Goal: Task Accomplishment & Management: Use online tool/utility

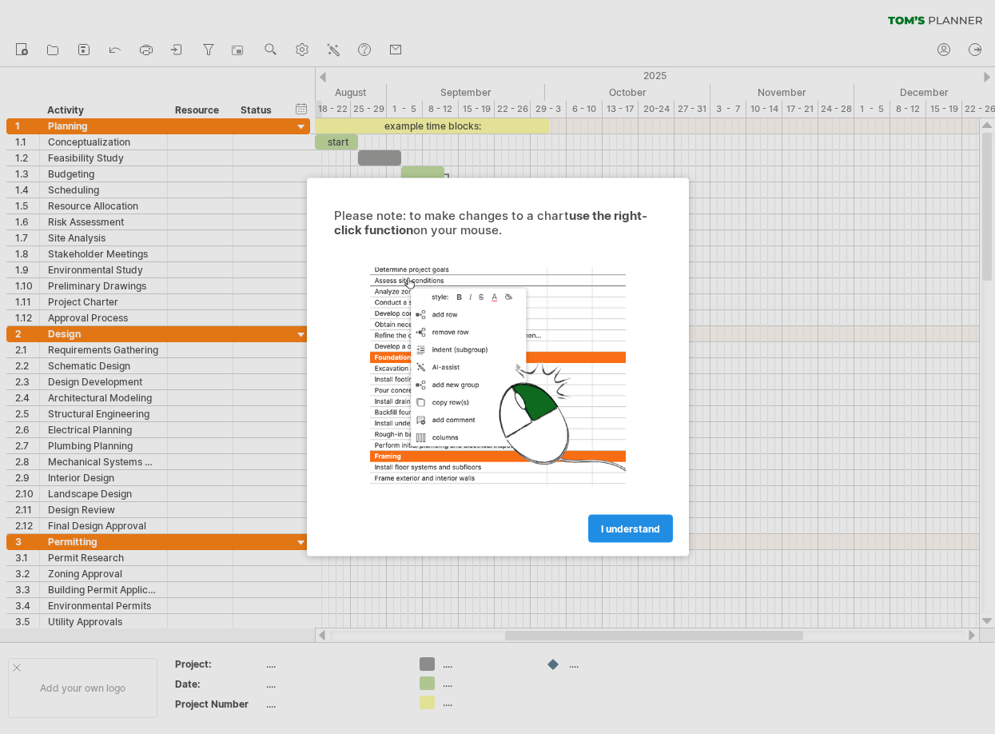
click at [630, 524] on span "I understand" at bounding box center [630, 529] width 59 height 12
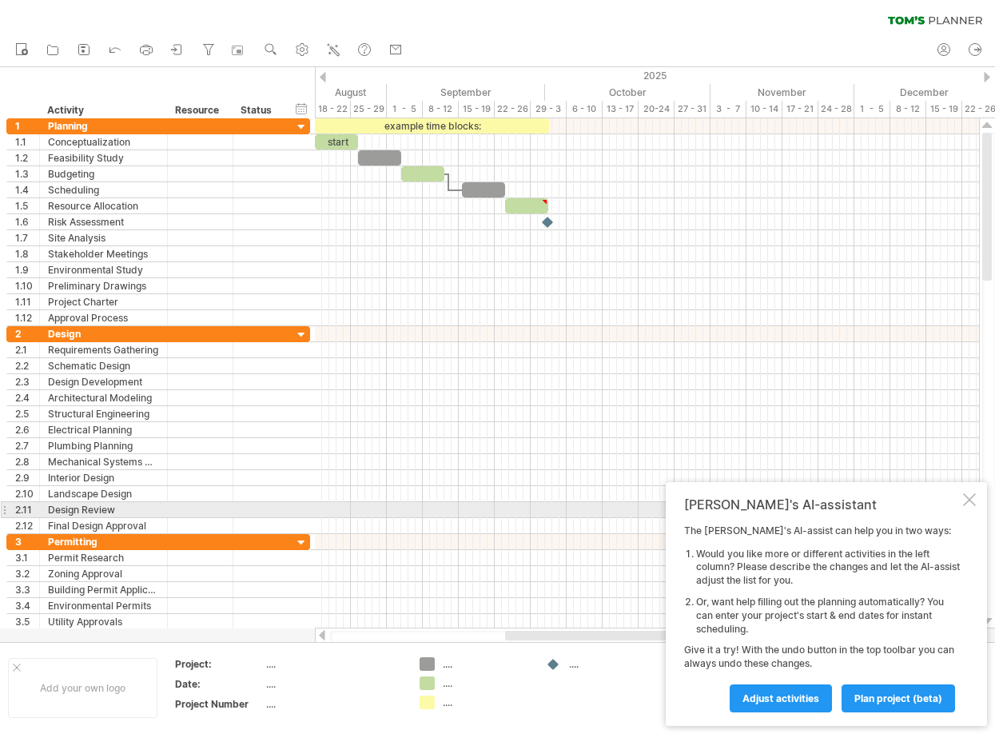
click at [967, 502] on div at bounding box center [969, 499] width 13 height 13
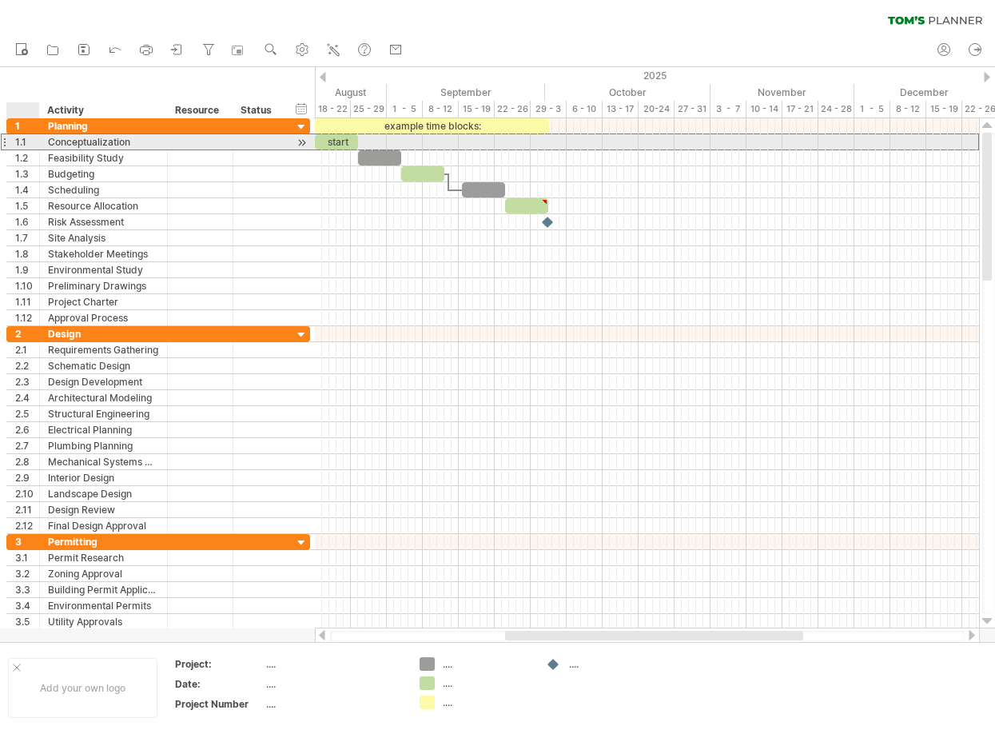
click at [15, 142] on div "1.1" at bounding box center [27, 141] width 24 height 15
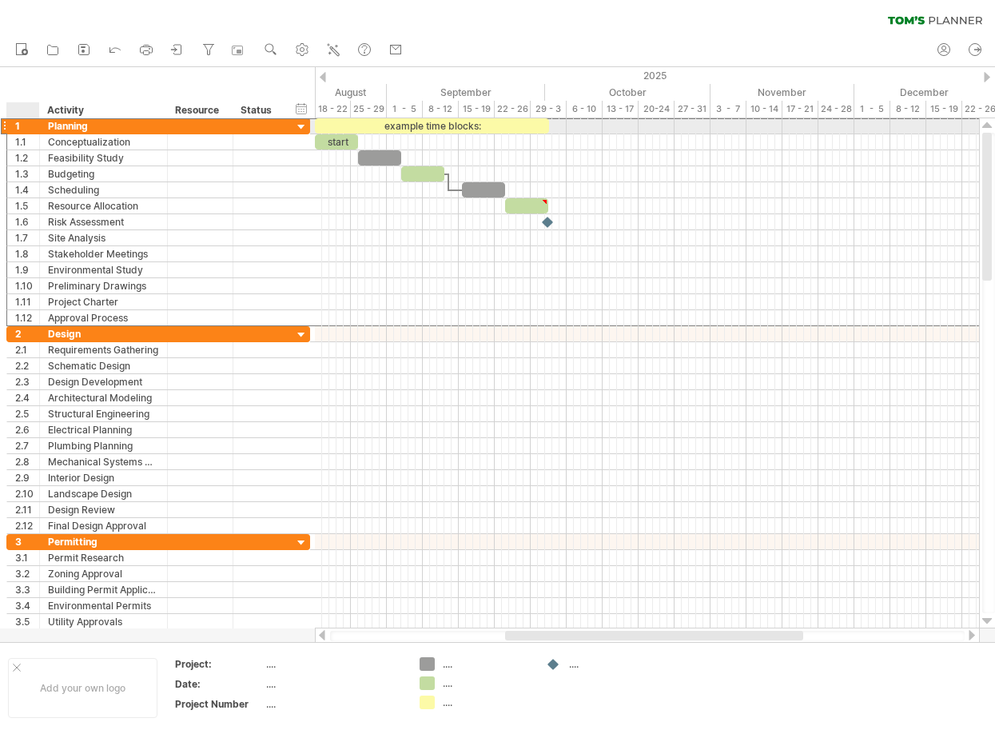
click at [19, 125] on div "1" at bounding box center [27, 125] width 24 height 15
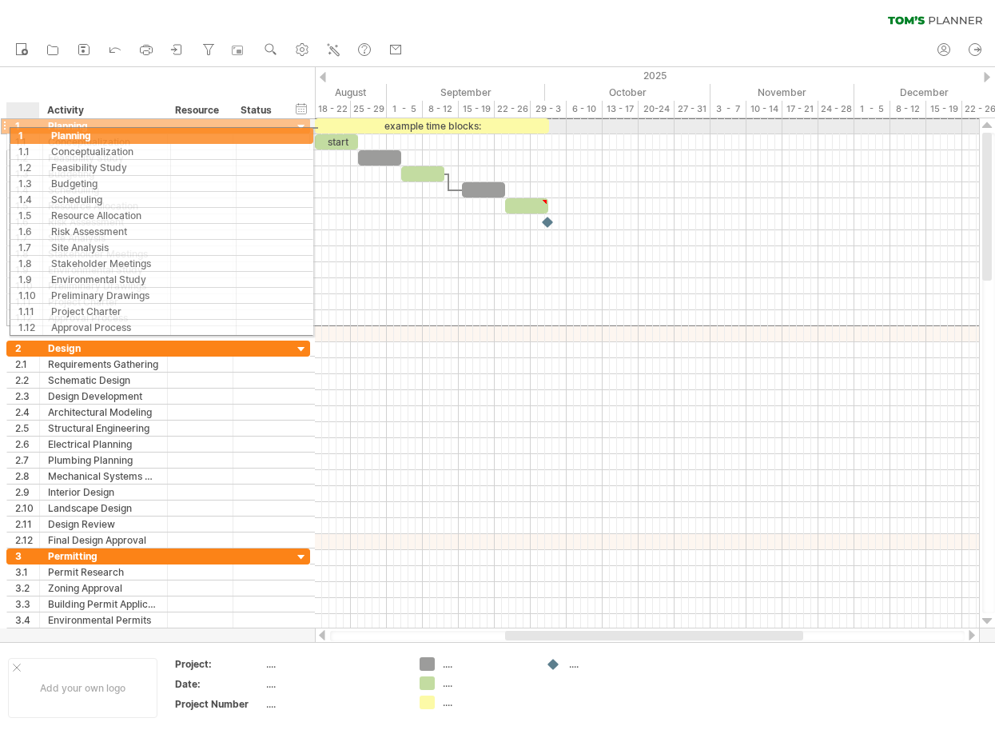
click at [17, 130] on div "1" at bounding box center [27, 125] width 24 height 15
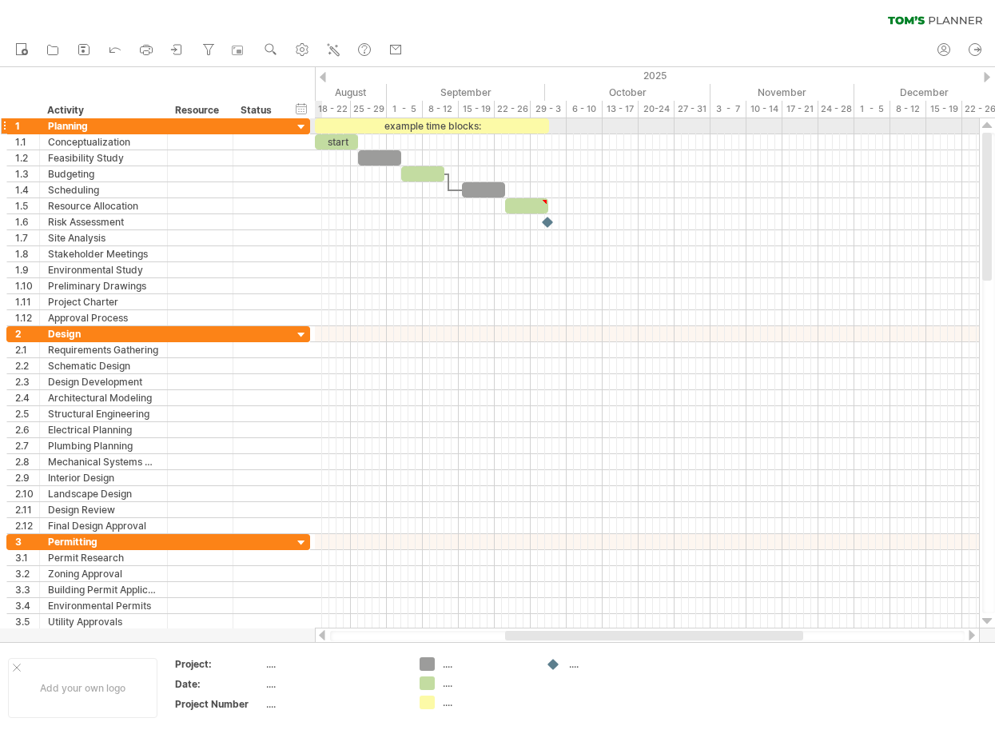
click at [300, 125] on div at bounding box center [301, 127] width 15 height 15
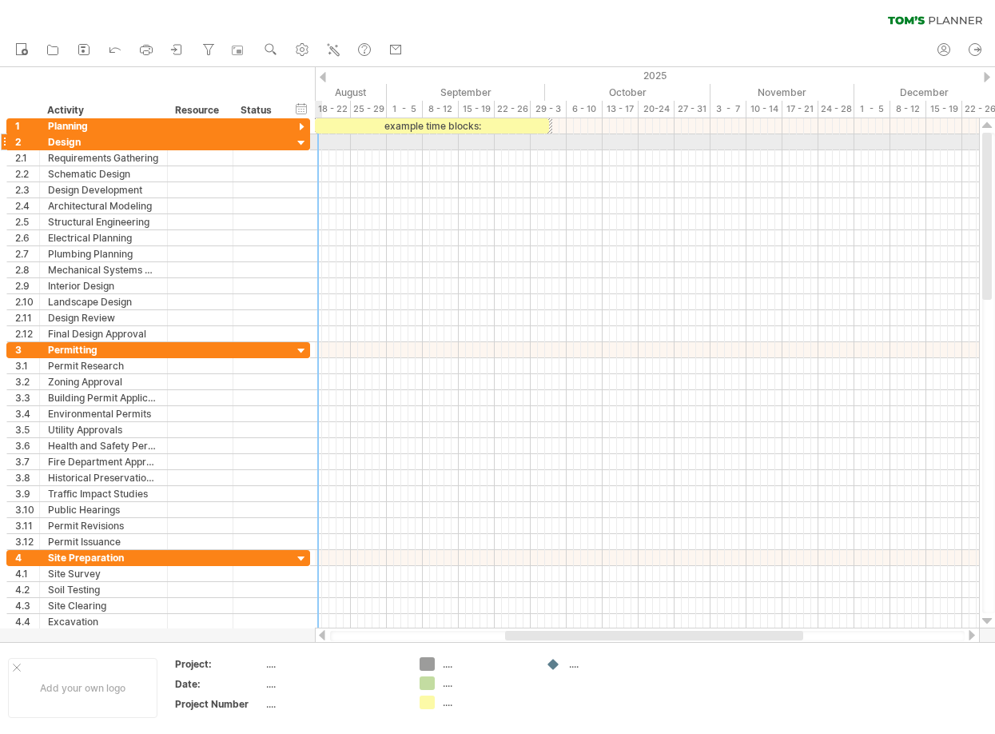
click at [304, 139] on div at bounding box center [301, 143] width 15 height 15
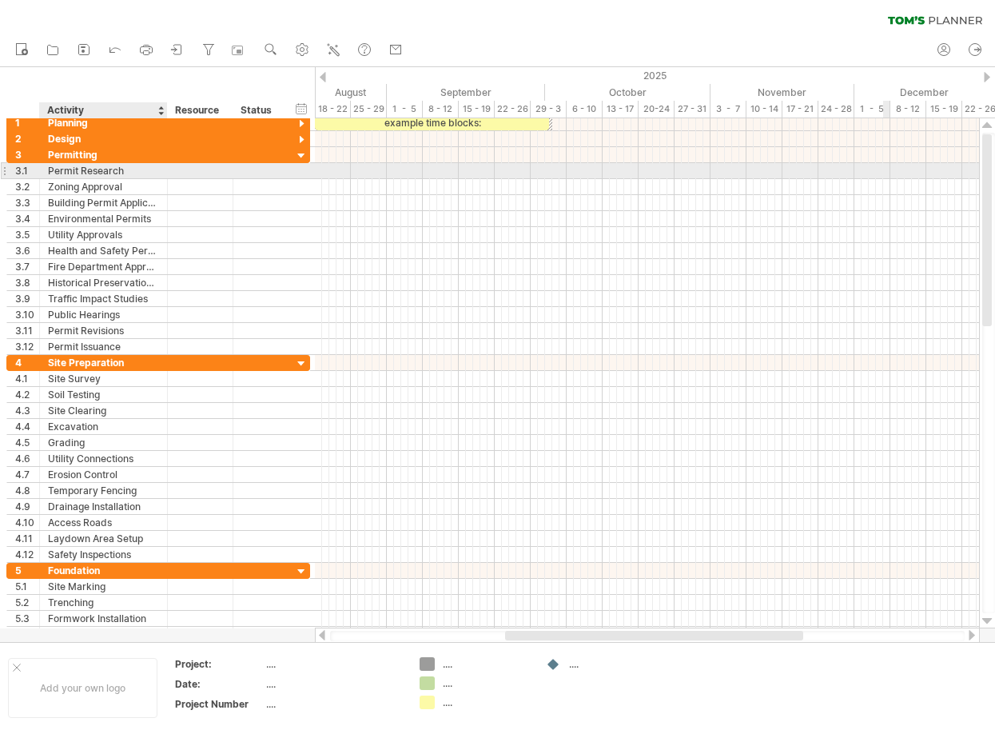
click at [129, 172] on div "Permit Research" at bounding box center [103, 170] width 111 height 15
drag, startPoint x: 132, startPoint y: 171, endPoint x: 45, endPoint y: 166, distance: 87.3
click at [45, 166] on div "**********" at bounding box center [104, 170] width 128 height 15
paste input "*********"
type input "**********"
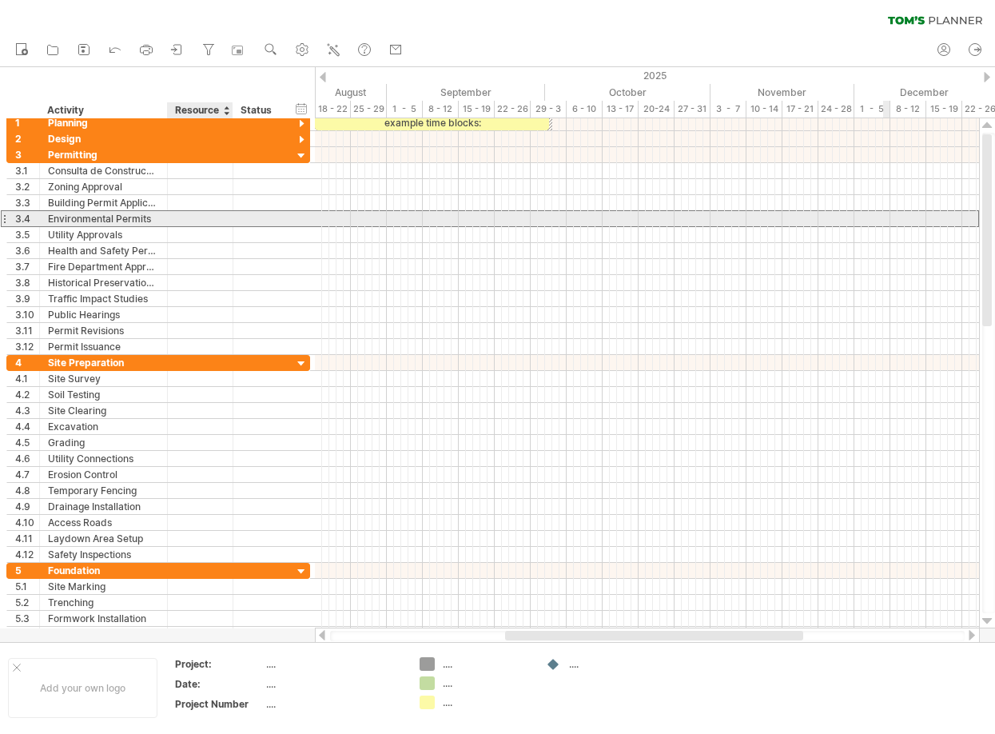
click at [209, 215] on div at bounding box center [200, 218] width 49 height 15
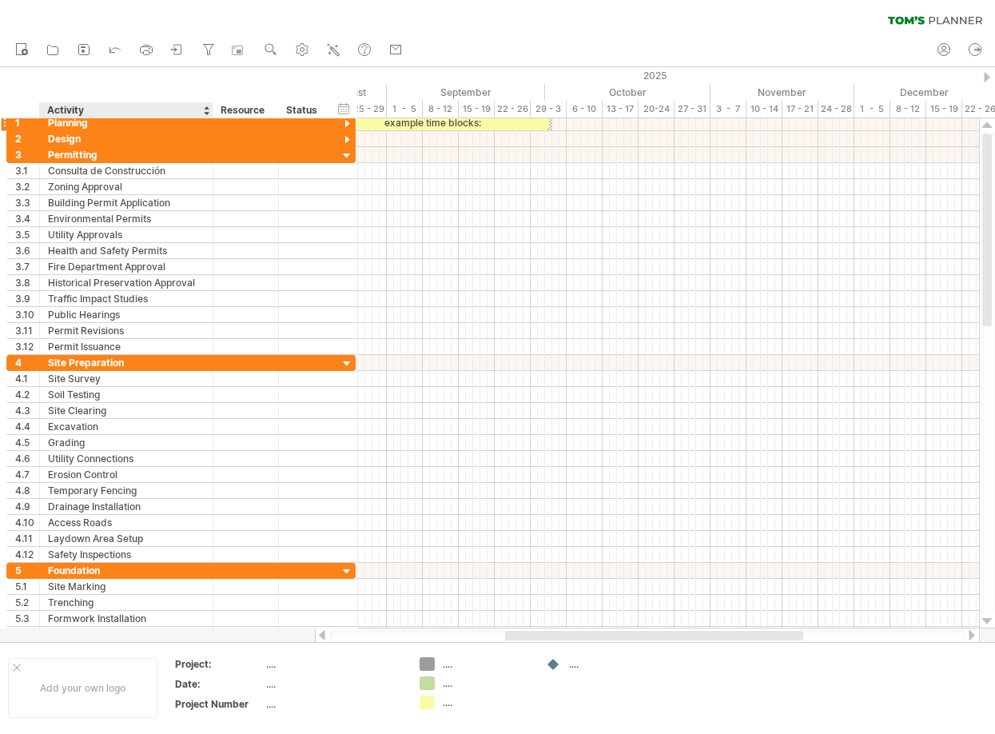
drag, startPoint x: 174, startPoint y: 117, endPoint x: 211, endPoint y: 118, distance: 37.6
click at [211, 118] on div "Trying to reach [DOMAIN_NAME] Connected again... 0% clear filter new 1" at bounding box center [497, 367] width 995 height 734
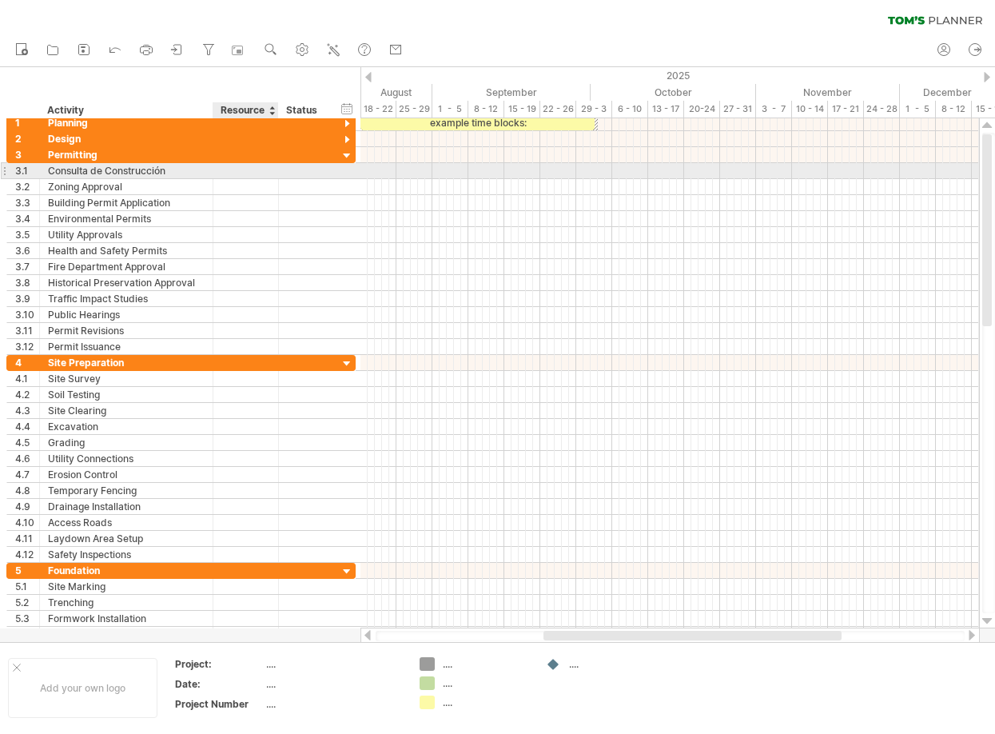
click at [259, 166] on div at bounding box center [245, 170] width 49 height 15
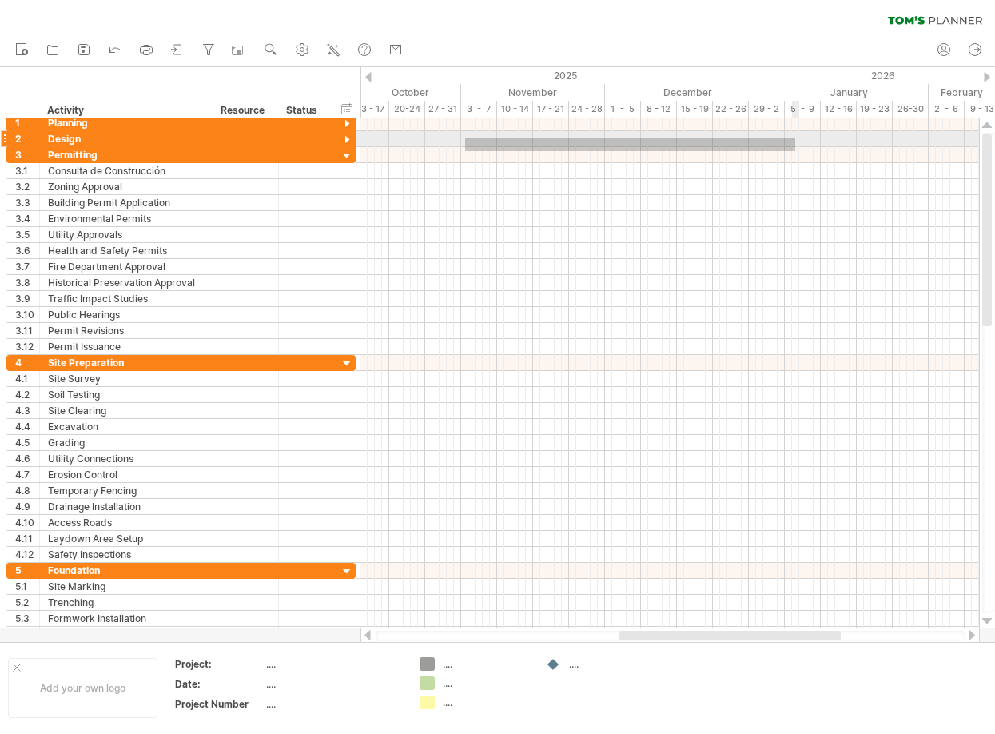
drag, startPoint x: 465, startPoint y: 151, endPoint x: 804, endPoint y: 149, distance: 338.2
click at [804, 147] on div at bounding box center [670, 155] width 619 height 16
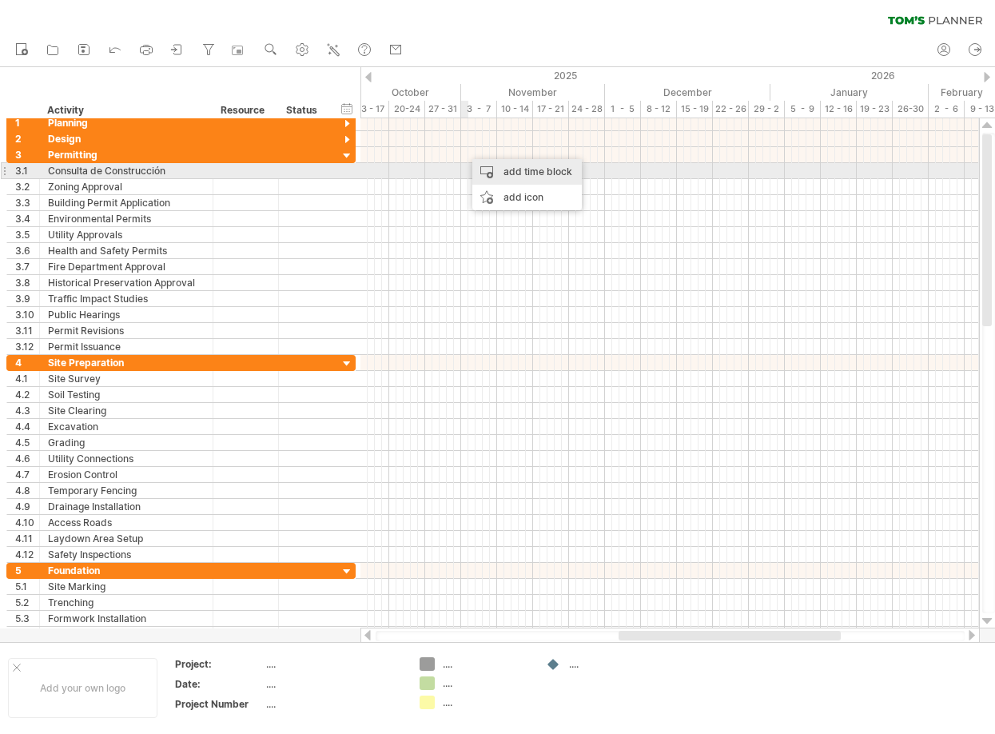
click at [485, 177] on div "add time block" at bounding box center [528, 172] width 110 height 26
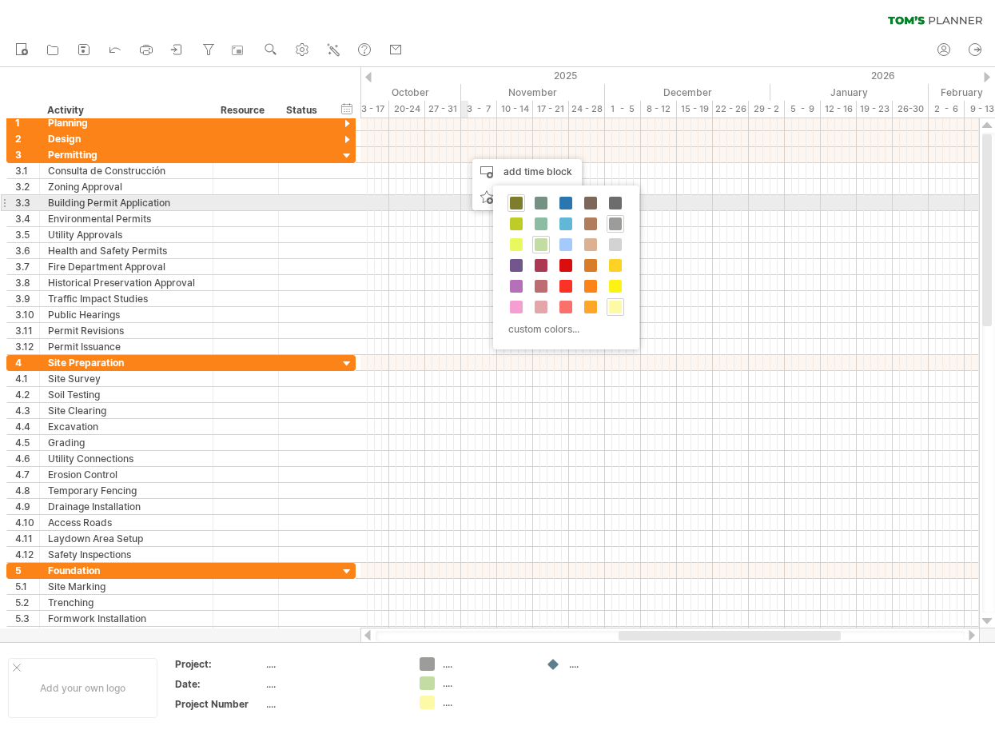
click at [519, 205] on span at bounding box center [516, 203] width 13 height 13
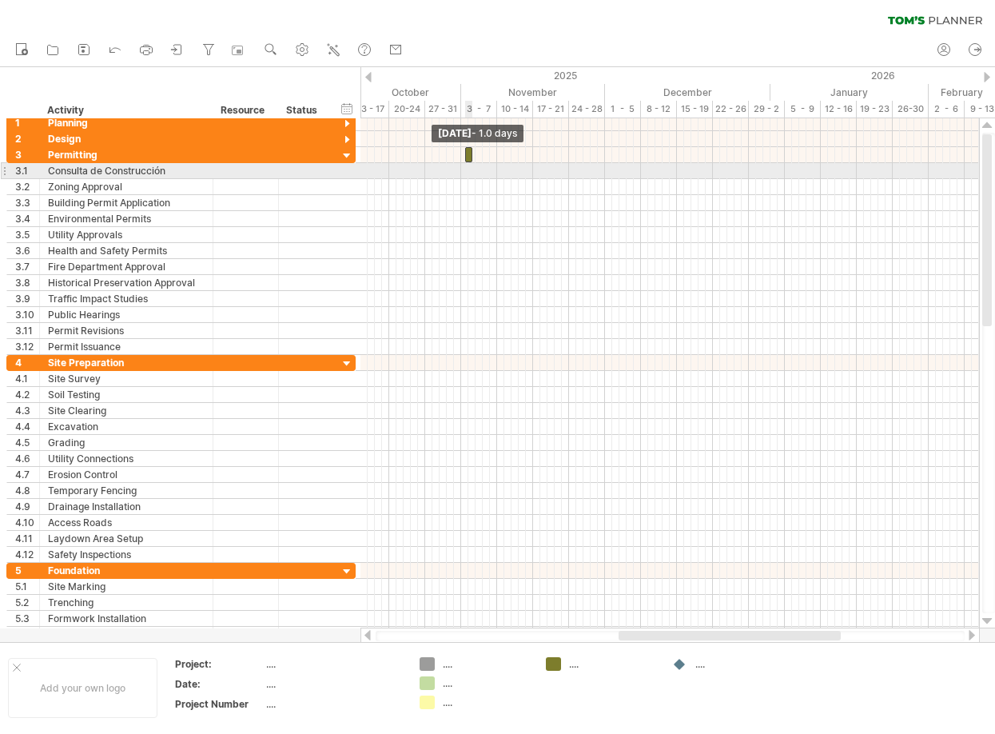
drag, startPoint x: 467, startPoint y: 153, endPoint x: 468, endPoint y: 169, distance: 16.0
click at [468, 169] on div "example time blocks: start [DATE] - 1.0 days" at bounding box center [670, 373] width 619 height 510
click at [380, 168] on div at bounding box center [670, 171] width 619 height 16
click at [385, 170] on div at bounding box center [670, 171] width 619 height 16
click at [405, 170] on div at bounding box center [670, 171] width 619 height 16
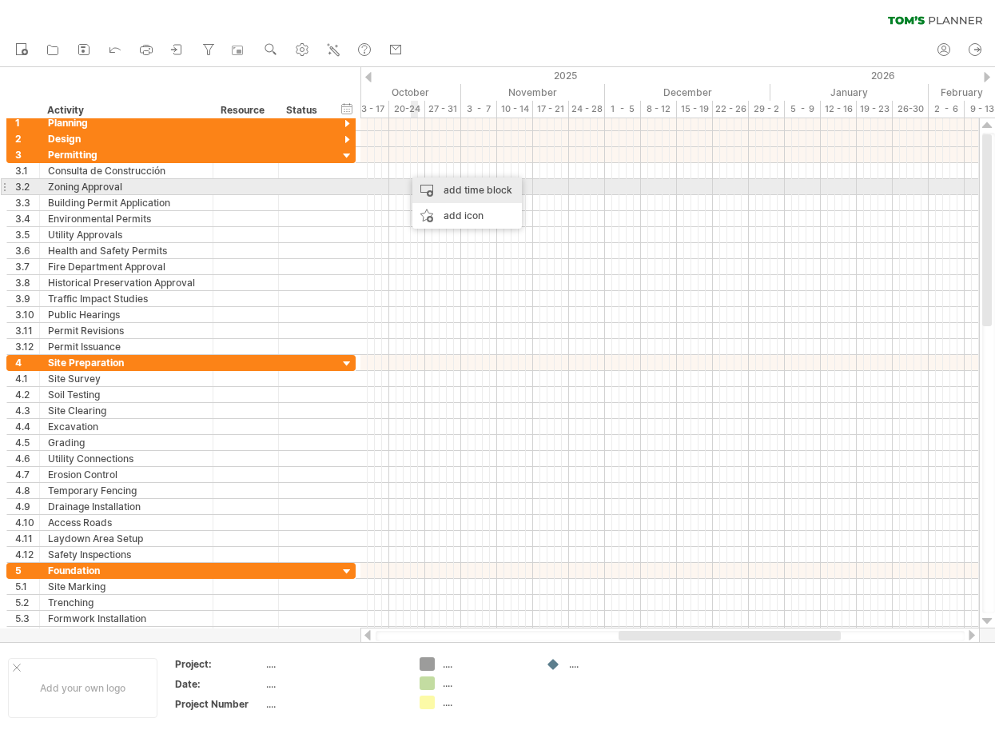
click at [433, 189] on div "add time block" at bounding box center [468, 190] width 110 height 26
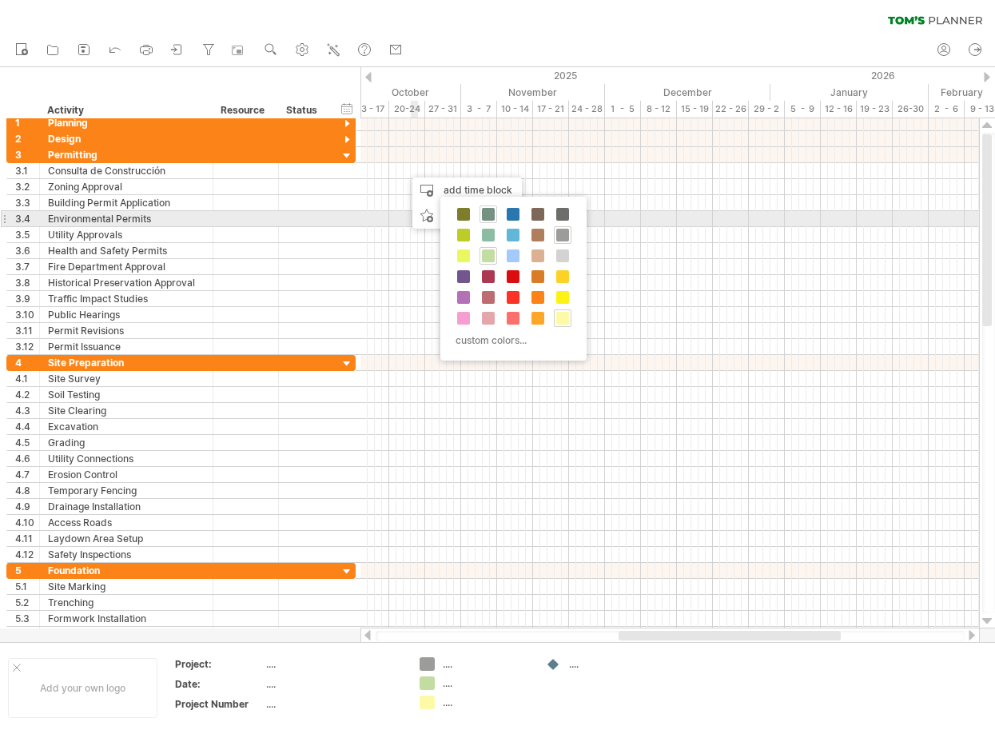
click at [487, 215] on span at bounding box center [488, 214] width 13 height 13
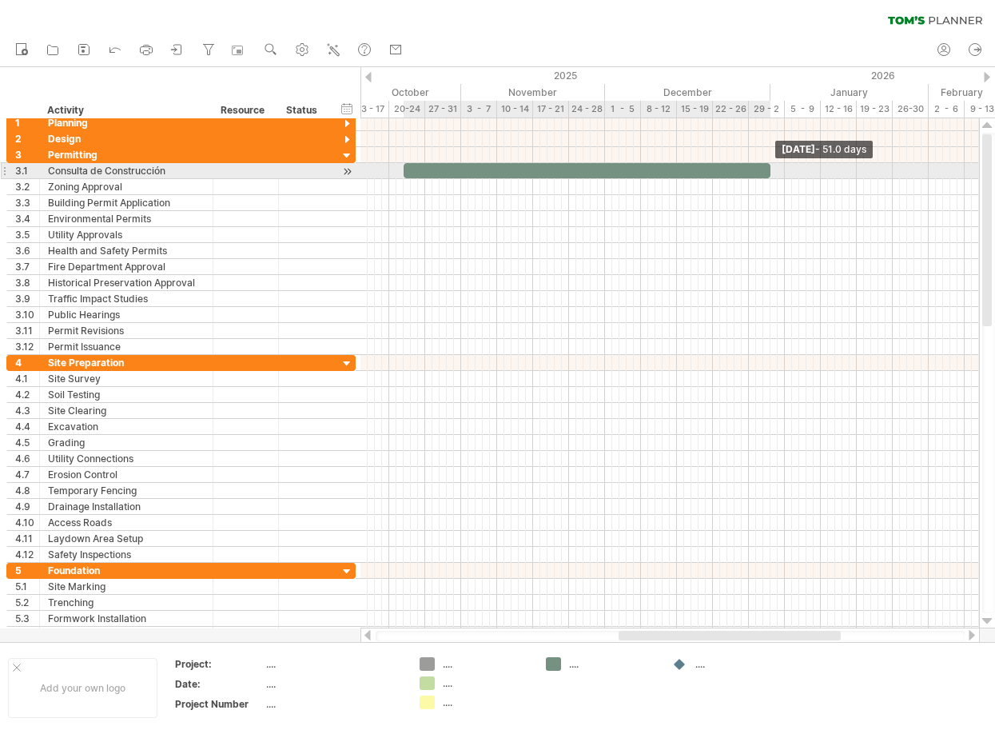
drag, startPoint x: 419, startPoint y: 170, endPoint x: 748, endPoint y: 179, distance: 328.8
click at [772, 178] on div "example time blocks: start [DATE] - 51.0 days [DATE] - 1.0 days" at bounding box center [670, 373] width 619 height 510
drag, startPoint x: 406, startPoint y: 166, endPoint x: 462, endPoint y: 164, distance: 56.0
click at [462, 164] on span at bounding box center [461, 170] width 6 height 15
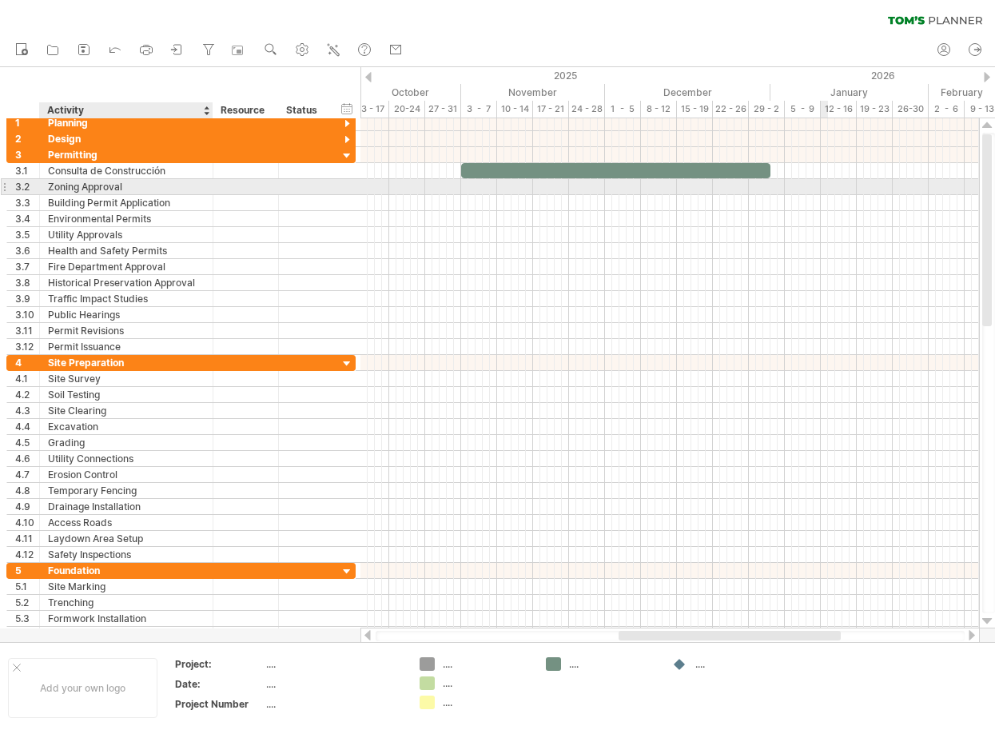
click at [114, 184] on div "Zoning Approval" at bounding box center [126, 186] width 157 height 15
drag, startPoint x: 157, startPoint y: 186, endPoint x: 39, endPoint y: 184, distance: 117.6
click at [40, 184] on div "**********" at bounding box center [127, 186] width 174 height 15
paste input "text"
type input "*******"
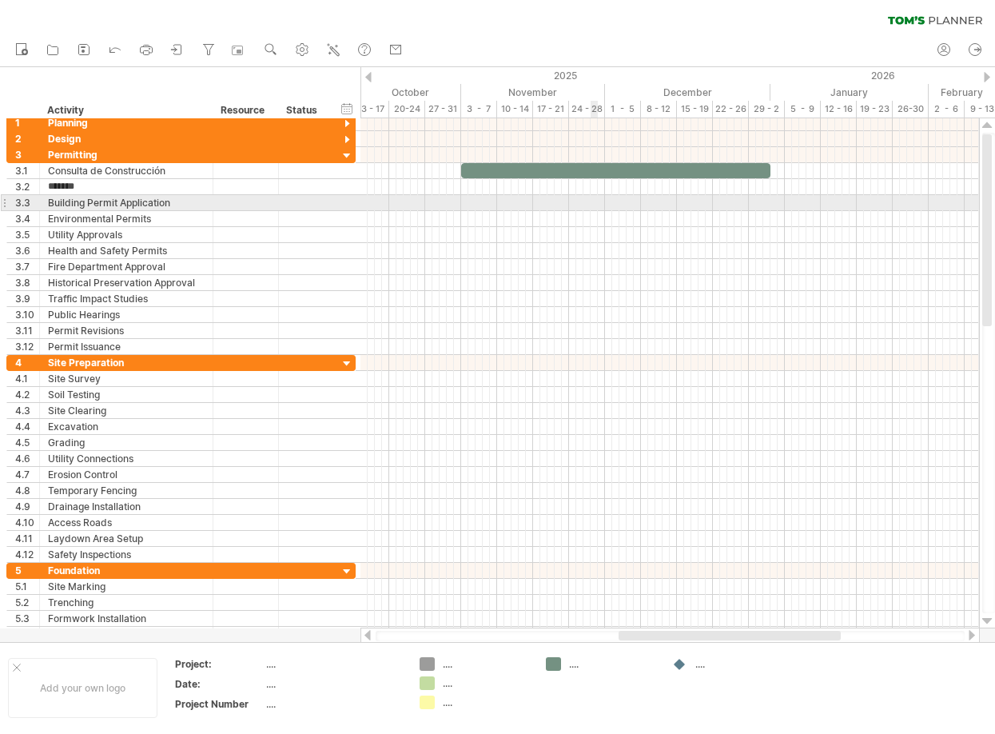
click at [596, 196] on div at bounding box center [670, 203] width 619 height 16
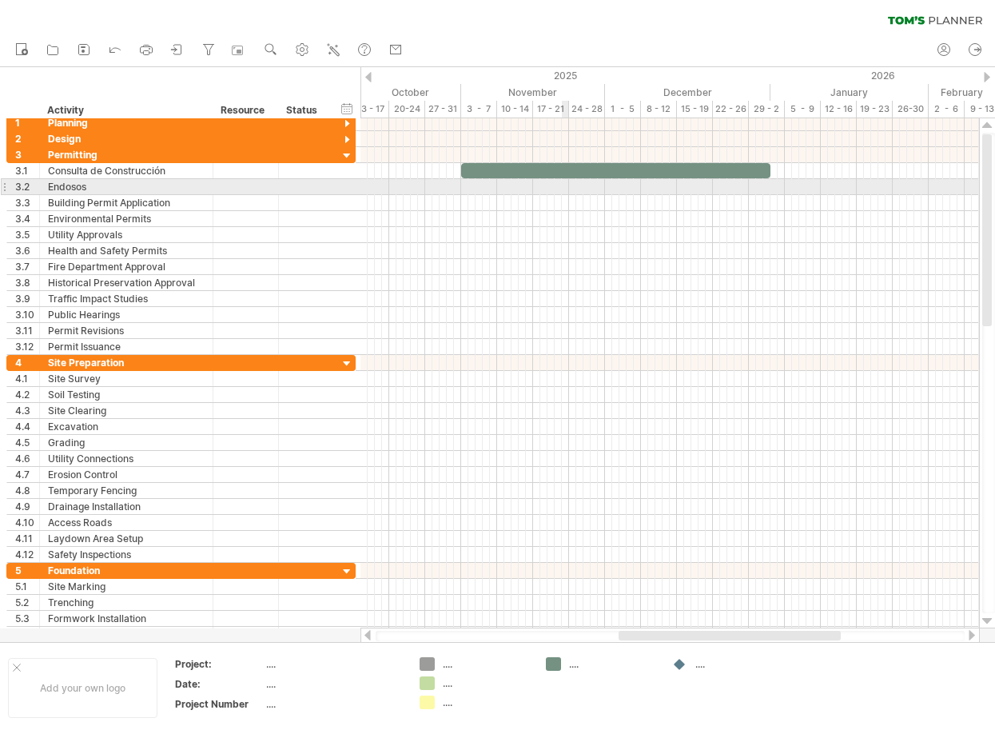
click at [563, 188] on div at bounding box center [670, 187] width 619 height 16
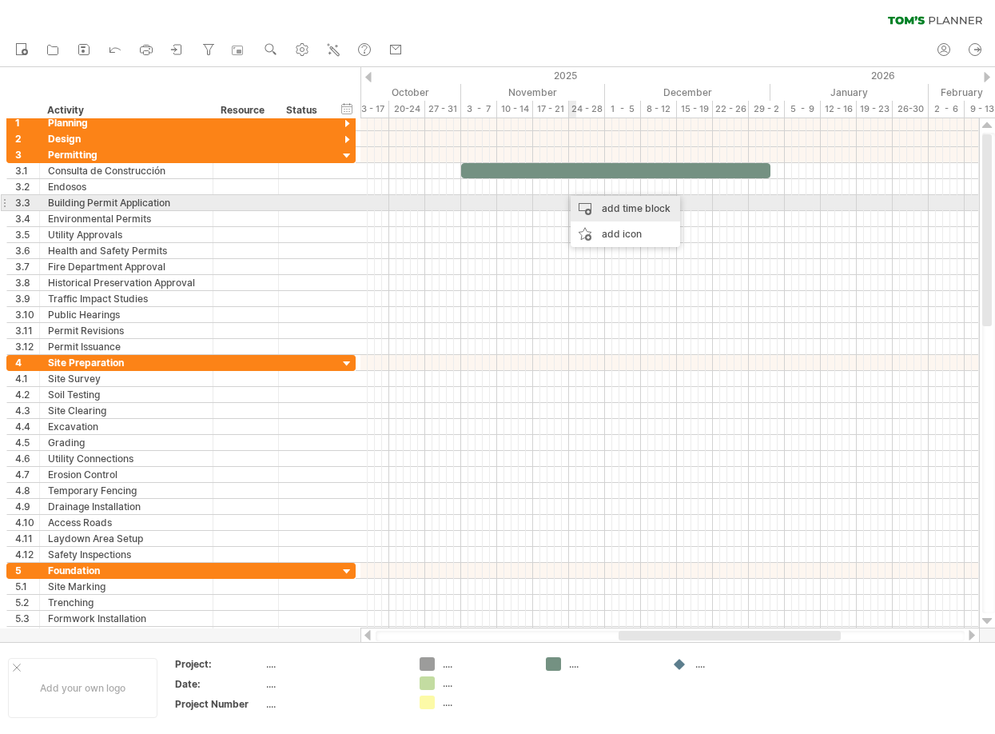
click at [575, 203] on div "add time block" at bounding box center [626, 209] width 110 height 26
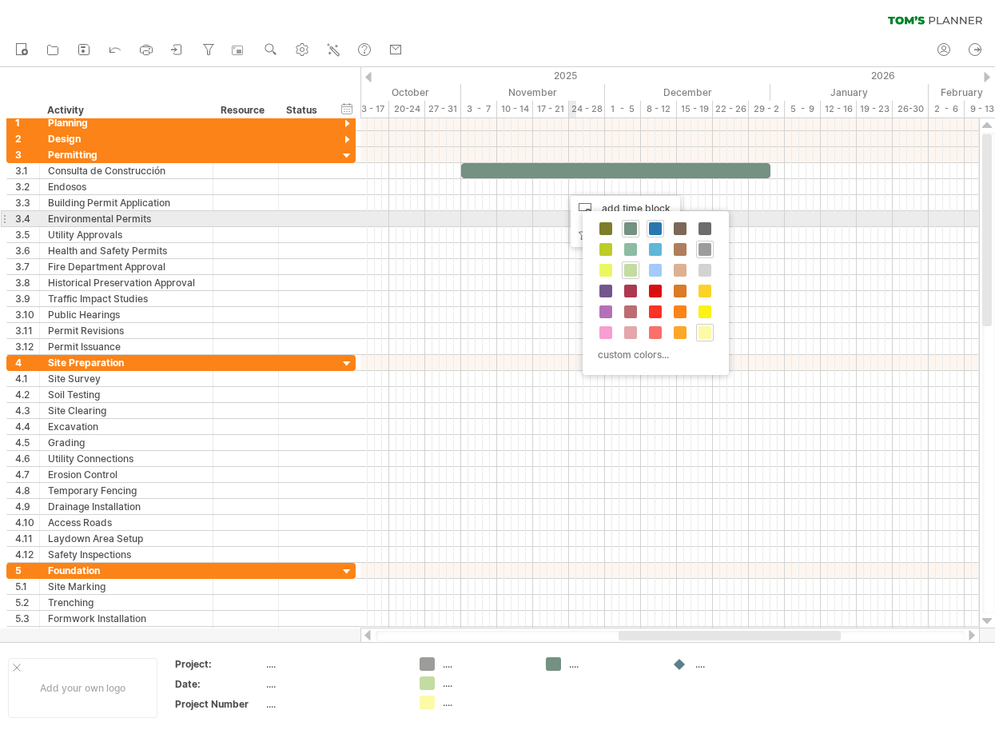
click at [655, 223] on span at bounding box center [655, 228] width 13 height 13
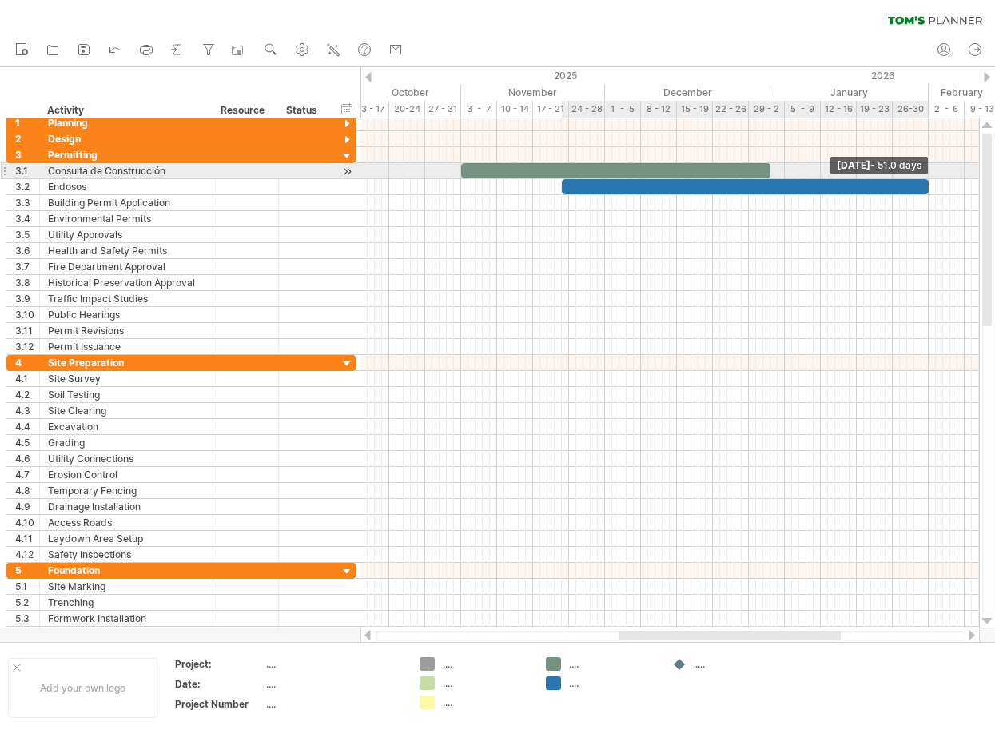
drag, startPoint x: 569, startPoint y: 184, endPoint x: 912, endPoint y: 183, distance: 343.0
click at [930, 174] on div "example time blocks: start [DATE] - 51.0 days [DATE] - 43.0 days" at bounding box center [670, 373] width 619 height 510
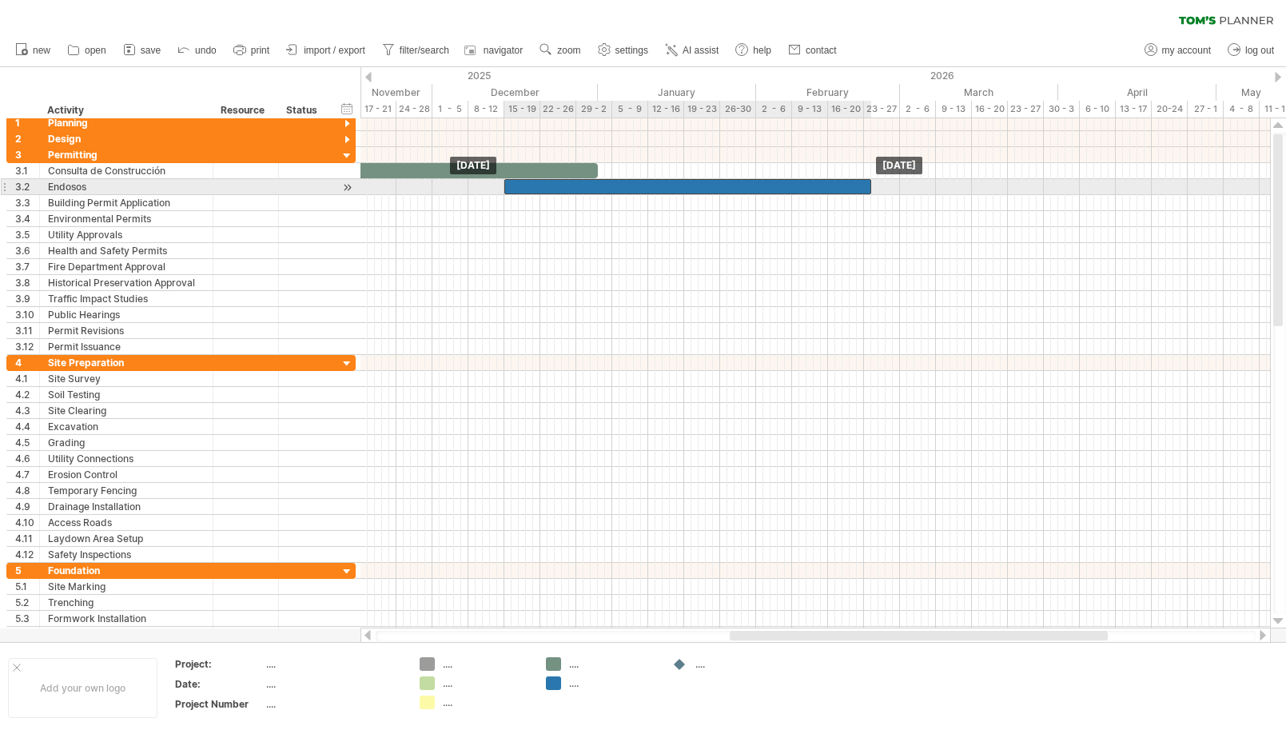
drag, startPoint x: 405, startPoint y: 185, endPoint x: 513, endPoint y: 185, distance: 108.7
click at [513, 185] on div at bounding box center [688, 186] width 367 height 15
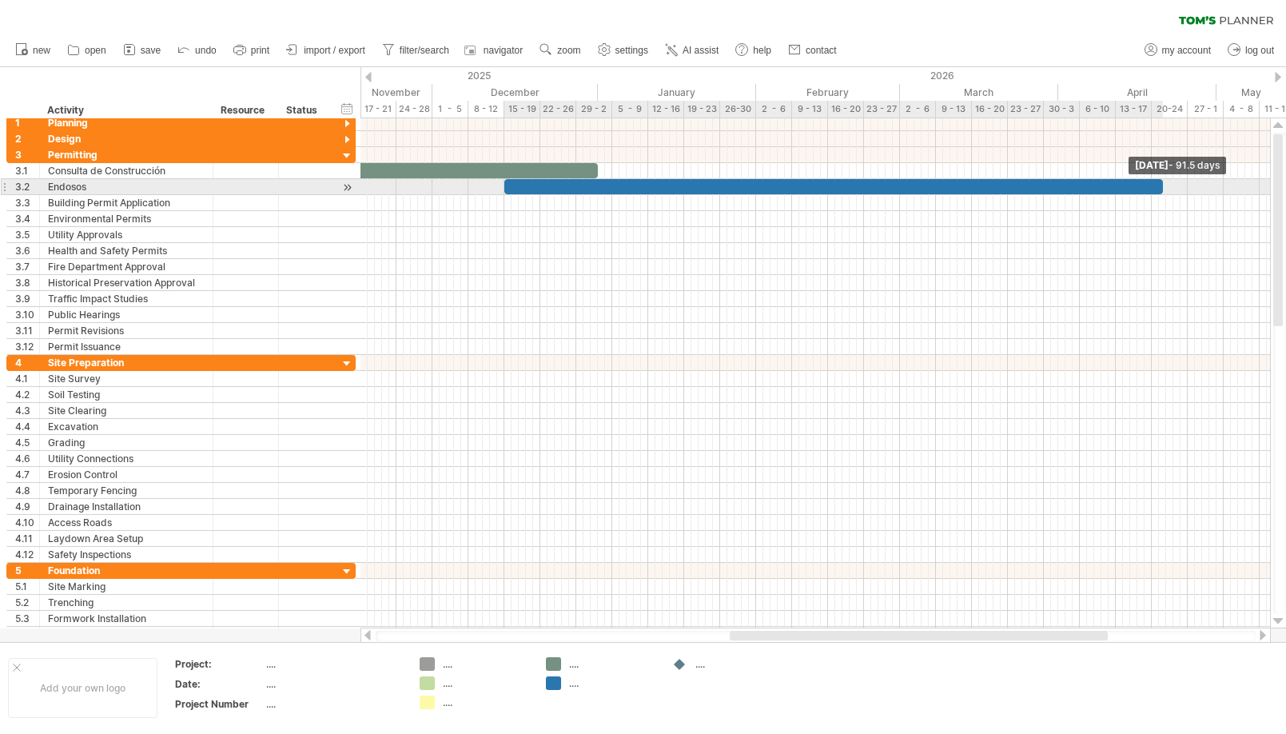
drag, startPoint x: 868, startPoint y: 184, endPoint x: 1158, endPoint y: 188, distance: 290.3
click at [995, 188] on div at bounding box center [834, 186] width 659 height 15
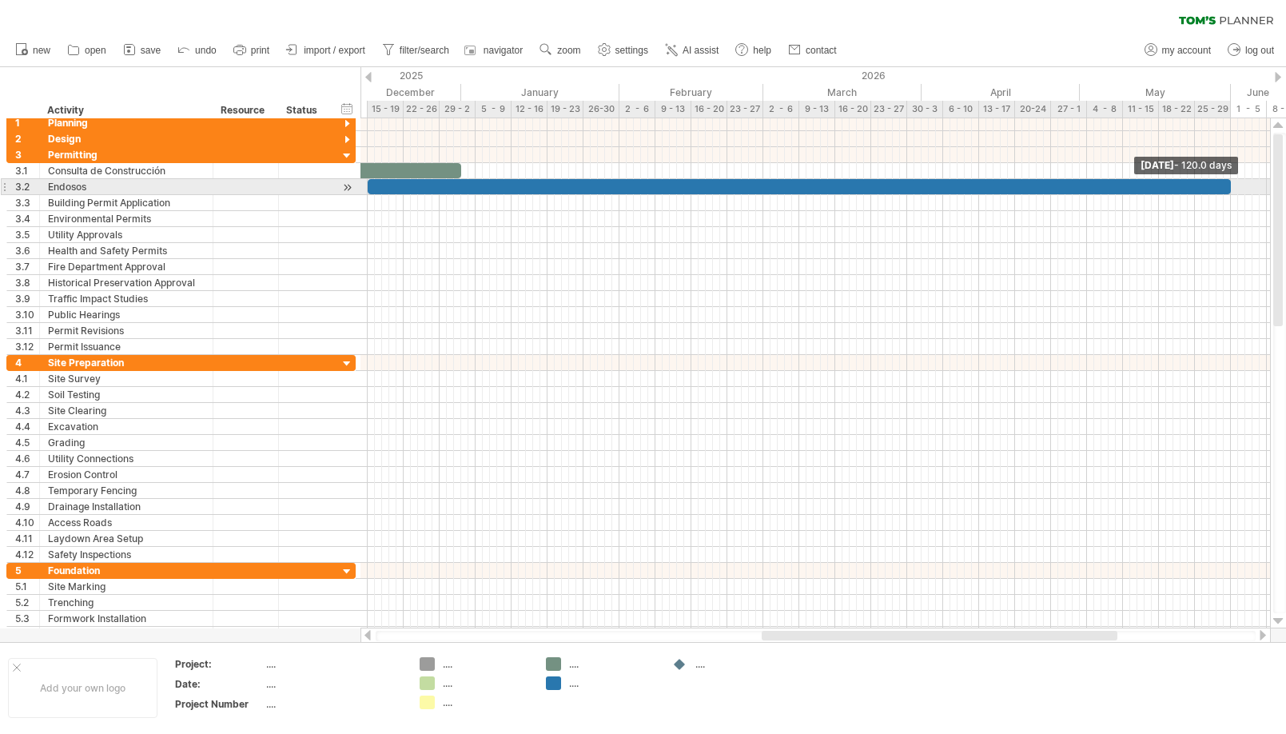
drag, startPoint x: 1024, startPoint y: 185, endPoint x: 1230, endPoint y: 184, distance: 206.3
click at [995, 184] on span at bounding box center [1231, 186] width 6 height 15
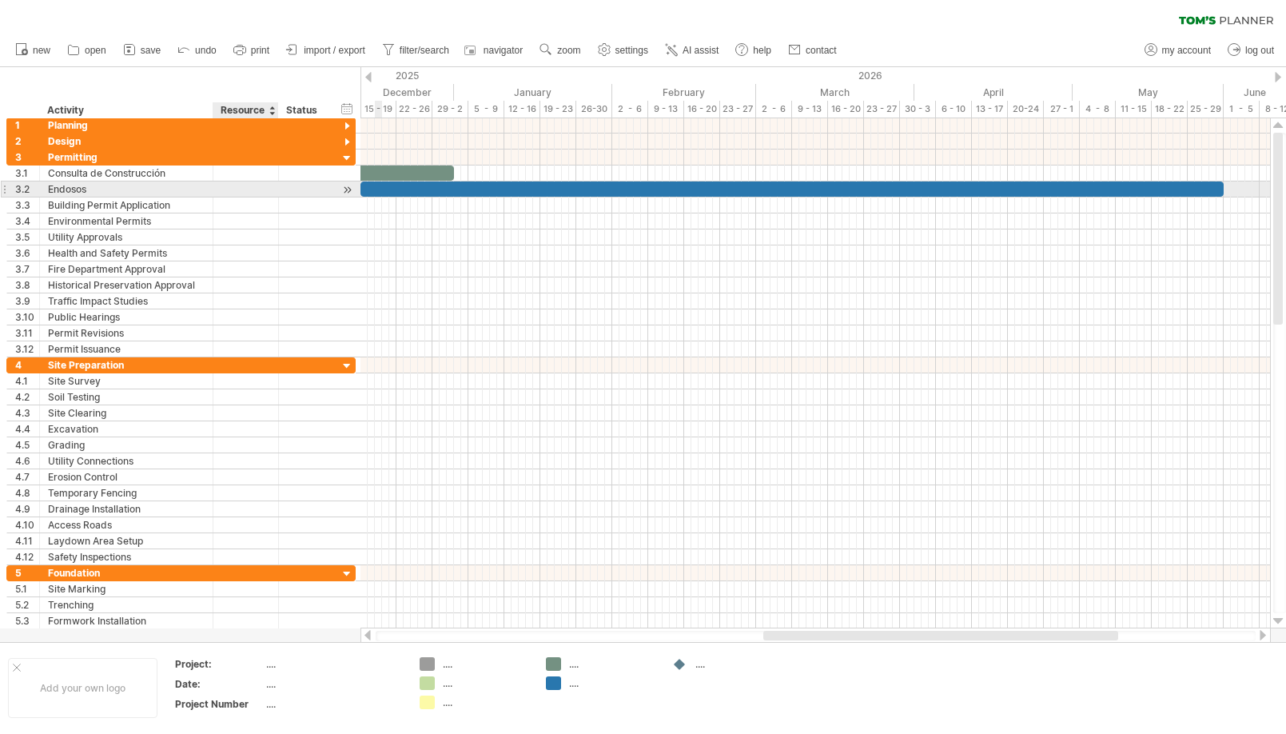
click at [261, 190] on div at bounding box center [245, 188] width 49 height 15
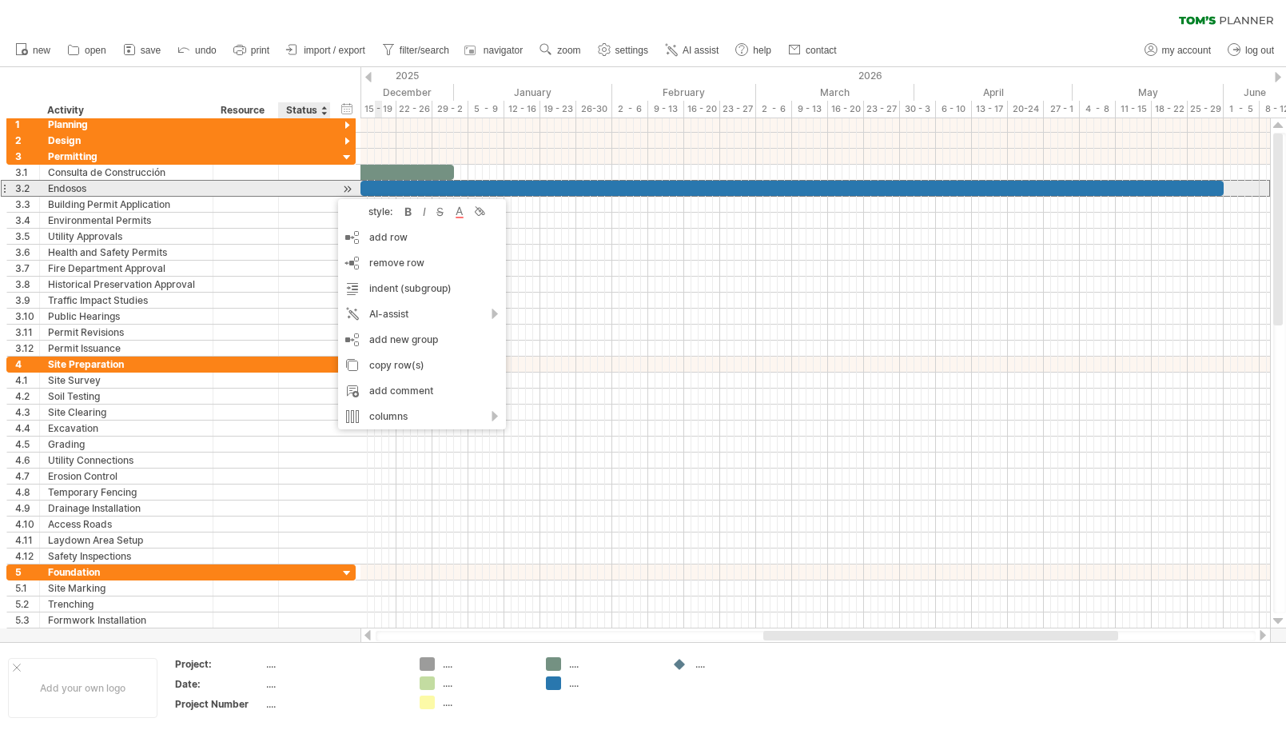
click at [343, 189] on div at bounding box center [347, 189] width 15 height 17
click at [345, 186] on div at bounding box center [347, 189] width 15 height 17
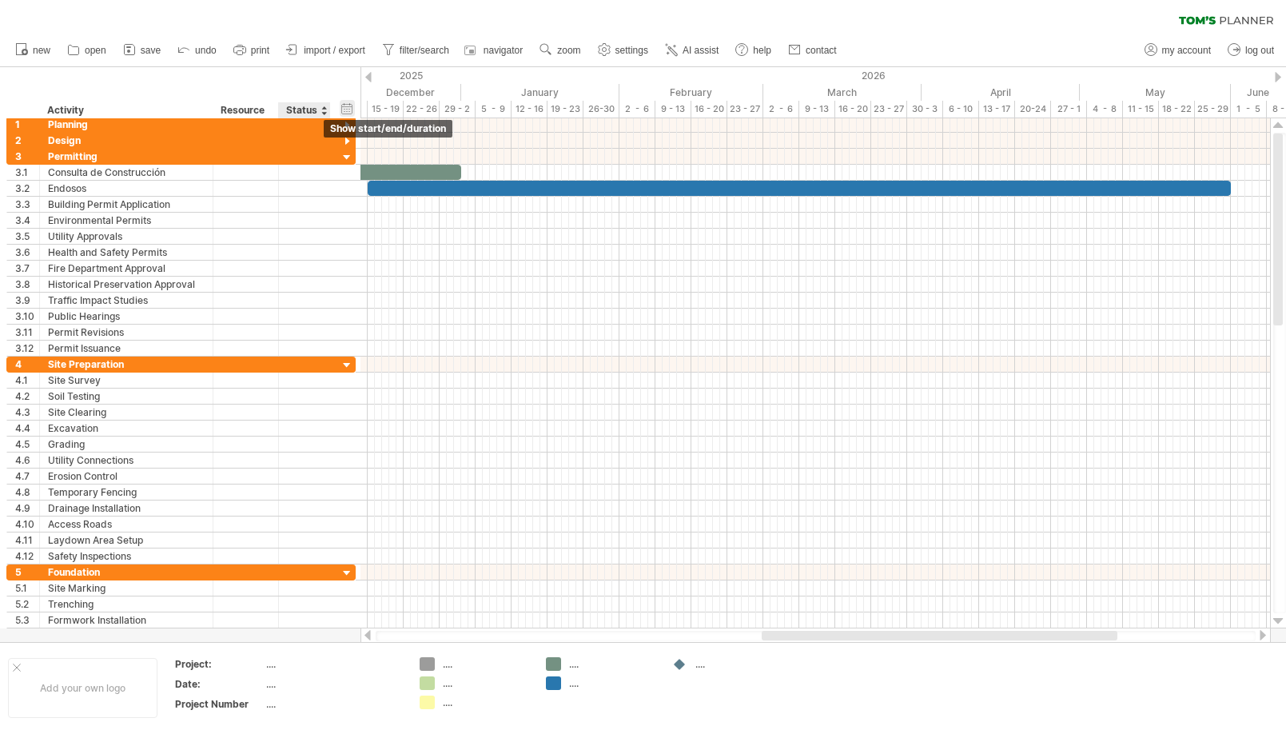
click at [348, 105] on div "hide start/end/duration show start/end/duration" at bounding box center [347, 108] width 15 height 17
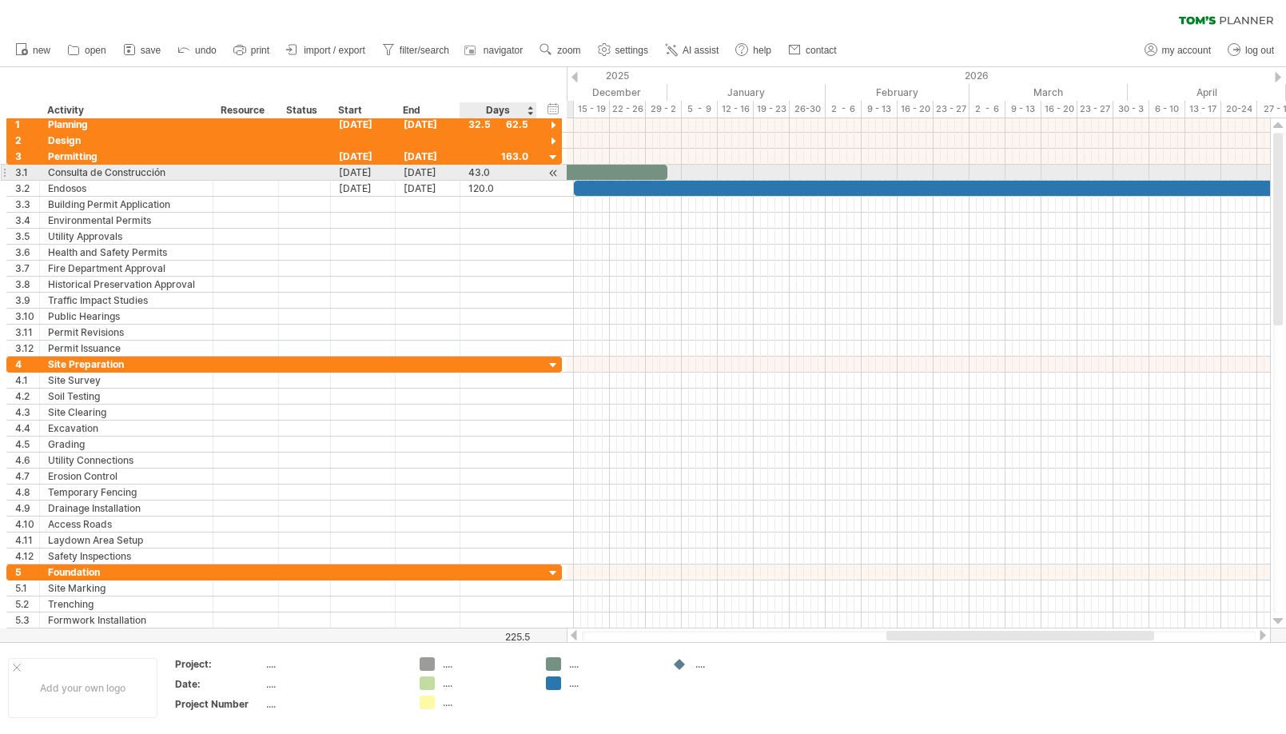
click at [501, 174] on div "43.0" at bounding box center [499, 172] width 60 height 15
drag, startPoint x: 495, startPoint y: 172, endPoint x: 459, endPoint y: 172, distance: 36.0
click at [459, 172] on div "**********" at bounding box center [284, 172] width 556 height 17
type input "**"
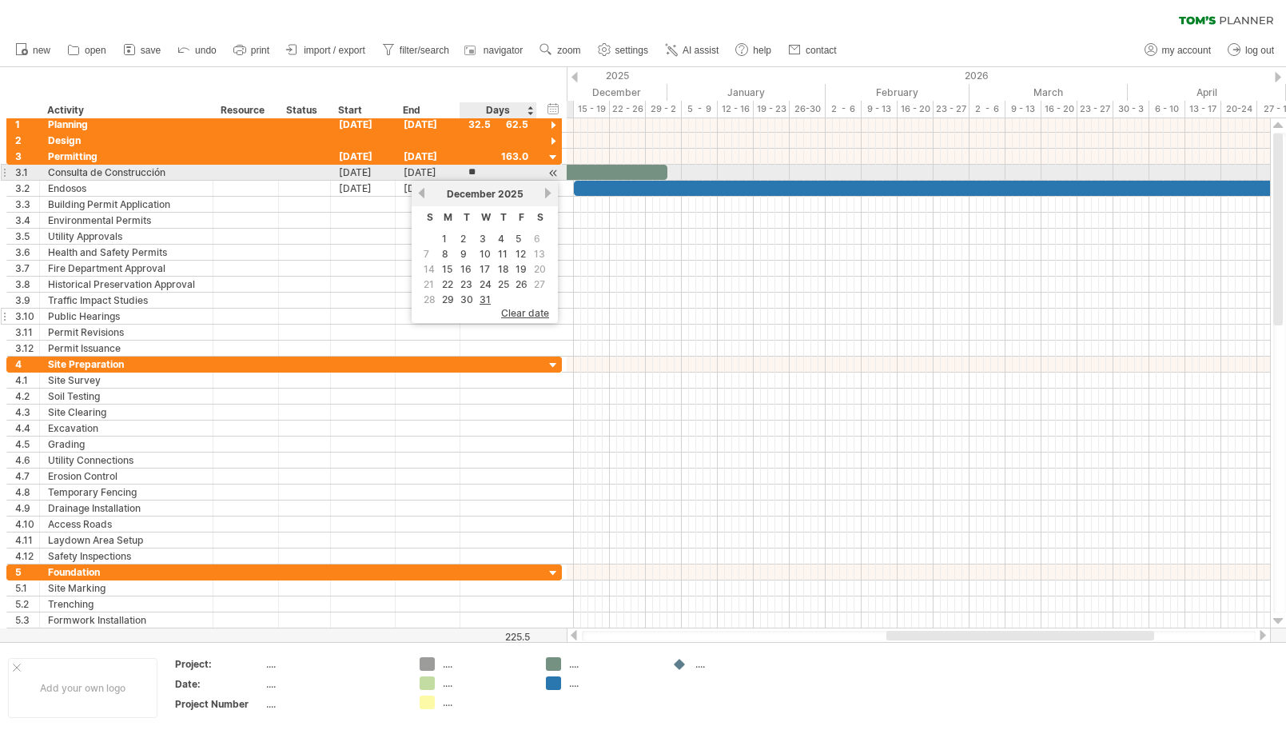
click at [382, 321] on div at bounding box center [363, 316] width 65 height 15
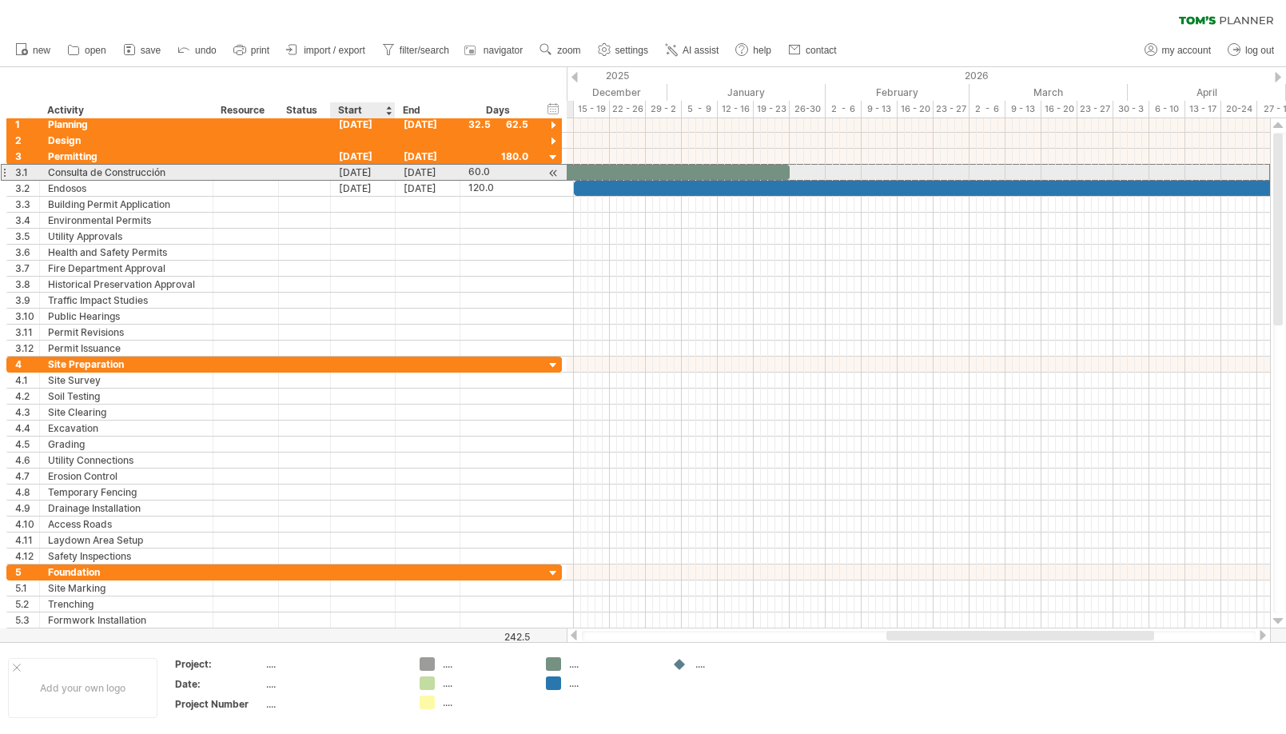
click at [361, 174] on div "[DATE]" at bounding box center [363, 172] width 65 height 15
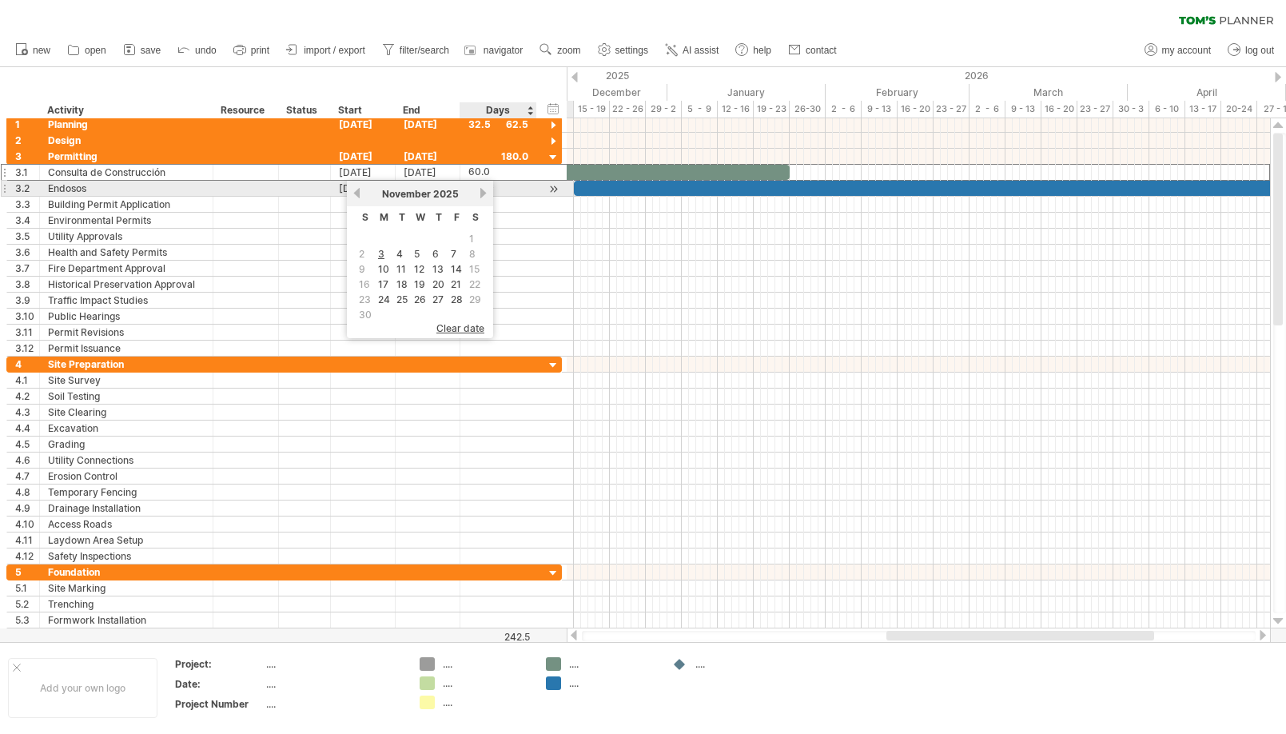
click at [480, 192] on link "next" at bounding box center [483, 193] width 12 height 12
click at [480, 192] on link "next" at bounding box center [482, 193] width 12 height 12
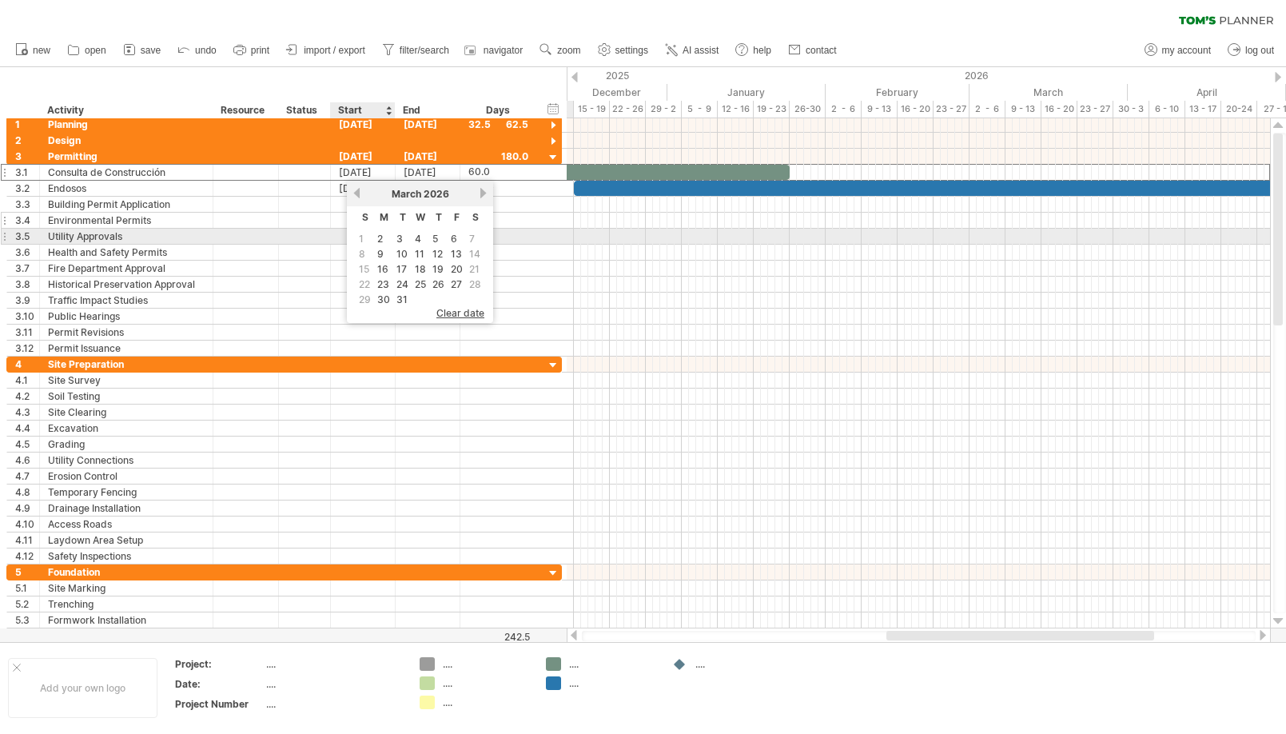
drag, startPoint x: 382, startPoint y: 238, endPoint x: 380, endPoint y: 221, distance: 17.8
click at [382, 237] on link "2" at bounding box center [380, 238] width 9 height 15
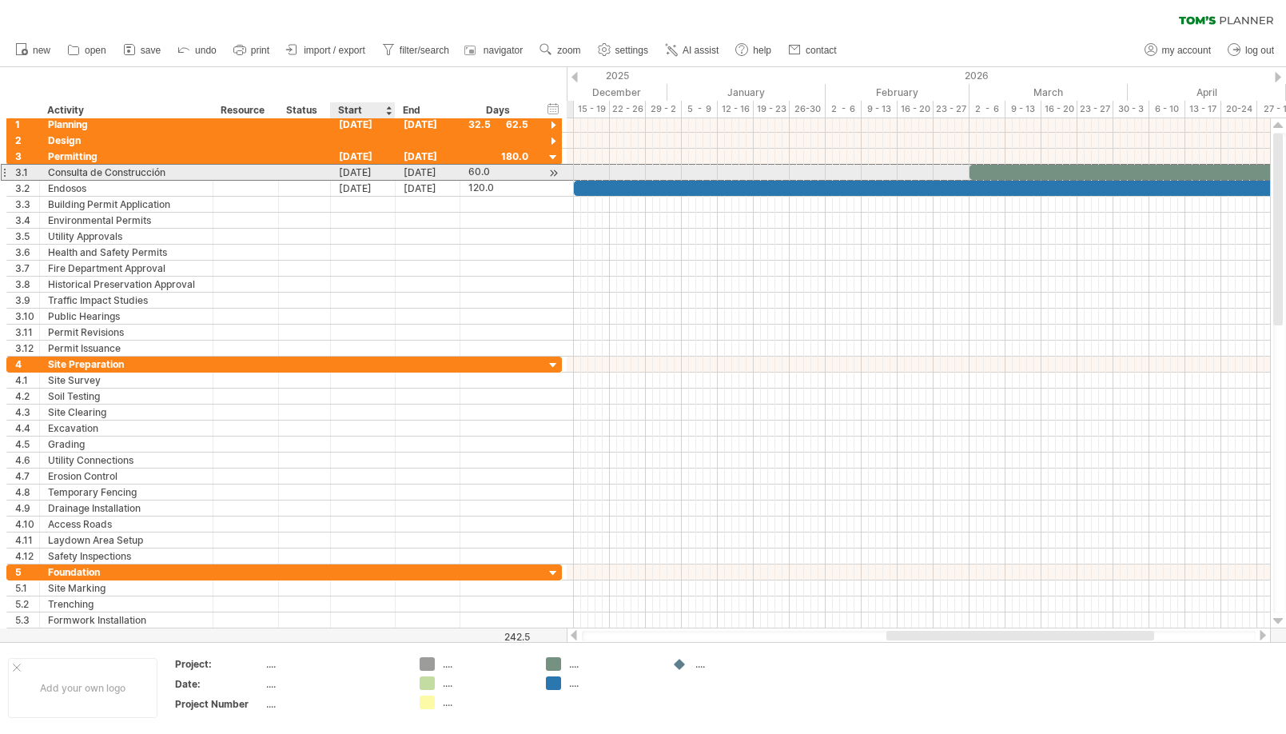
click at [374, 170] on div "[DATE]" at bounding box center [363, 172] width 65 height 15
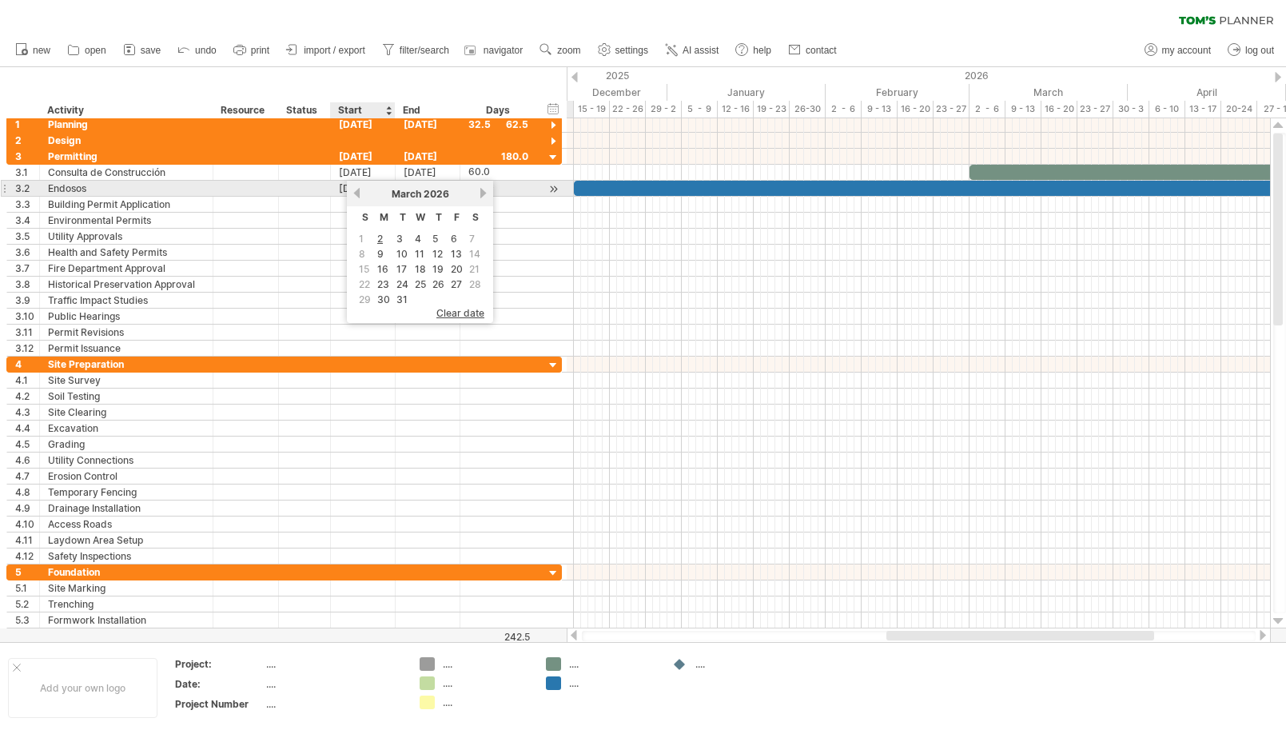
click at [356, 191] on link "previous" at bounding box center [357, 193] width 12 height 12
click at [358, 193] on link "previous" at bounding box center [357, 193] width 12 height 12
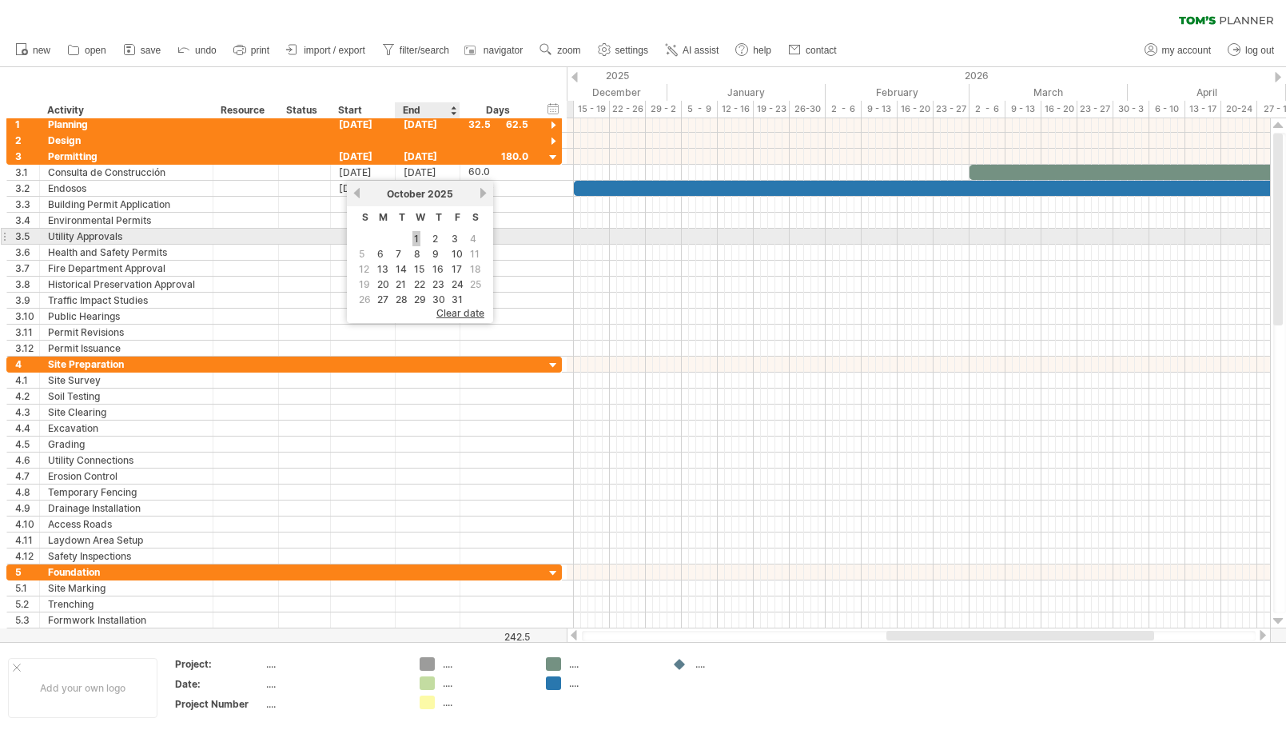
click at [413, 234] on link "1" at bounding box center [417, 238] width 8 height 15
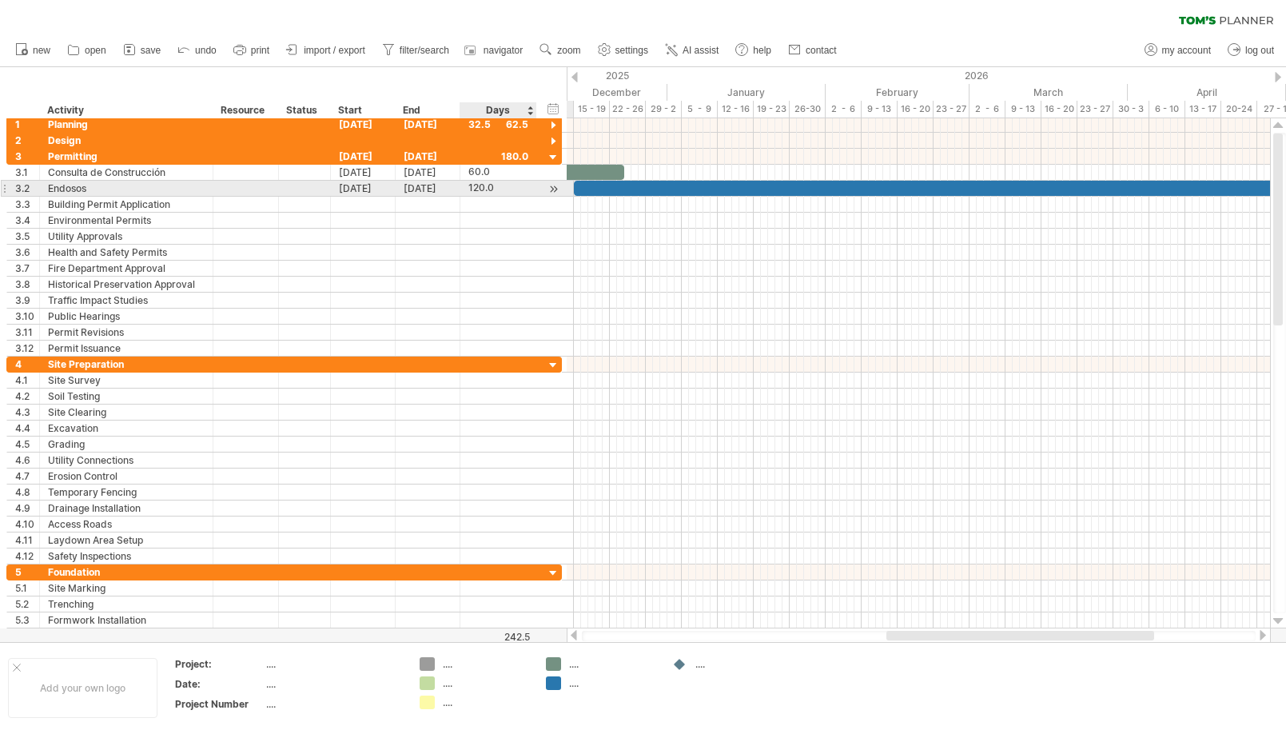
click at [493, 187] on div "120.0" at bounding box center [499, 188] width 60 height 15
click at [475, 188] on input "*****" at bounding box center [484, 188] width 30 height 15
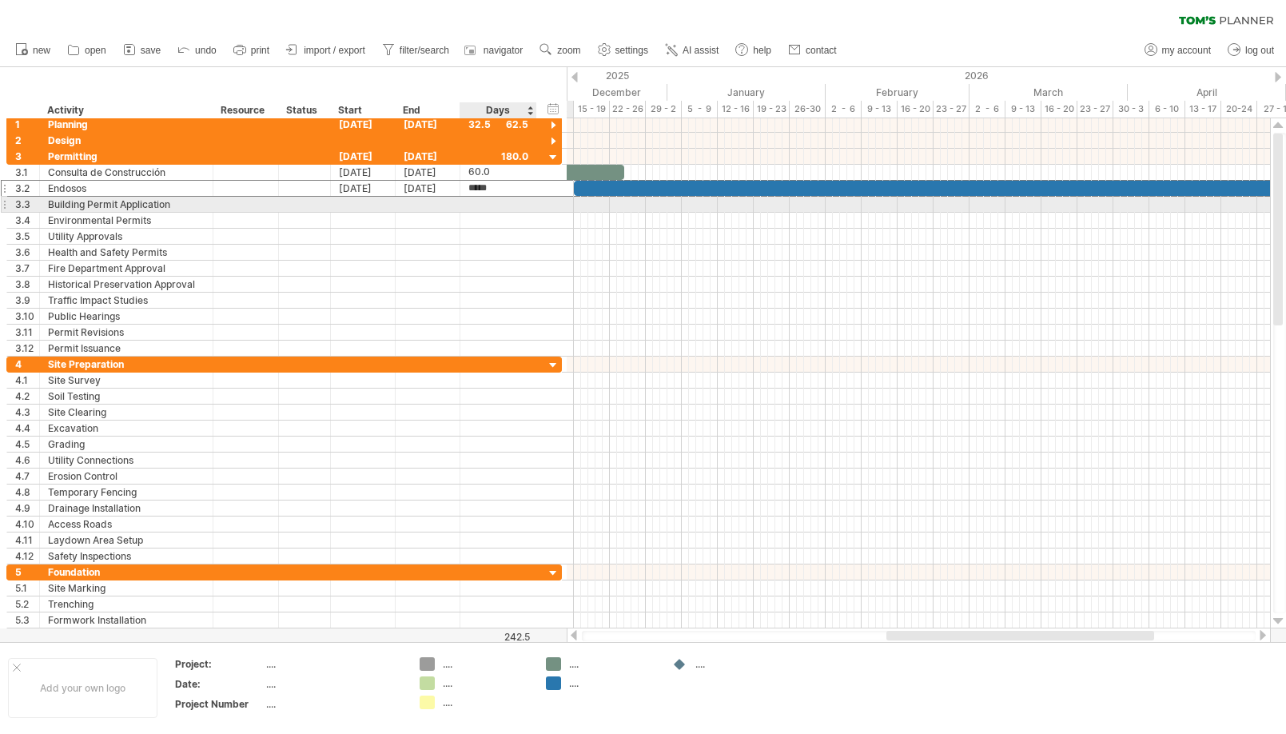
type input "*****"
click at [497, 278] on div at bounding box center [499, 284] width 60 height 15
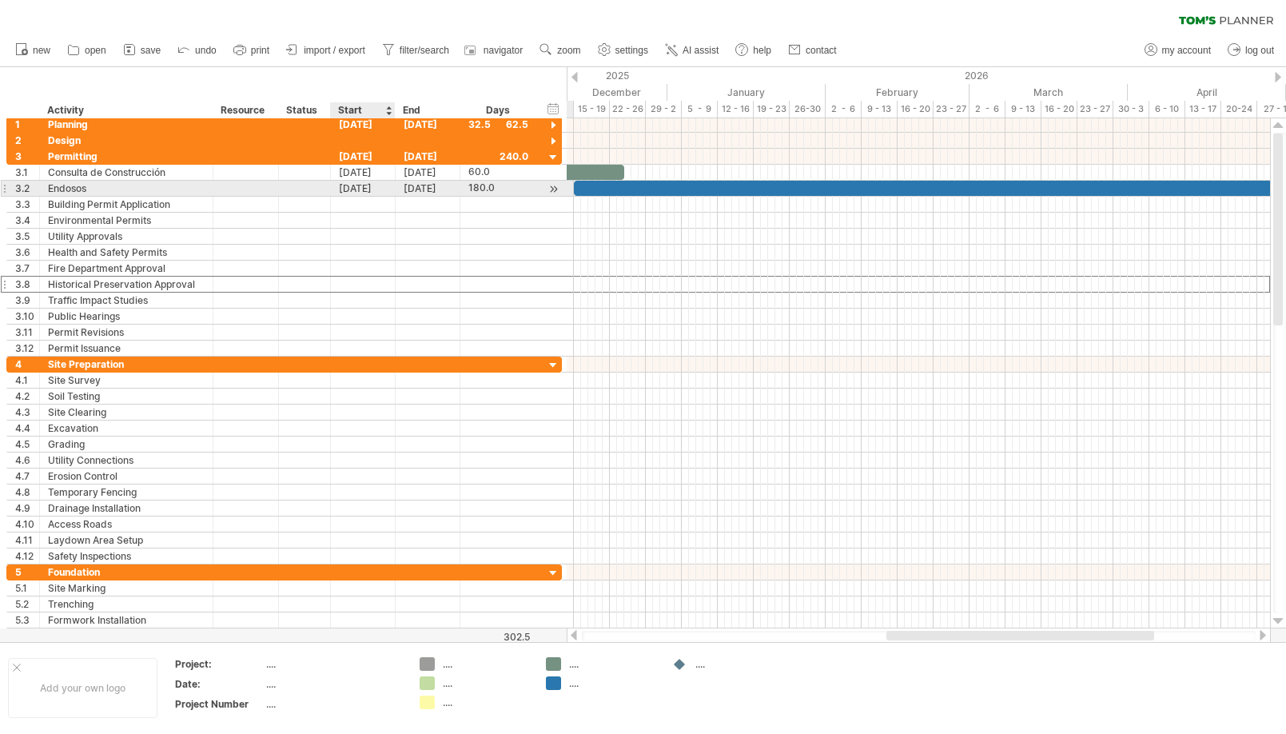
click at [354, 186] on div "[DATE]" at bounding box center [363, 188] width 65 height 15
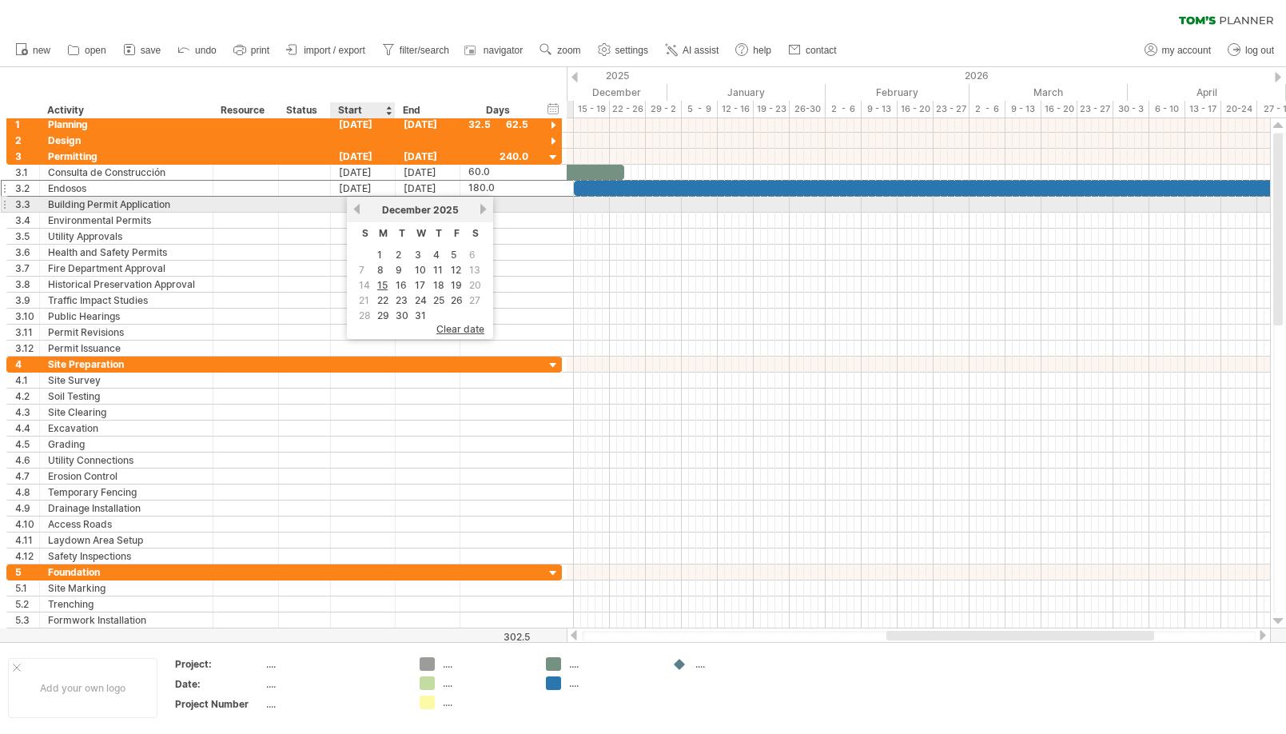
click at [360, 209] on link "previous" at bounding box center [357, 209] width 12 height 12
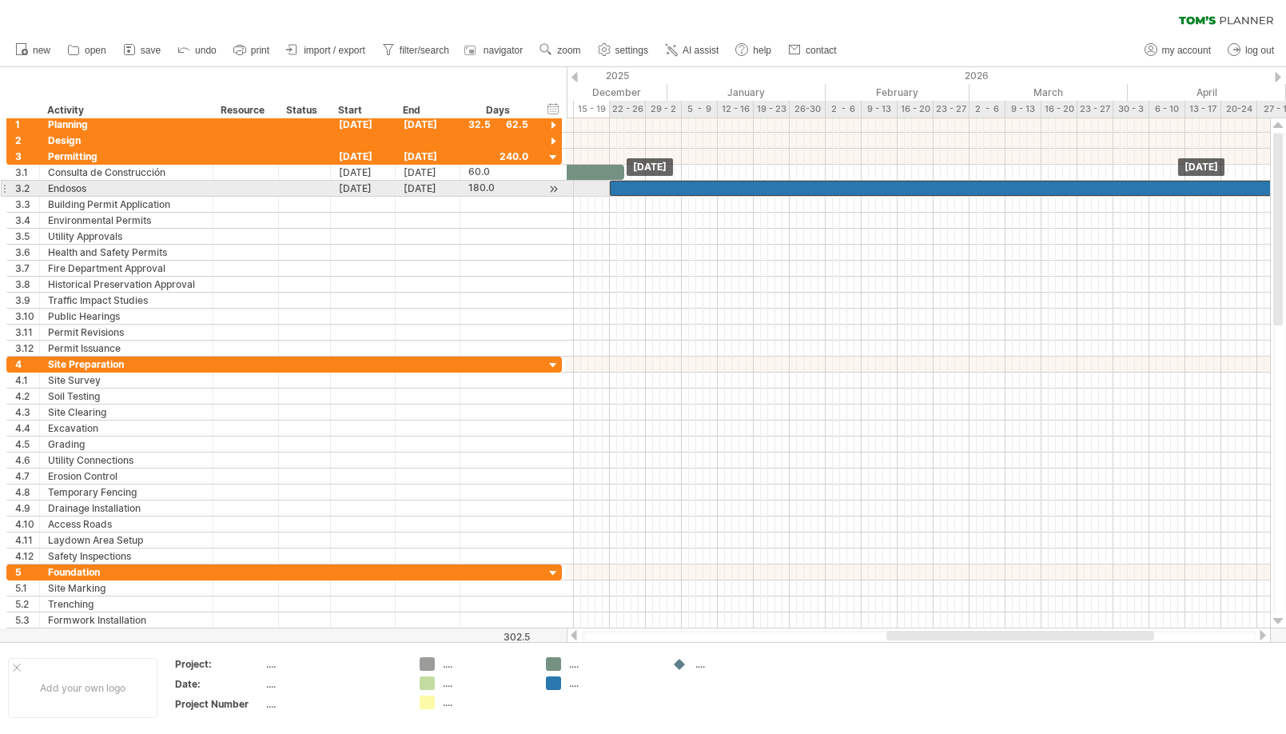
drag, startPoint x: 579, startPoint y: 187, endPoint x: 614, endPoint y: 186, distance: 35.2
click at [614, 186] on div at bounding box center [1257, 188] width 1295 height 15
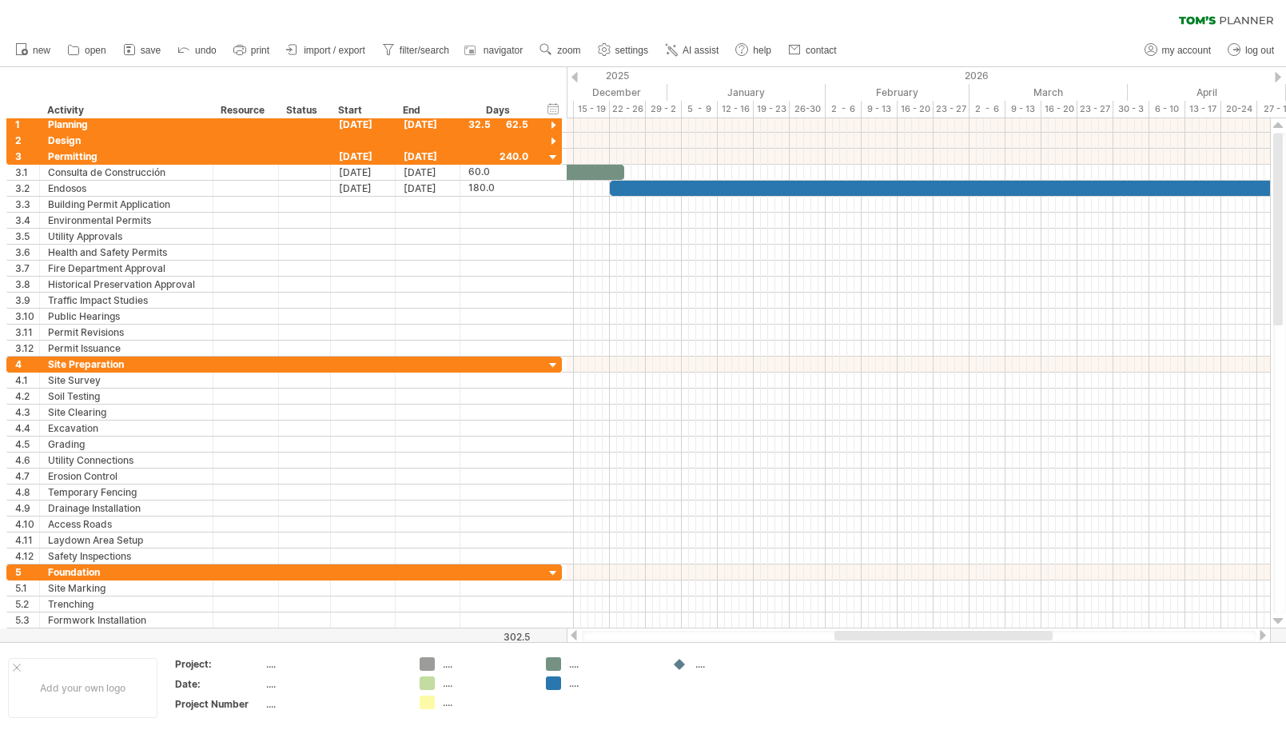
click at [572, 73] on div at bounding box center [575, 77] width 6 height 10
click at [578, 73] on div "2025" at bounding box center [45, 75] width 1389 height 17
click at [580, 78] on div "2025" at bounding box center [45, 75] width 1389 height 17
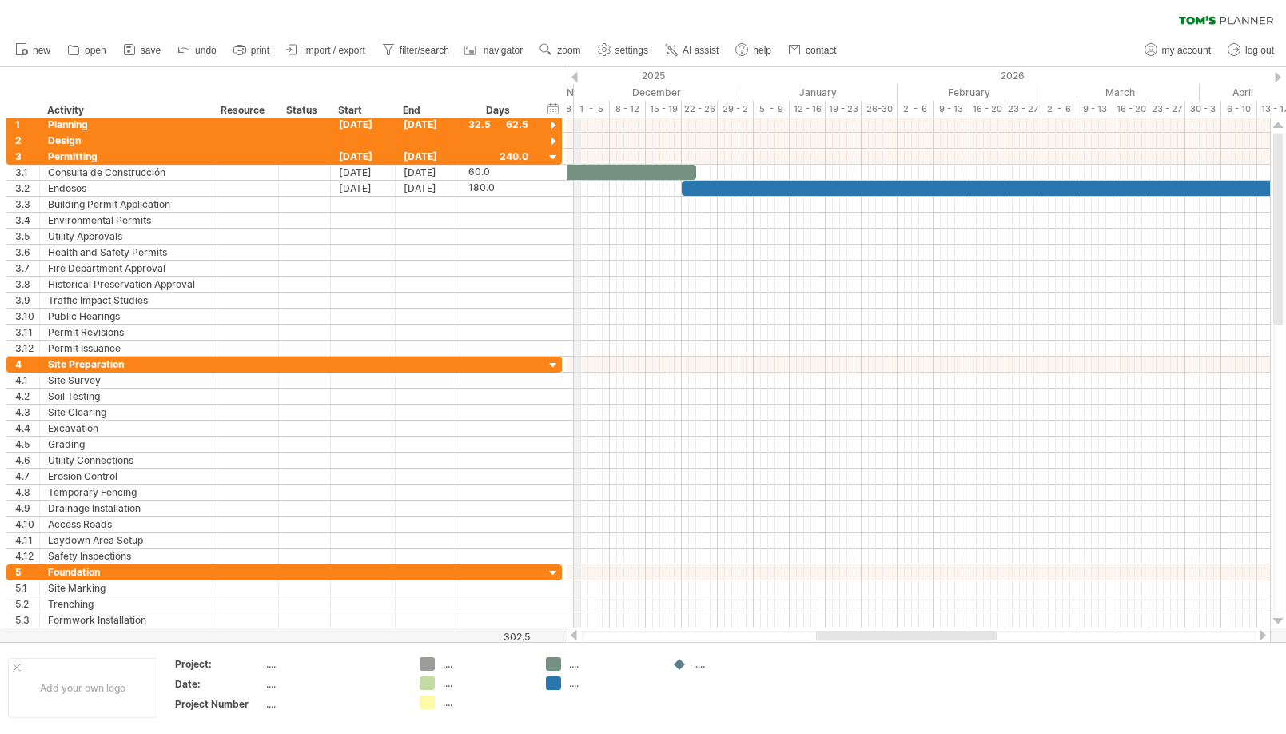
click at [580, 78] on div "2025" at bounding box center [45, 75] width 1389 height 17
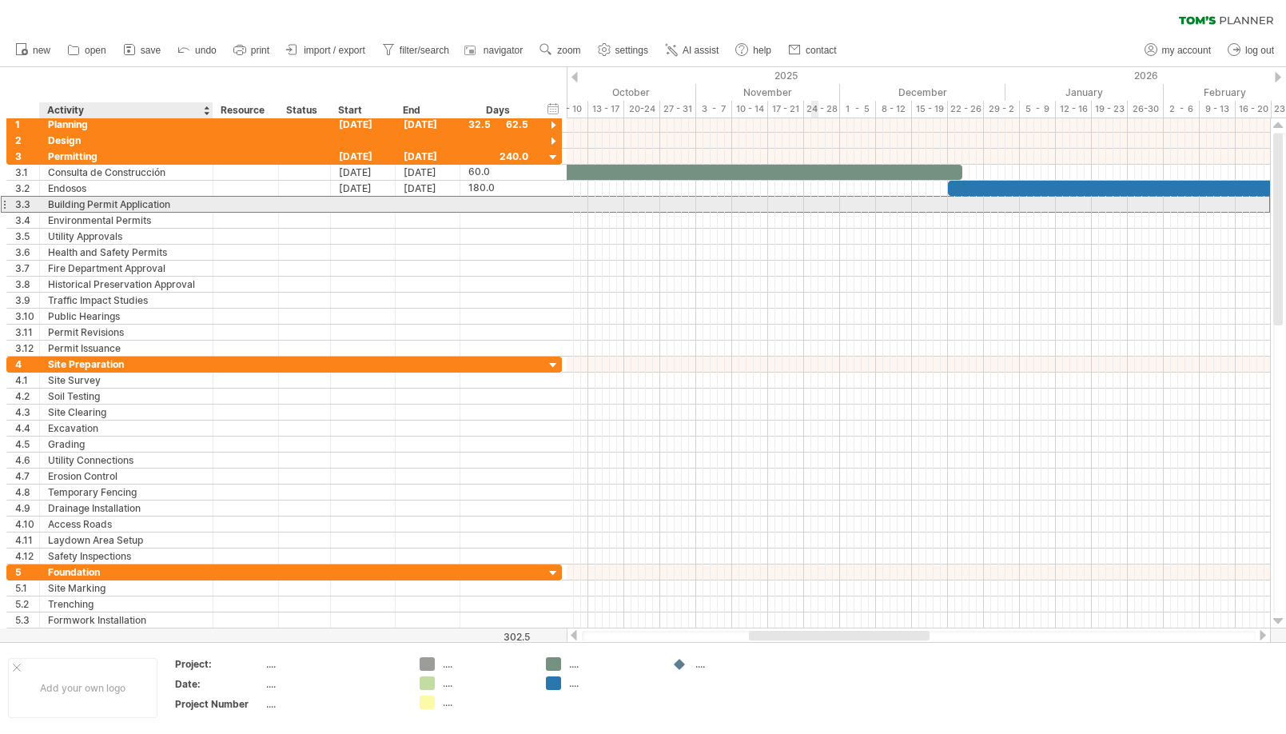
click at [179, 205] on div "Building Permit Application" at bounding box center [126, 204] width 157 height 15
click at [46, 200] on div "**********" at bounding box center [127, 204] width 174 height 15
paste input "text"
type input "**********"
click at [476, 202] on div at bounding box center [499, 204] width 60 height 15
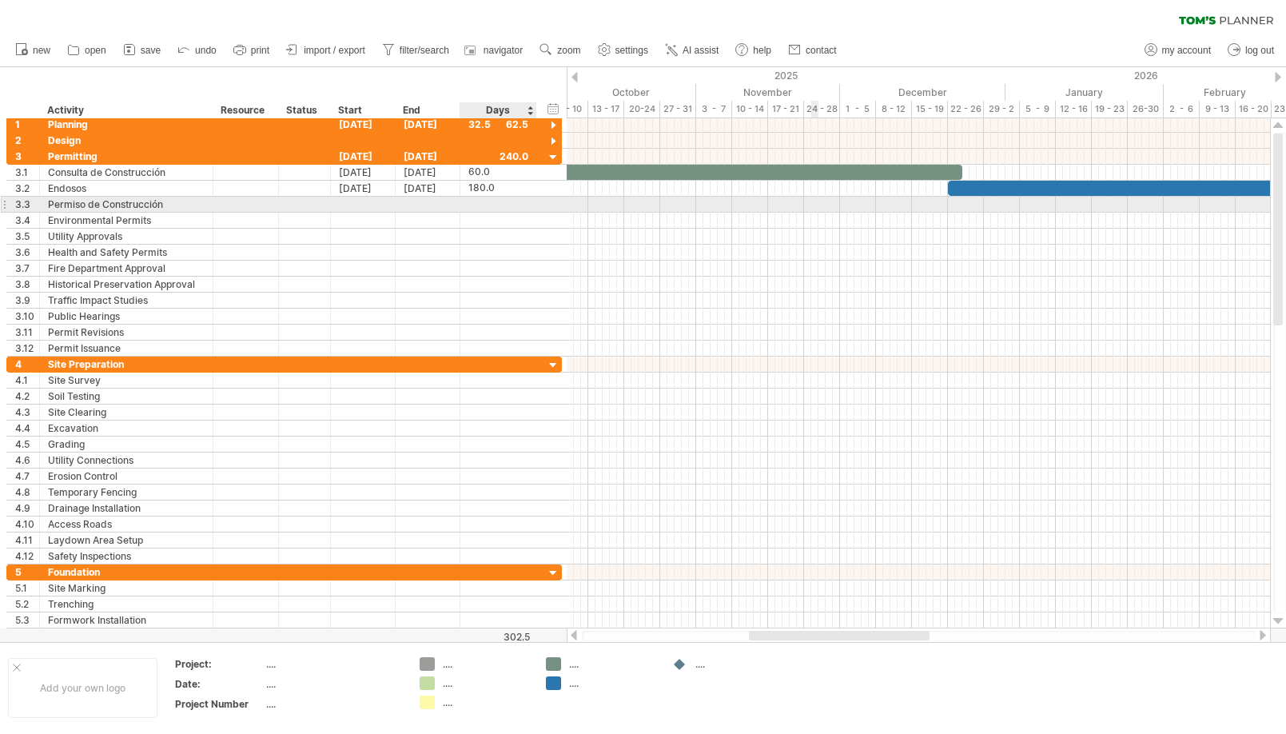
scroll to position [1, 0]
type input "***"
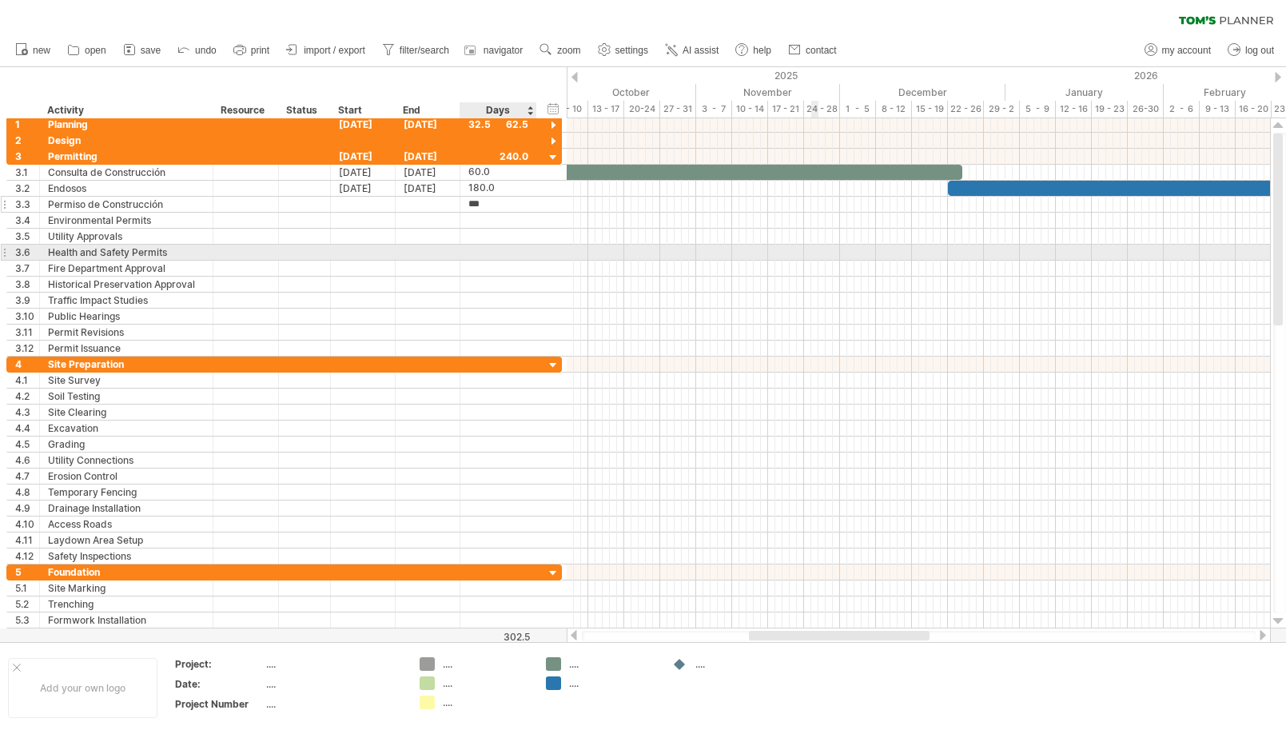
click at [493, 203] on div "***" at bounding box center [499, 204] width 60 height 15
click at [505, 219] on div at bounding box center [499, 220] width 60 height 15
click at [430, 204] on div at bounding box center [428, 204] width 65 height 15
click at [361, 204] on div at bounding box center [363, 204] width 65 height 15
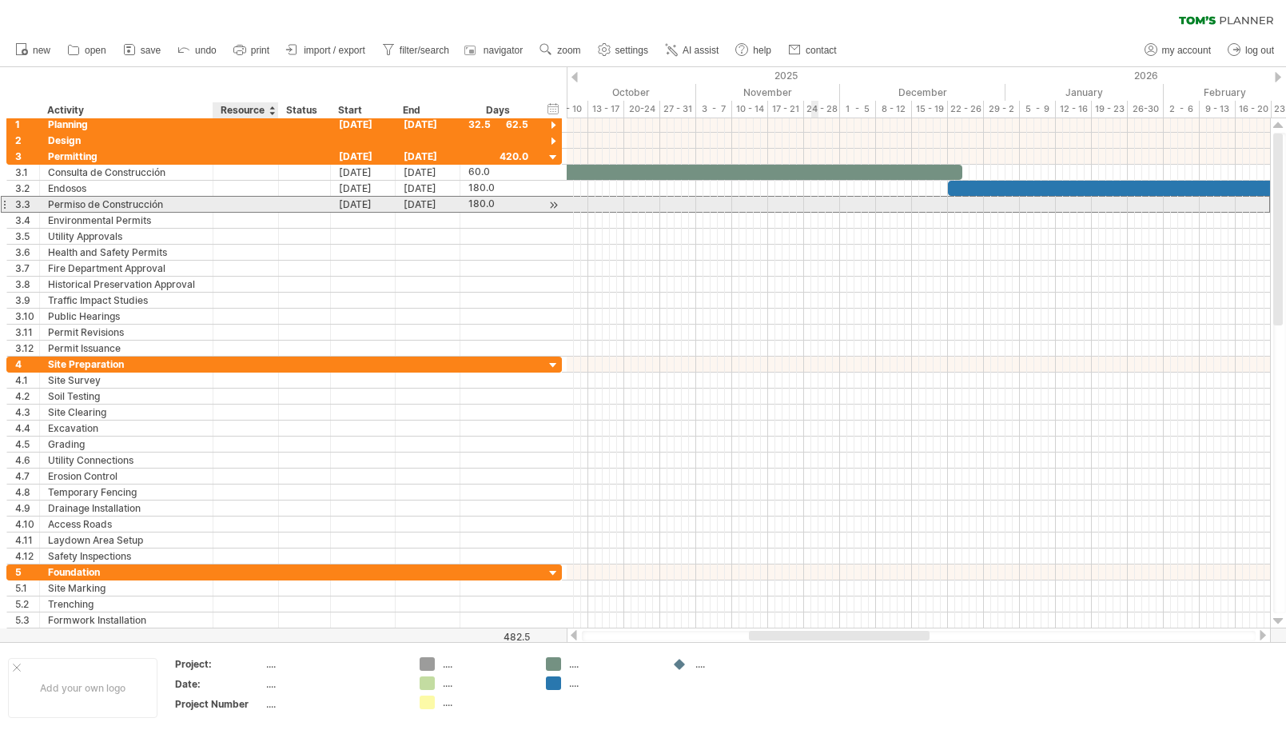
scroll to position [0, 0]
click at [267, 201] on div at bounding box center [245, 204] width 49 height 15
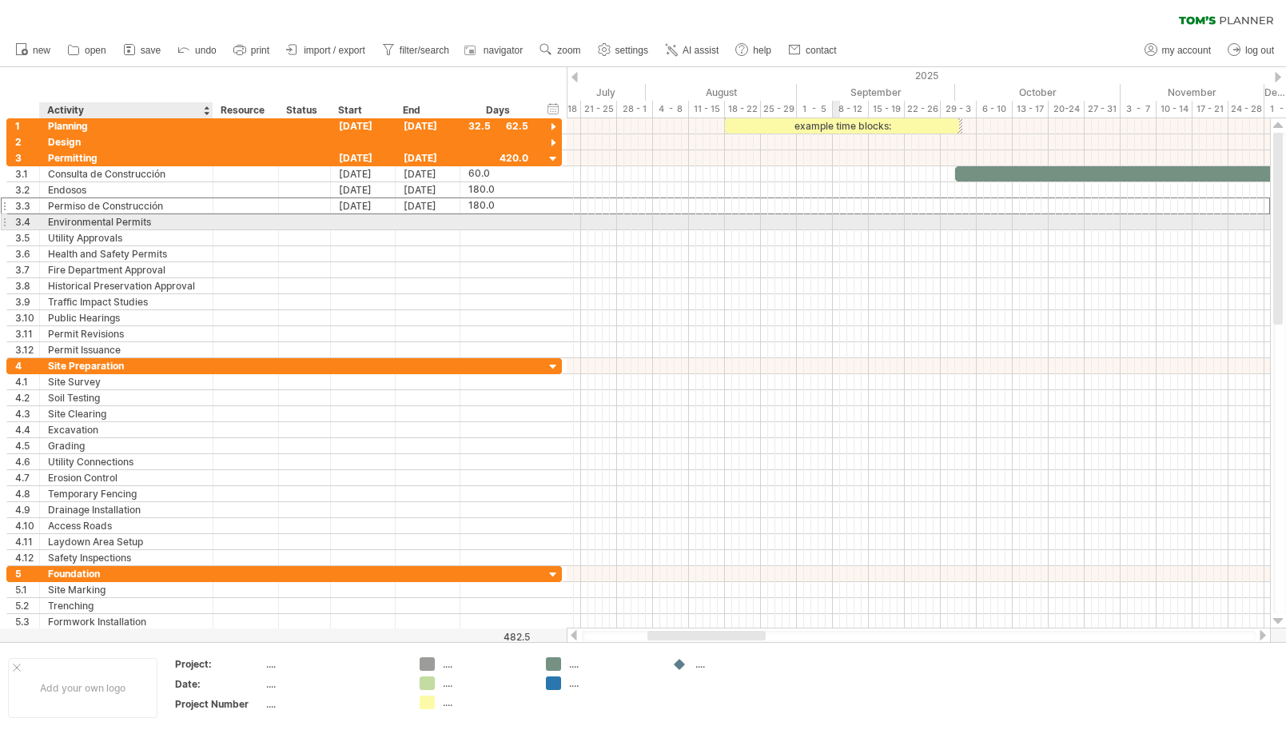
click at [70, 221] on div "Environmental Permits" at bounding box center [126, 221] width 157 height 15
click at [154, 219] on input "**********" at bounding box center [126, 221] width 157 height 15
drag, startPoint x: 154, startPoint y: 220, endPoint x: 46, endPoint y: 218, distance: 107.9
click at [46, 218] on div "**********" at bounding box center [127, 221] width 174 height 15
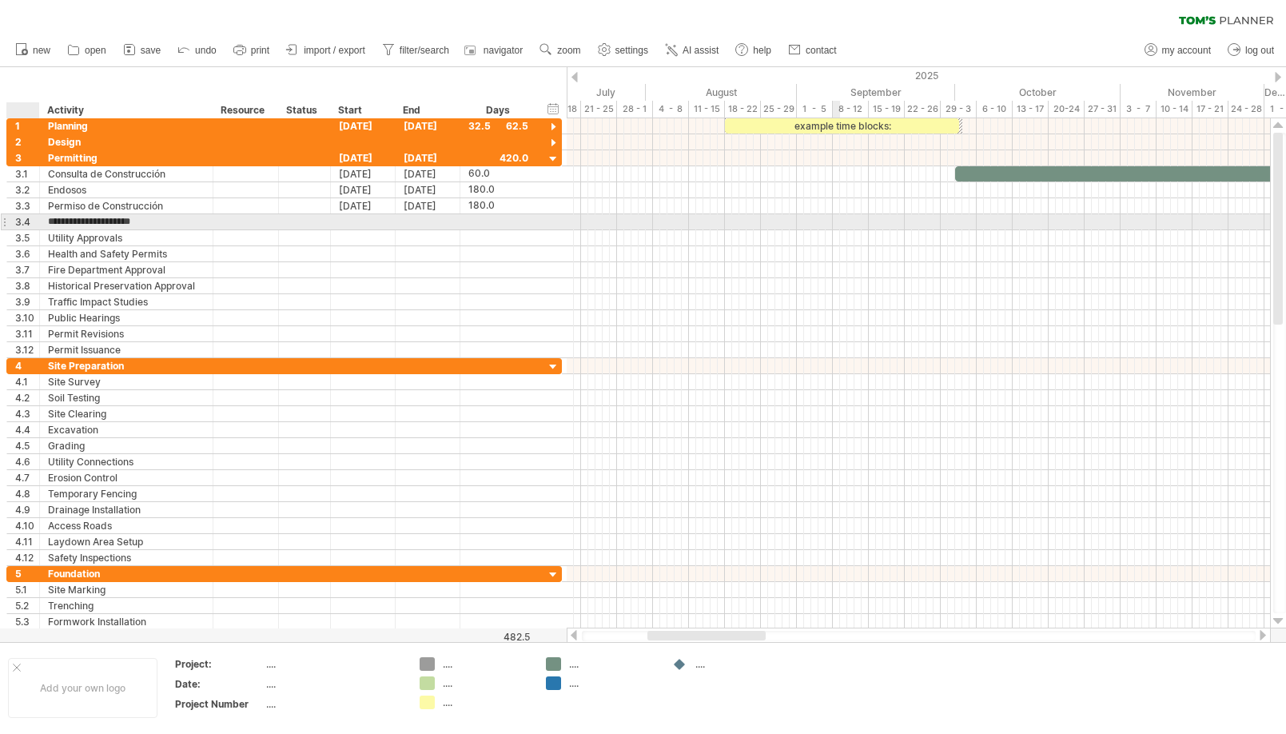
paste input "text"
type input "*******"
click at [481, 221] on div at bounding box center [499, 221] width 60 height 15
type input "*"
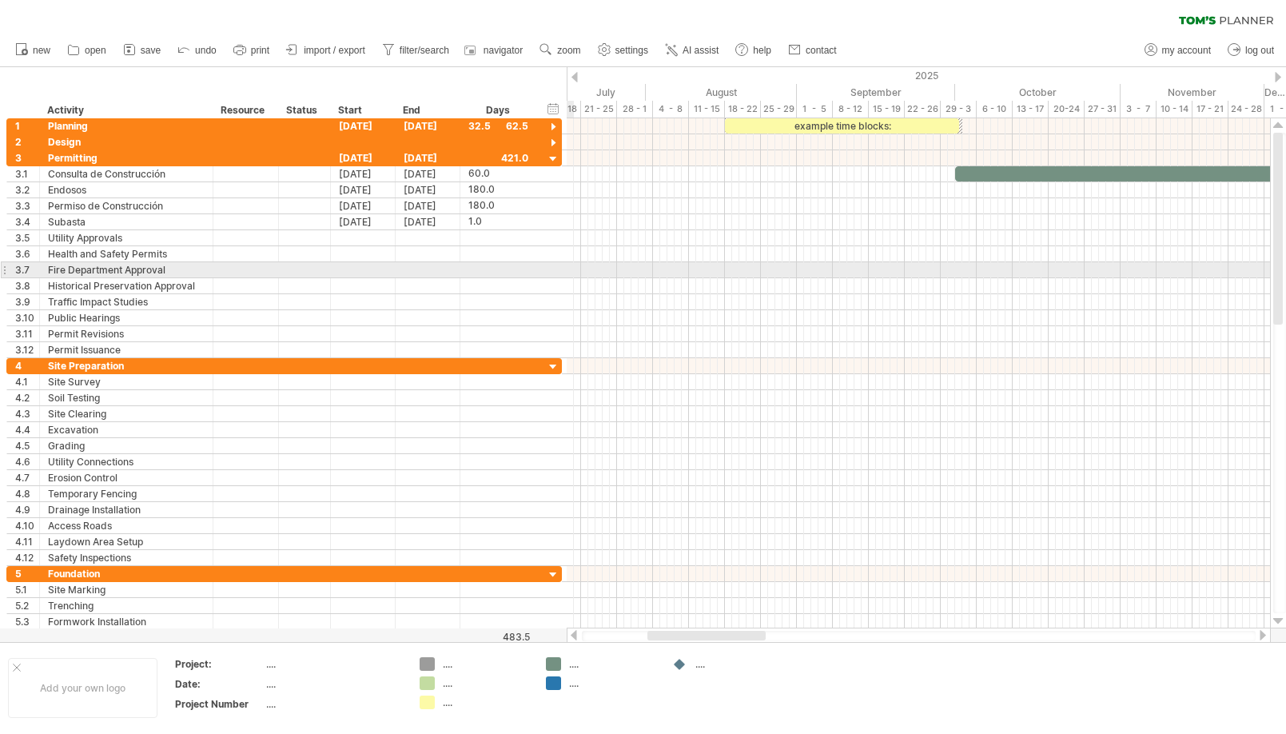
click at [568, 271] on div at bounding box center [919, 270] width 704 height 16
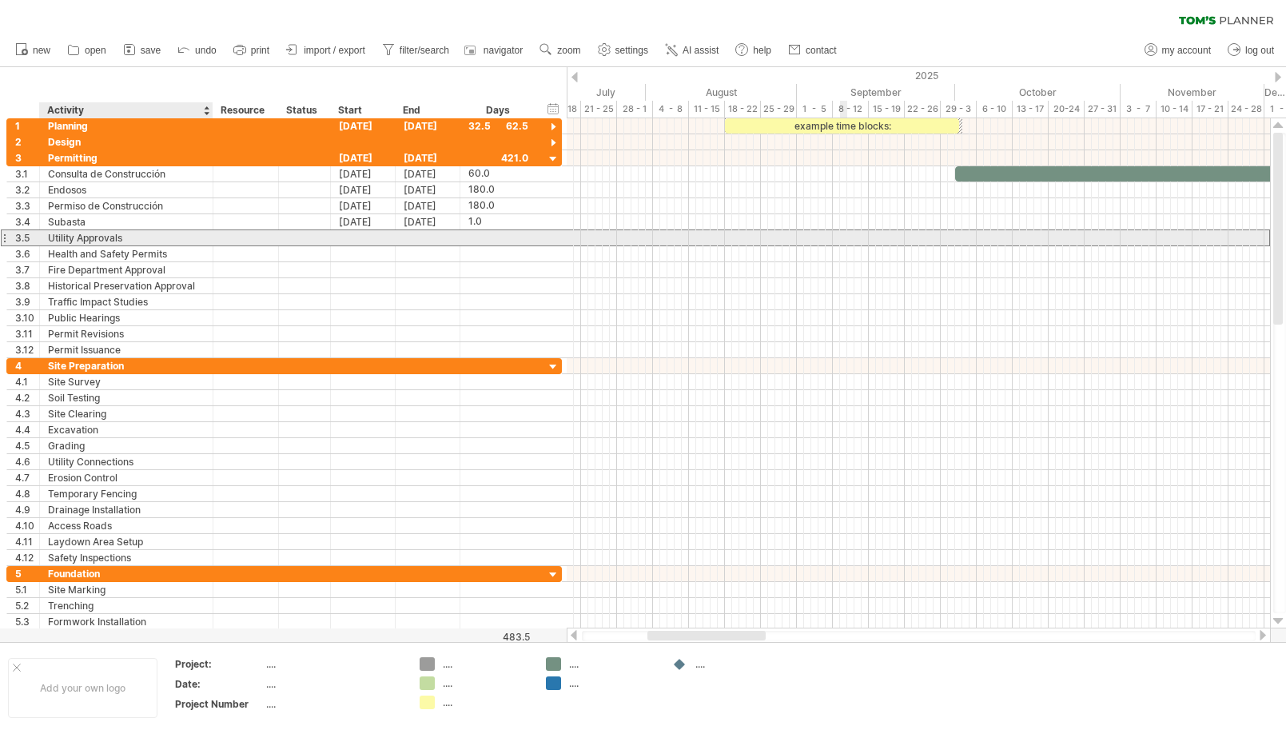
drag, startPoint x: 134, startPoint y: 235, endPoint x: 122, endPoint y: 236, distance: 12.0
click at [130, 235] on div "Utility Approvals" at bounding box center [126, 237] width 157 height 15
click at [0, 0] on input "**********" at bounding box center [0, 0] width 0 height 0
click at [122, 235] on input "**********" at bounding box center [126, 237] width 157 height 15
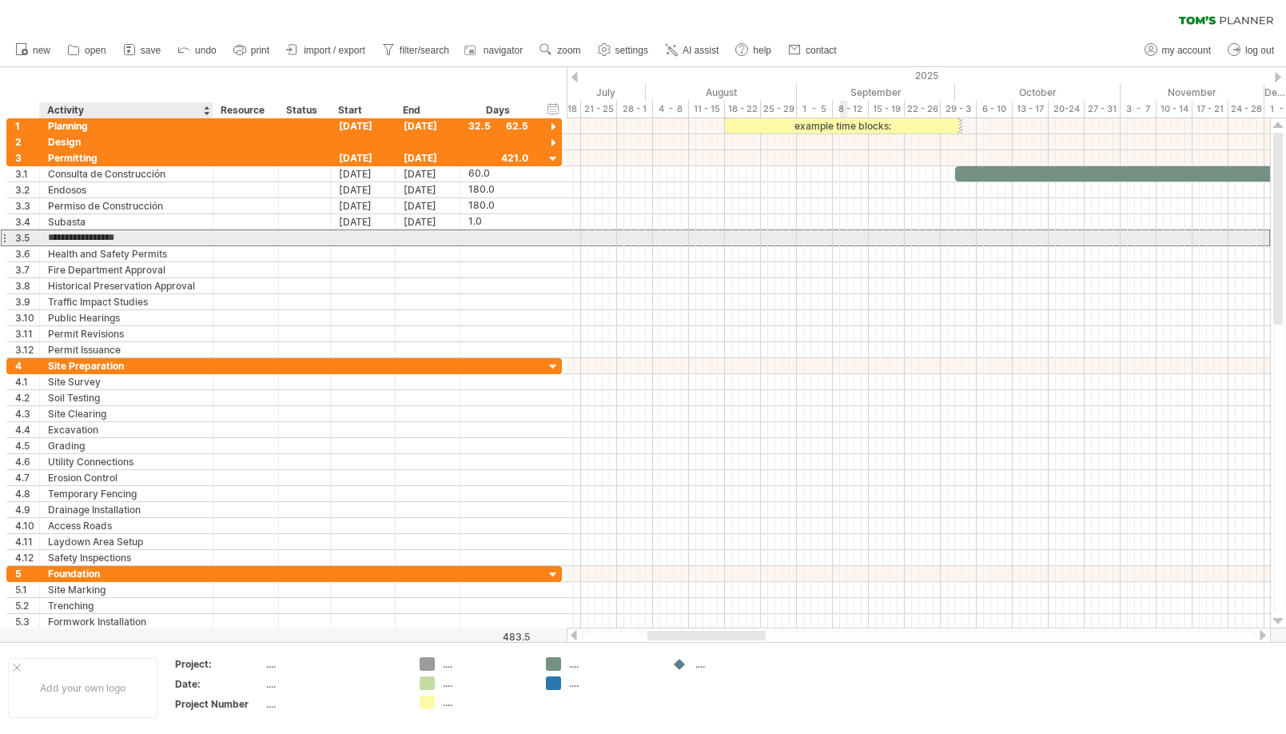
drag, startPoint x: 122, startPoint y: 235, endPoint x: 50, endPoint y: 234, distance: 71.2
click at [51, 234] on input "**********" at bounding box center [126, 237] width 157 height 15
drag, startPoint x: 50, startPoint y: 235, endPoint x: 122, endPoint y: 241, distance: 71.4
click at [122, 241] on input "**********" at bounding box center [126, 237] width 157 height 15
paste input "text"
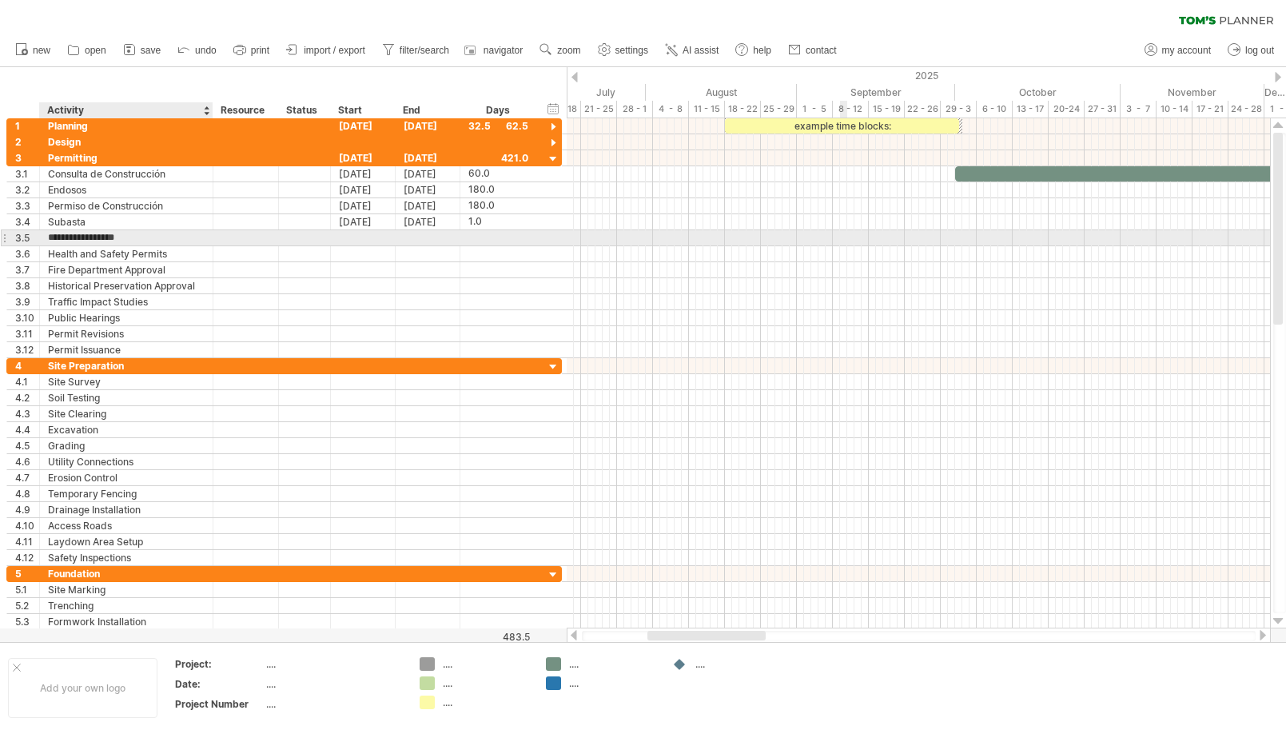
type input "*********"
click at [492, 233] on div at bounding box center [499, 237] width 60 height 15
type input "*"
click at [995, 330] on div at bounding box center [919, 334] width 704 height 16
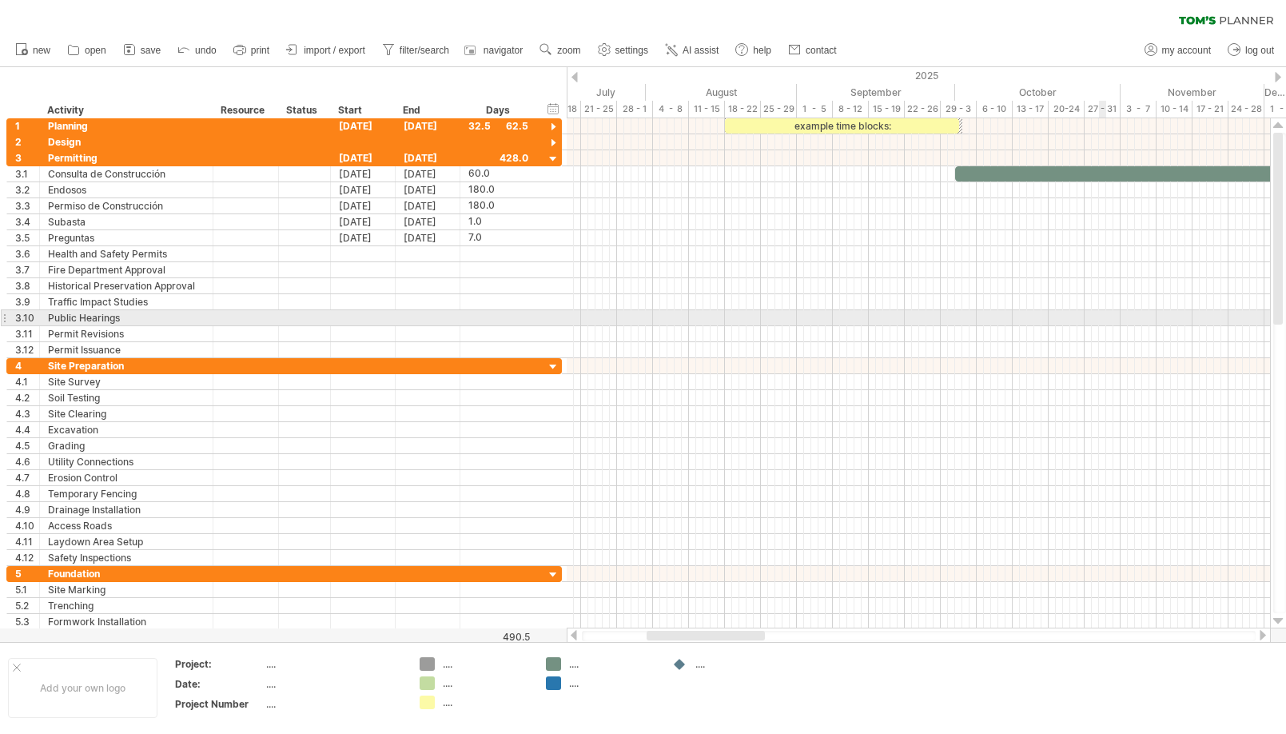
scroll to position [0, 0]
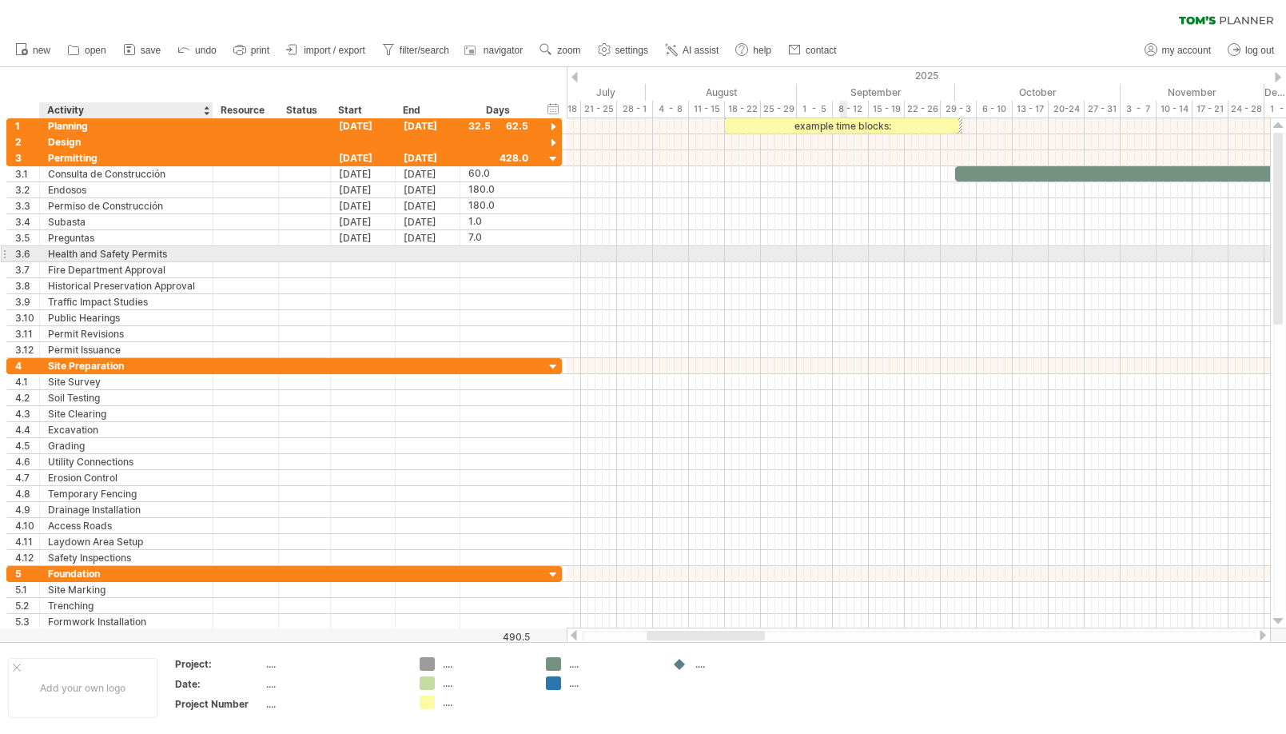
click at [174, 253] on div "Health and Safety Permits" at bounding box center [126, 253] width 157 height 15
drag, startPoint x: 168, startPoint y: 253, endPoint x: 35, endPoint y: 251, distance: 132.7
click at [34, 251] on div "**********" at bounding box center [284, 254] width 556 height 16
paste input "text"
type input "**********"
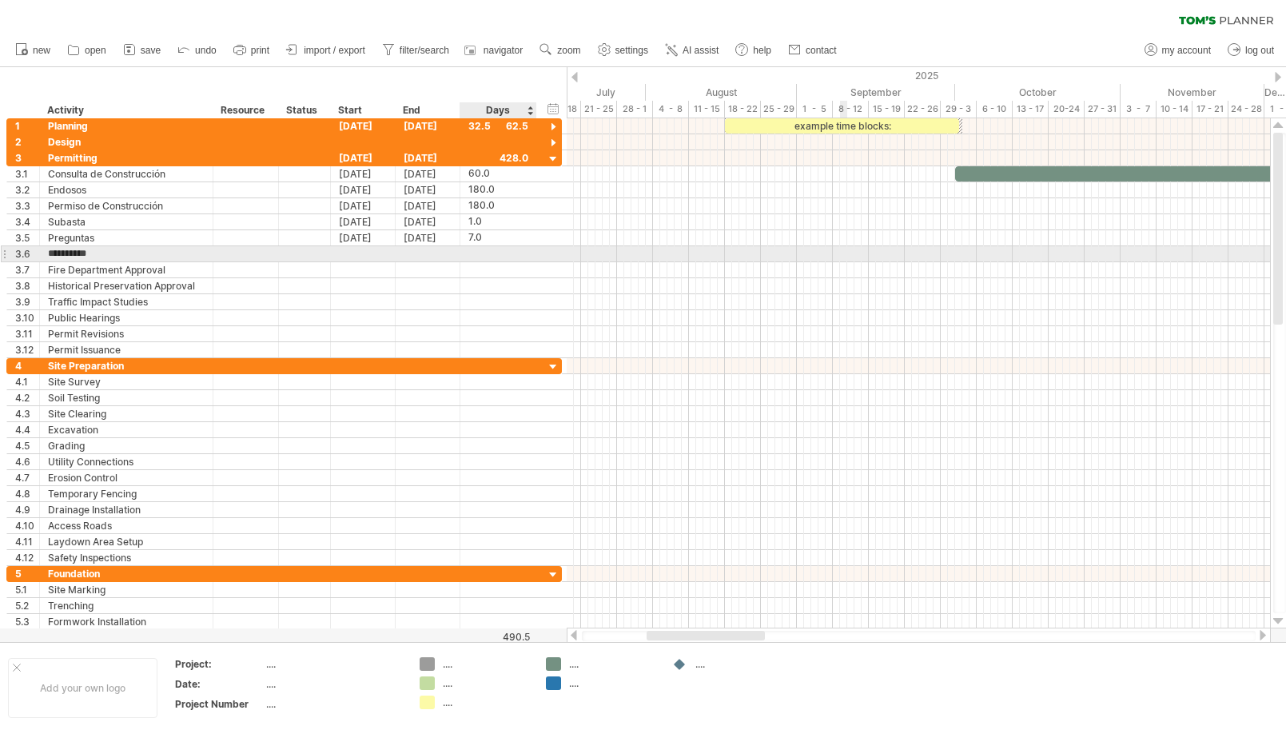
click at [477, 255] on div at bounding box center [499, 253] width 60 height 15
click at [489, 253] on input "text" at bounding box center [484, 254] width 30 height 15
type input "**"
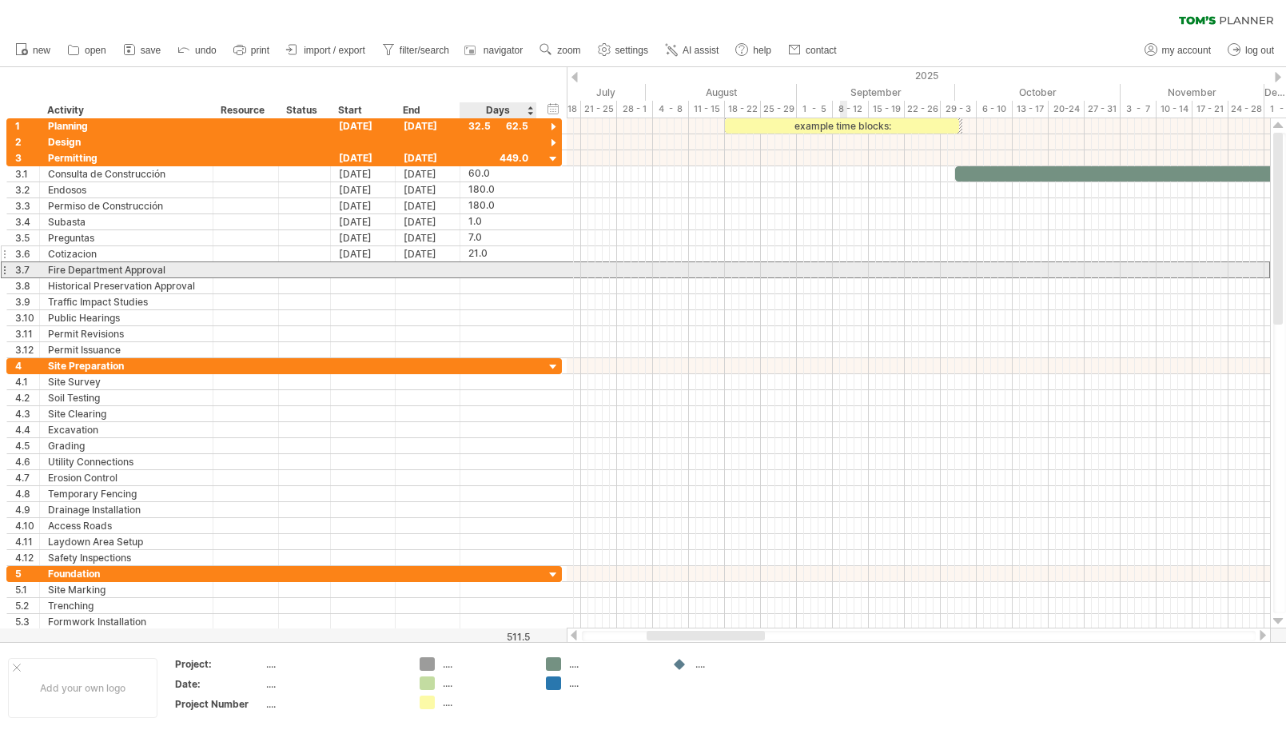
click at [506, 269] on div at bounding box center [499, 269] width 60 height 15
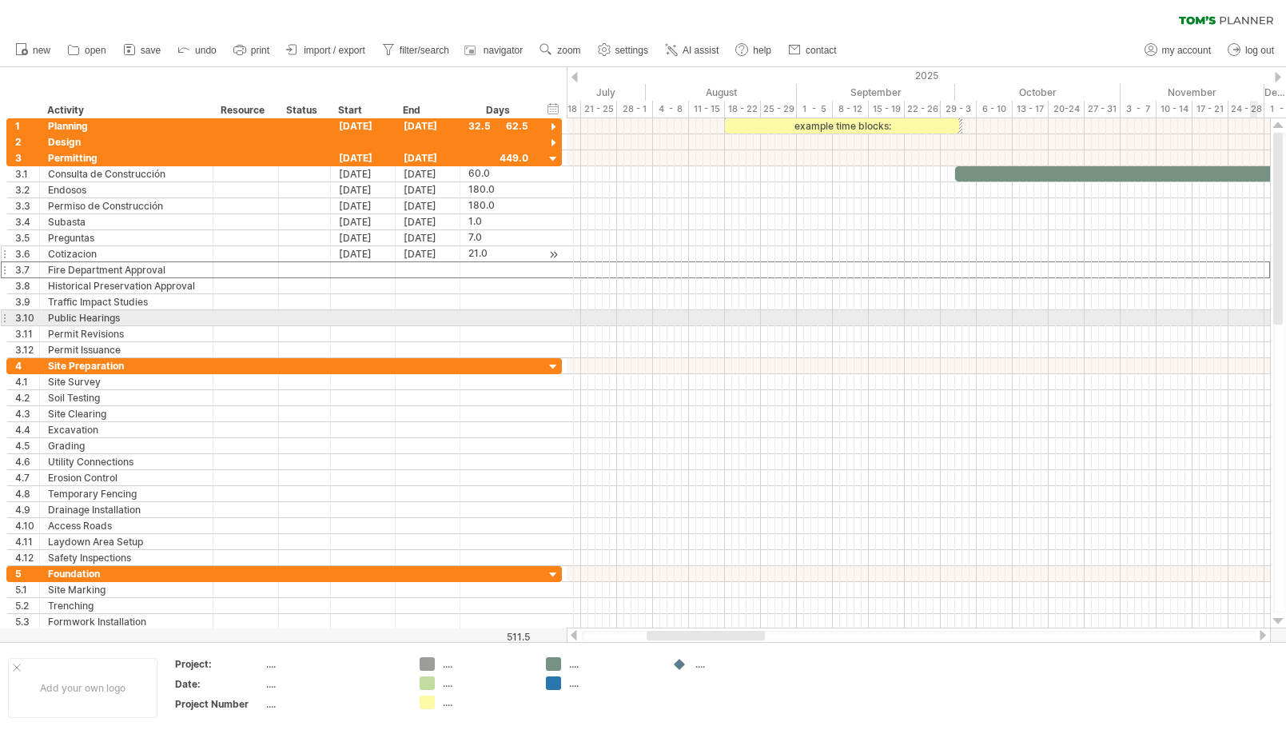
scroll to position [0, 0]
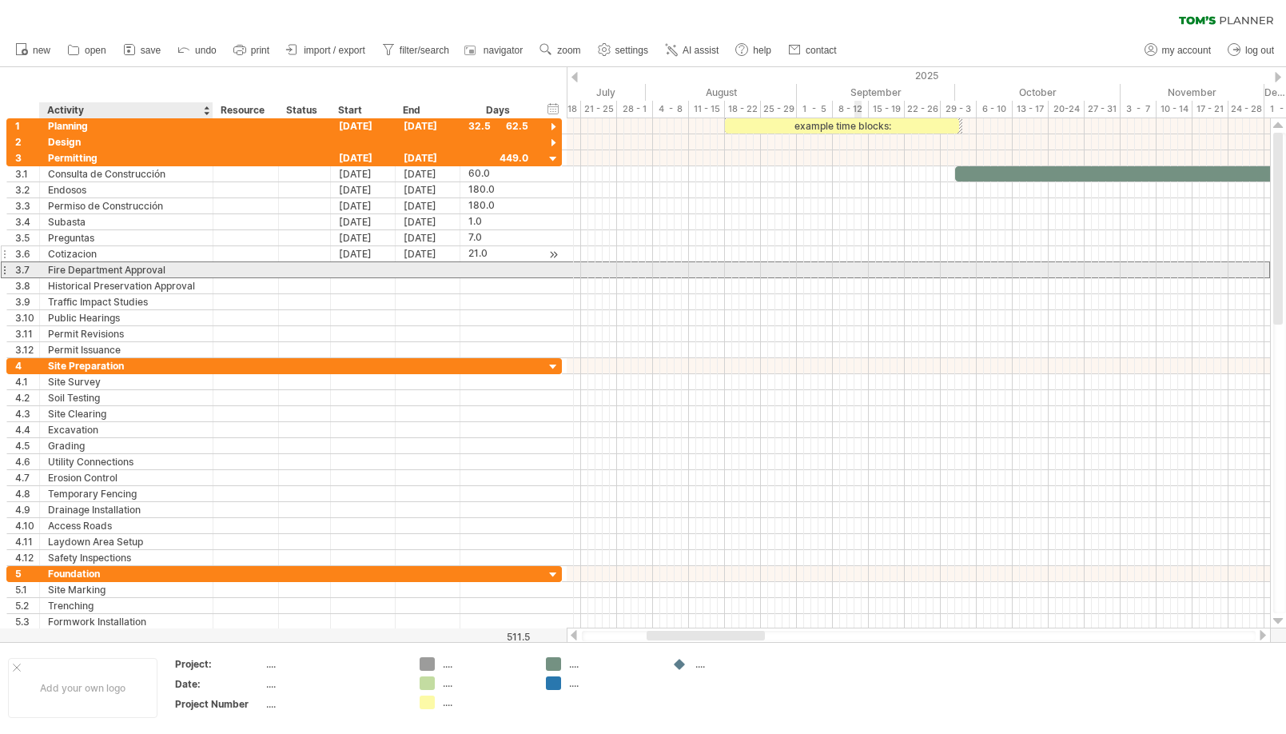
drag, startPoint x: 175, startPoint y: 267, endPoint x: 54, endPoint y: 267, distance: 121.5
click at [175, 267] on div "Fire Department Approval" at bounding box center [126, 269] width 157 height 15
click at [46, 267] on div "**********" at bounding box center [127, 269] width 174 height 15
click at [54, 267] on input "**********" at bounding box center [126, 269] width 157 height 15
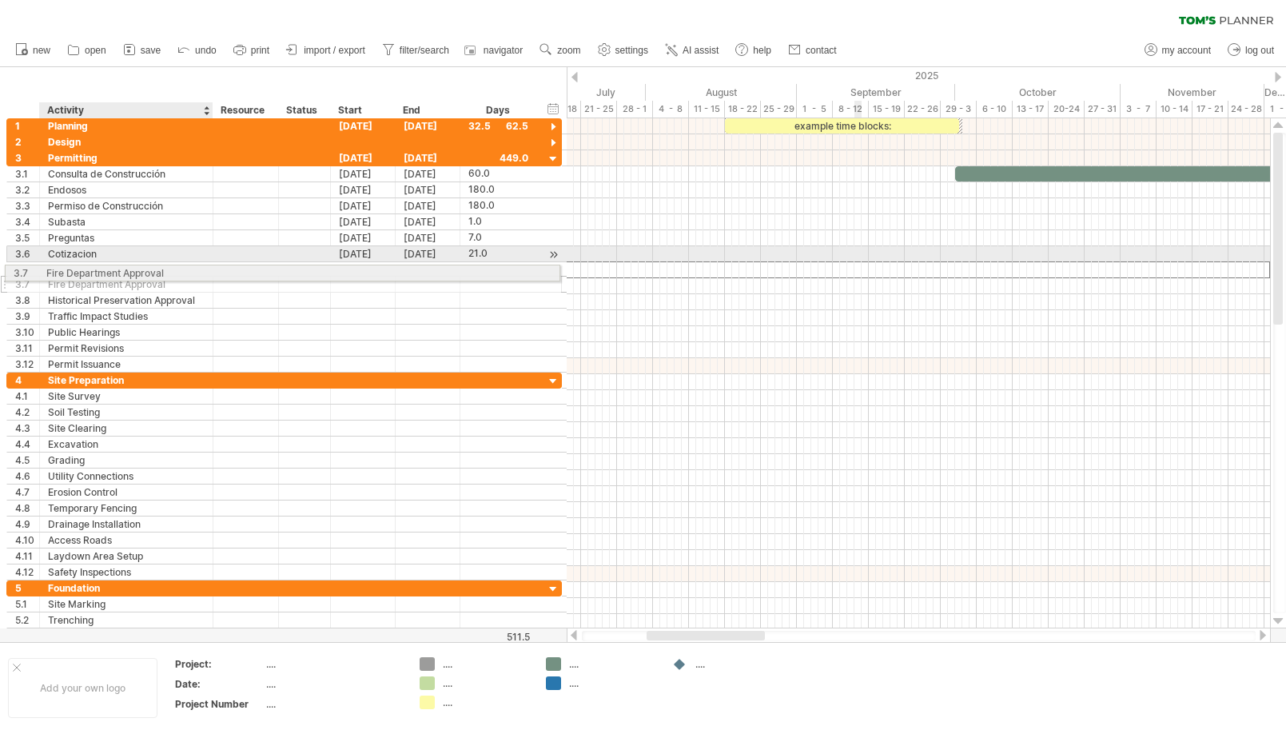
drag, startPoint x: 47, startPoint y: 268, endPoint x: 154, endPoint y: 269, distance: 106.3
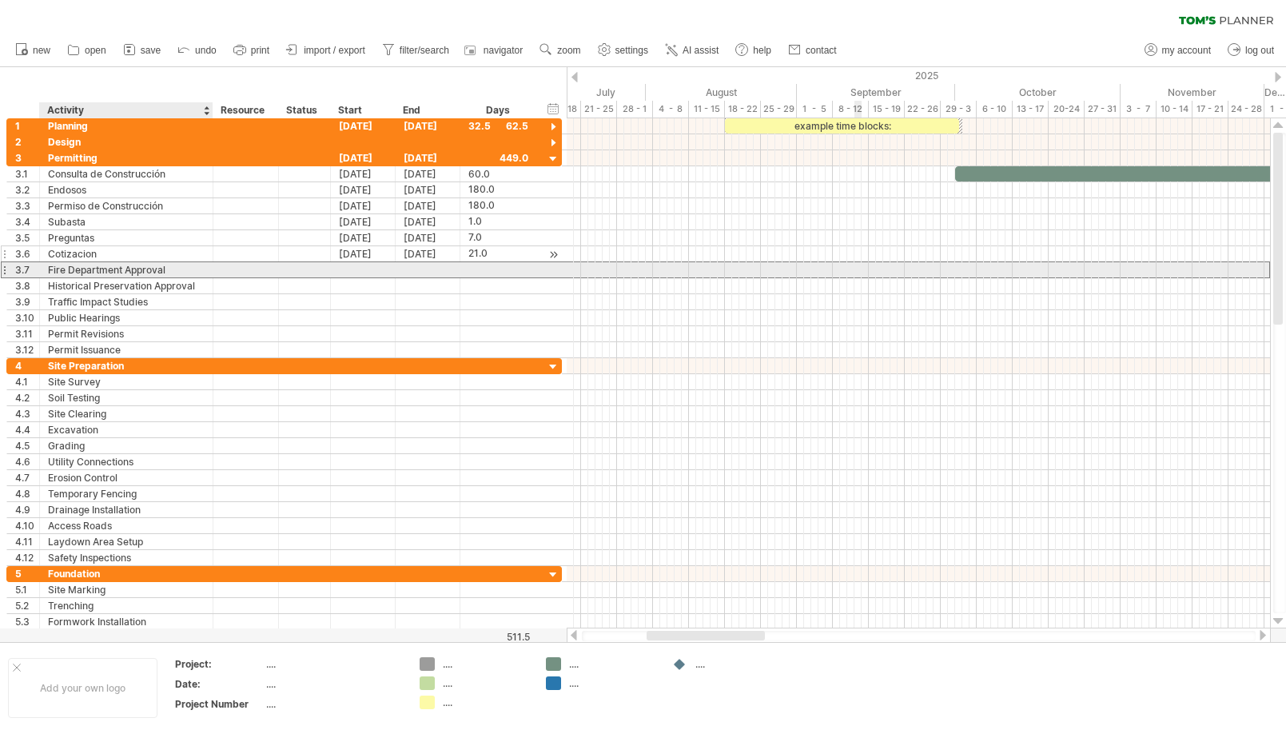
click at [170, 267] on div "Fire Department Approval" at bounding box center [126, 269] width 157 height 15
click at [167, 267] on input "**********" at bounding box center [126, 269] width 157 height 15
paste input "text"
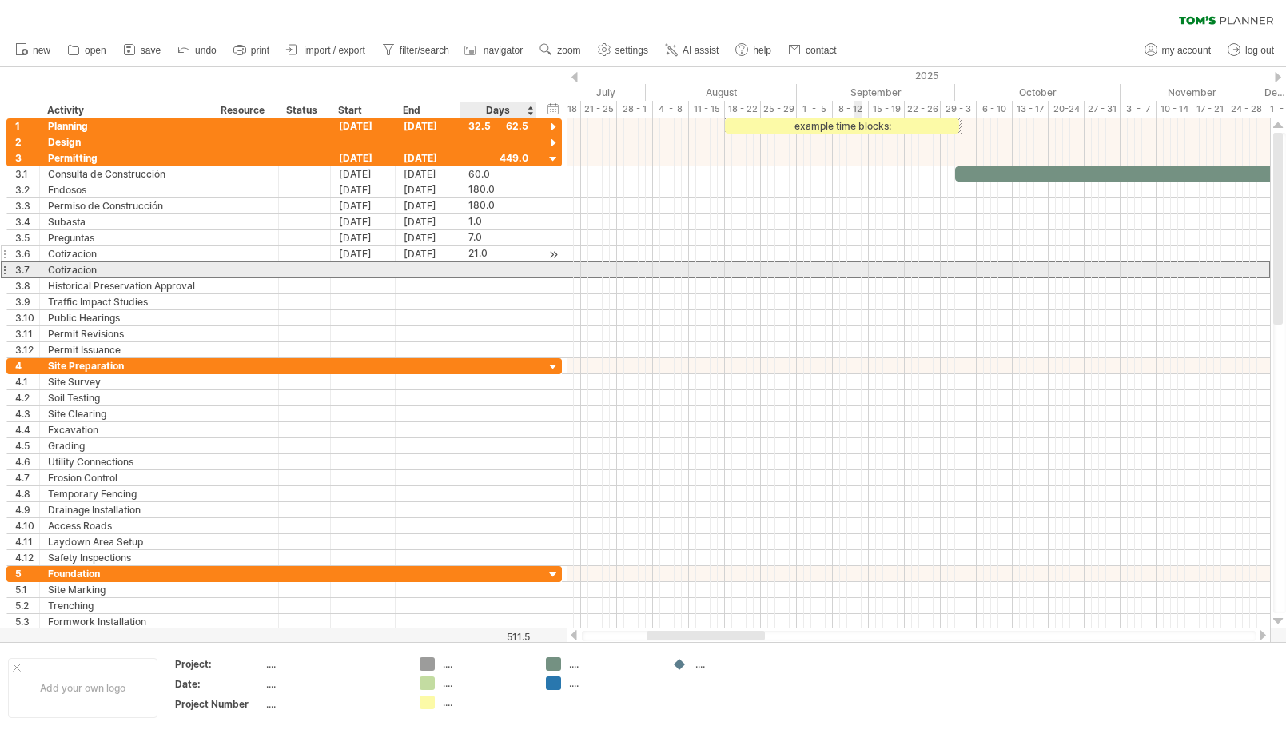
click at [476, 271] on div at bounding box center [499, 269] width 60 height 15
drag, startPoint x: 108, startPoint y: 265, endPoint x: 1132, endPoint y: 343, distance: 1027.1
click at [108, 265] on div "Cotizacion" at bounding box center [126, 269] width 157 height 15
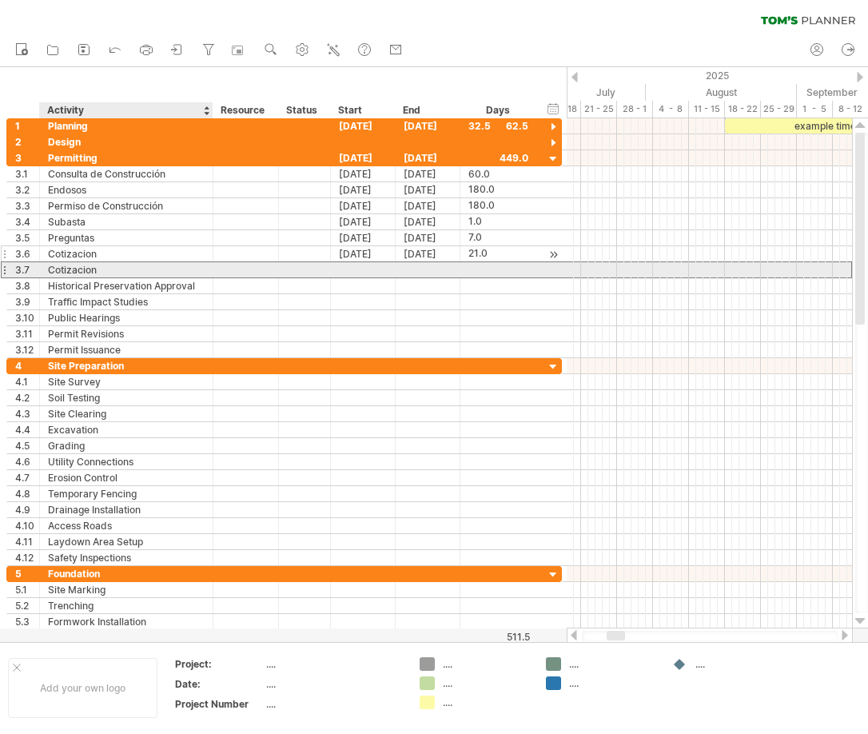
click at [125, 265] on div "Cotizacion" at bounding box center [126, 269] width 157 height 15
click at [125, 265] on input "**********" at bounding box center [126, 269] width 157 height 15
click at [82, 267] on div "Cotizacion" at bounding box center [126, 269] width 157 height 15
click at [97, 268] on input "**********" at bounding box center [126, 269] width 157 height 15
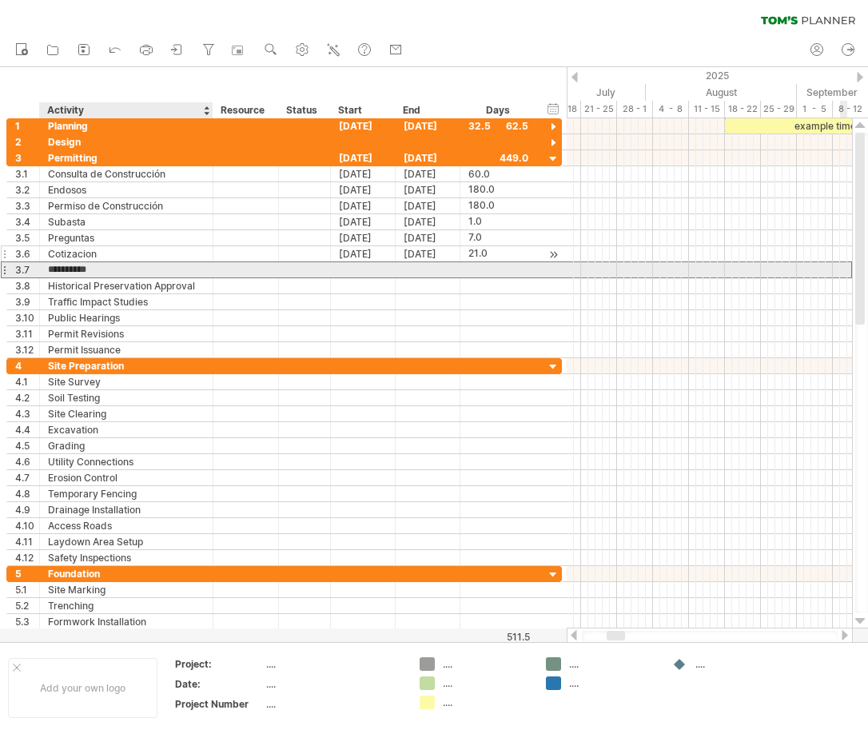
click at [97, 268] on input "**********" at bounding box center [126, 269] width 157 height 15
paste input "**"
type input "**********"
click at [503, 269] on div at bounding box center [499, 269] width 60 height 15
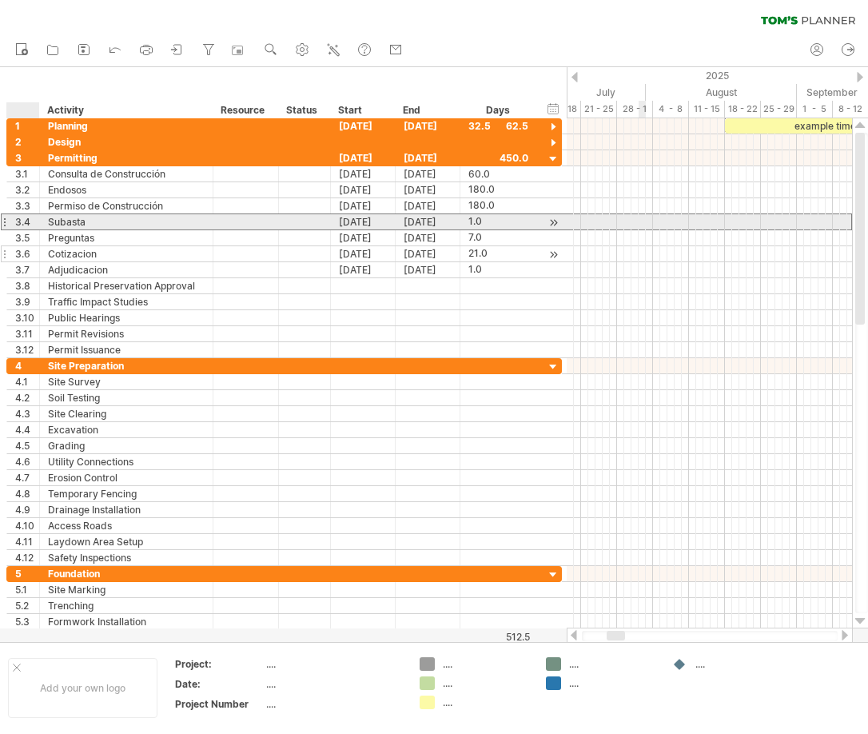
click at [22, 220] on div "3.4" at bounding box center [27, 221] width 24 height 15
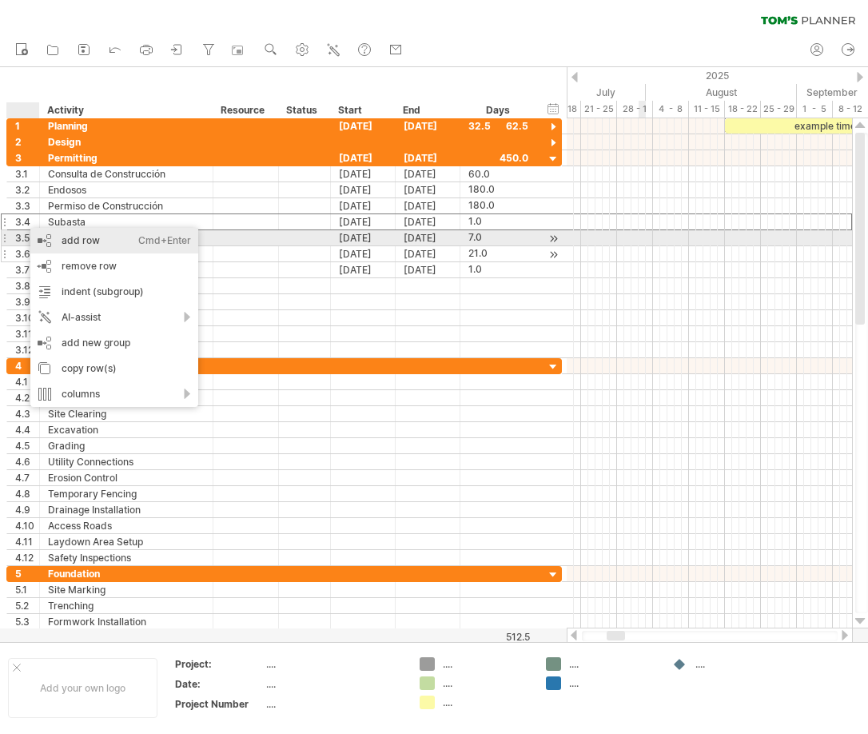
click at [53, 239] on div "add row Ctrl+Enter Cmd+Enter" at bounding box center [114, 241] width 168 height 26
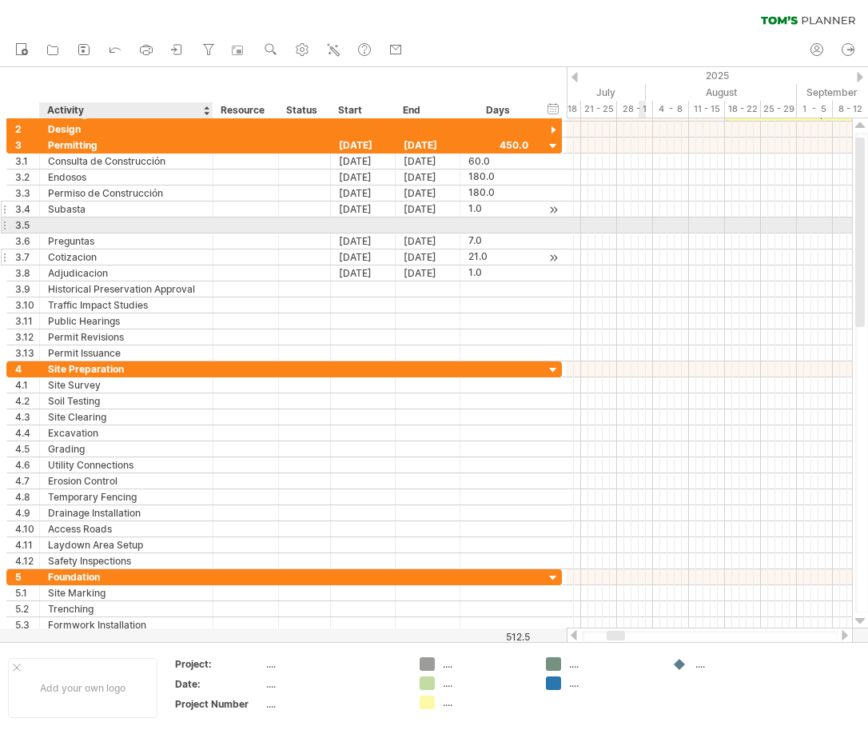
click at [66, 206] on div "Subasta" at bounding box center [126, 208] width 157 height 15
click at [29, 205] on div "3.4" at bounding box center [27, 208] width 24 height 15
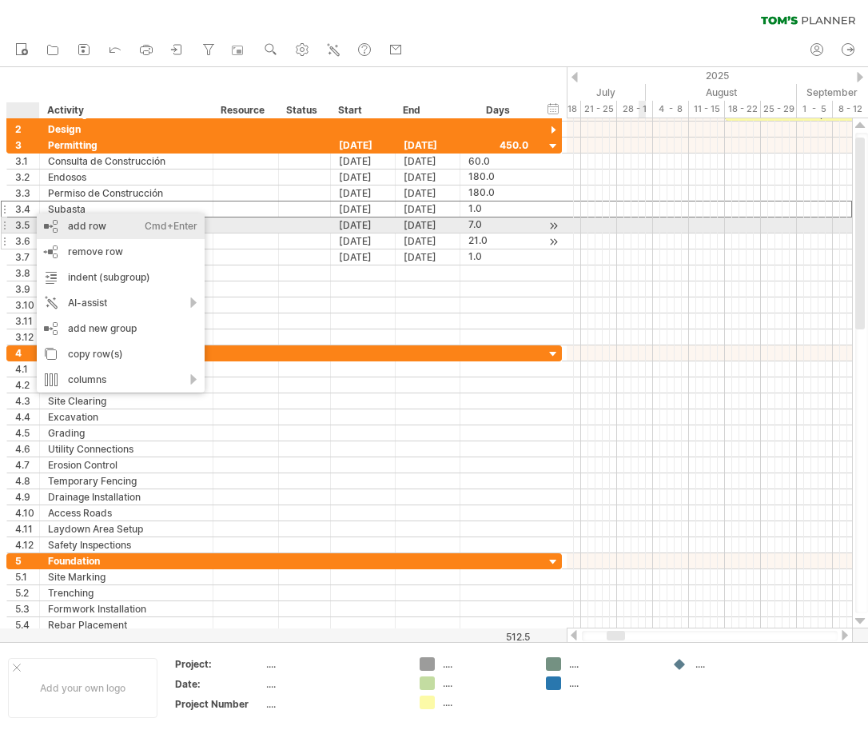
click at [70, 222] on div "add row Ctrl+Enter Cmd+Enter" at bounding box center [121, 226] width 168 height 26
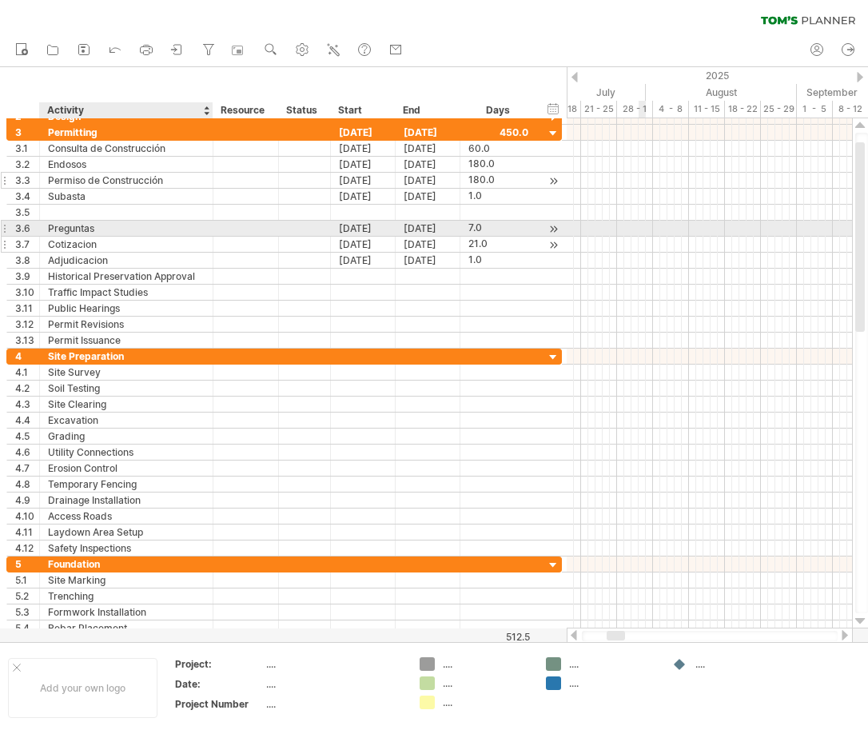
click at [78, 175] on div "Permiso de Construcción" at bounding box center [126, 180] width 157 height 15
click at [0, 0] on input "**********" at bounding box center [0, 0] width 0 height 0
click at [47, 179] on div "**********" at bounding box center [127, 180] width 174 height 15
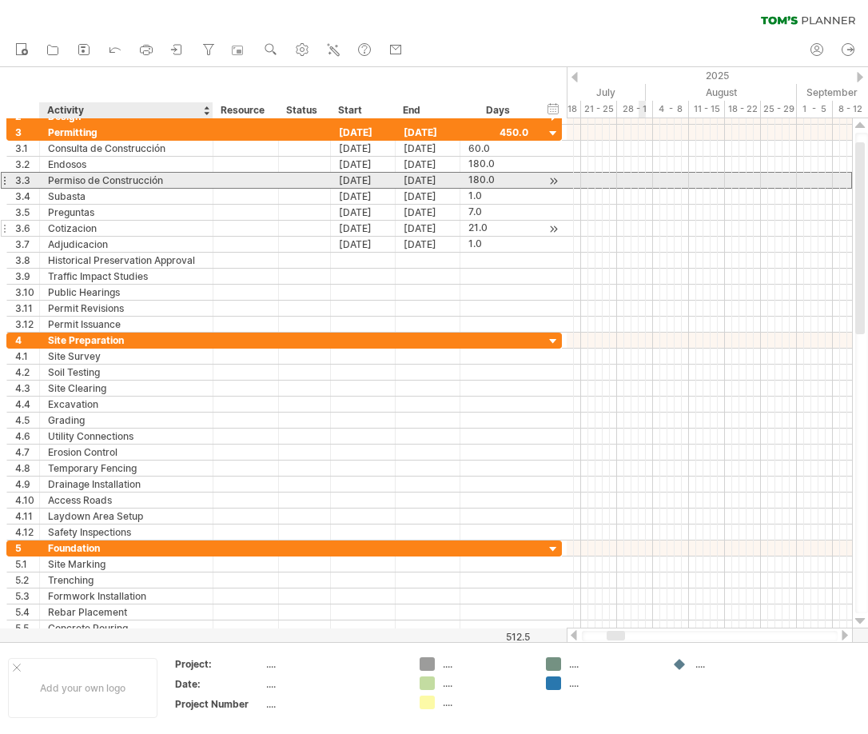
click at [188, 181] on div "Permiso de Construcción" at bounding box center [126, 180] width 157 height 15
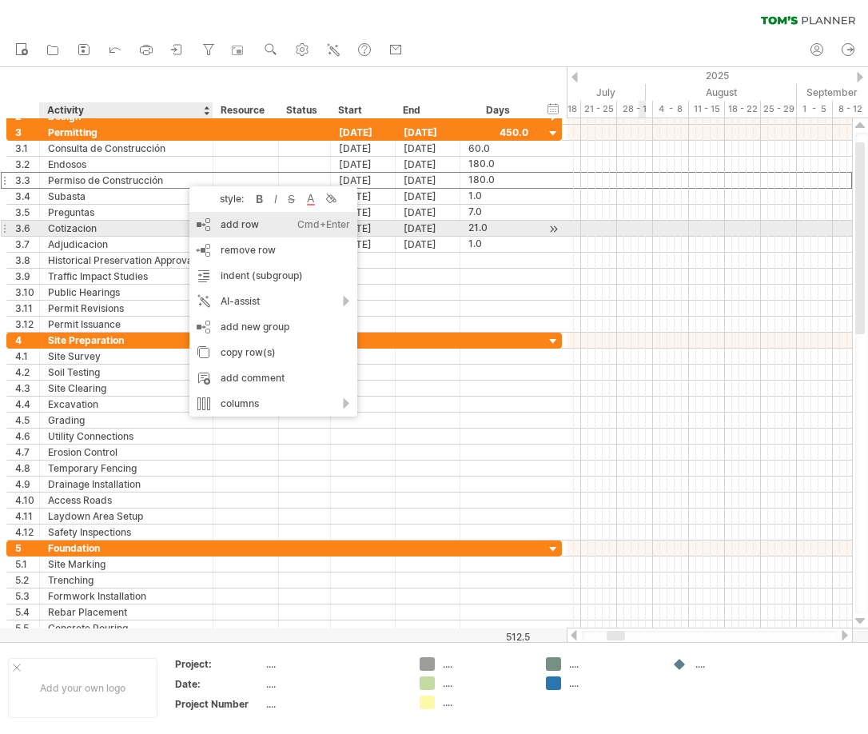
click at [211, 221] on div "add row Ctrl+Enter Cmd+Enter" at bounding box center [273, 225] width 168 height 26
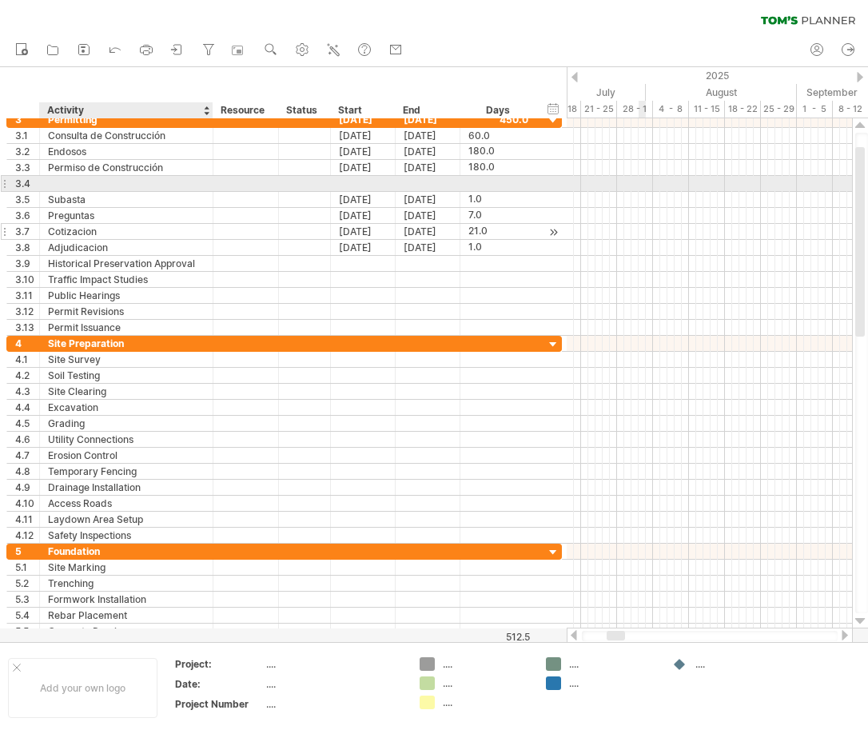
click at [75, 181] on div at bounding box center [126, 183] width 157 height 15
type input "**********"
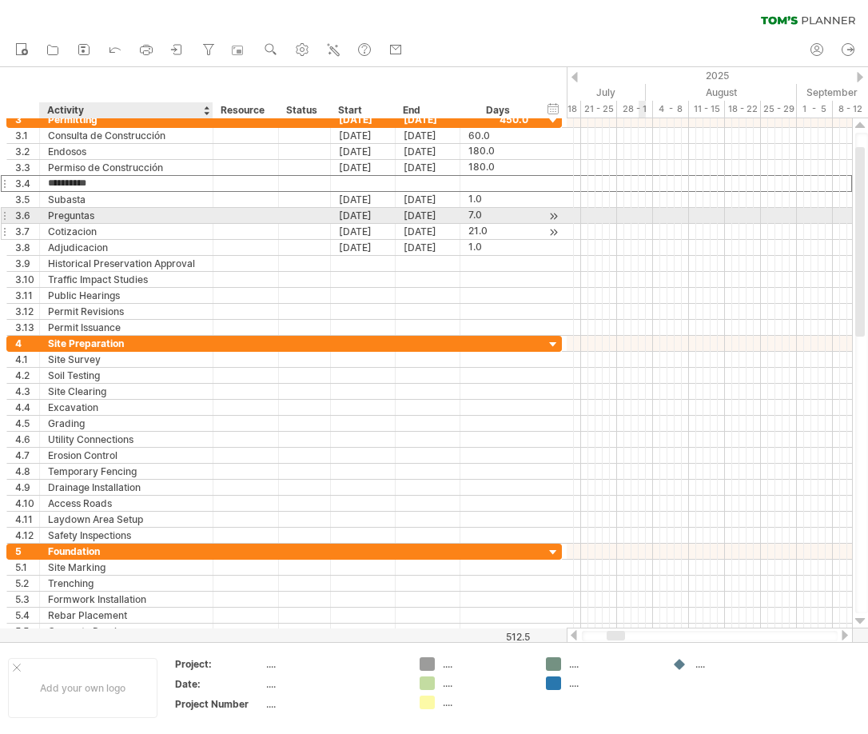
click at [96, 219] on div "Preguntas" at bounding box center [126, 215] width 157 height 15
click at [104, 250] on div "Adjudicacion" at bounding box center [126, 247] width 157 height 15
click at [107, 258] on div "Historical Preservation Approval" at bounding box center [126, 263] width 157 height 15
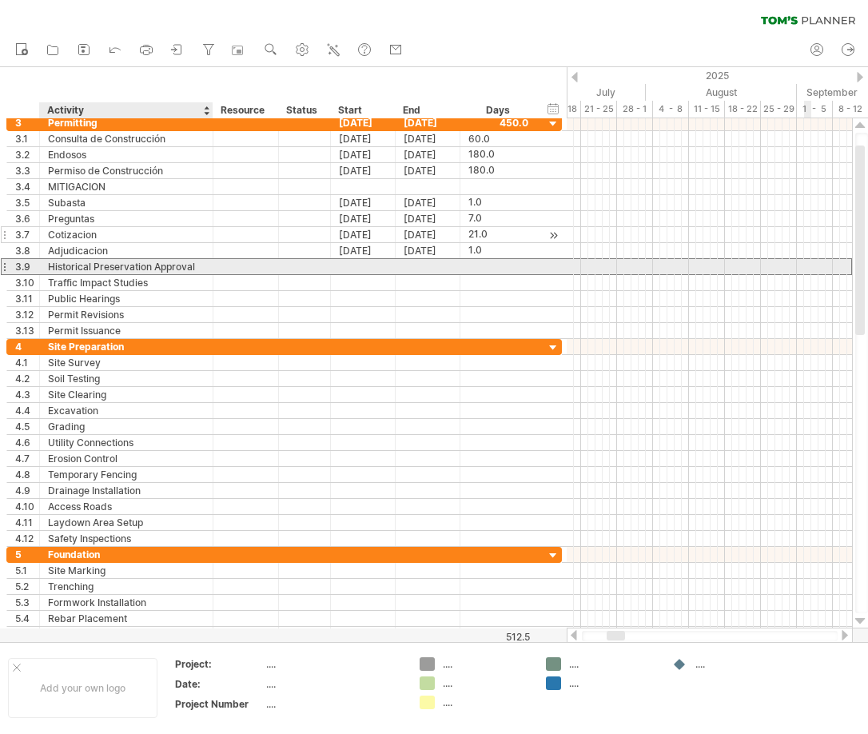
click at [154, 265] on div "Historical Preservation Approval" at bounding box center [126, 266] width 157 height 15
click at [0, 0] on input "**********" at bounding box center [0, 0] width 0 height 0
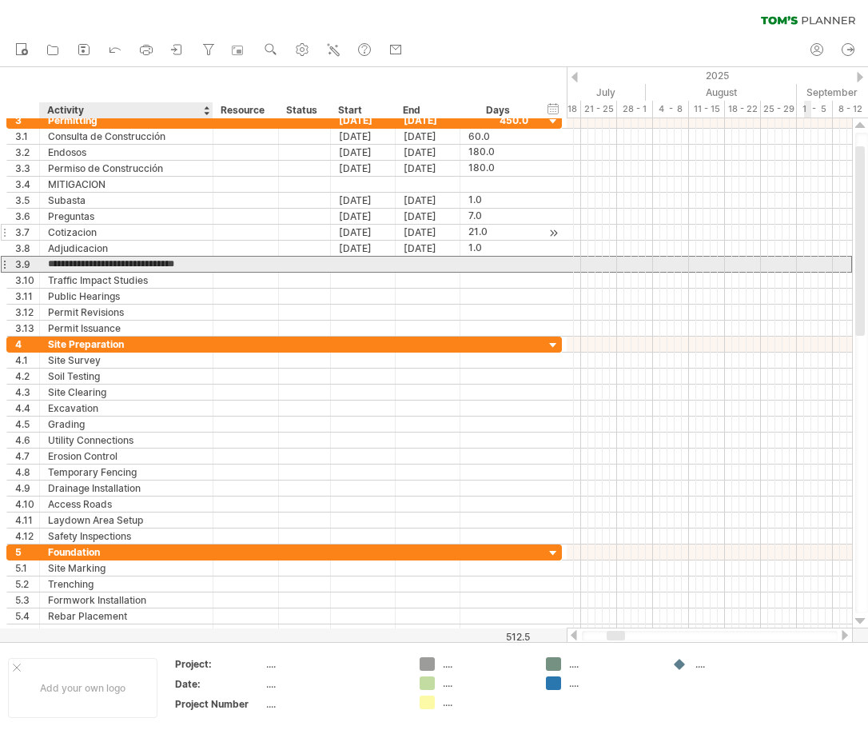
click at [154, 265] on input "**********" at bounding box center [126, 264] width 157 height 15
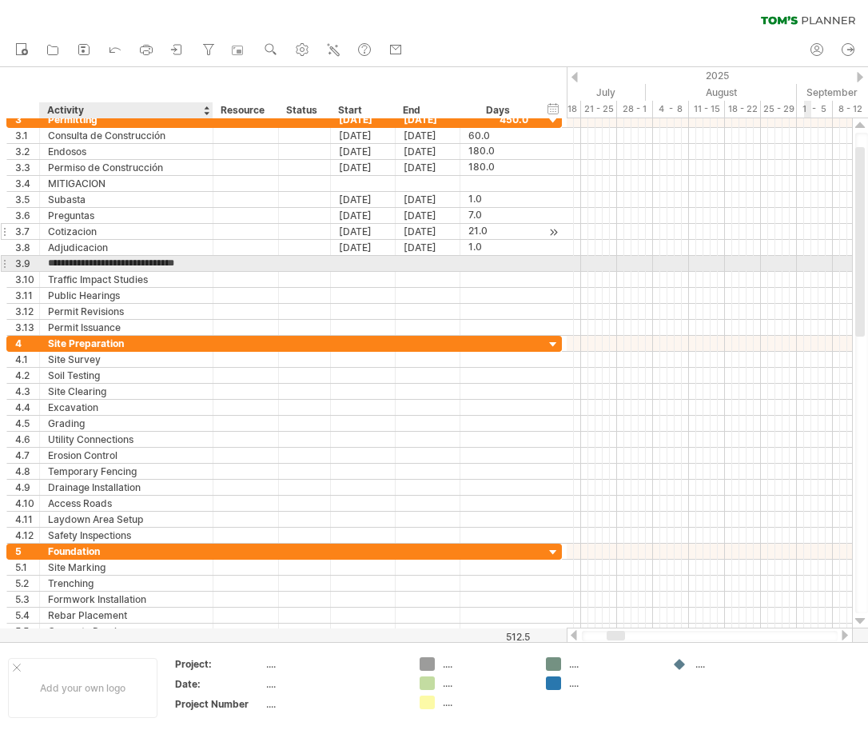
paste input "text"
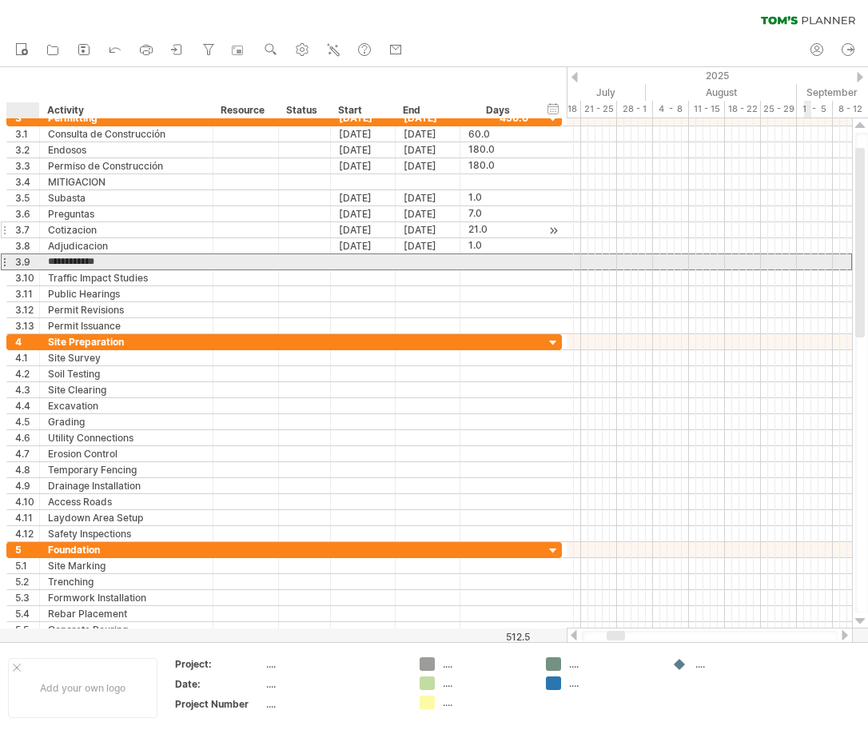
drag, startPoint x: 121, startPoint y: 260, endPoint x: 54, endPoint y: 261, distance: 66.4
click at [43, 260] on div "**********" at bounding box center [127, 261] width 174 height 15
type input "**********"
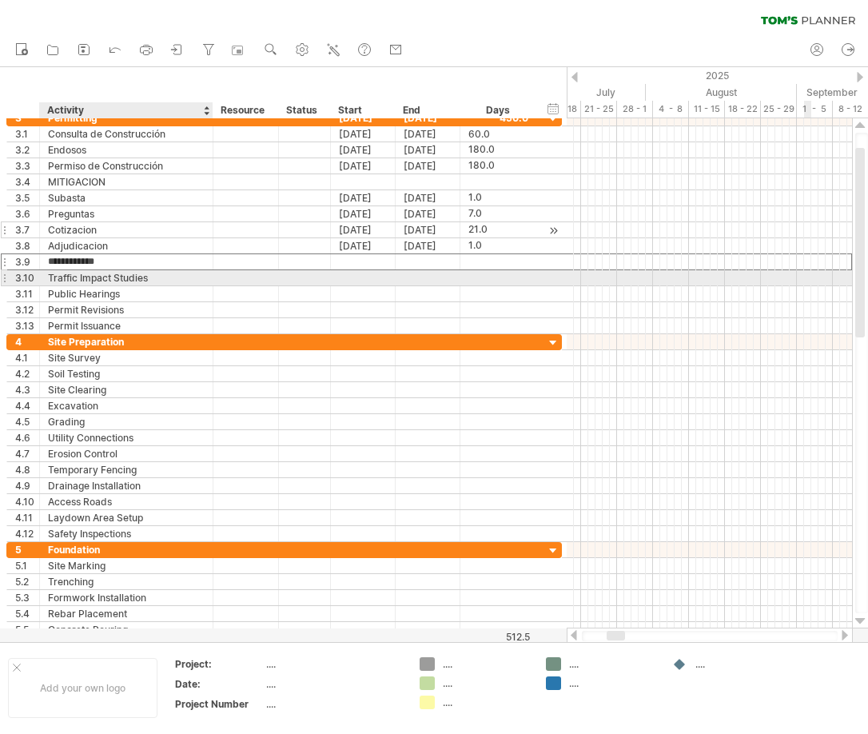
drag, startPoint x: 77, startPoint y: 277, endPoint x: 858, endPoint y: 446, distance: 799.2
click at [77, 277] on div "Traffic Impact Studies" at bounding box center [126, 277] width 157 height 15
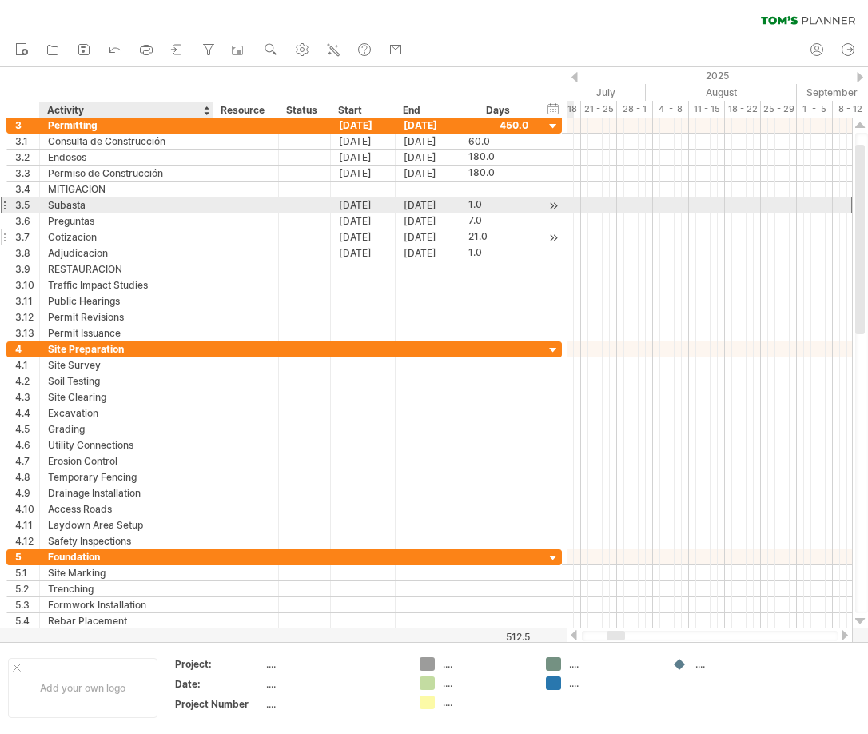
click at [53, 203] on div "Subasta" at bounding box center [126, 204] width 157 height 15
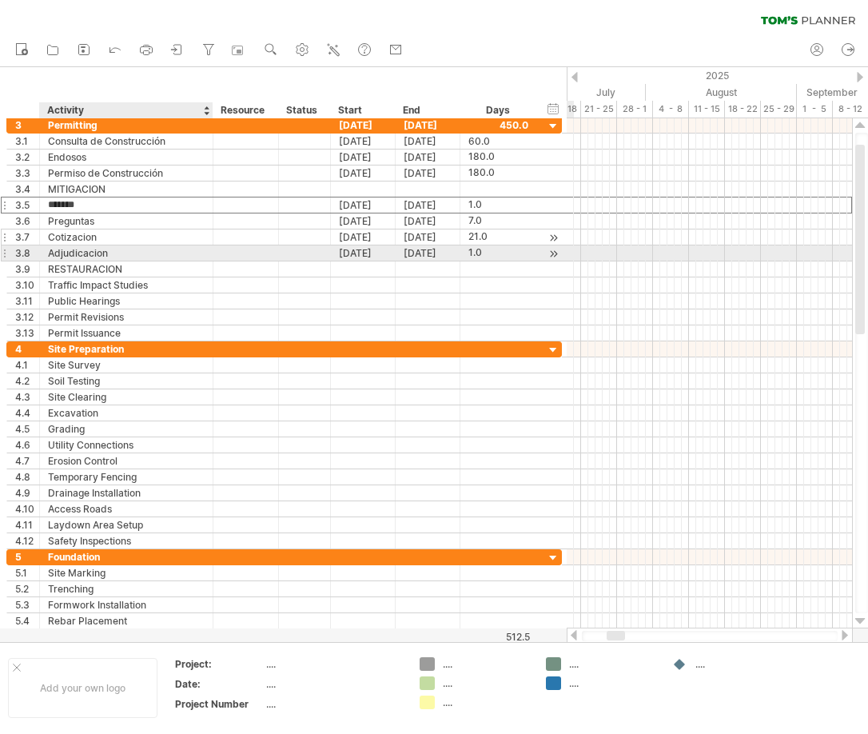
drag, startPoint x: 62, startPoint y: 201, endPoint x: 64, endPoint y: 252, distance: 50.4
click at [64, 252] on div "**********" at bounding box center [284, 230] width 556 height 224
click at [58, 213] on div "Subasta" at bounding box center [126, 220] width 157 height 15
click at [100, 205] on input "*******" at bounding box center [126, 204] width 157 height 15
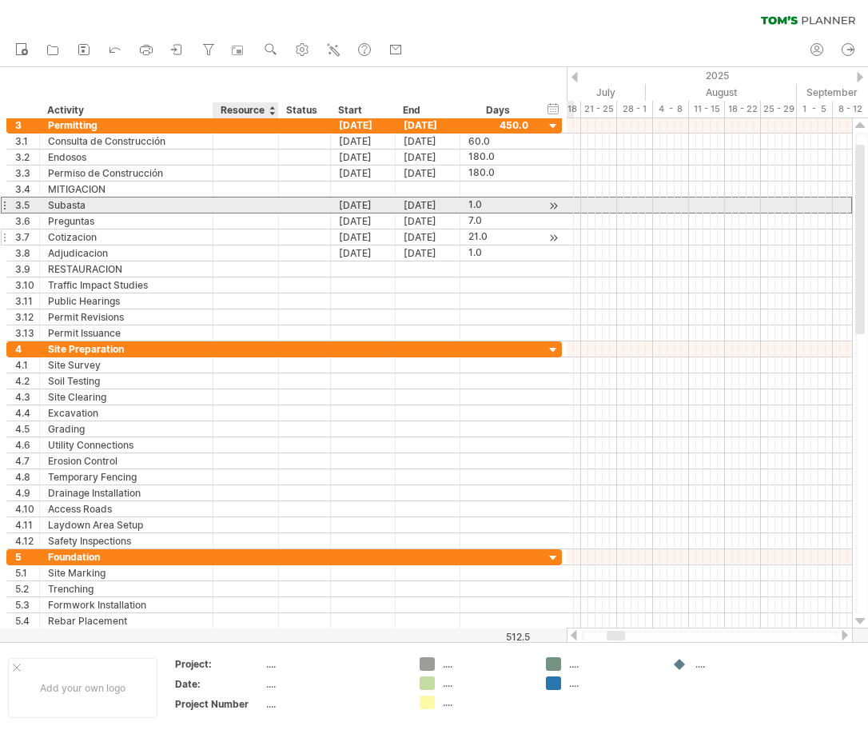
drag, startPoint x: 45, startPoint y: 201, endPoint x: 263, endPoint y: 202, distance: 218.3
click at [263, 202] on div "3.5 ******* Subasta [DATE] [DATE] 1.0 1.0" at bounding box center [284, 205] width 556 height 17
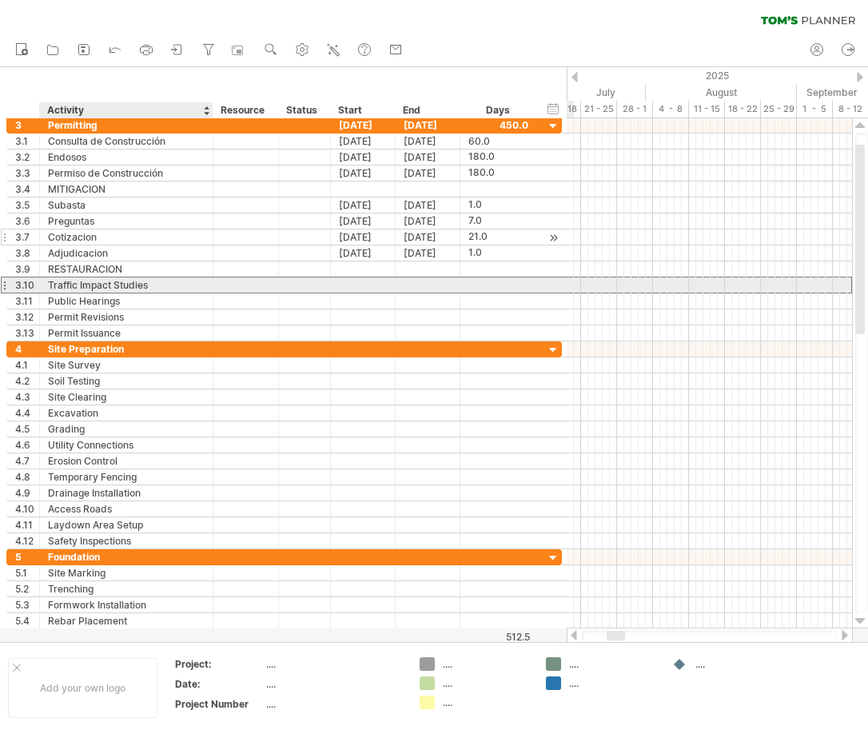
click at [66, 284] on div "Traffic Impact Studies" at bounding box center [126, 284] width 157 height 15
paste input "**********"
drag, startPoint x: 170, startPoint y: 284, endPoint x: 27, endPoint y: 281, distance: 142.3
click at [27, 281] on div "**********" at bounding box center [284, 285] width 556 height 17
paste input "text"
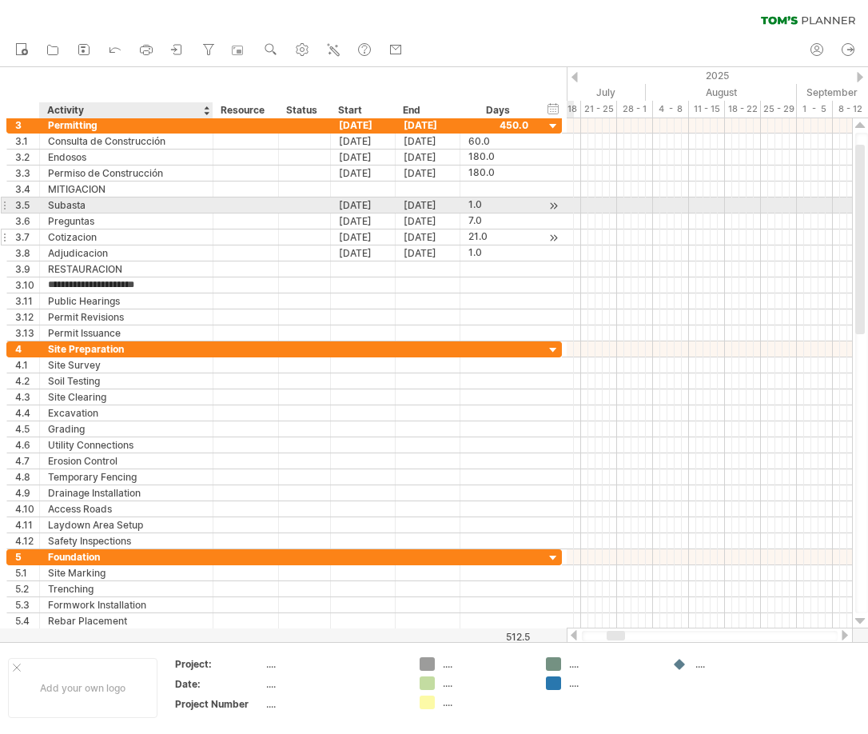
click at [103, 205] on div "Subasta" at bounding box center [126, 204] width 157 height 15
drag, startPoint x: 102, startPoint y: 207, endPoint x: 88, endPoint y: 204, distance: 14.7
click at [0, 0] on input "*******" at bounding box center [0, 0] width 0 height 0
drag, startPoint x: 88, startPoint y: 205, endPoint x: 54, endPoint y: 205, distance: 33.6
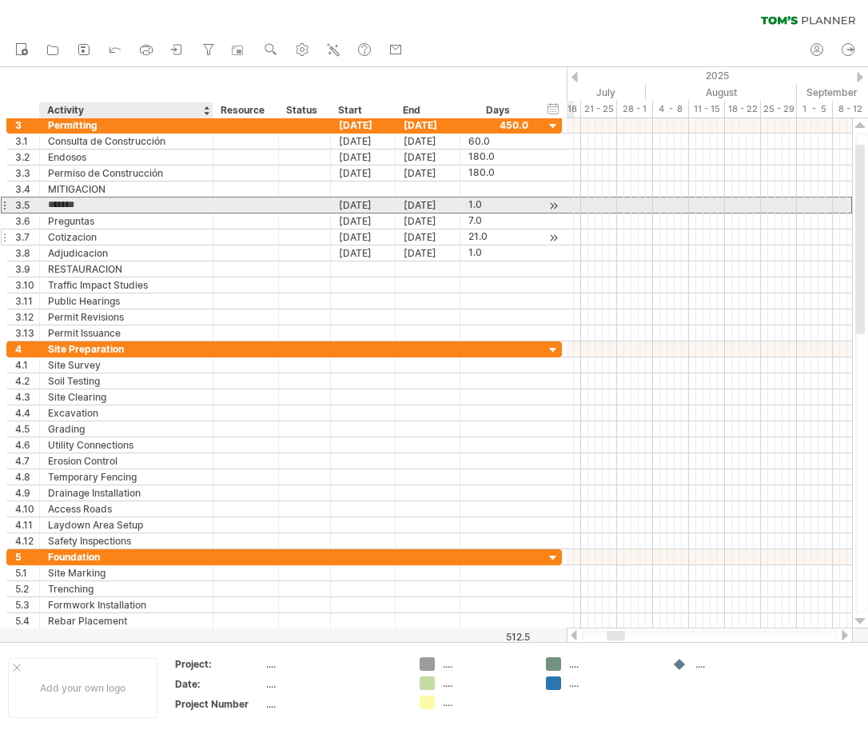
click at [54, 205] on input "*******" at bounding box center [126, 204] width 157 height 15
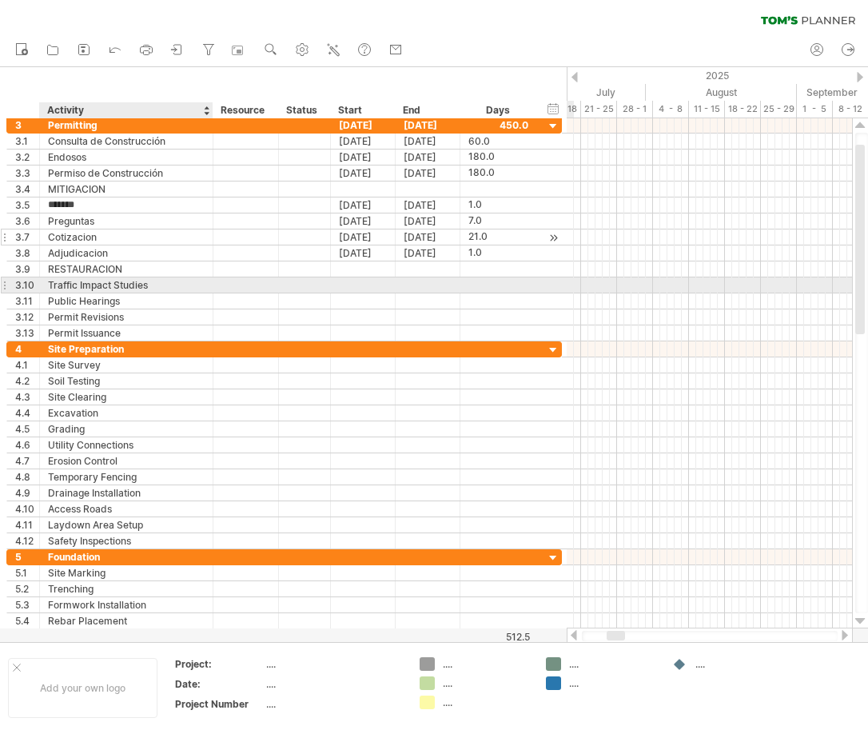
click at [90, 281] on div "Traffic Impact Studies" at bounding box center [126, 284] width 157 height 15
paste input "*******"
type input "**********"
drag, startPoint x: 187, startPoint y: 281, endPoint x: 28, endPoint y: 284, distance: 159.1
click at [28, 284] on div "**********" at bounding box center [284, 285] width 556 height 17
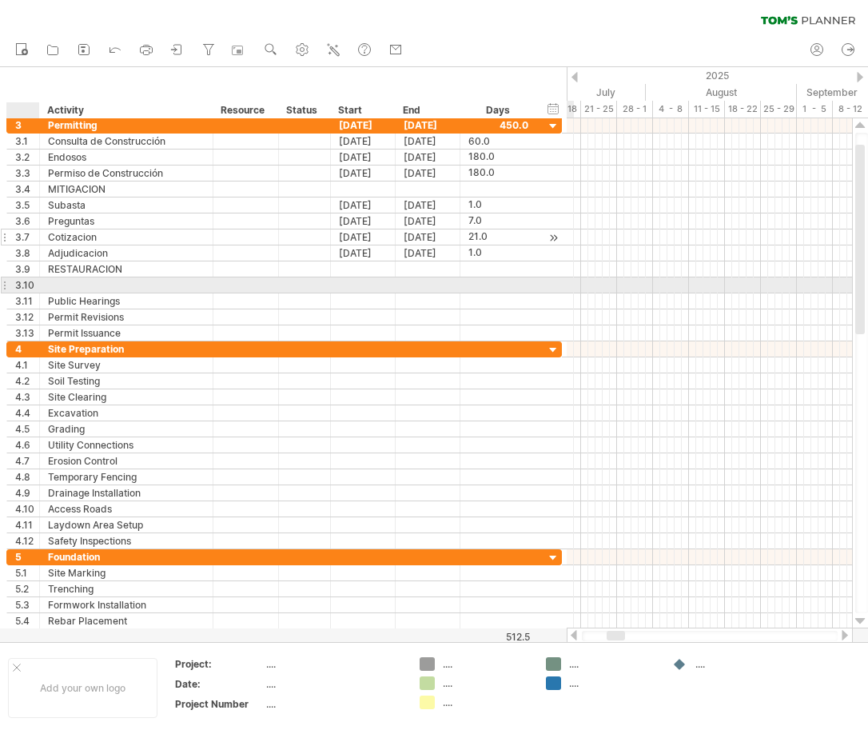
paste input "*******"
type input "*******"
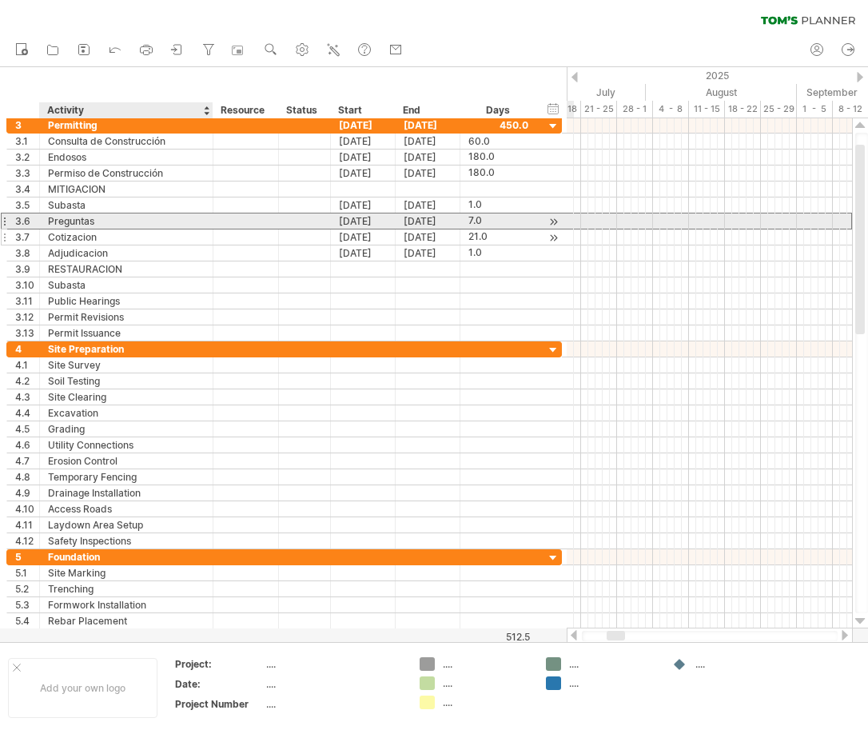
click at [101, 214] on div "Preguntas" at bounding box center [126, 220] width 157 height 15
click at [0, 0] on input "*********" at bounding box center [0, 0] width 0 height 0
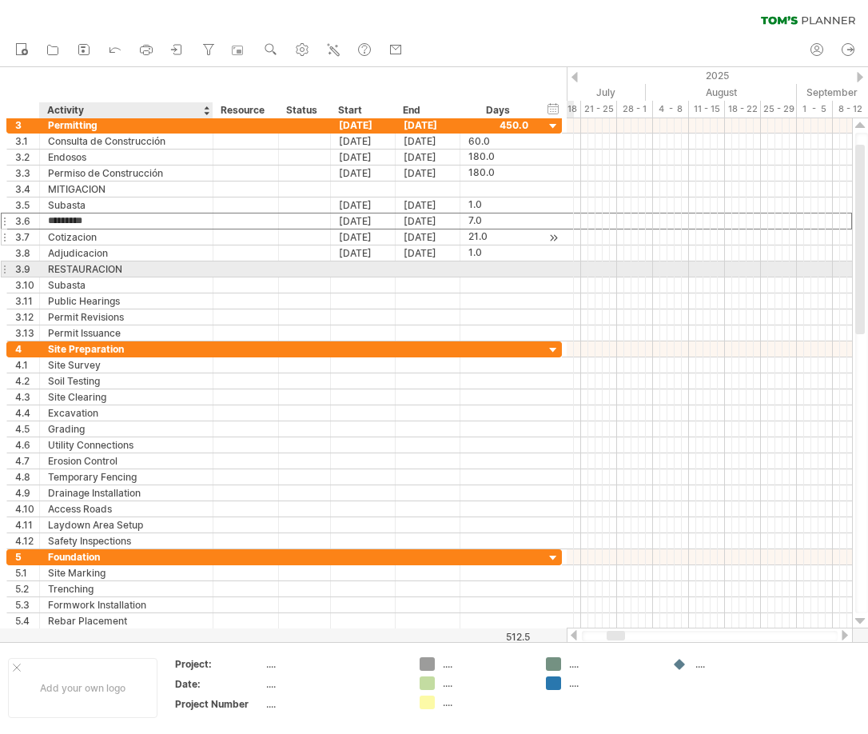
click at [64, 265] on div "RESTAURACION" at bounding box center [126, 268] width 157 height 15
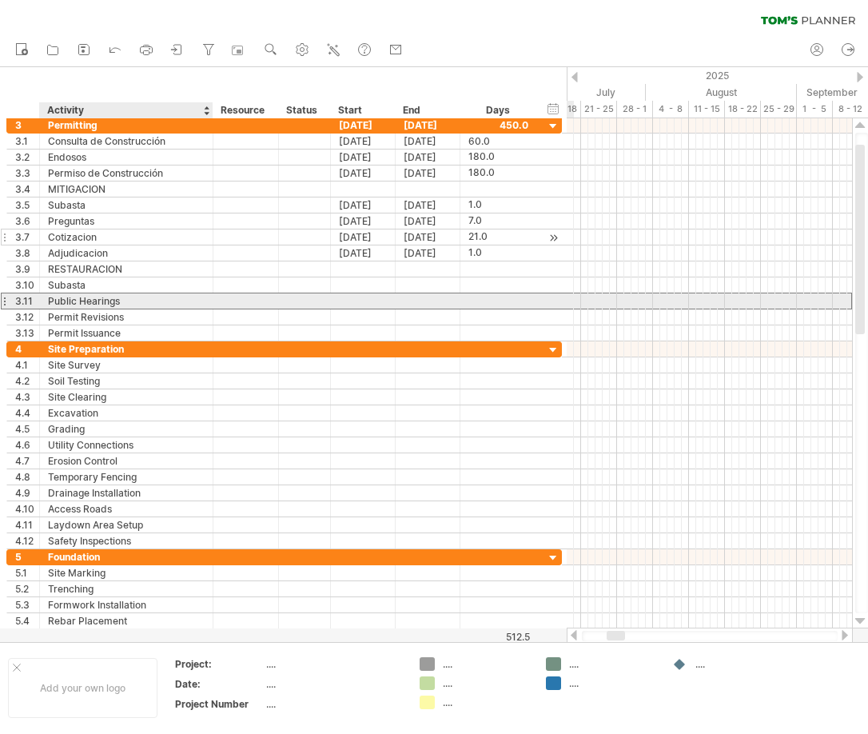
click at [68, 301] on div "Public Hearings" at bounding box center [126, 300] width 157 height 15
click at [0, 0] on input "**********" at bounding box center [0, 0] width 0 height 0
click at [126, 300] on input "**********" at bounding box center [126, 300] width 157 height 15
paste input "*********"
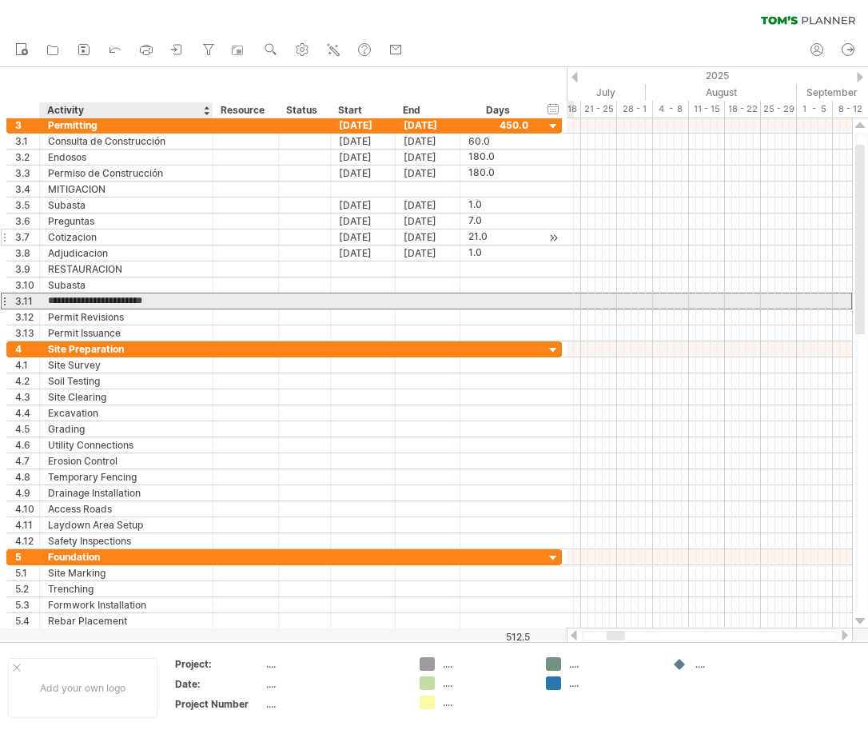
click at [119, 301] on input "**********" at bounding box center [126, 300] width 157 height 15
type input "*********"
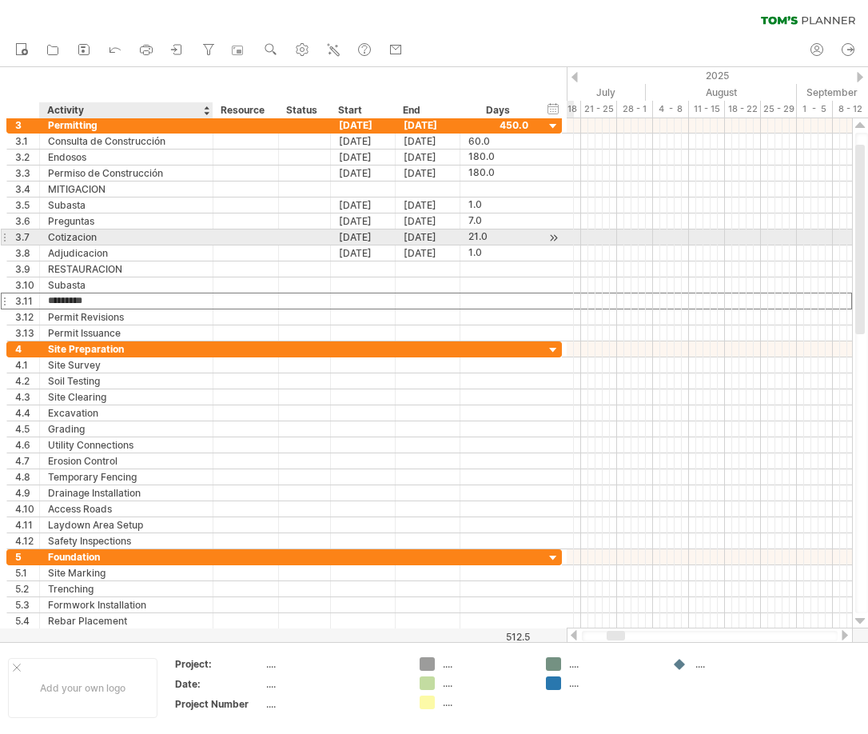
click at [140, 237] on div "Cotizacion" at bounding box center [126, 236] width 157 height 15
click at [99, 235] on input "**********" at bounding box center [126, 236] width 157 height 15
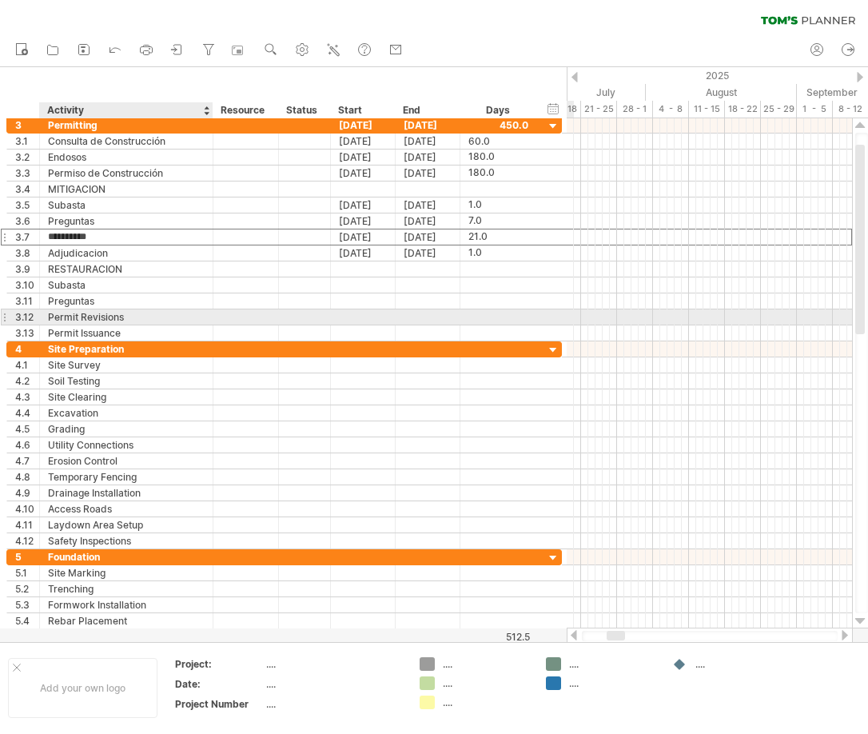
click at [95, 319] on div "Permit Revisions" at bounding box center [126, 316] width 157 height 15
click at [110, 318] on input "**********" at bounding box center [126, 316] width 157 height 15
click at [128, 317] on input "**********" at bounding box center [126, 316] width 157 height 15
type input "*"
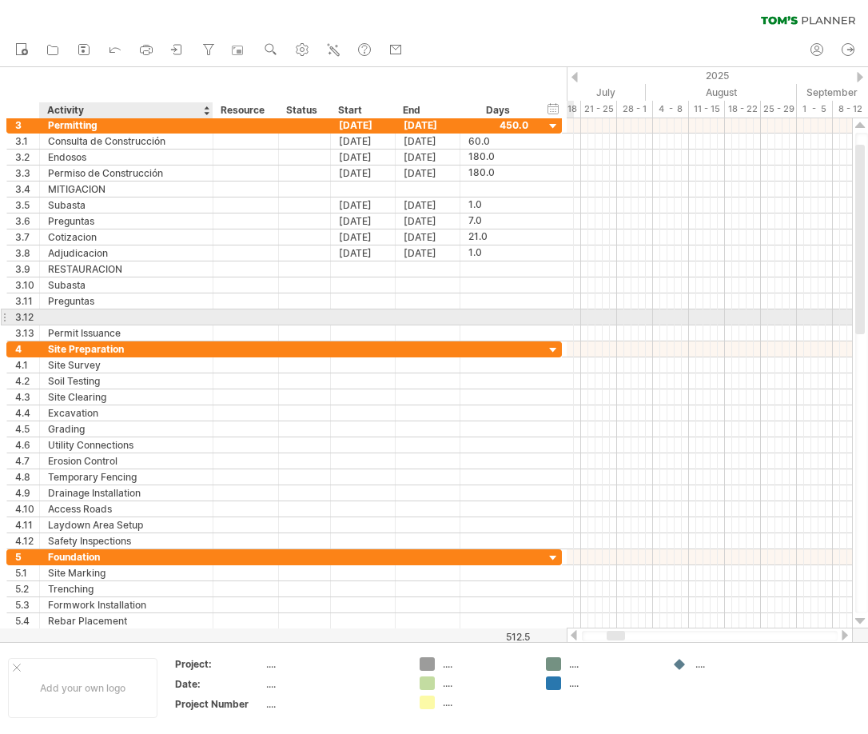
paste input "**********"
type input "**********"
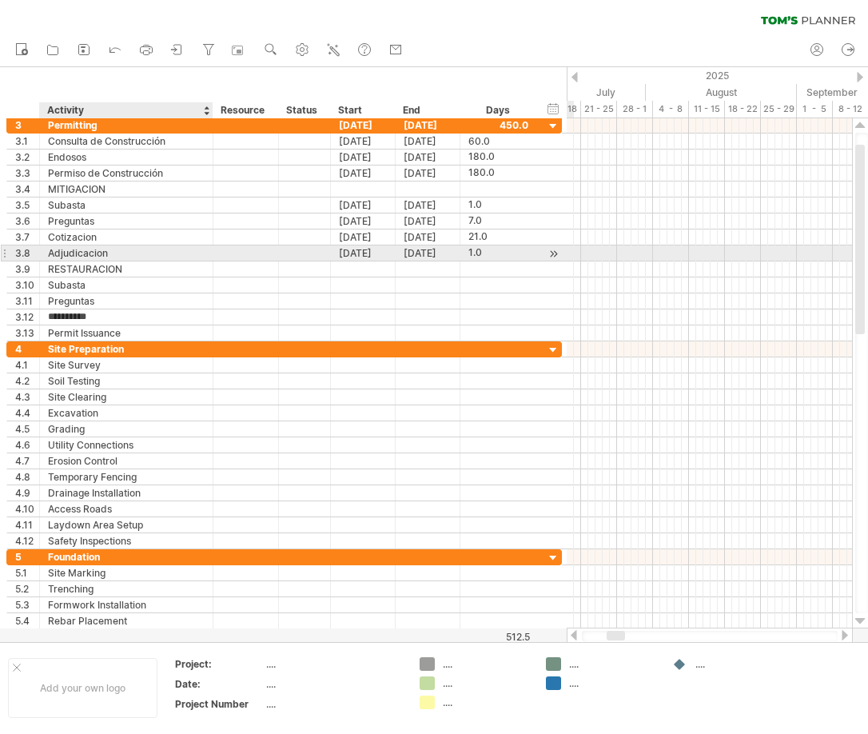
click at [97, 253] on div "Adjudicacion" at bounding box center [126, 252] width 157 height 15
drag, startPoint x: 106, startPoint y: 254, endPoint x: 47, endPoint y: 255, distance: 59.2
click at [47, 255] on div "**********" at bounding box center [127, 252] width 174 height 15
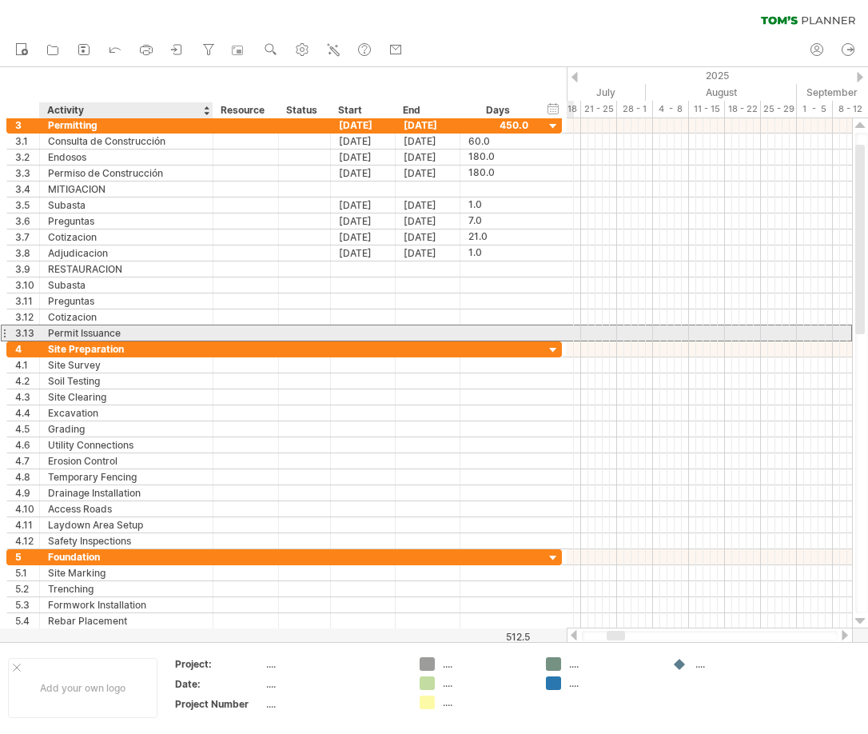
click at [102, 332] on div "Permit Issuance" at bounding box center [126, 332] width 157 height 15
click at [0, 0] on input "**********" at bounding box center [0, 0] width 0 height 0
drag, startPoint x: 128, startPoint y: 333, endPoint x: 46, endPoint y: 333, distance: 81.6
click at [46, 333] on div "**********" at bounding box center [127, 332] width 174 height 15
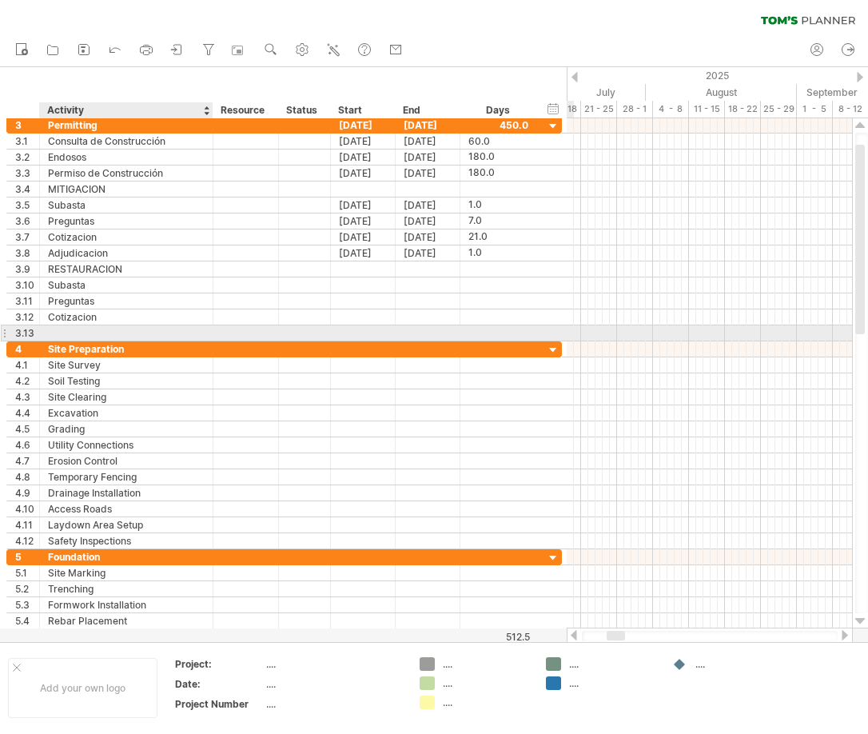
paste input "**********"
type input "**********"
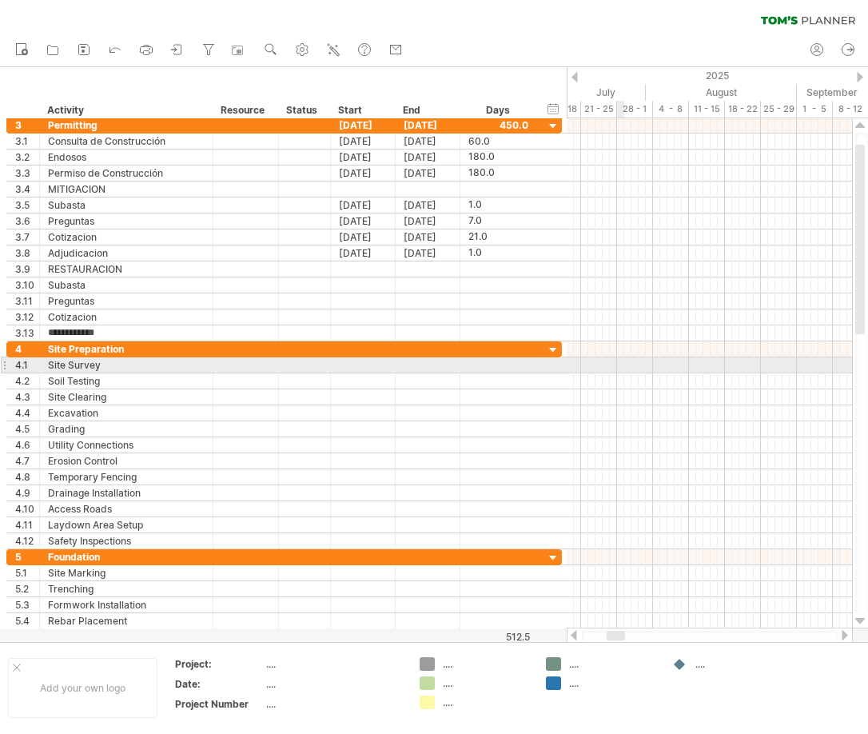
click at [621, 361] on div at bounding box center [709, 365] width 285 height 16
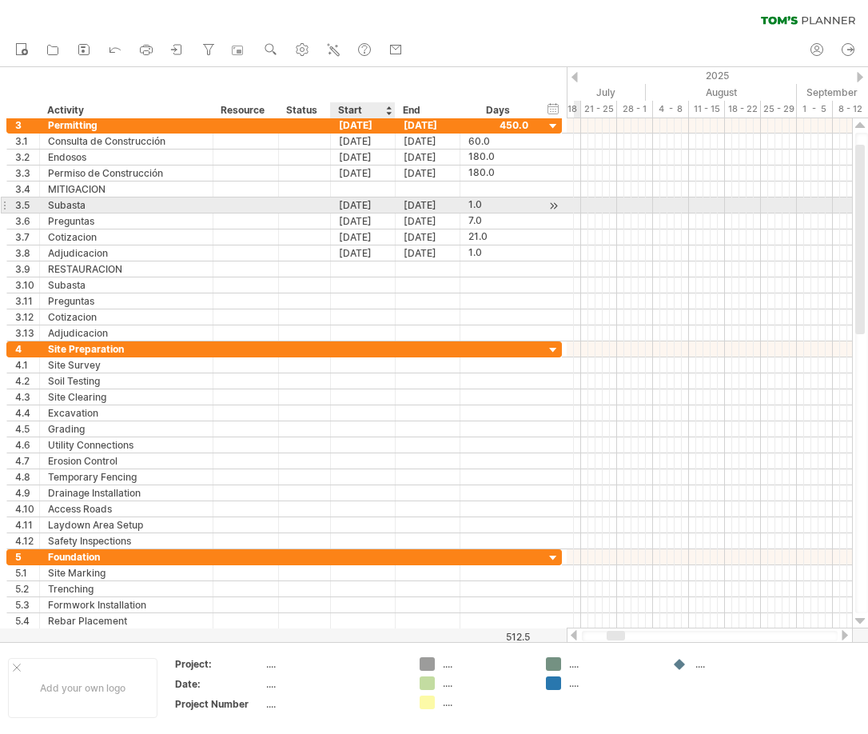
click at [352, 204] on div "[DATE]" at bounding box center [363, 204] width 65 height 15
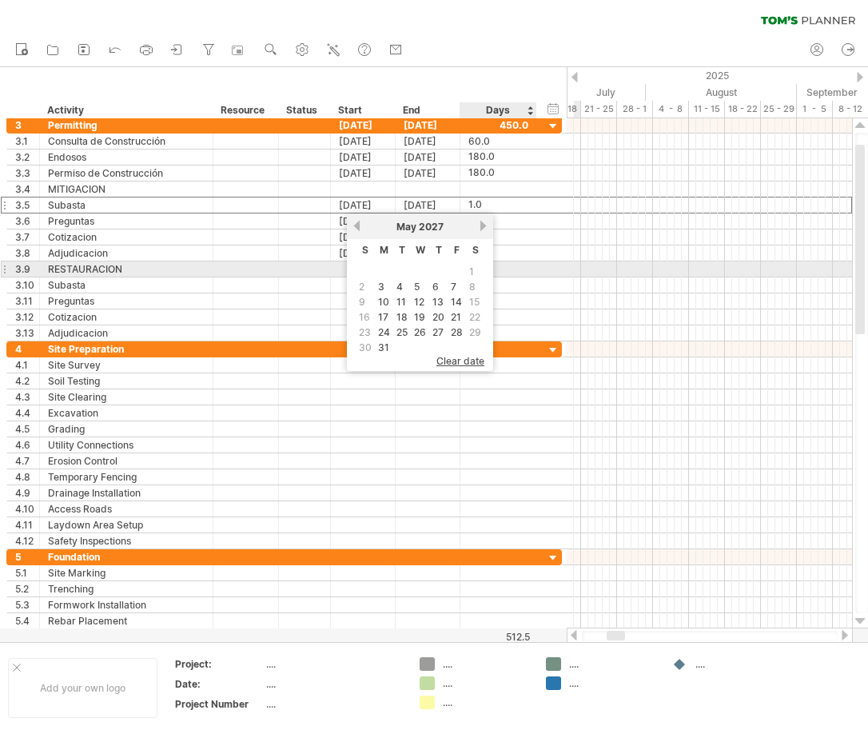
click at [546, 275] on div "**********" at bounding box center [284, 269] width 556 height 16
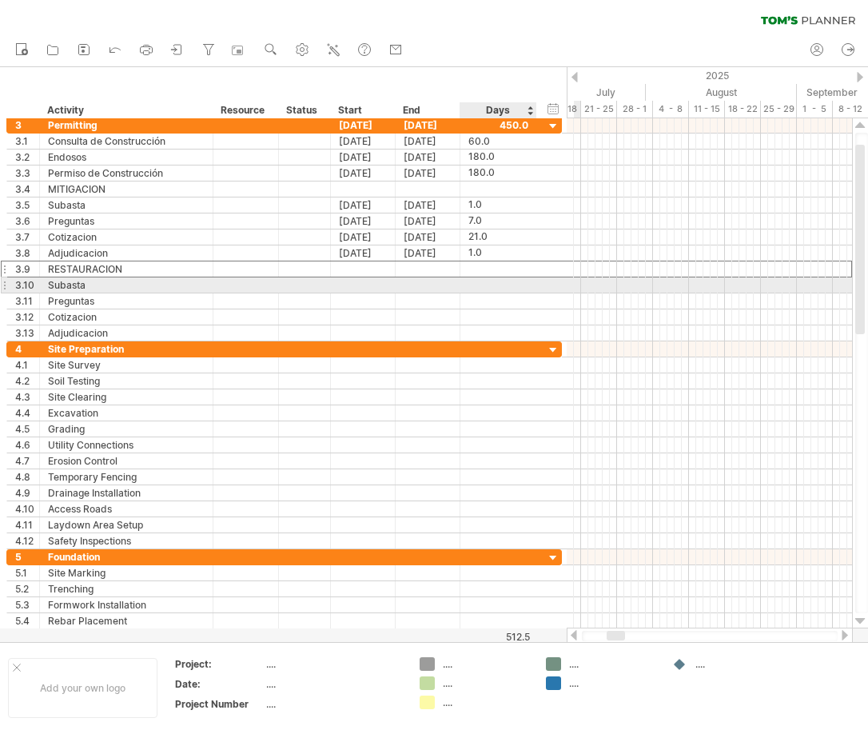
click at [485, 285] on div at bounding box center [499, 284] width 60 height 15
click at [472, 285] on input "text" at bounding box center [484, 284] width 30 height 15
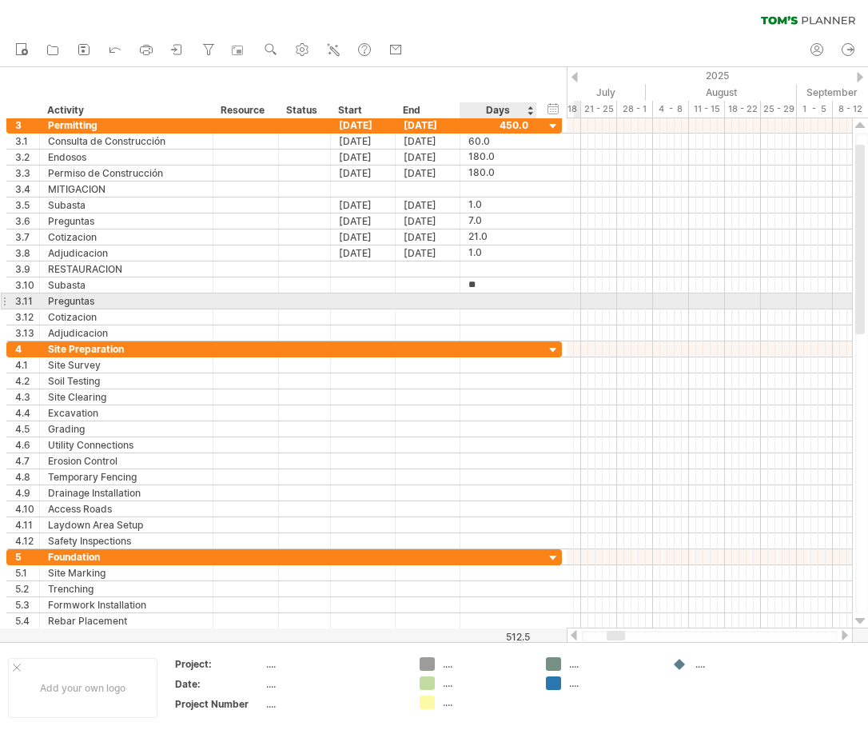
type input "*"
click at [481, 311] on div at bounding box center [499, 316] width 60 height 15
click at [443, 296] on div at bounding box center [428, 300] width 65 height 15
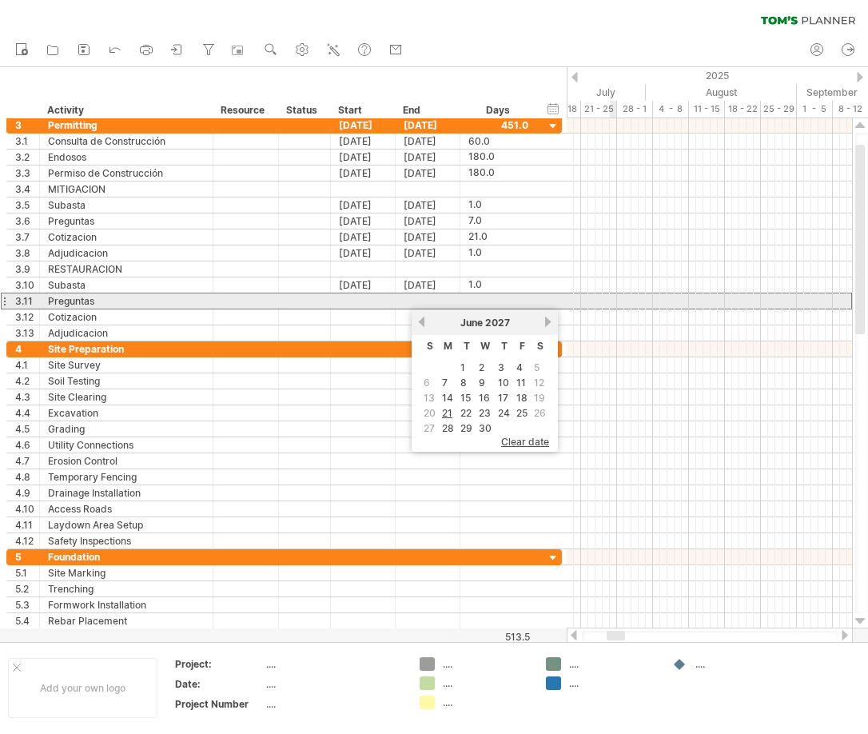
scroll to position [0, 0]
click at [474, 299] on div at bounding box center [499, 300] width 60 height 15
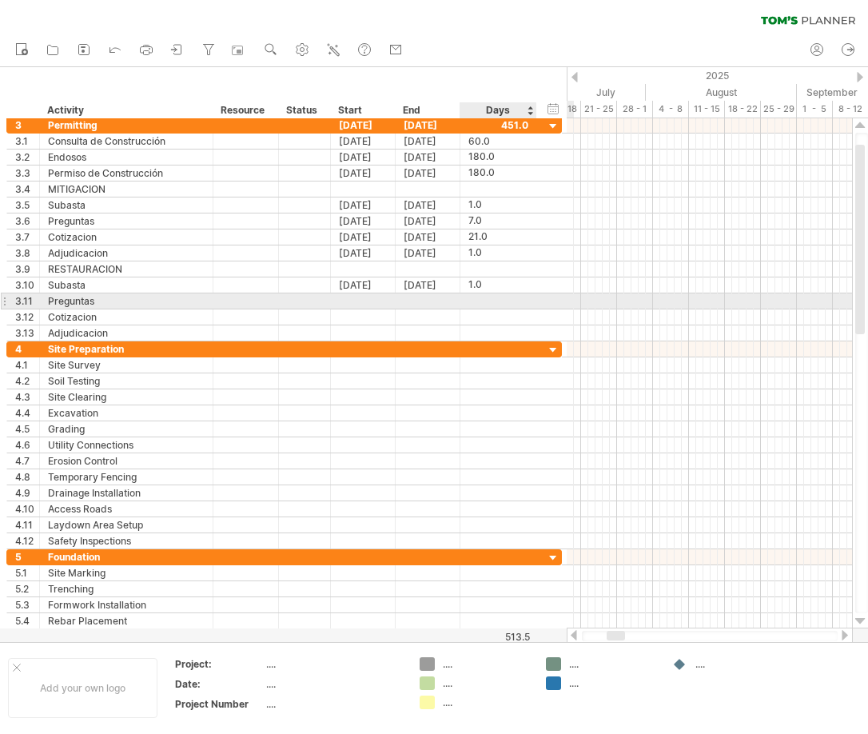
scroll to position [1, 0]
click at [474, 301] on input "text" at bounding box center [484, 300] width 30 height 15
type input "*"
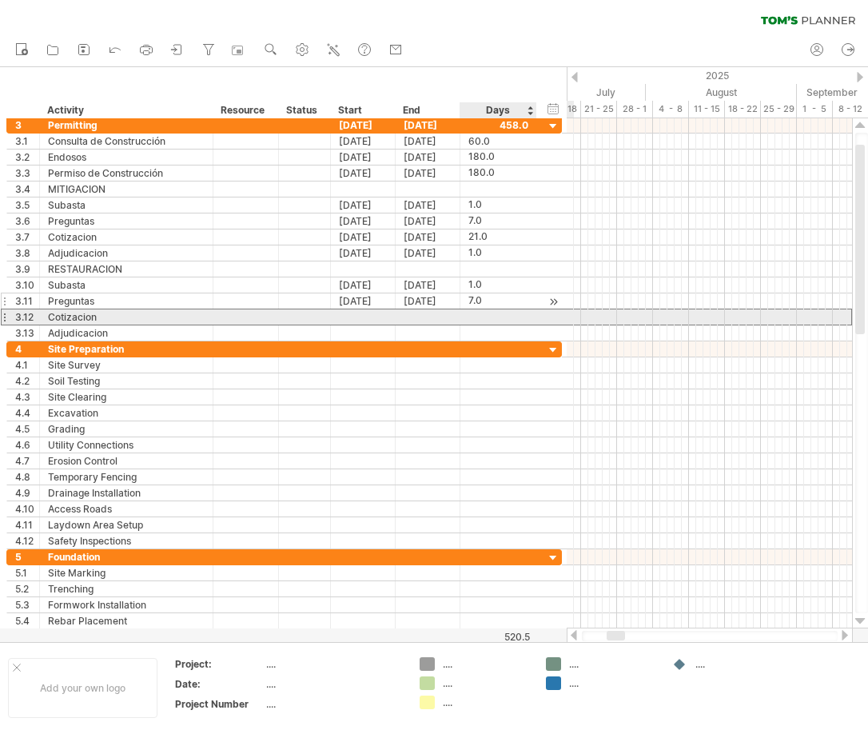
click at [471, 313] on input "text" at bounding box center [484, 316] width 30 height 15
type input "**"
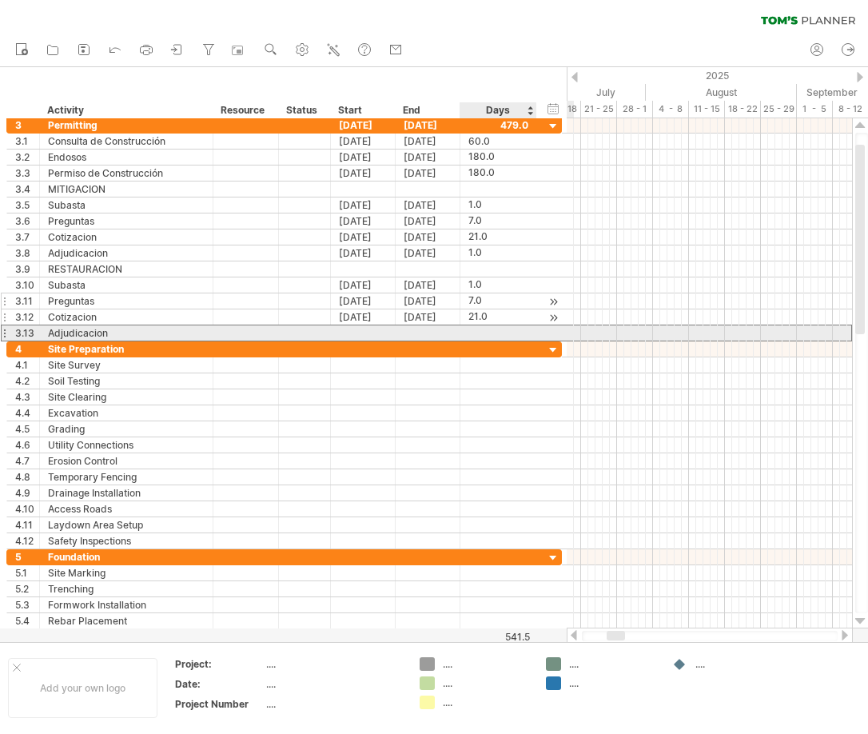
click at [475, 330] on input "text" at bounding box center [484, 332] width 30 height 15
type input "*"
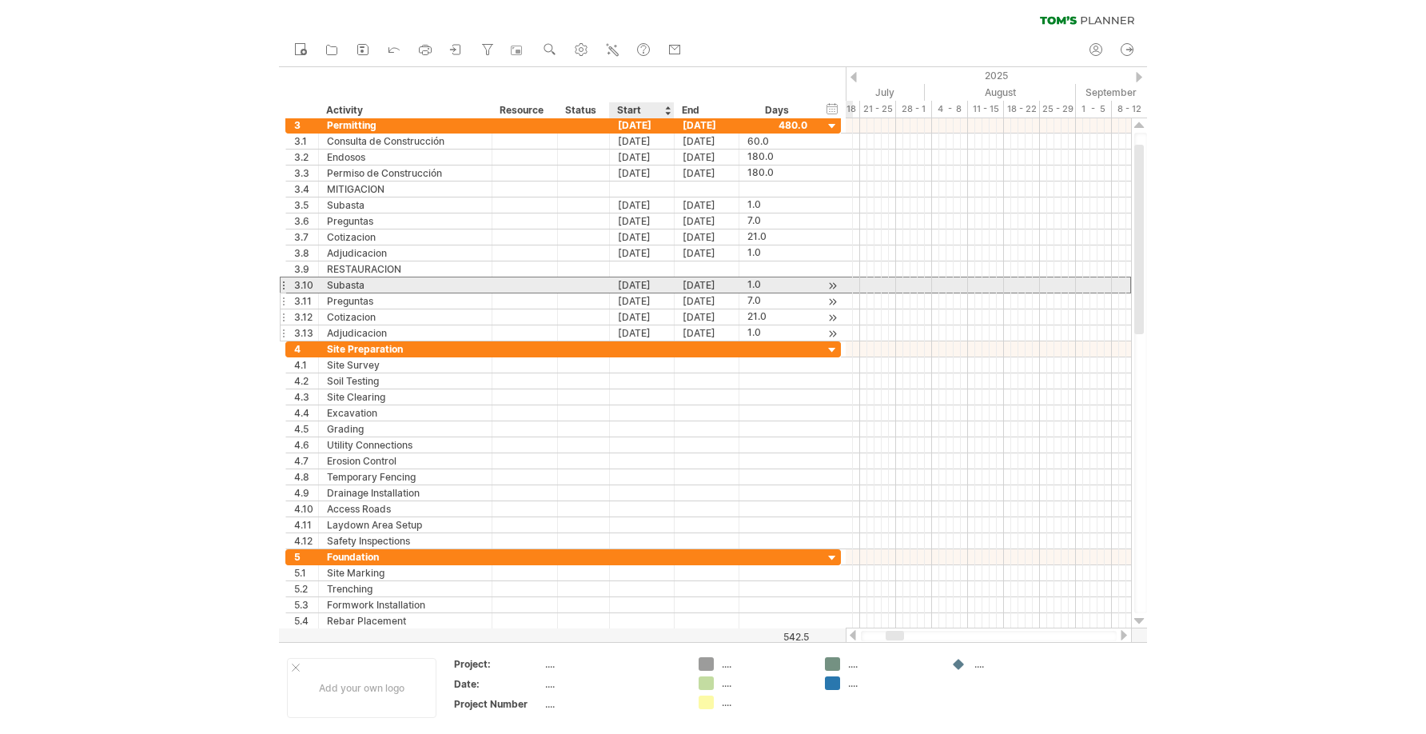
scroll to position [0, 0]
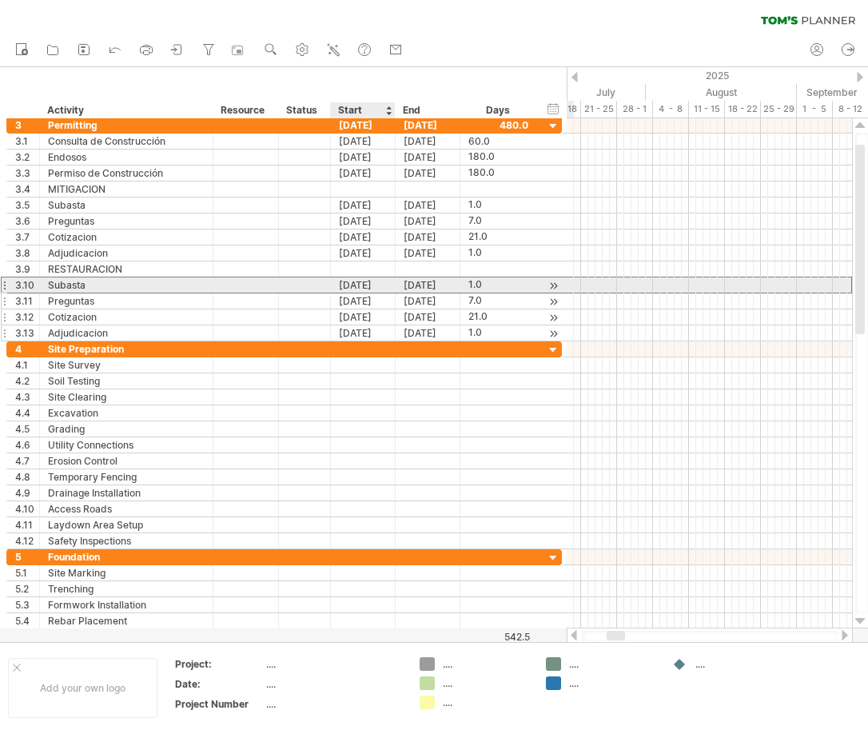
click at [368, 283] on div "[DATE]" at bounding box center [363, 284] width 65 height 15
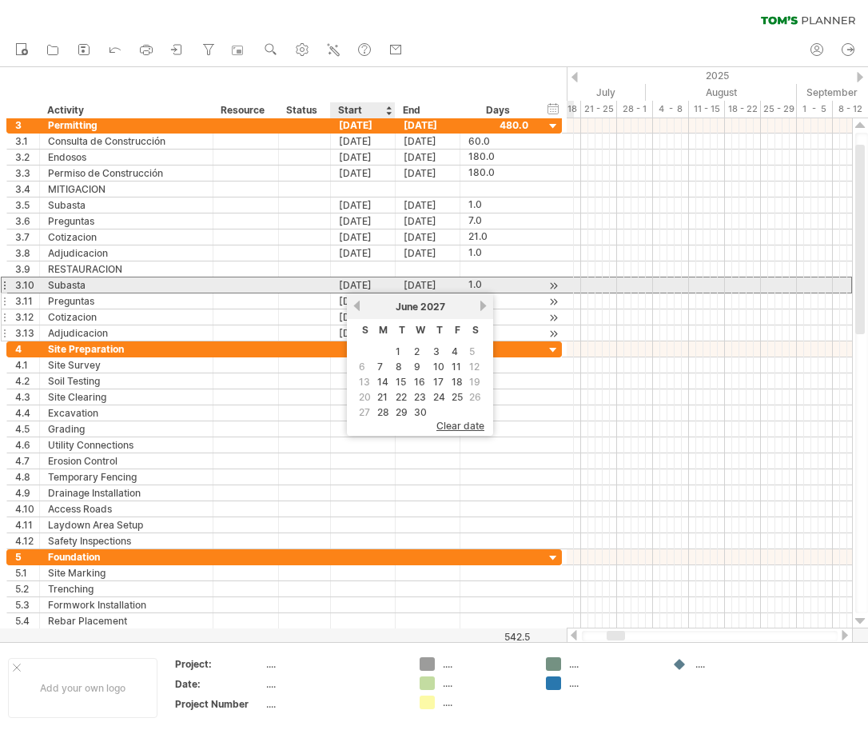
click at [356, 285] on div "[DATE]" at bounding box center [363, 284] width 65 height 15
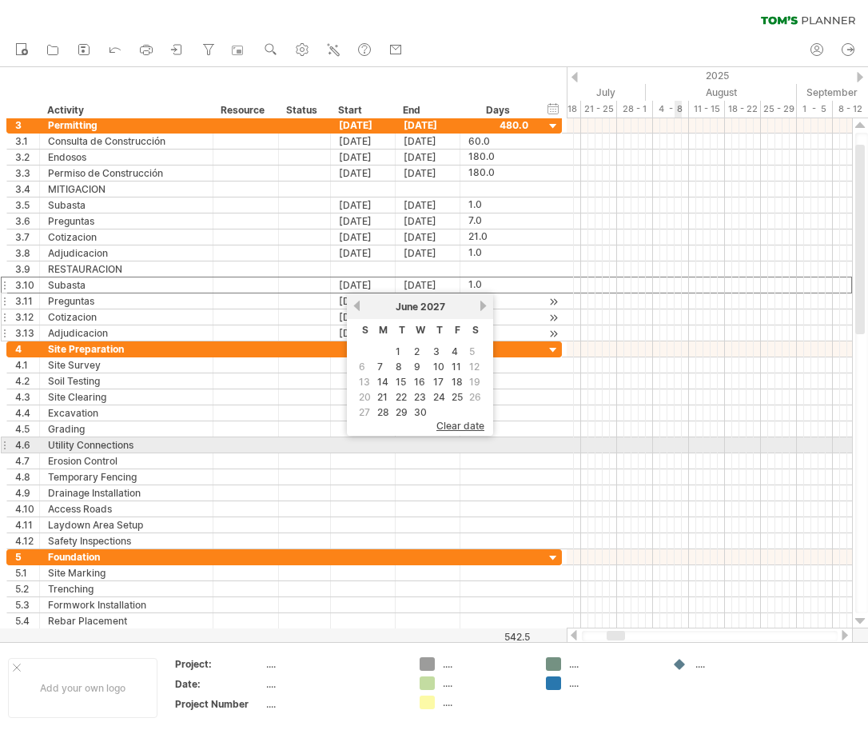
click at [681, 446] on div at bounding box center [709, 445] width 285 height 16
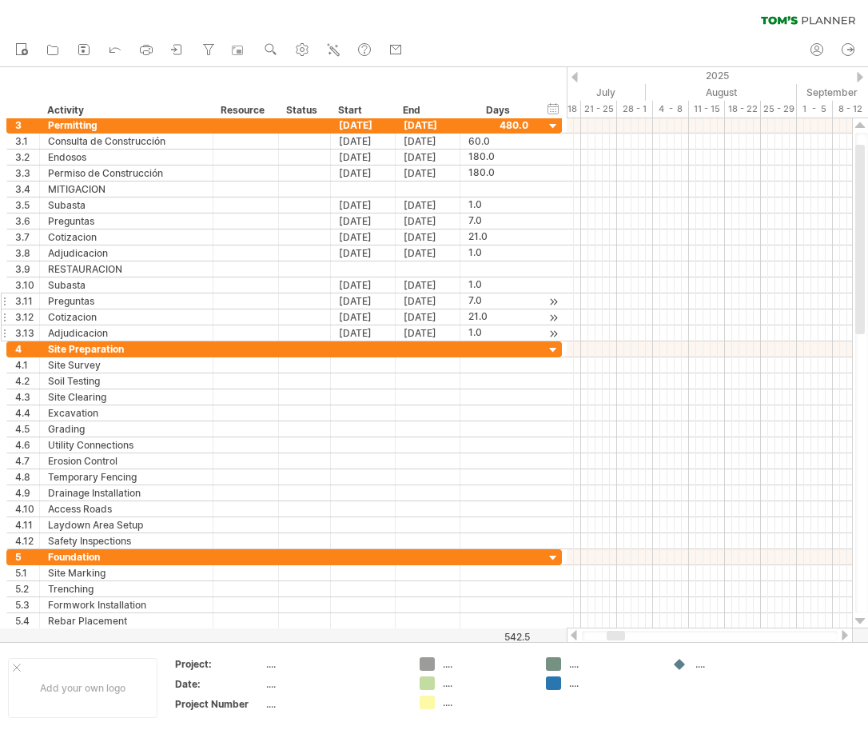
click at [574, 74] on div at bounding box center [575, 77] width 6 height 10
click at [860, 77] on div at bounding box center [860, 77] width 6 height 10
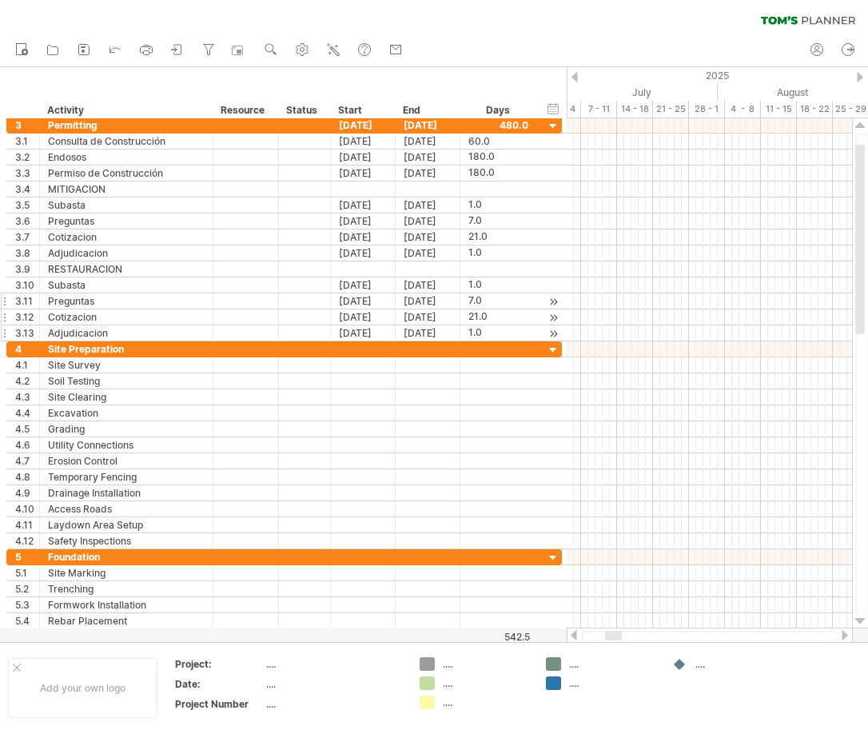
click at [860, 77] on div at bounding box center [860, 77] width 6 height 10
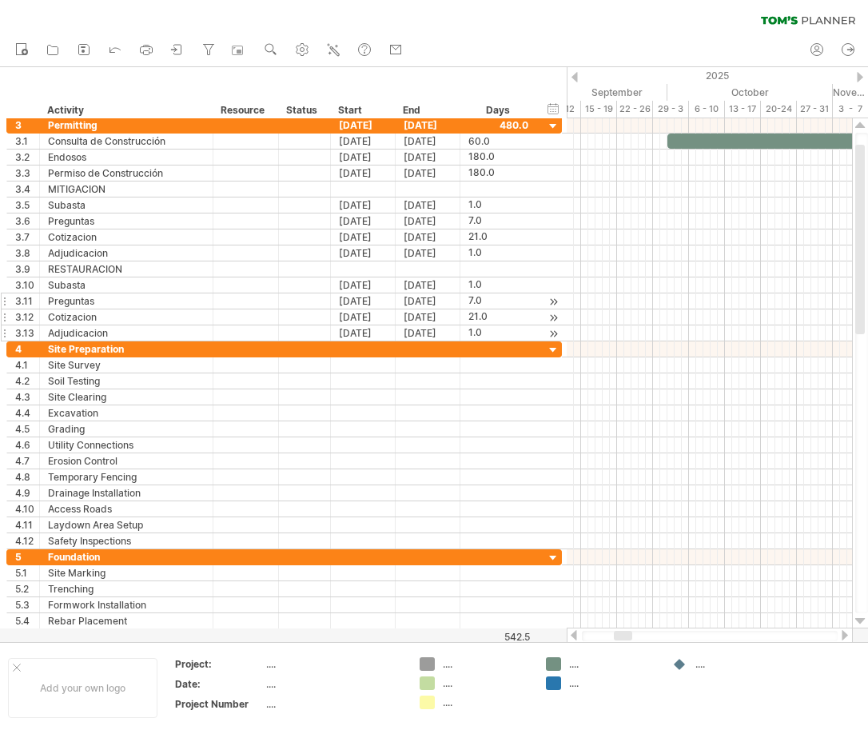
click at [860, 77] on div at bounding box center [860, 77] width 6 height 10
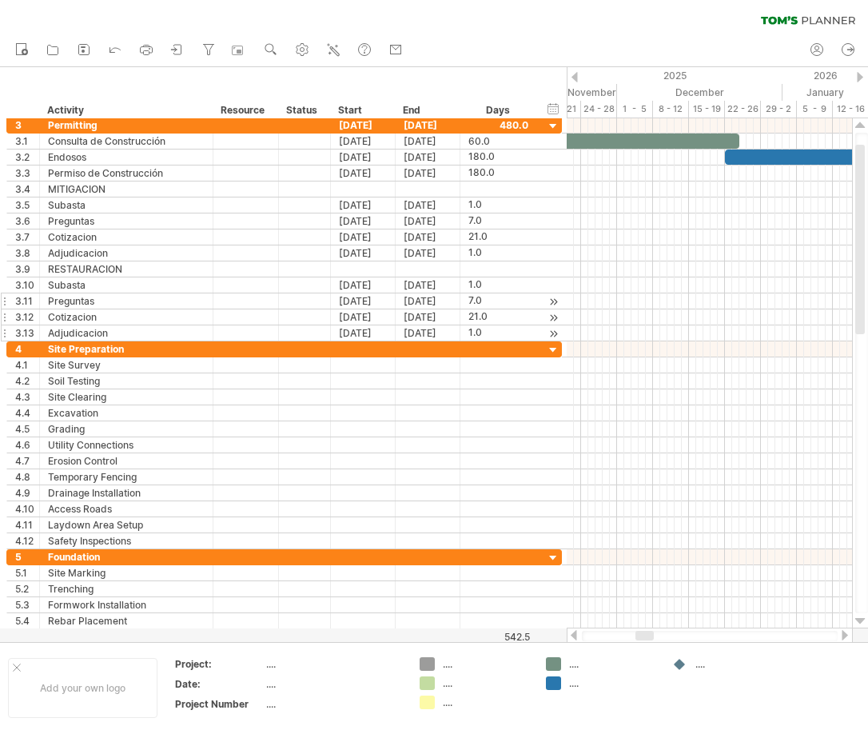
click at [860, 77] on div at bounding box center [860, 77] width 6 height 10
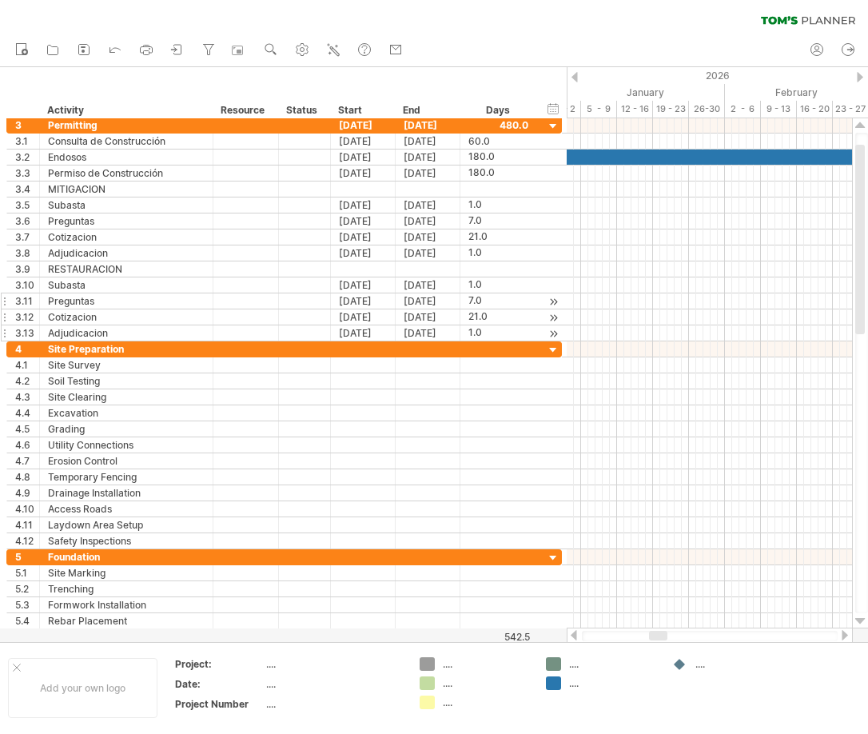
click at [860, 77] on div at bounding box center [860, 77] width 6 height 10
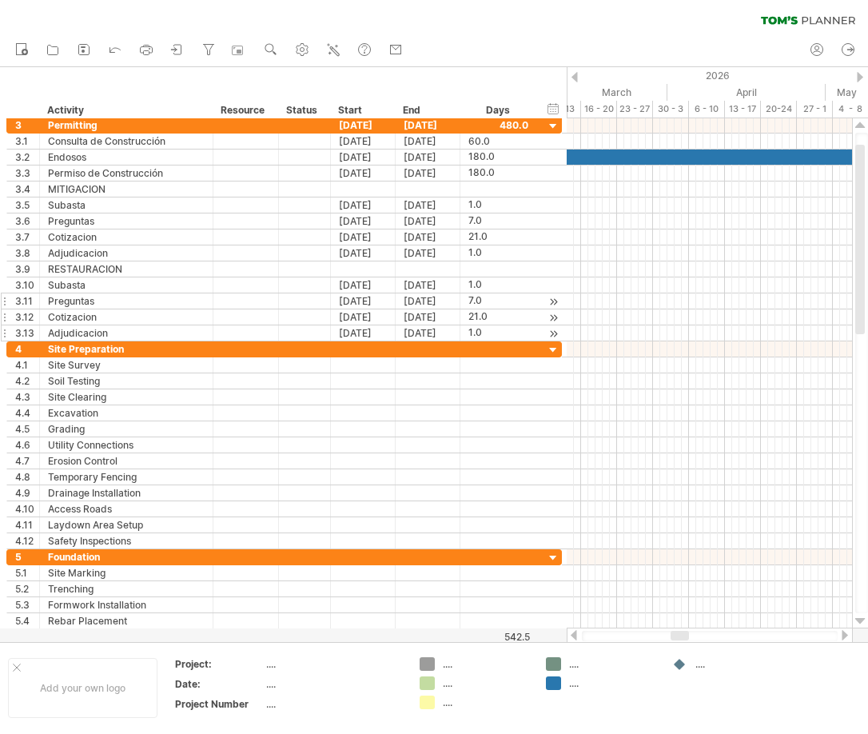
click at [860, 77] on div at bounding box center [860, 77] width 6 height 10
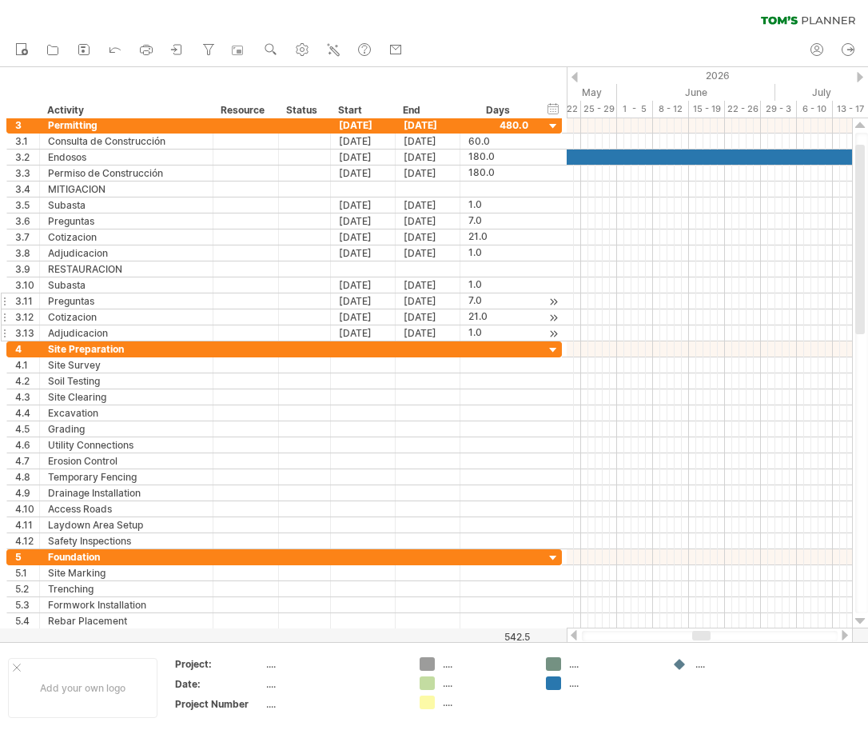
click at [860, 77] on div at bounding box center [860, 77] width 6 height 10
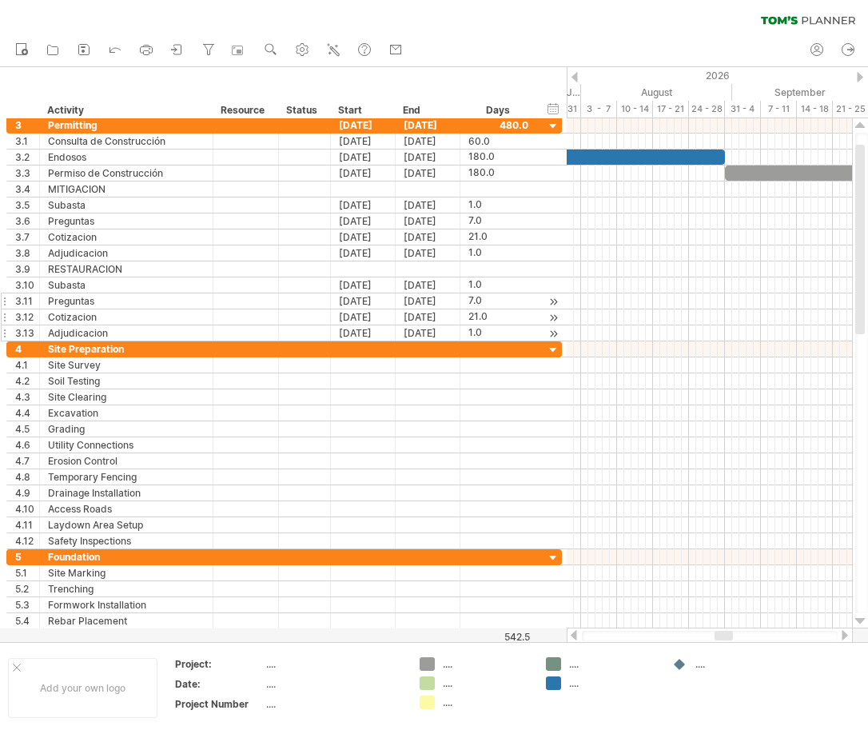
click at [860, 77] on div at bounding box center [860, 77] width 6 height 10
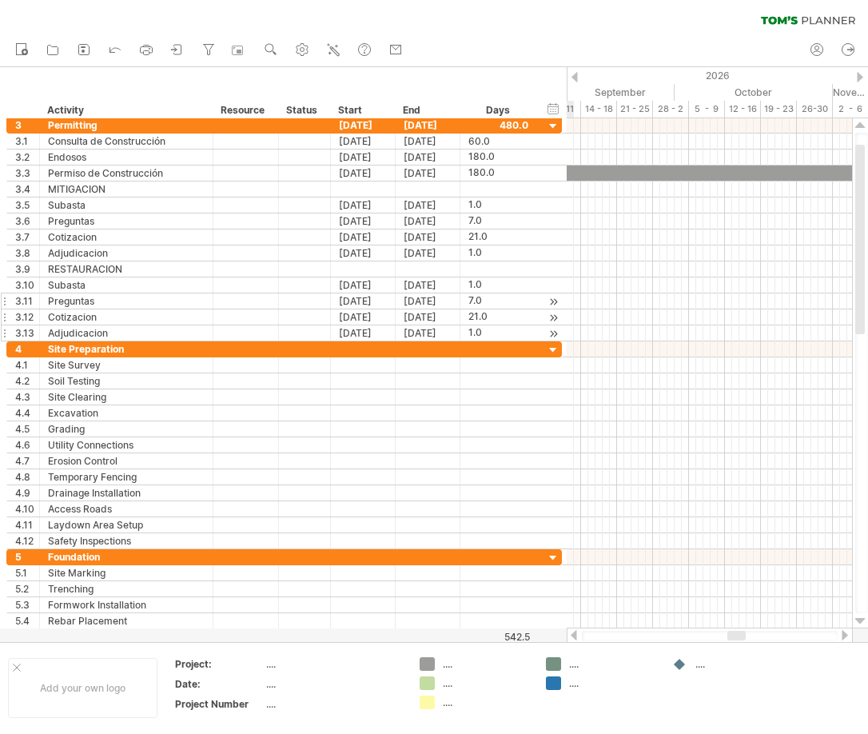
click at [860, 77] on div at bounding box center [860, 77] width 6 height 10
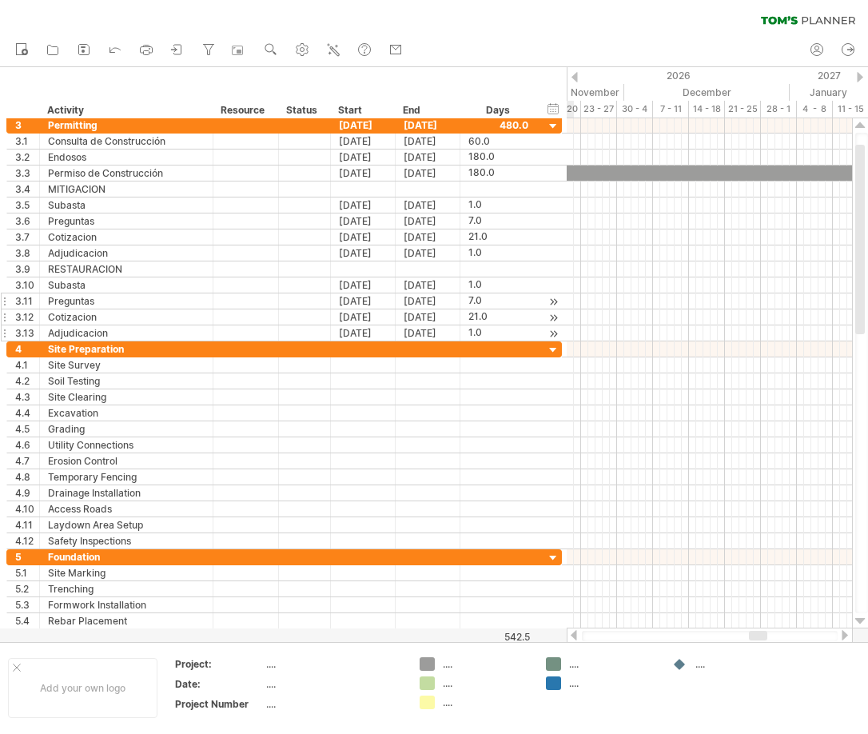
click at [860, 77] on div at bounding box center [860, 77] width 6 height 10
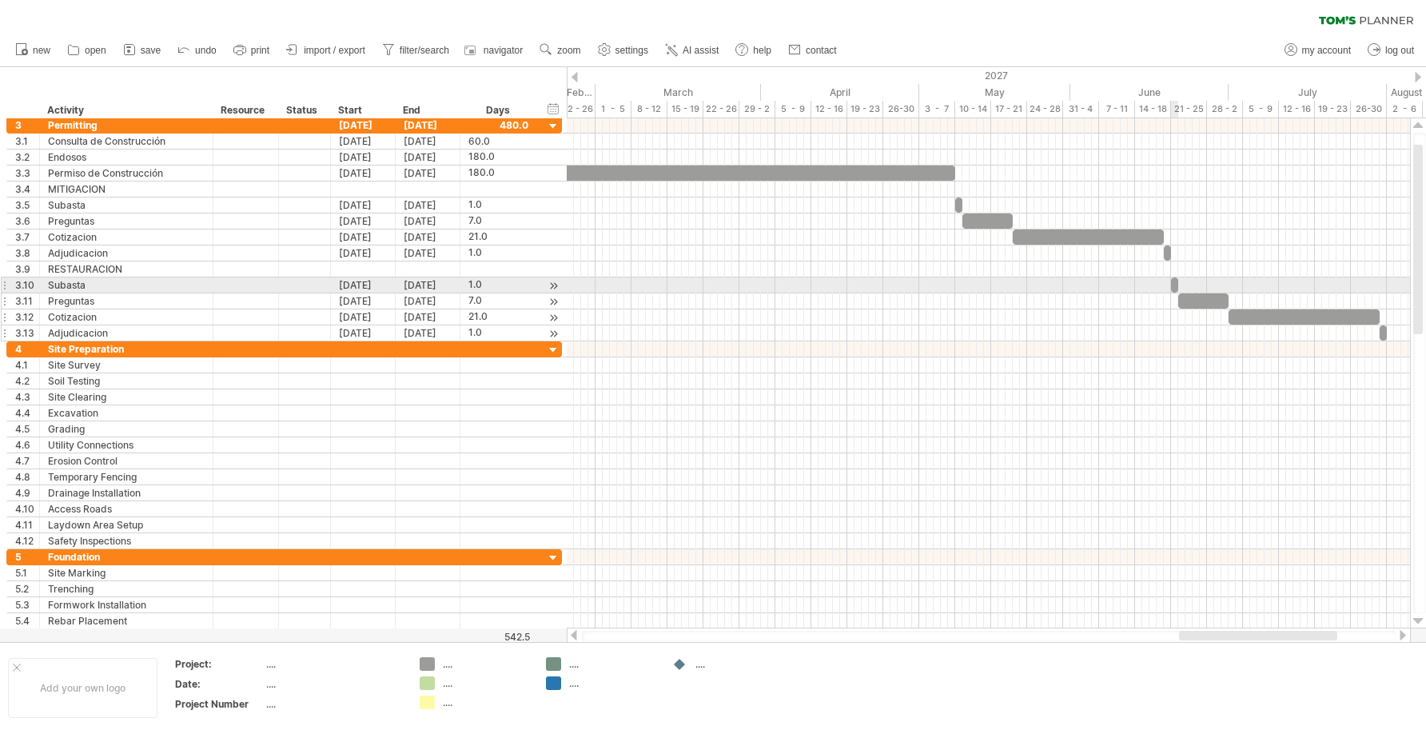
click at [995, 285] on span at bounding box center [1178, 284] width 6 height 15
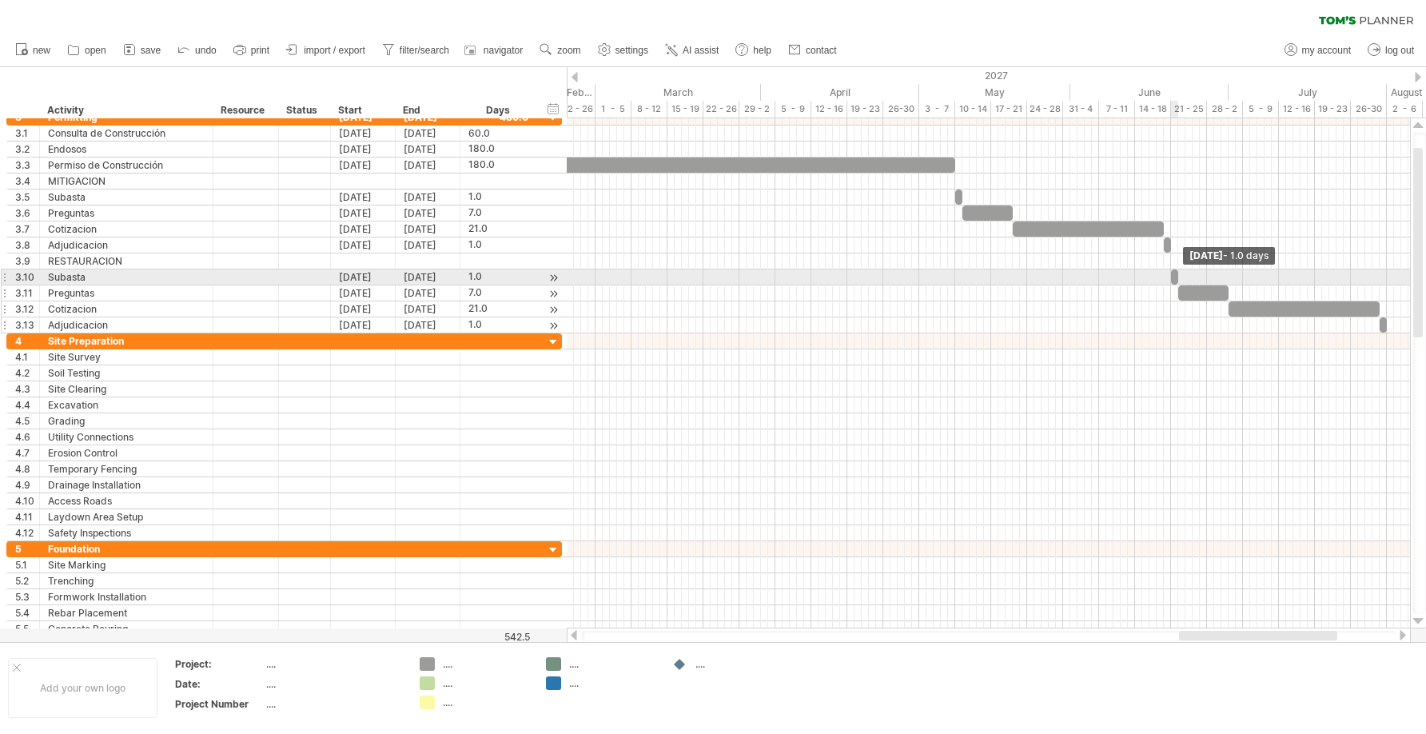
click at [995, 280] on div at bounding box center [1174, 276] width 7 height 15
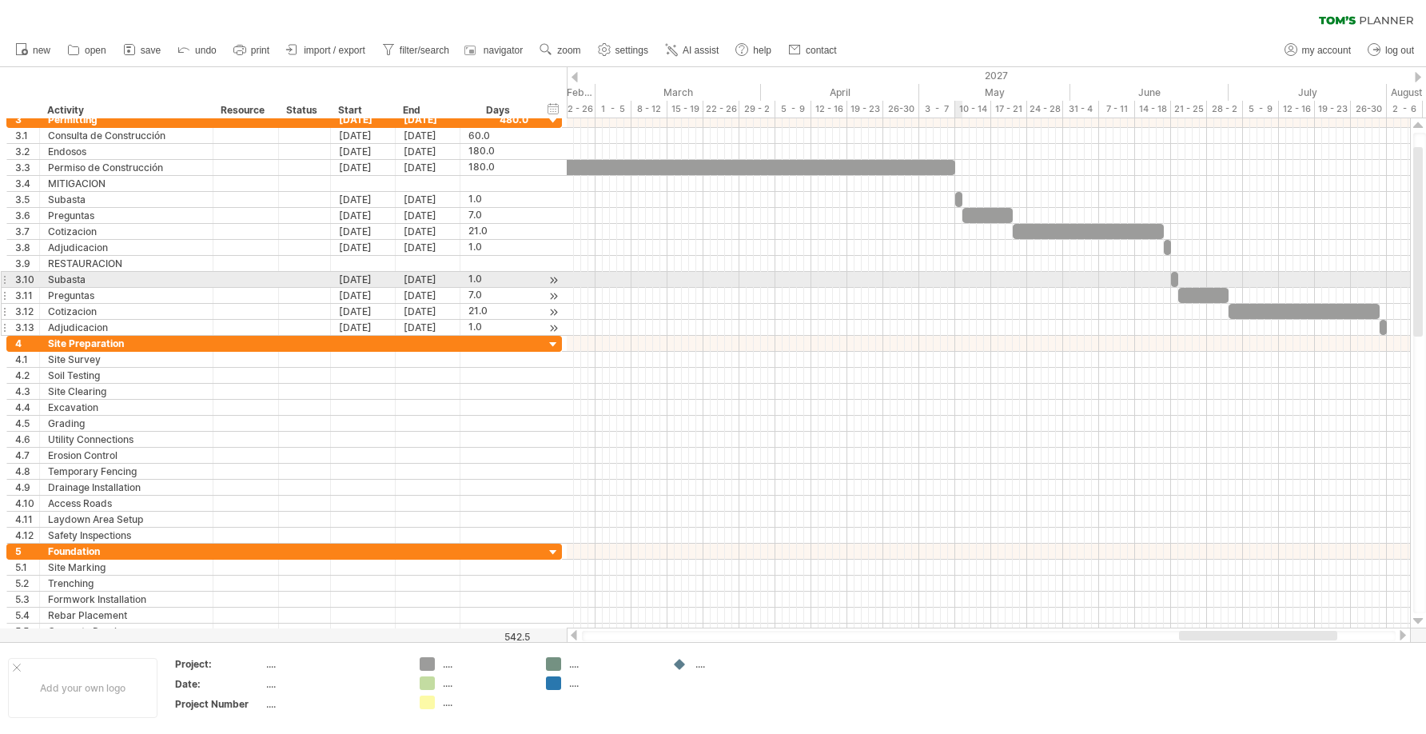
click at [958, 280] on div at bounding box center [989, 280] width 844 height 16
drag, startPoint x: 1173, startPoint y: 279, endPoint x: 961, endPoint y: 286, distance: 212.0
click at [956, 286] on span at bounding box center [955, 279] width 6 height 15
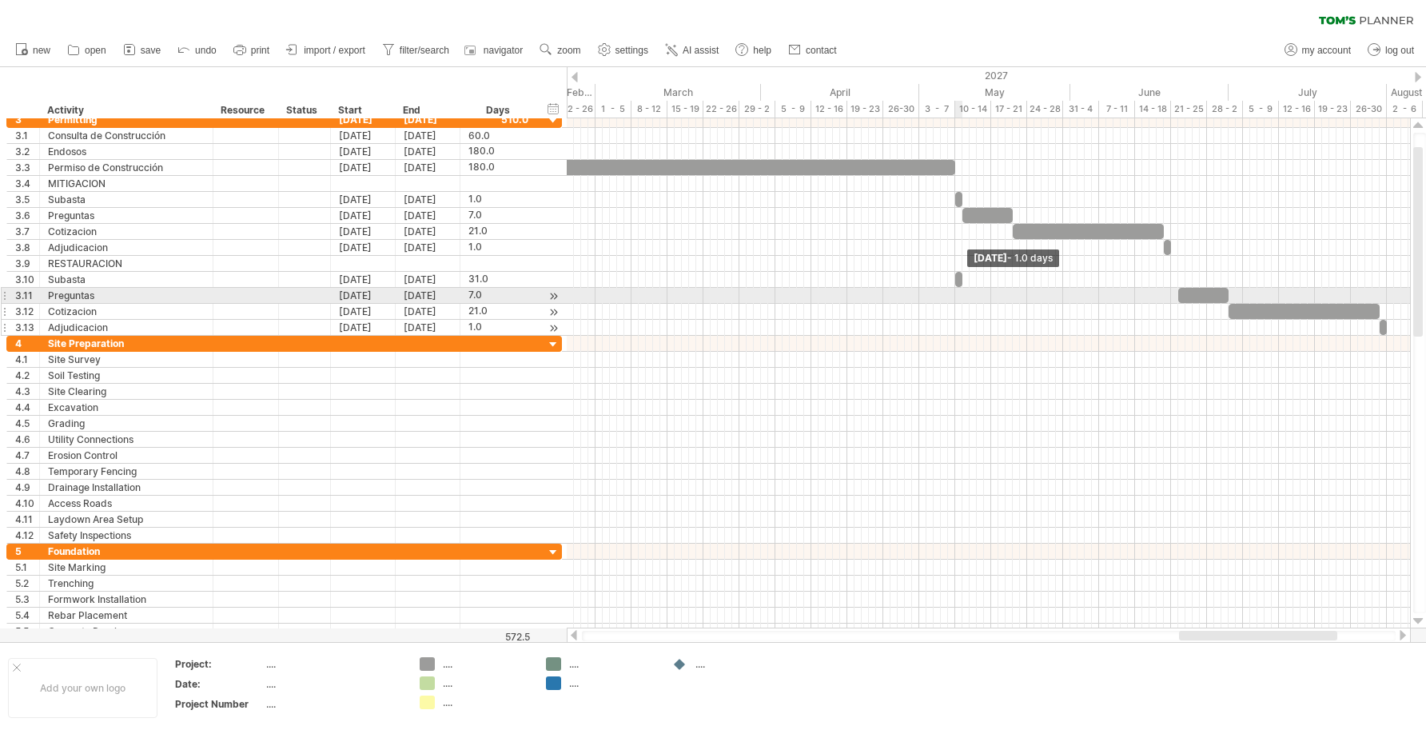
drag, startPoint x: 1178, startPoint y: 280, endPoint x: 961, endPoint y: 289, distance: 216.9
click at [961, 289] on div "example time blocks: start [DATE] - 1.0 days [DATE] - 31.0 days" at bounding box center [989, 373] width 844 height 510
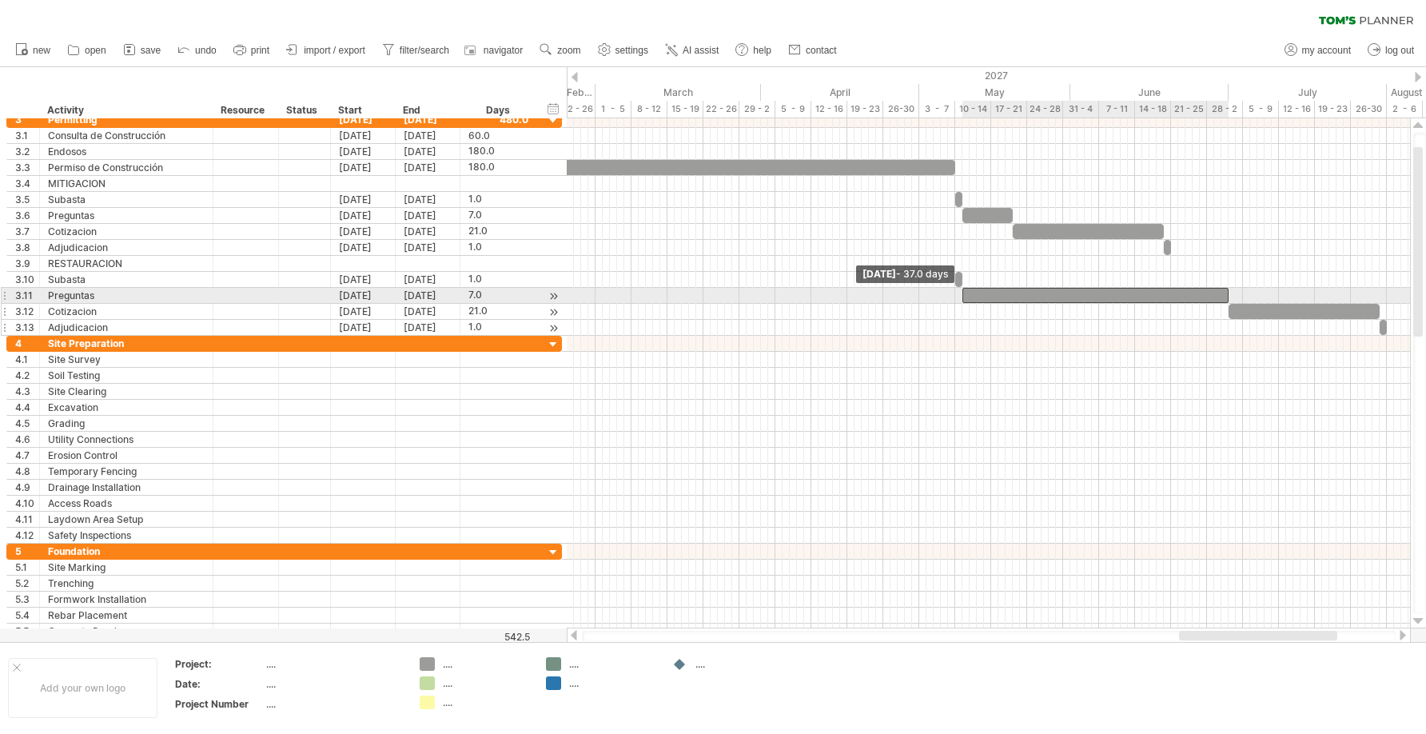
drag, startPoint x: 1177, startPoint y: 291, endPoint x: 961, endPoint y: 297, distance: 215.9
click at [961, 297] on span at bounding box center [962, 295] width 6 height 15
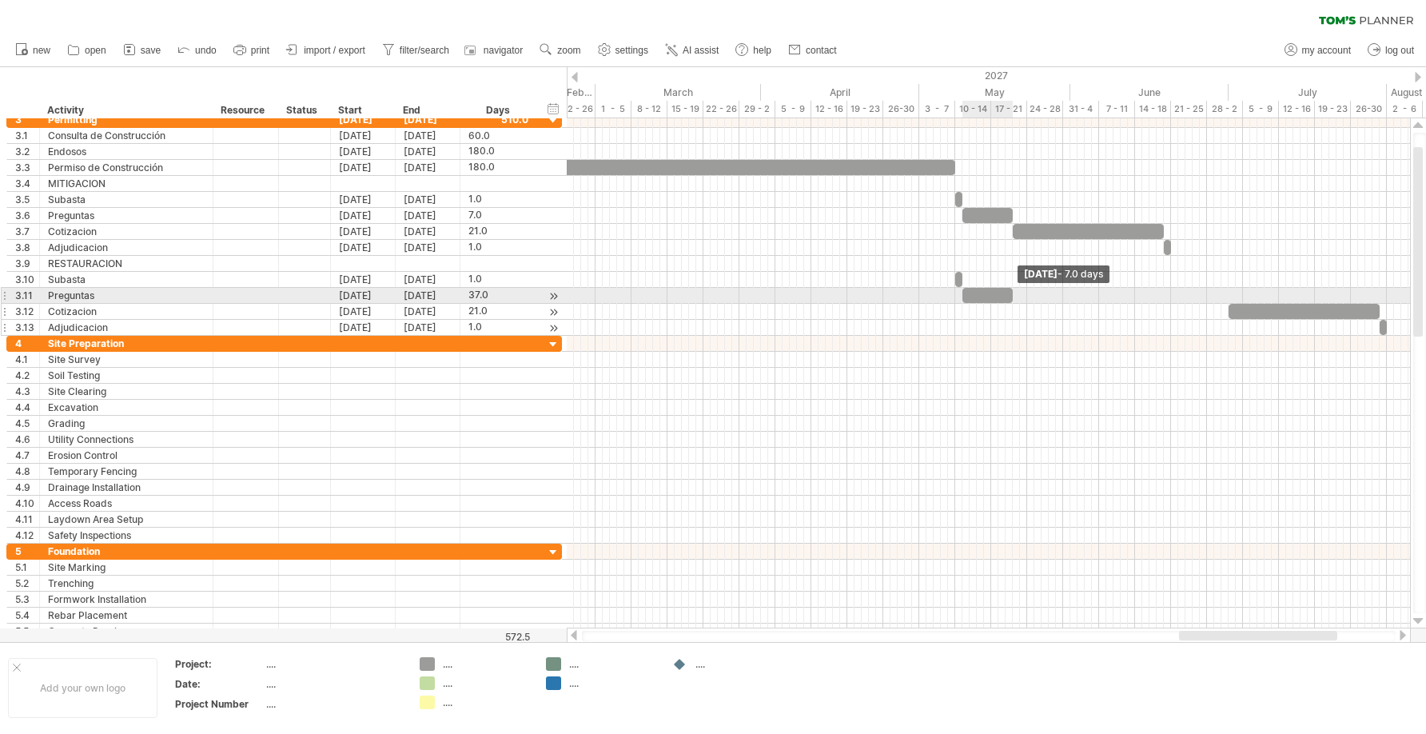
drag, startPoint x: 1229, startPoint y: 293, endPoint x: 1015, endPoint y: 293, distance: 214.3
click at [995, 293] on span at bounding box center [1013, 295] width 6 height 15
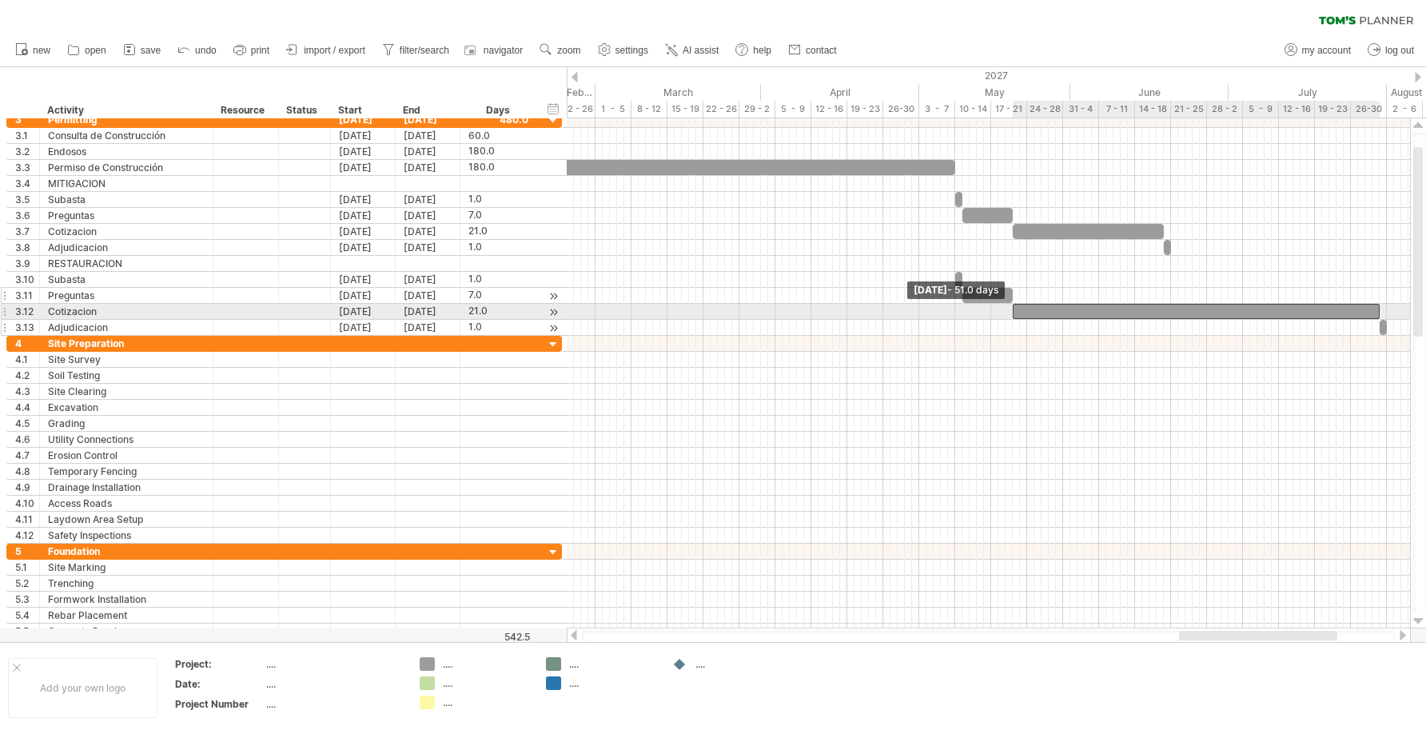
drag, startPoint x: 1230, startPoint y: 311, endPoint x: 1014, endPoint y: 315, distance: 215.9
click at [995, 315] on span at bounding box center [1013, 311] width 6 height 15
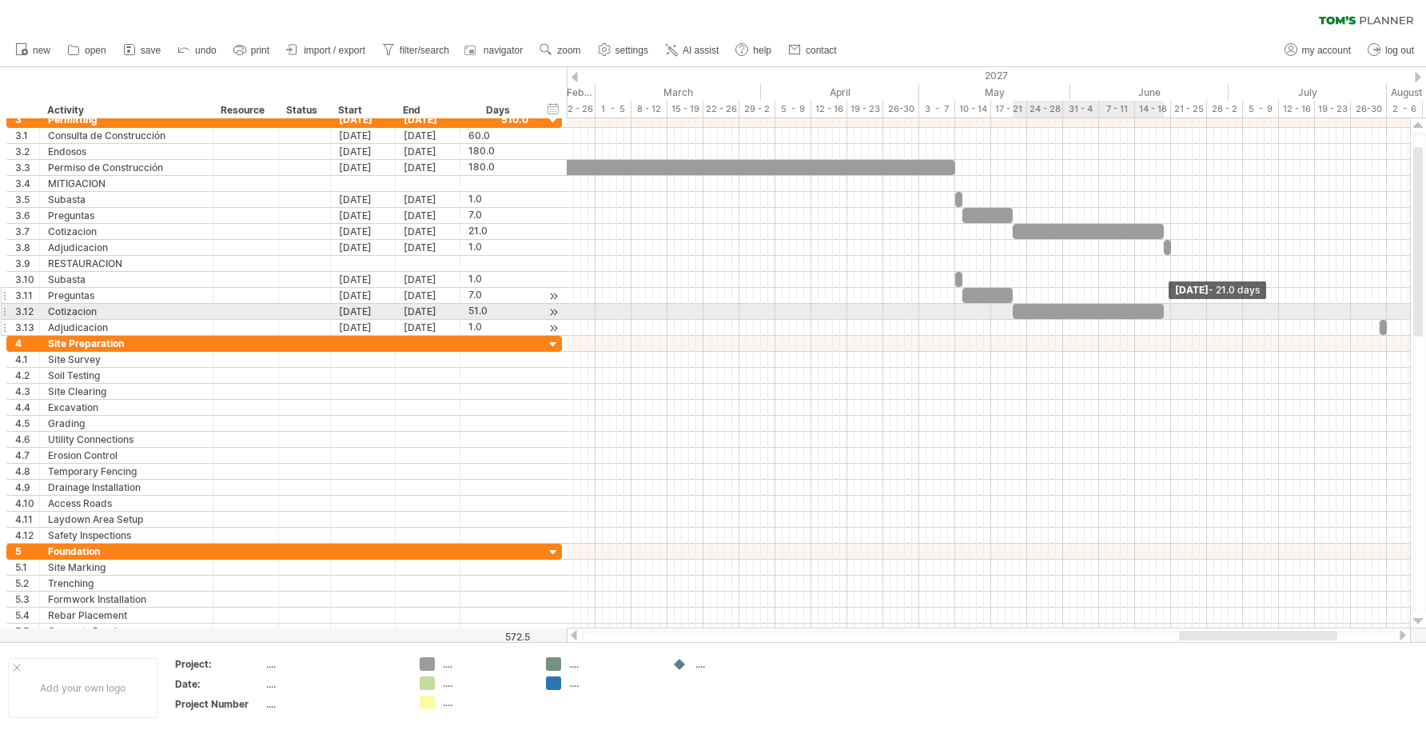
drag, startPoint x: 1376, startPoint y: 311, endPoint x: 1160, endPoint y: 314, distance: 215.9
click at [995, 314] on span at bounding box center [1164, 311] width 6 height 15
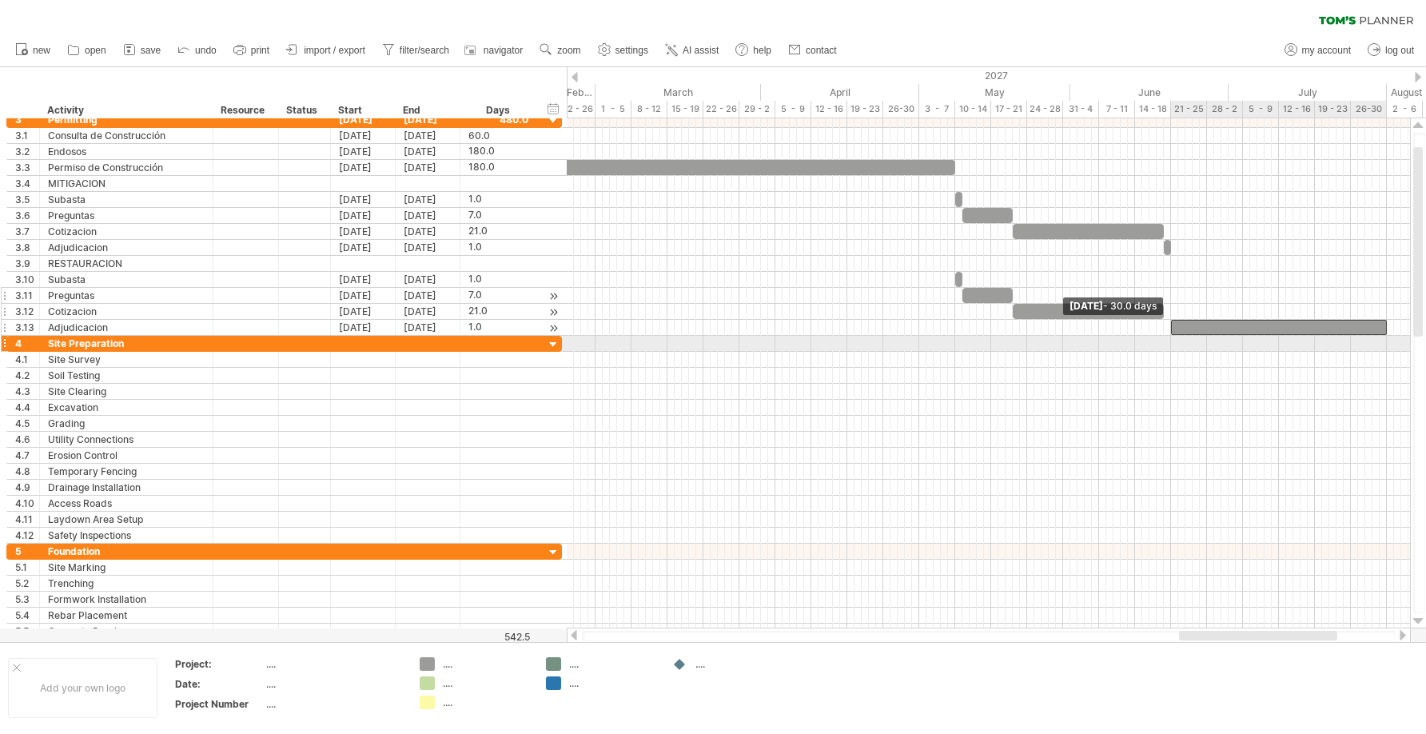
drag, startPoint x: 1380, startPoint y: 329, endPoint x: 1168, endPoint y: 336, distance: 212.0
click at [995, 336] on div "example time blocks: start [DATE] - 21.0 days [DATE] - 30.0 days" at bounding box center [989, 373] width 844 height 510
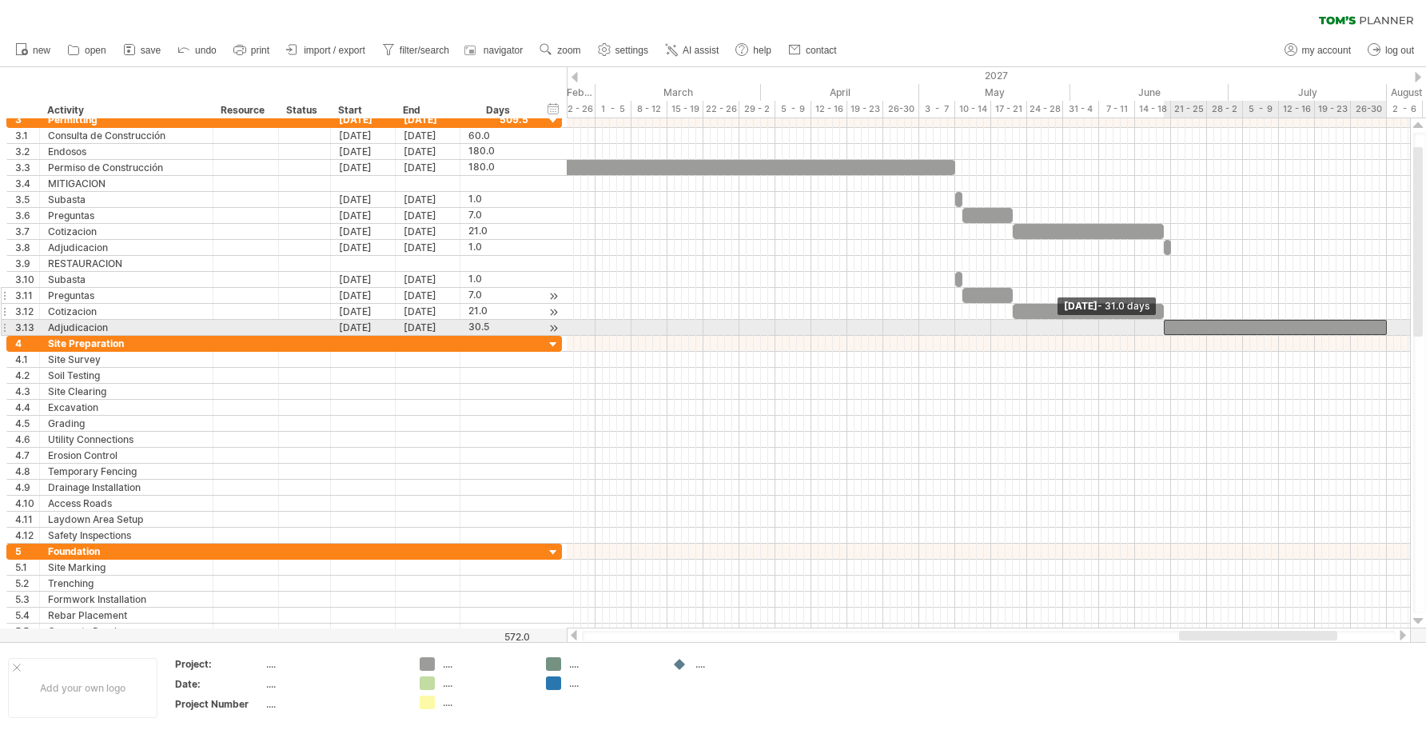
click at [995, 330] on span at bounding box center [1164, 327] width 6 height 15
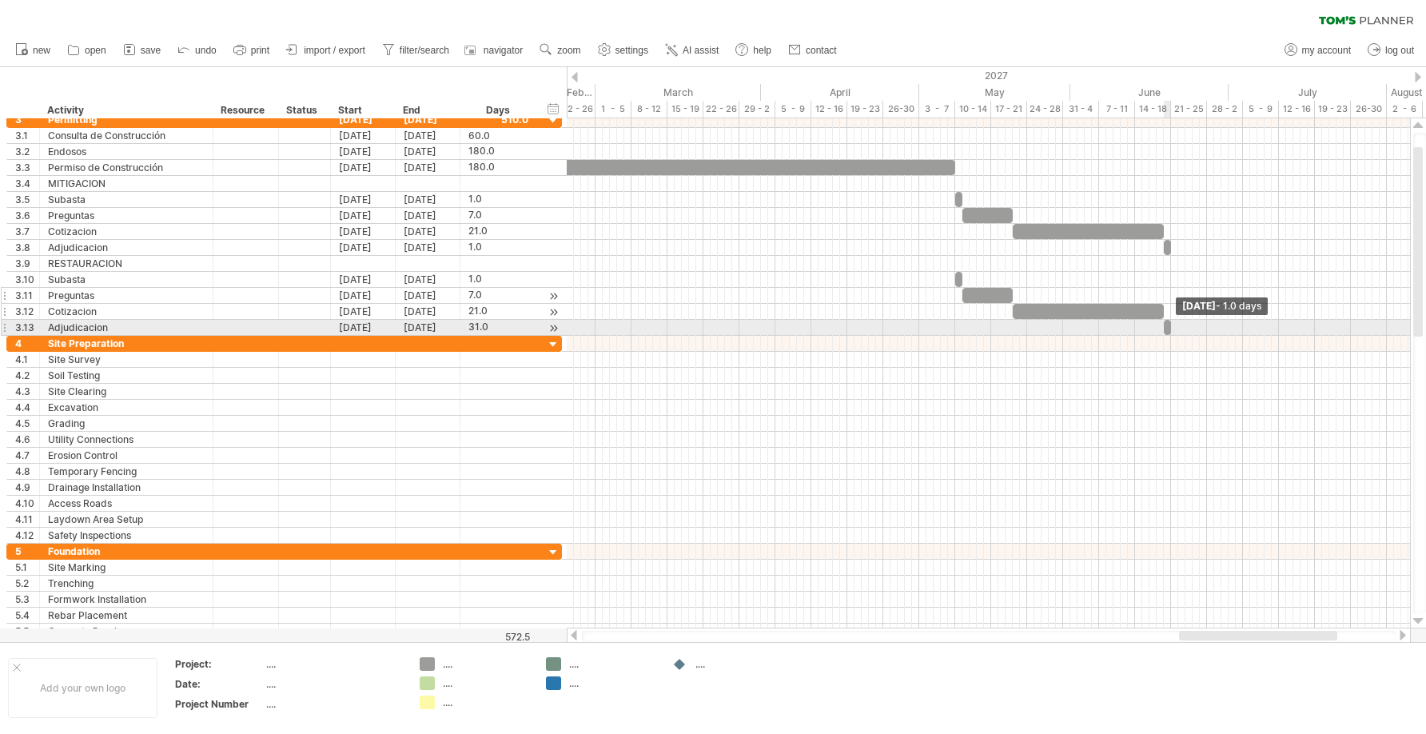
drag, startPoint x: 1384, startPoint y: 325, endPoint x: 1170, endPoint y: 334, distance: 214.5
click at [995, 334] on span at bounding box center [1171, 327] width 6 height 15
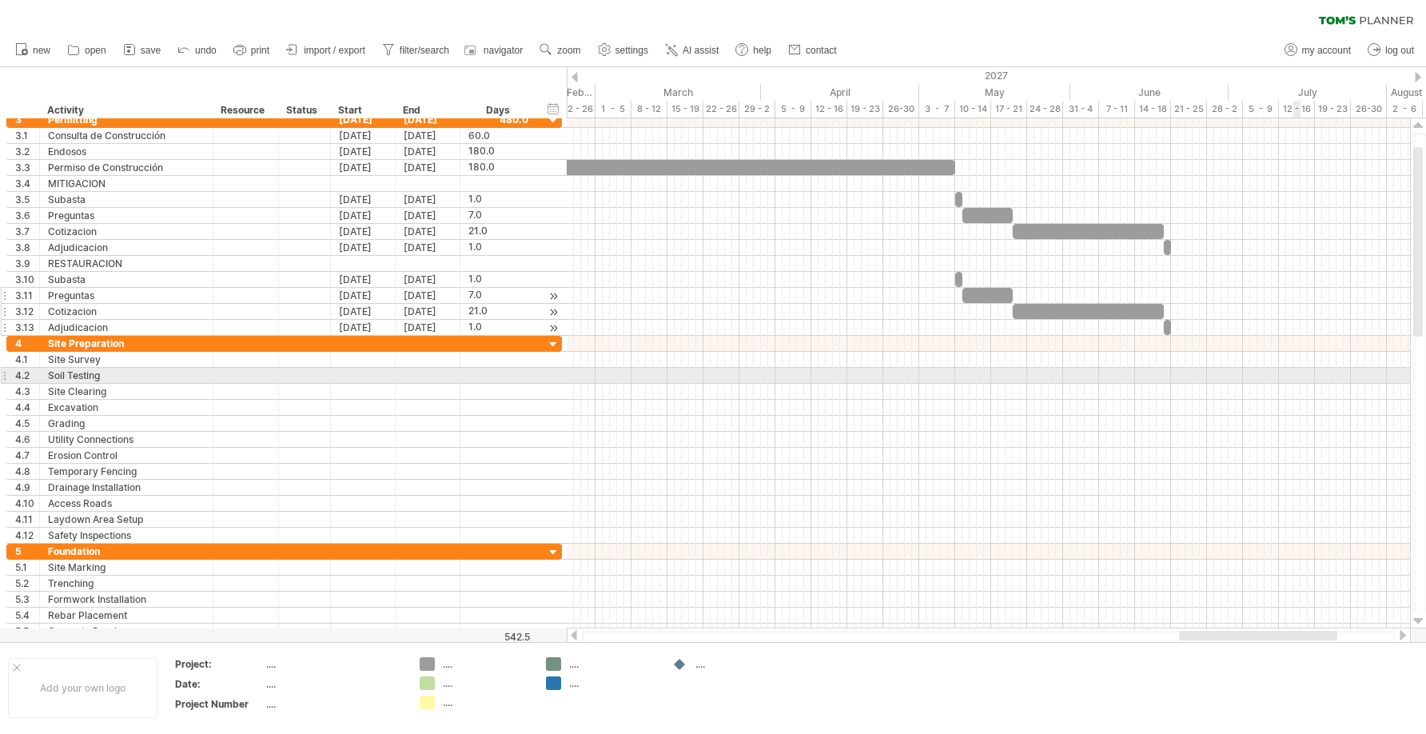
click at [995, 375] on div at bounding box center [989, 376] width 844 height 16
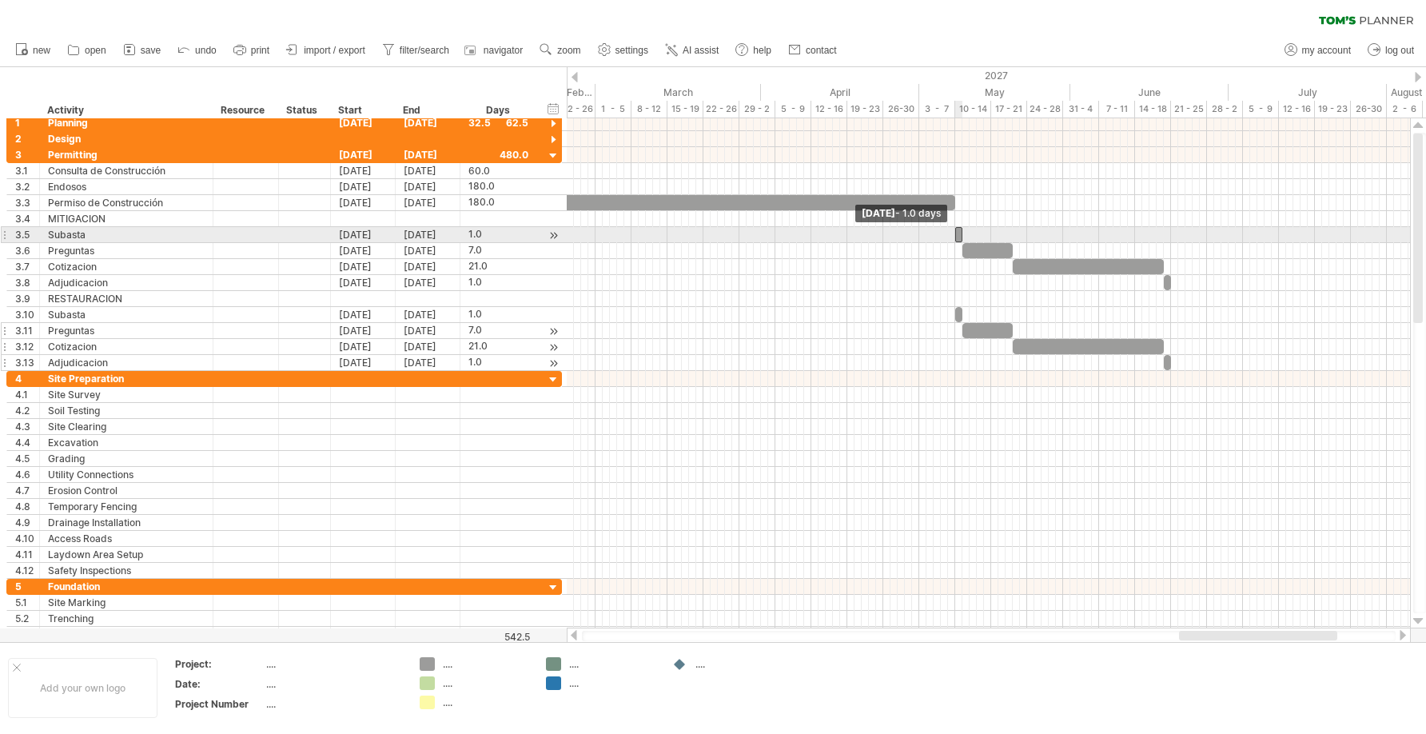
click at [955, 237] on span at bounding box center [955, 234] width 6 height 15
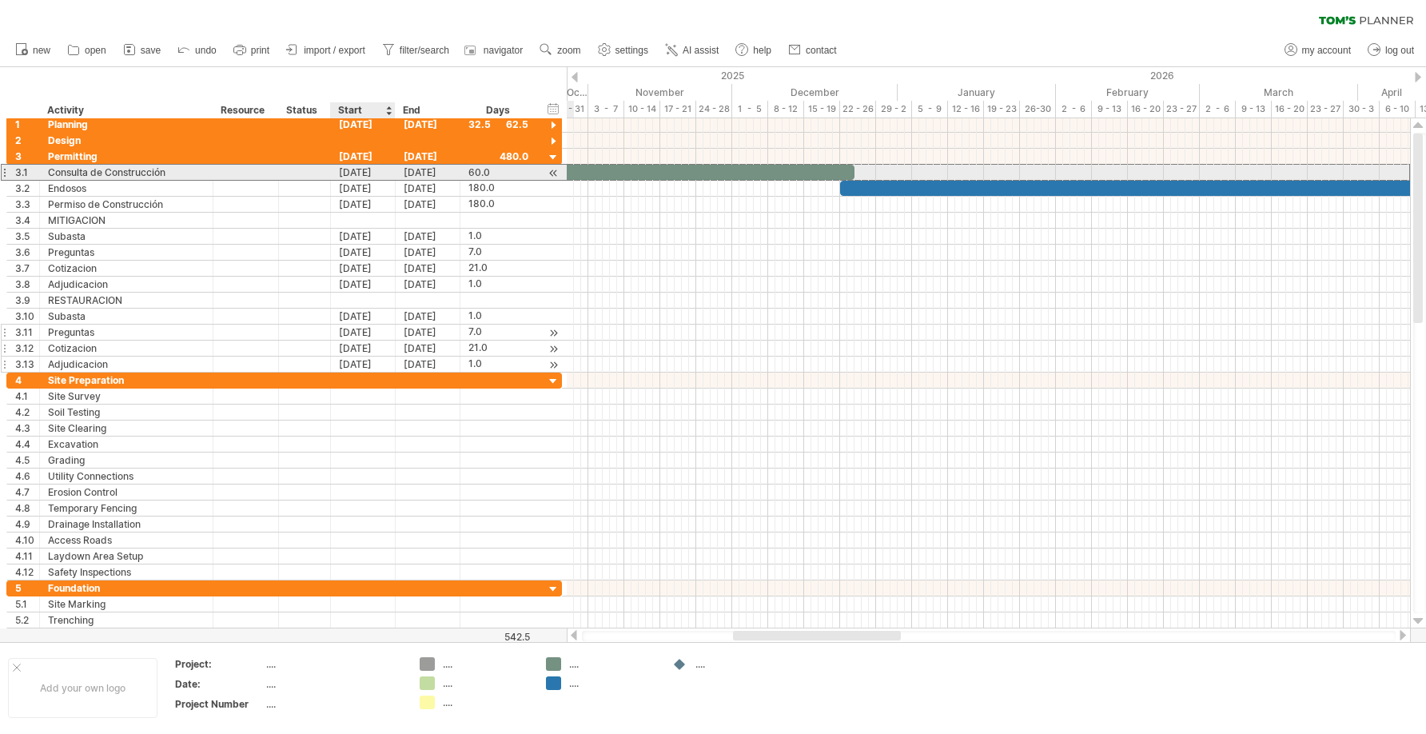
click at [381, 174] on div "[DATE]" at bounding box center [363, 172] width 65 height 15
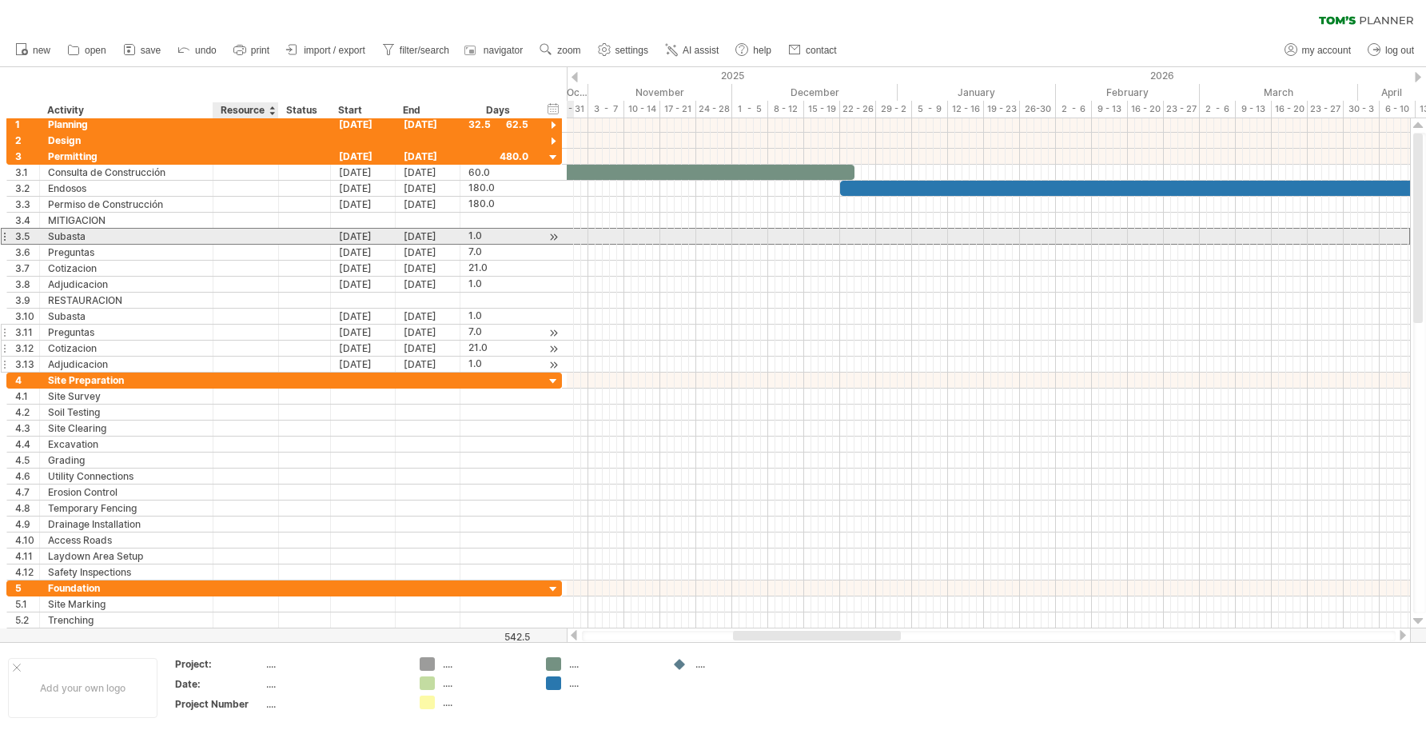
click at [263, 240] on div at bounding box center [245, 236] width 49 height 15
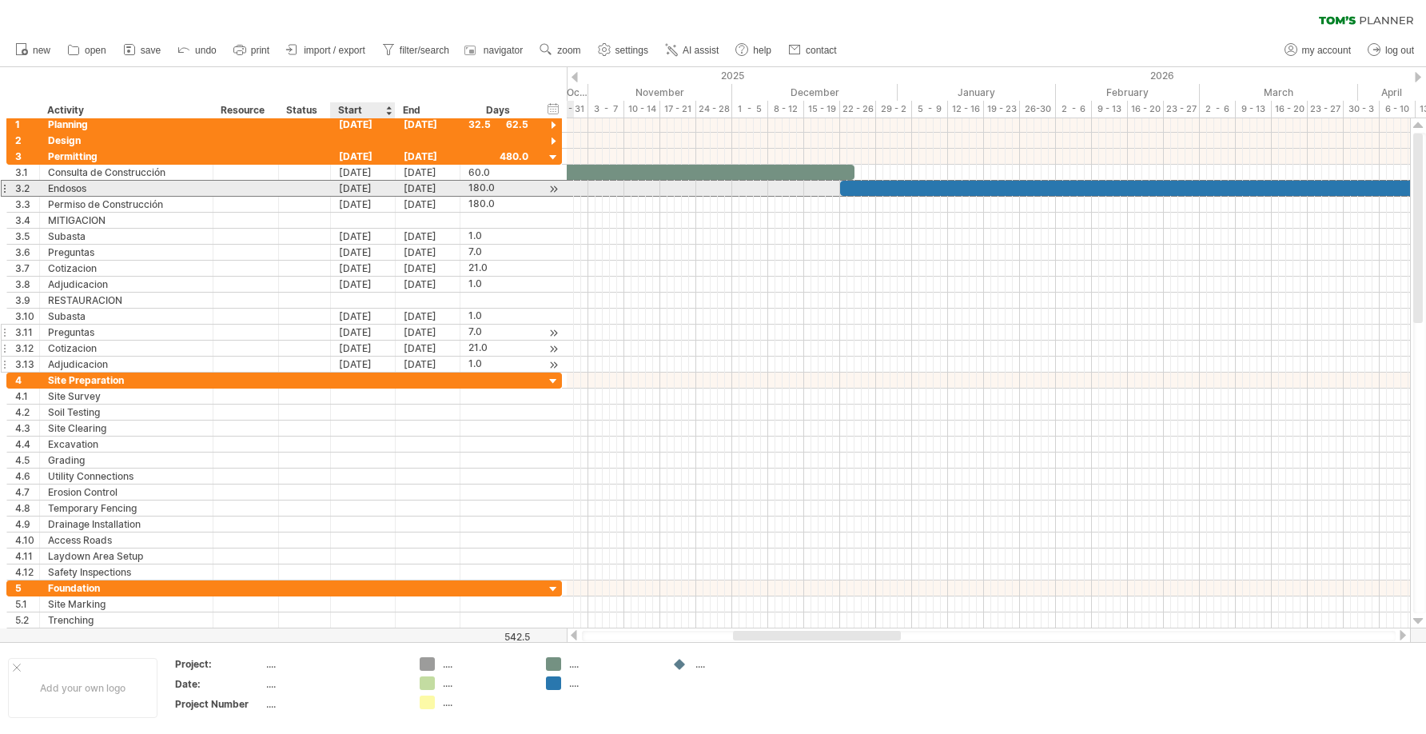
click at [356, 186] on div "[DATE]" at bounding box center [363, 188] width 65 height 15
click at [369, 187] on div "[DATE]" at bounding box center [363, 188] width 65 height 15
click at [381, 192] on div "[DATE]" at bounding box center [363, 188] width 65 height 15
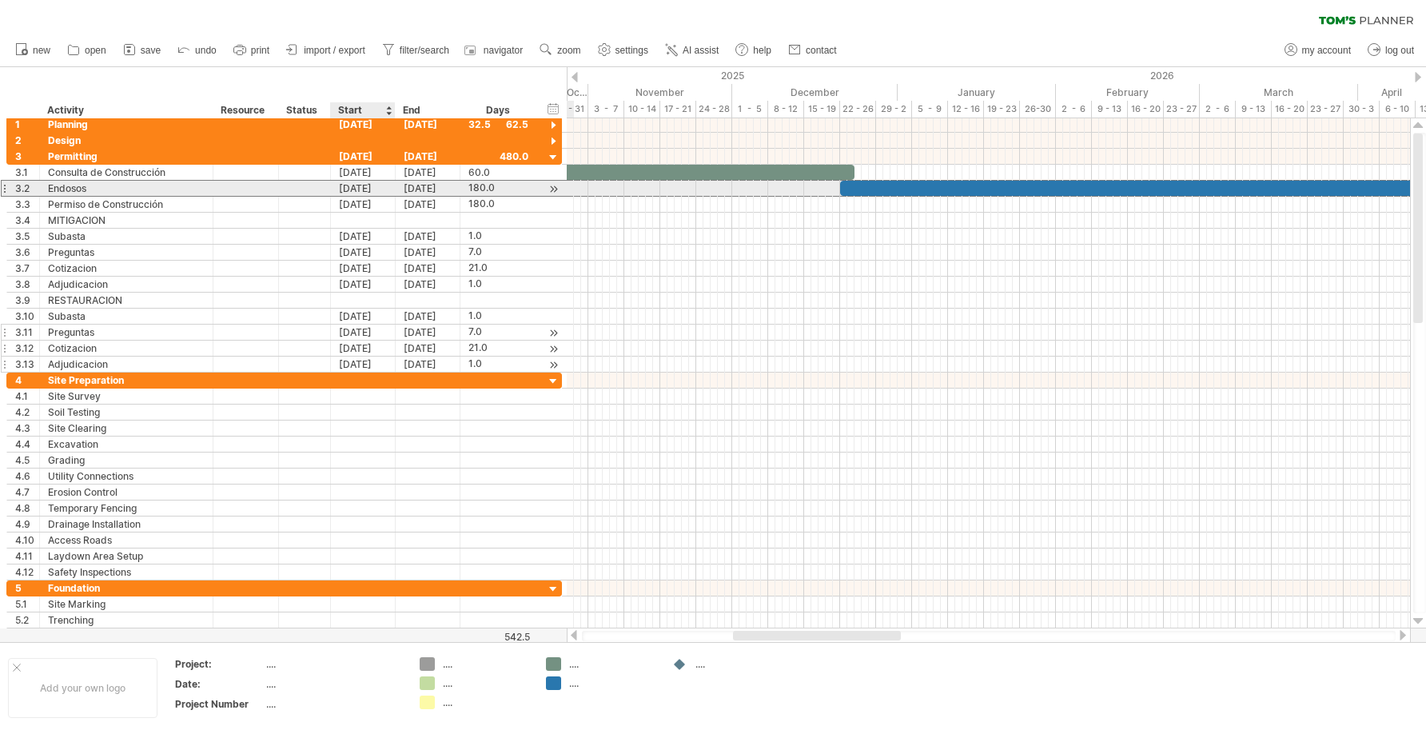
click at [377, 188] on div "[DATE]" at bounding box center [363, 188] width 65 height 15
click at [377, 189] on div "[DATE]" at bounding box center [363, 188] width 65 height 15
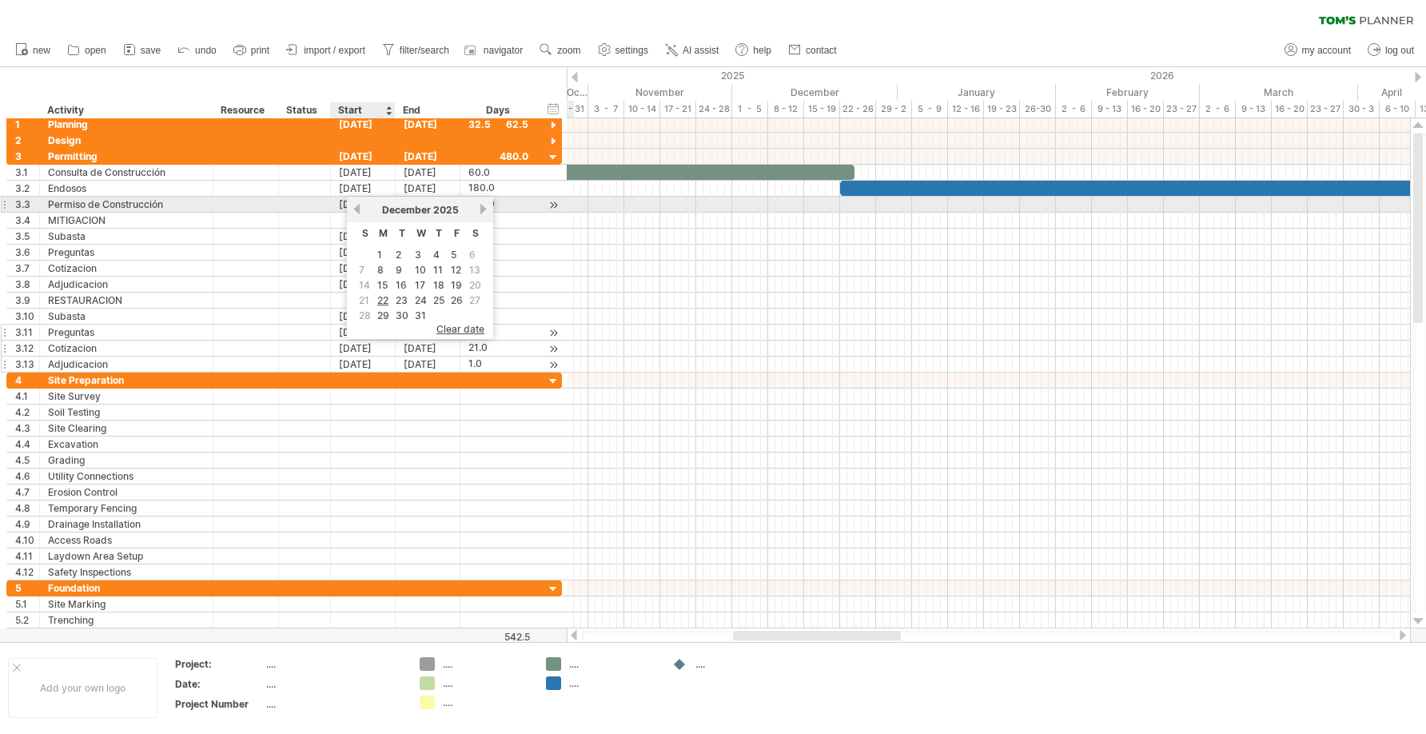
click at [356, 205] on link "previous" at bounding box center [357, 209] width 12 height 12
click at [480, 211] on link "next" at bounding box center [483, 209] width 12 height 12
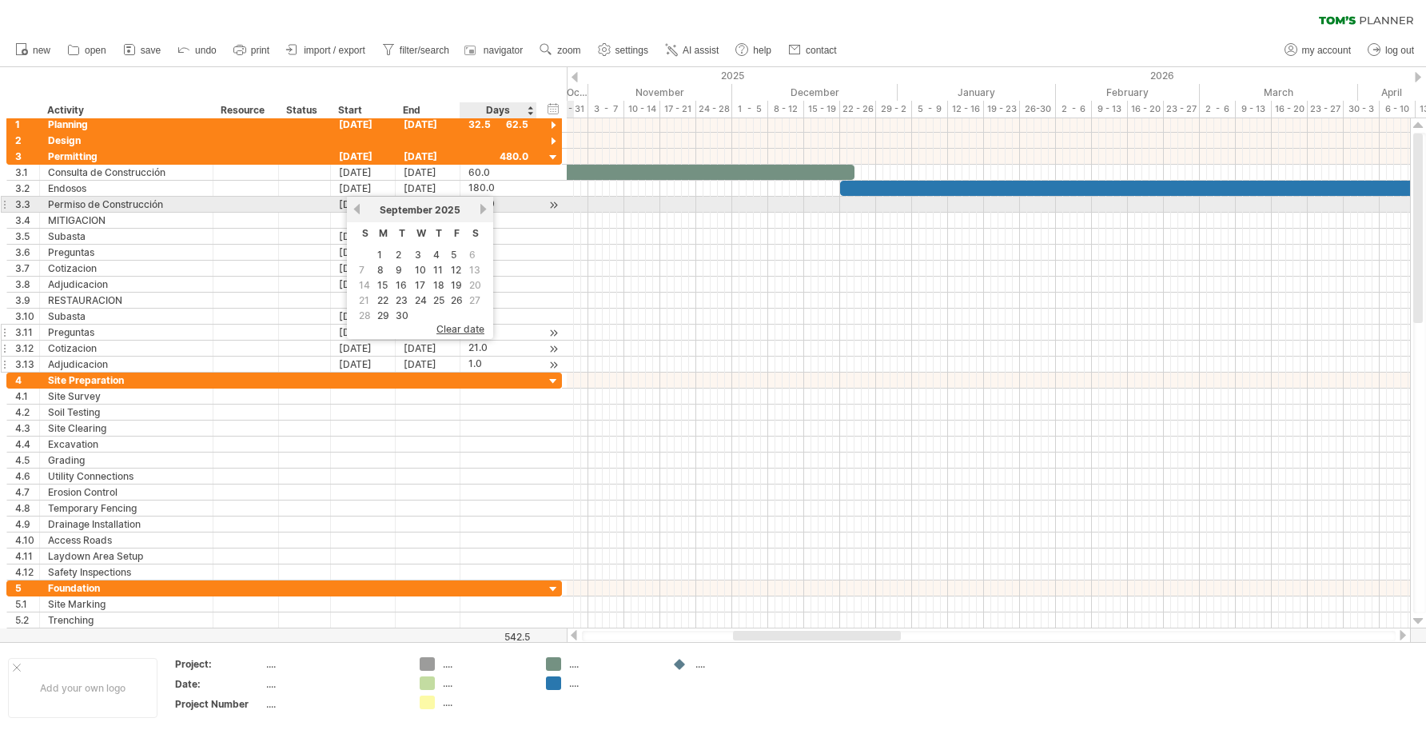
click at [480, 211] on link "next" at bounding box center [483, 209] width 12 height 12
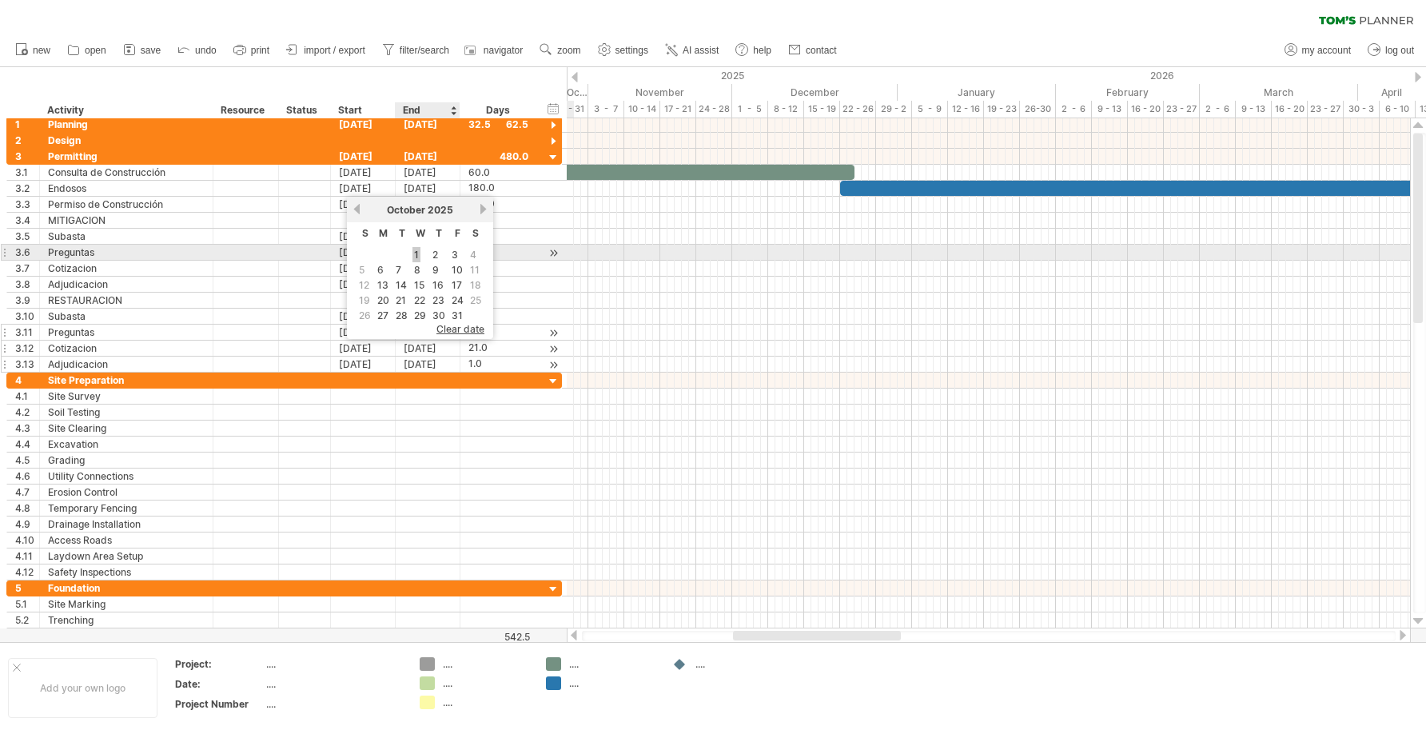
click at [414, 253] on link "1" at bounding box center [417, 254] width 8 height 15
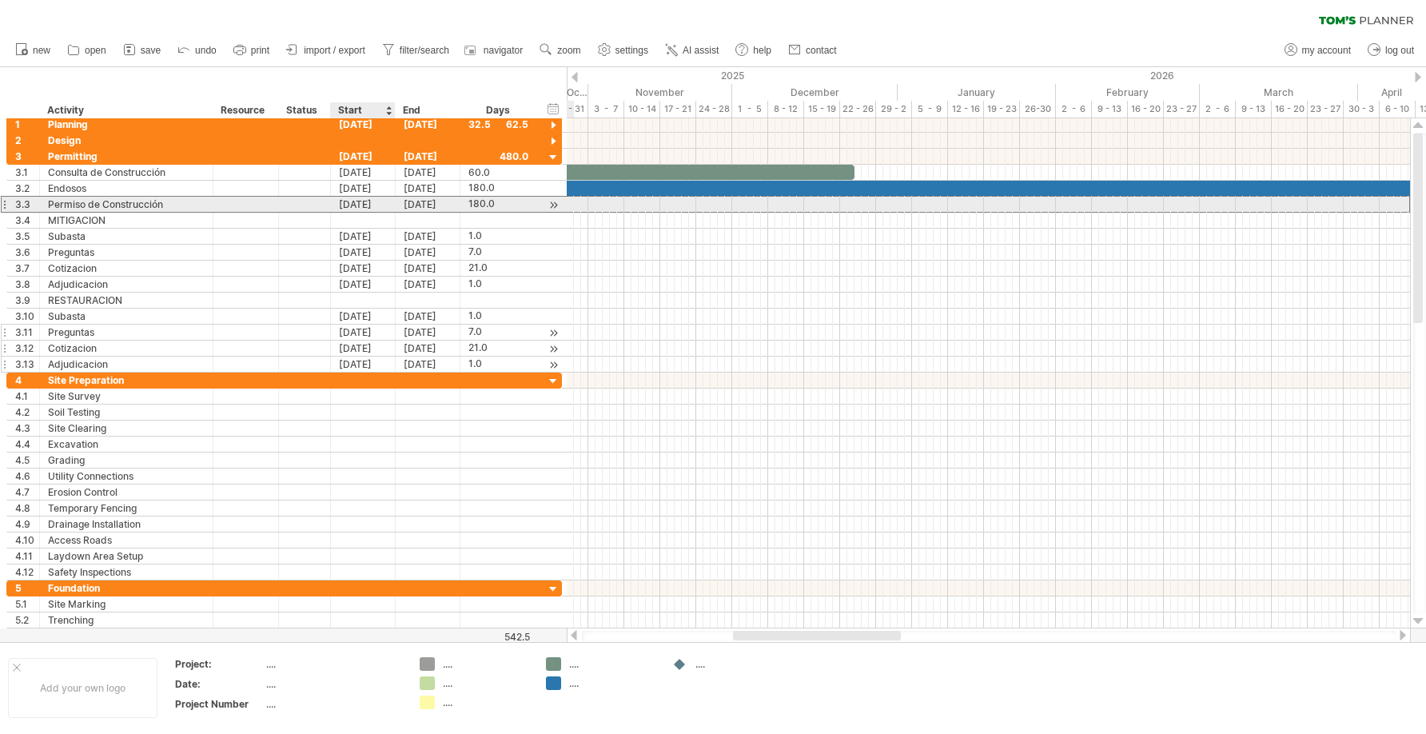
click at [373, 203] on div "[DATE]" at bounding box center [363, 204] width 65 height 15
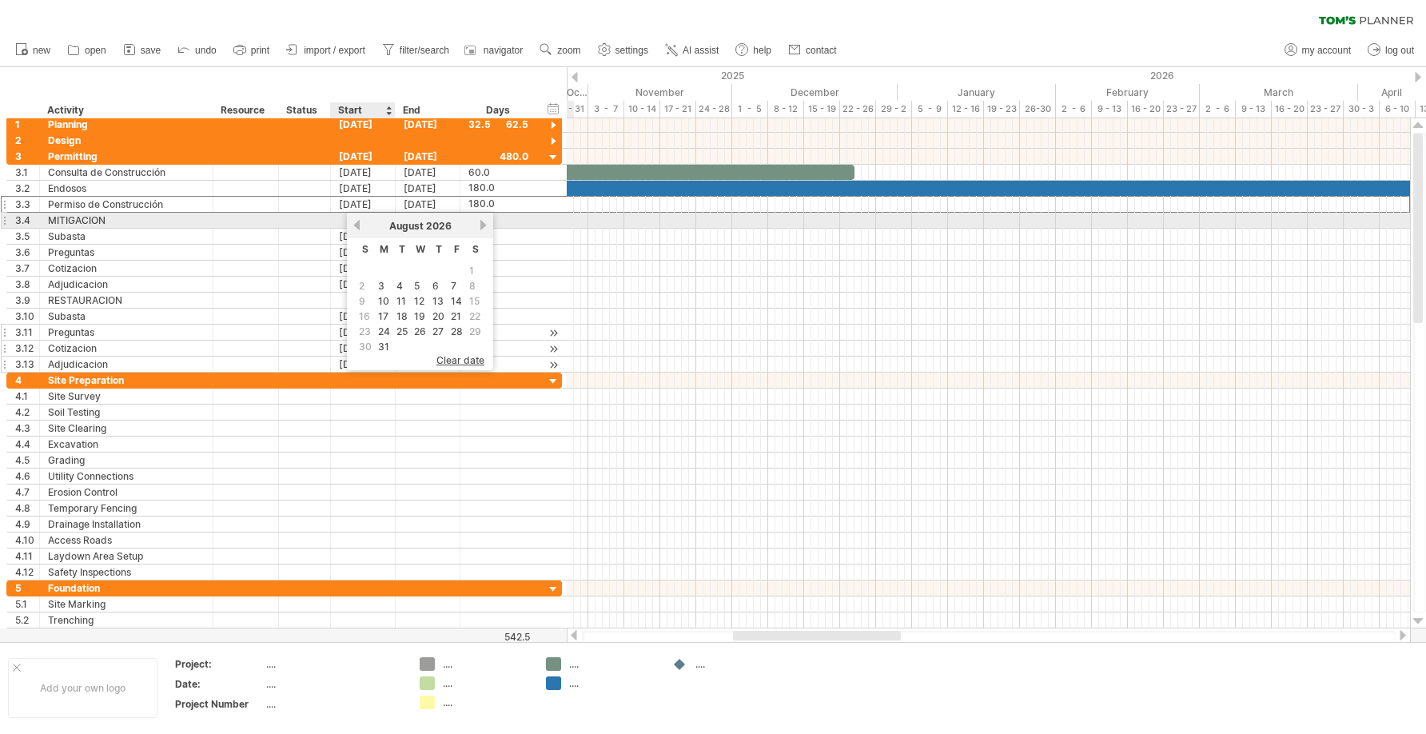
click at [357, 222] on link "previous" at bounding box center [357, 225] width 12 height 12
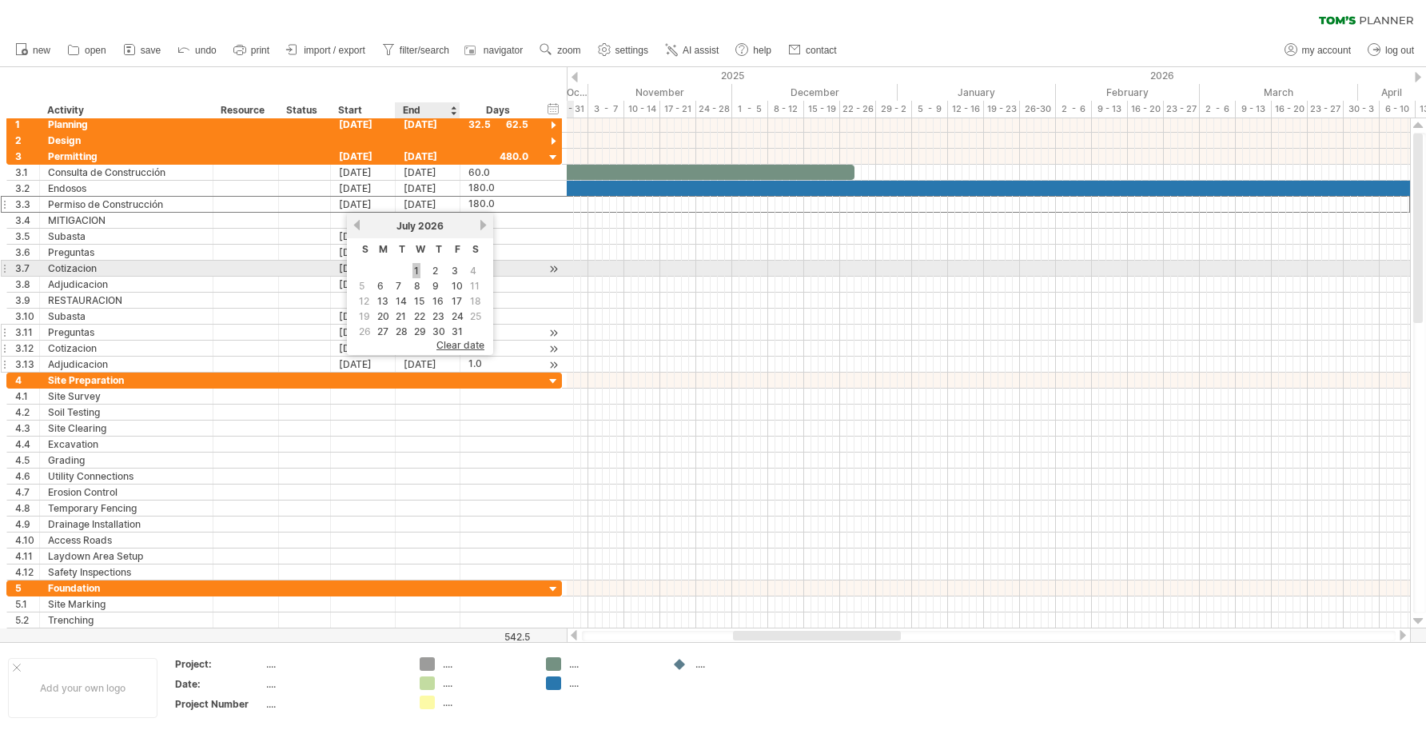
click at [414, 267] on link "1" at bounding box center [417, 270] width 8 height 15
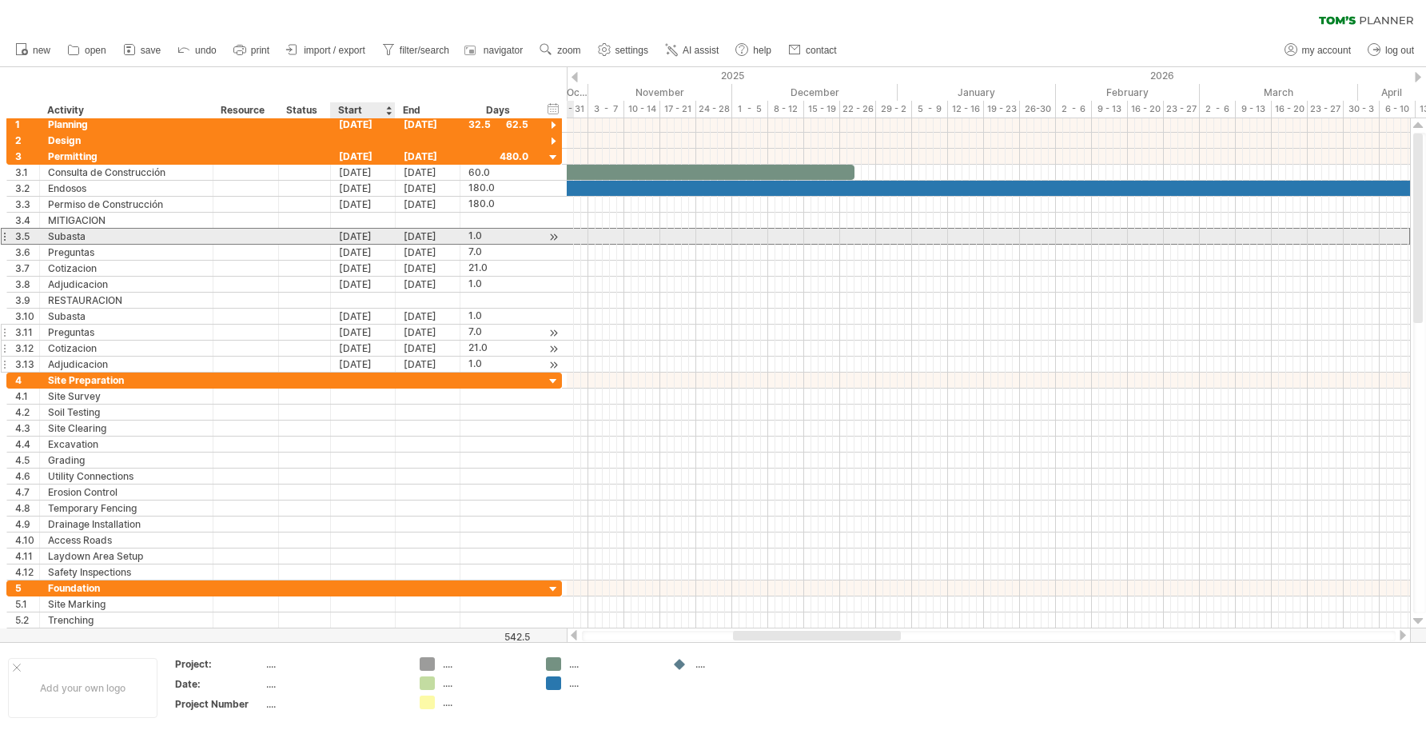
click at [362, 237] on div "[DATE]" at bounding box center [363, 236] width 65 height 15
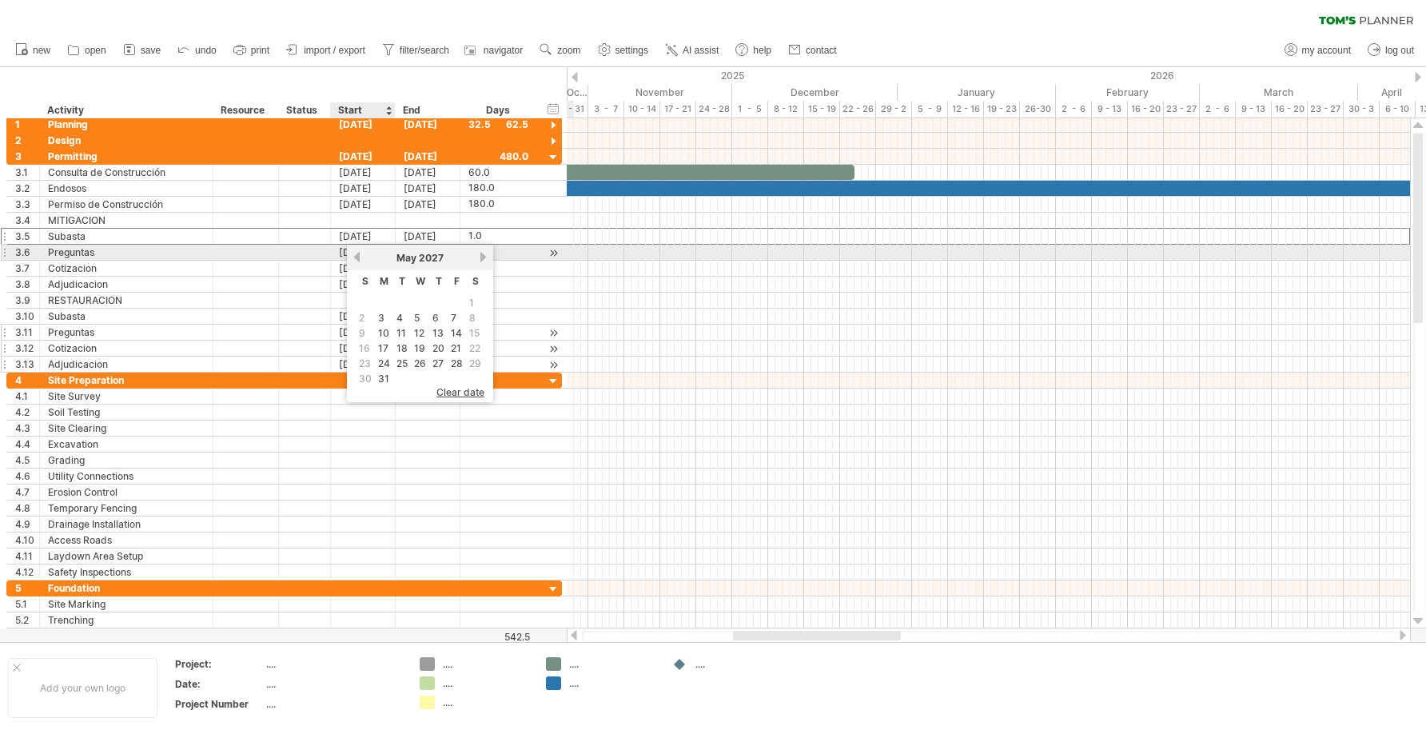
click at [357, 257] on link "previous" at bounding box center [357, 257] width 12 height 12
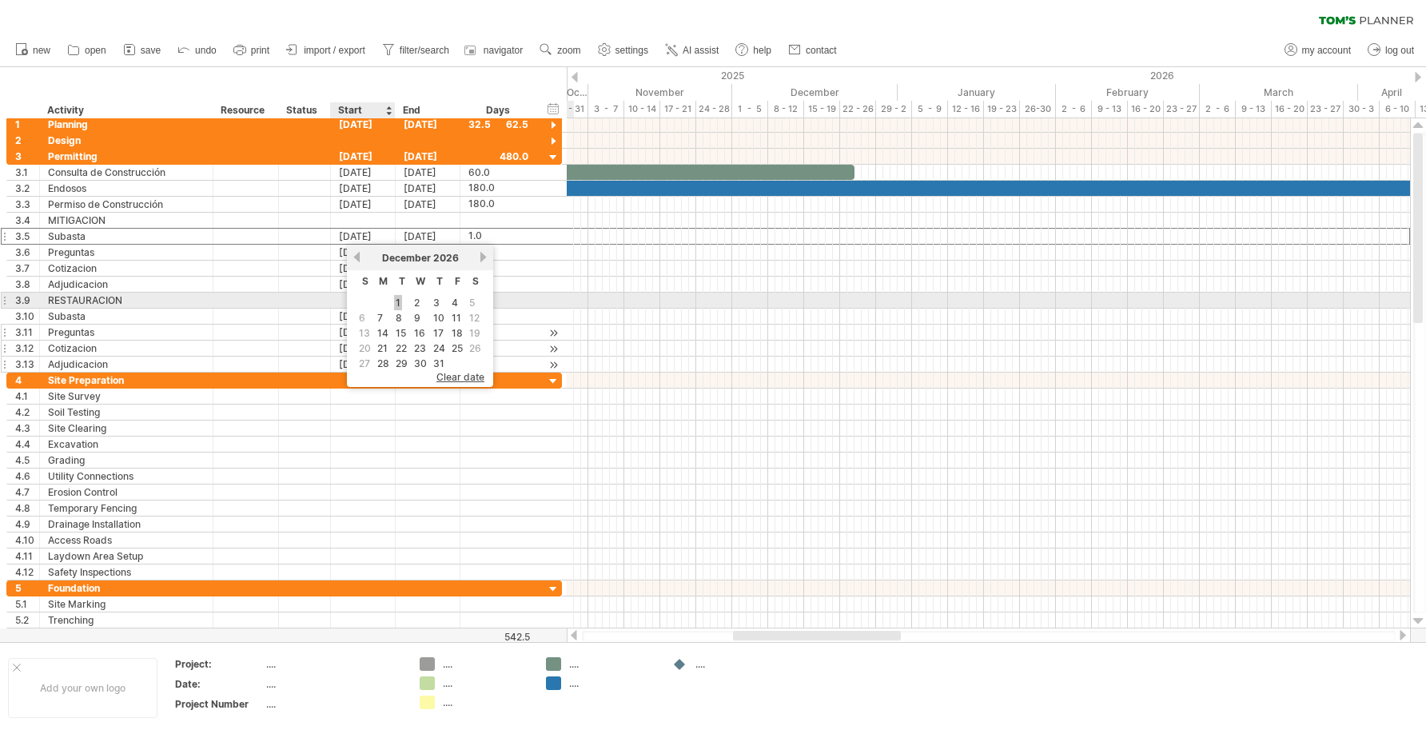
click at [397, 302] on link "1" at bounding box center [398, 302] width 8 height 15
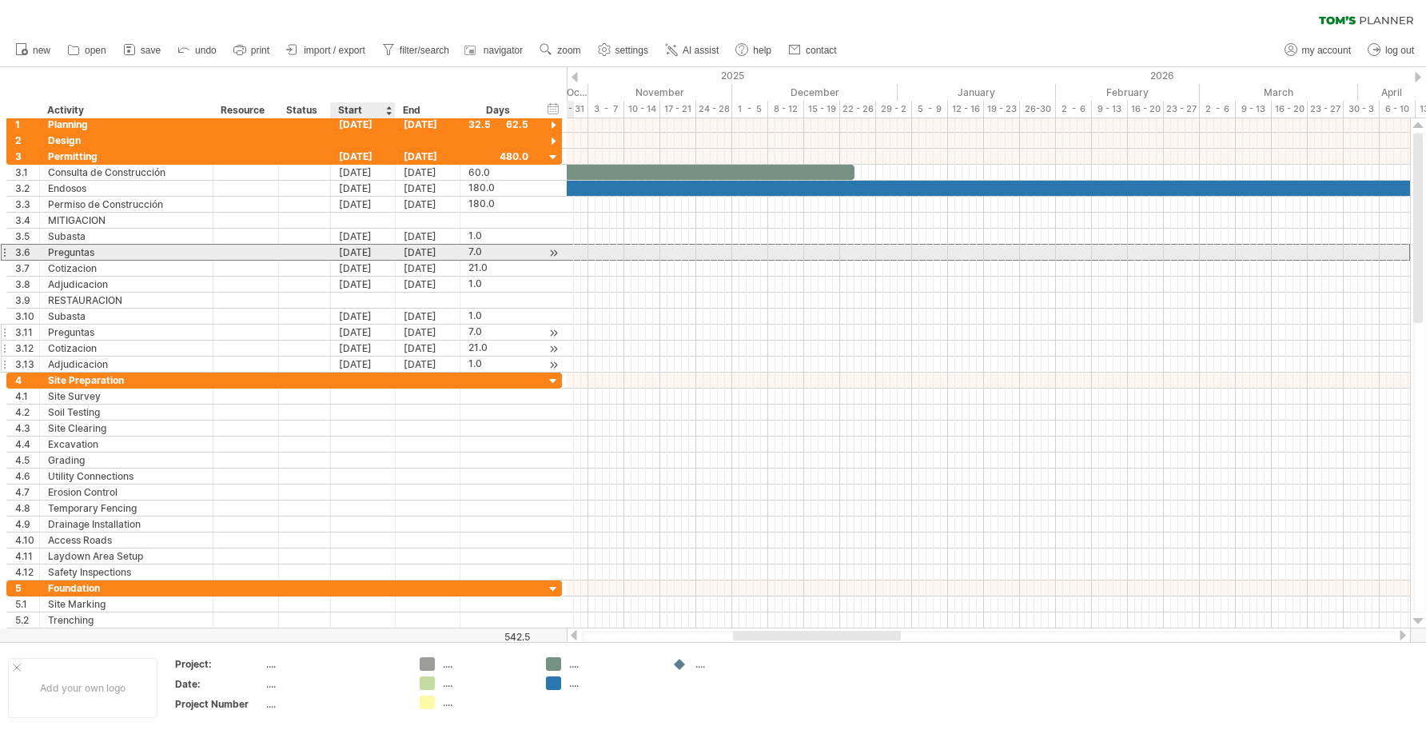
click at [365, 253] on div "[DATE]" at bounding box center [363, 252] width 65 height 15
click at [371, 253] on div "[DATE]" at bounding box center [363, 252] width 65 height 15
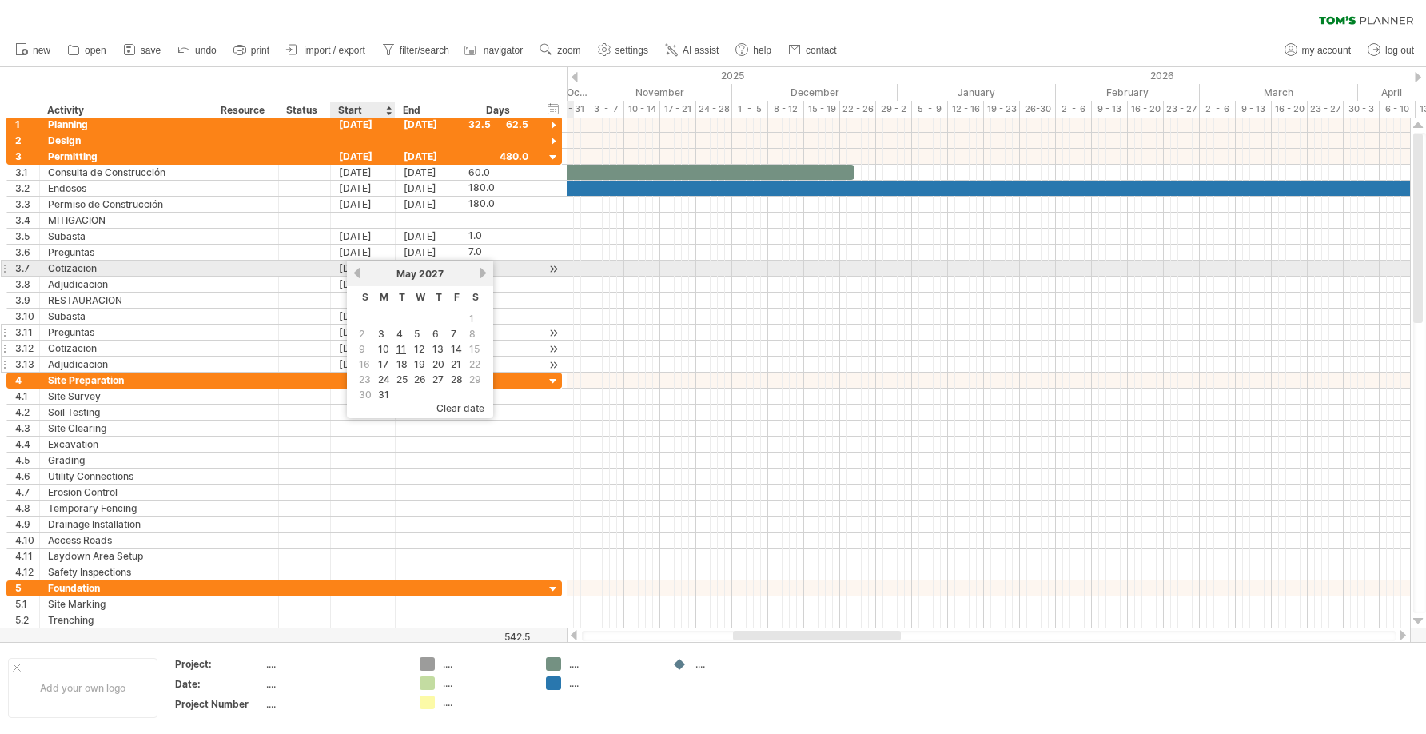
click at [360, 274] on link "previous" at bounding box center [357, 273] width 12 height 12
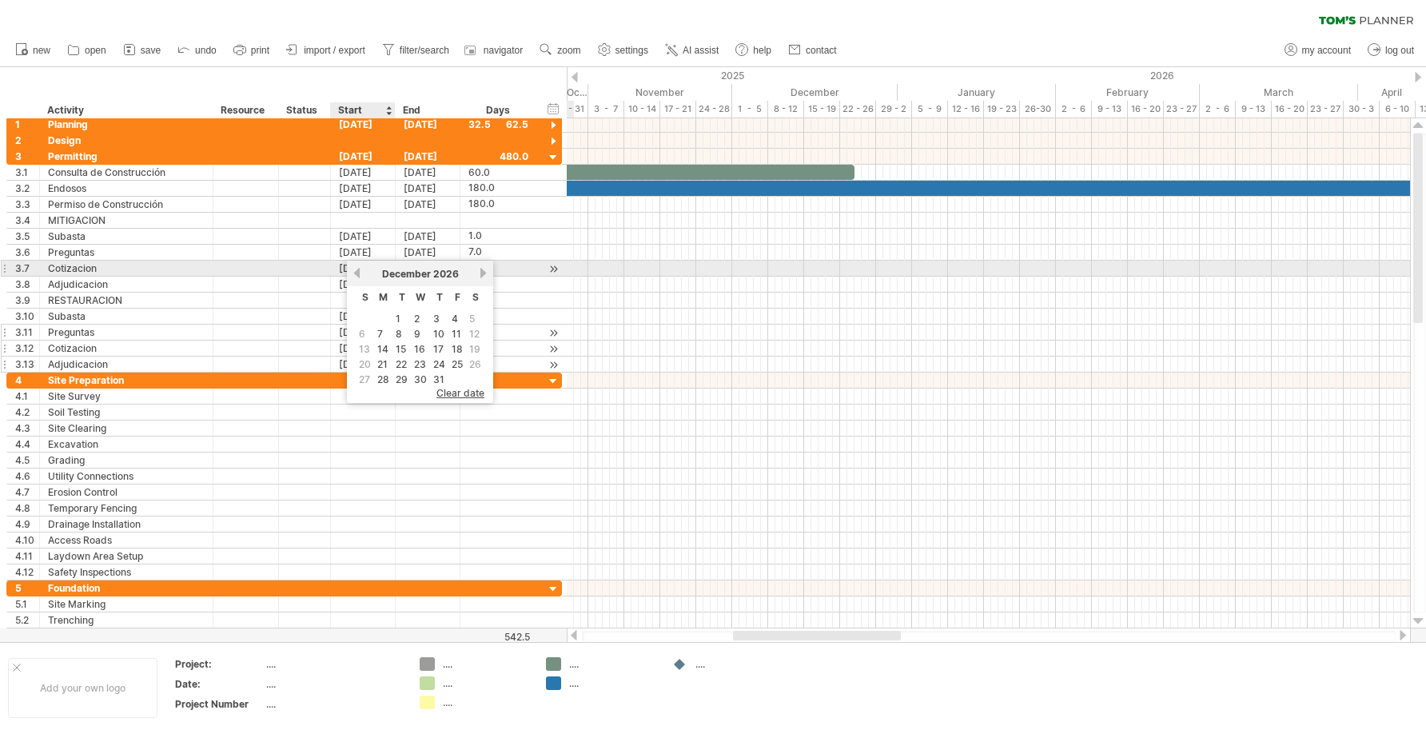
click at [360, 274] on link "previous" at bounding box center [357, 273] width 12 height 12
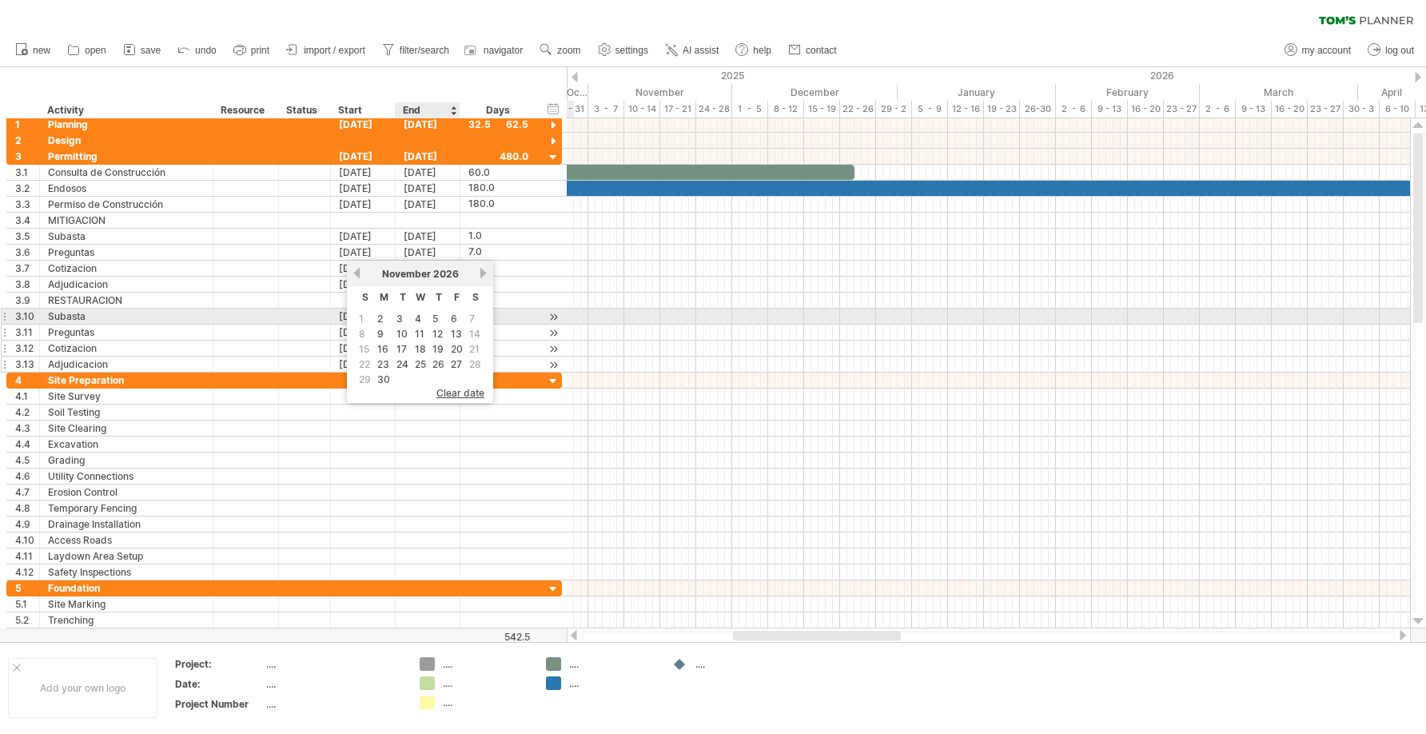
click at [428, 317] on table "S M T W T F S 1 2 3 4 5 6 7 8 9 10 11 12 13 14 15 16 17 18 19 20 21 22 23 24 25…" at bounding box center [420, 337] width 130 height 102
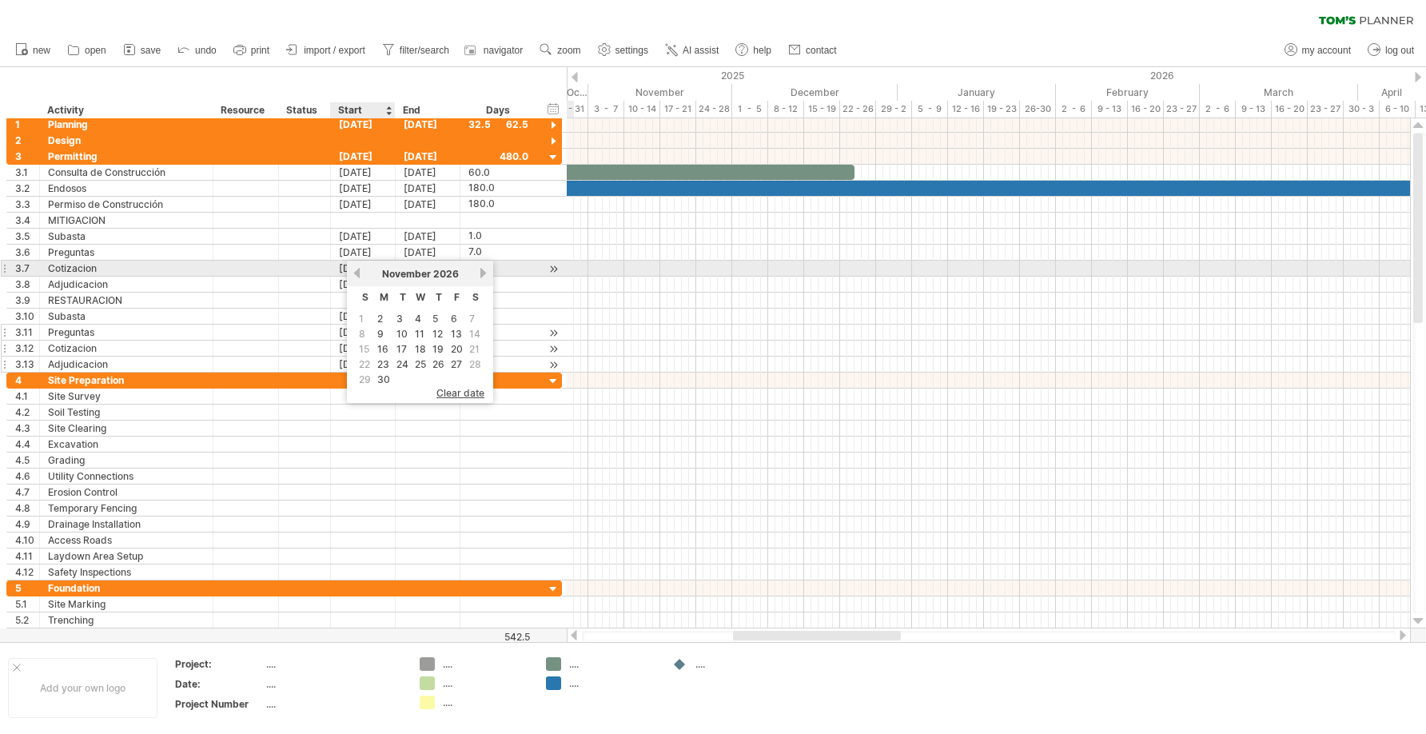
click at [357, 275] on link "previous" at bounding box center [357, 273] width 12 height 12
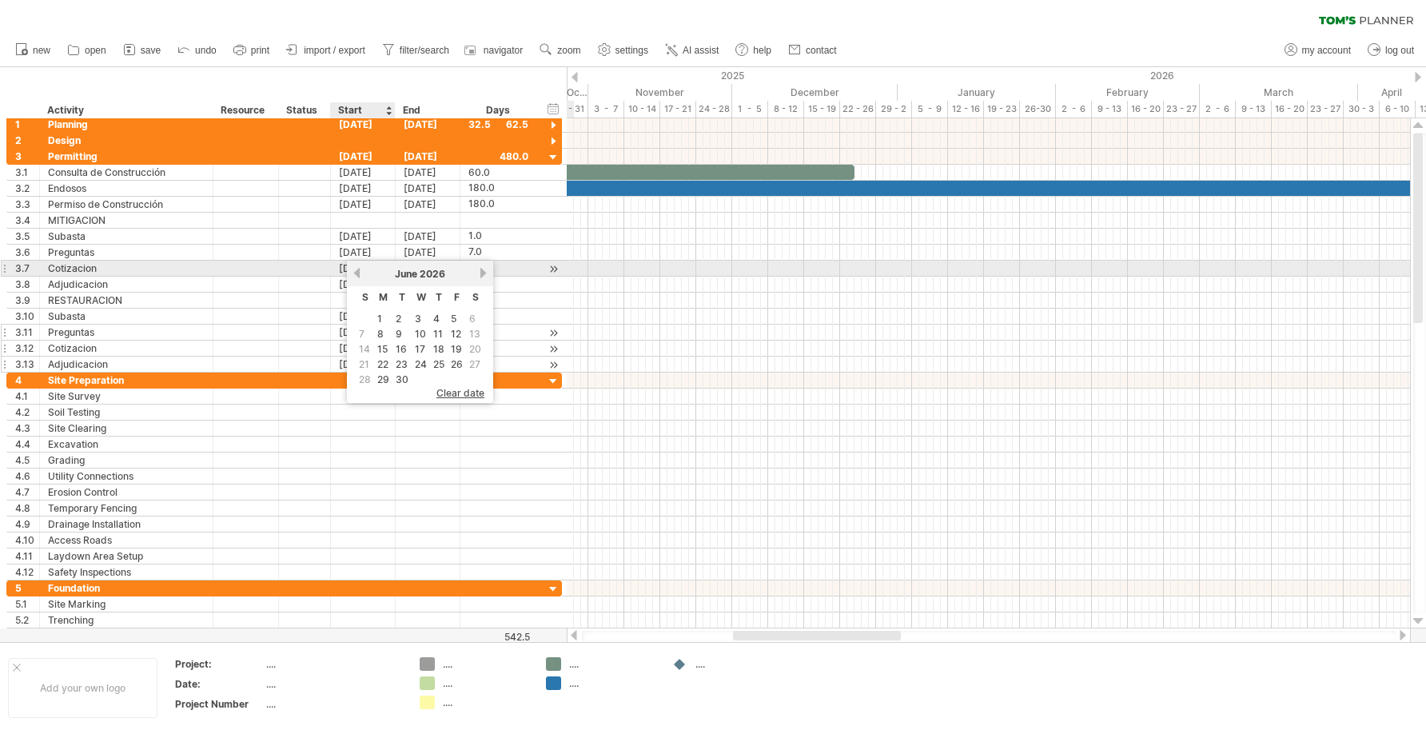
click at [357, 275] on link "previous" at bounding box center [357, 273] width 12 height 12
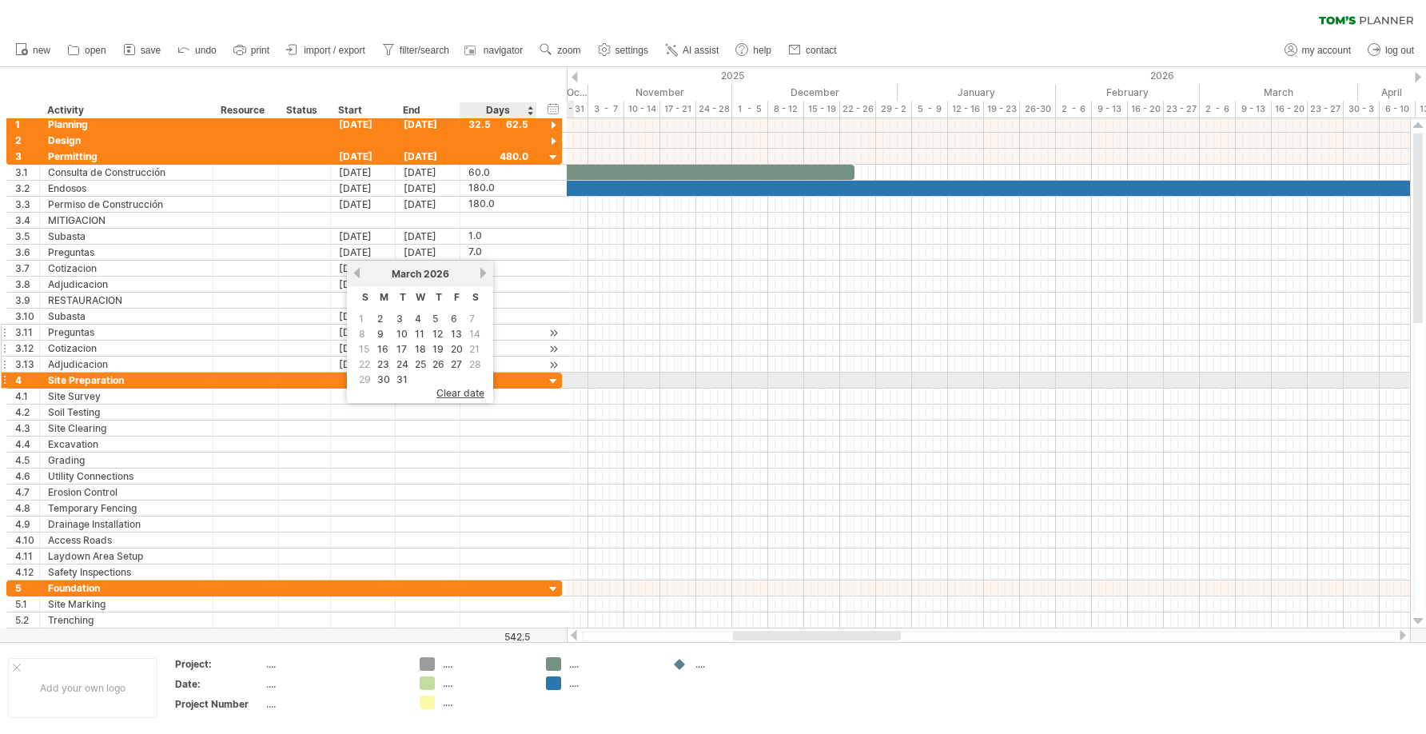
drag, startPoint x: 470, startPoint y: 388, endPoint x: 478, endPoint y: 383, distance: 9.3
click at [471, 387] on span "clear date" at bounding box center [461, 393] width 48 height 12
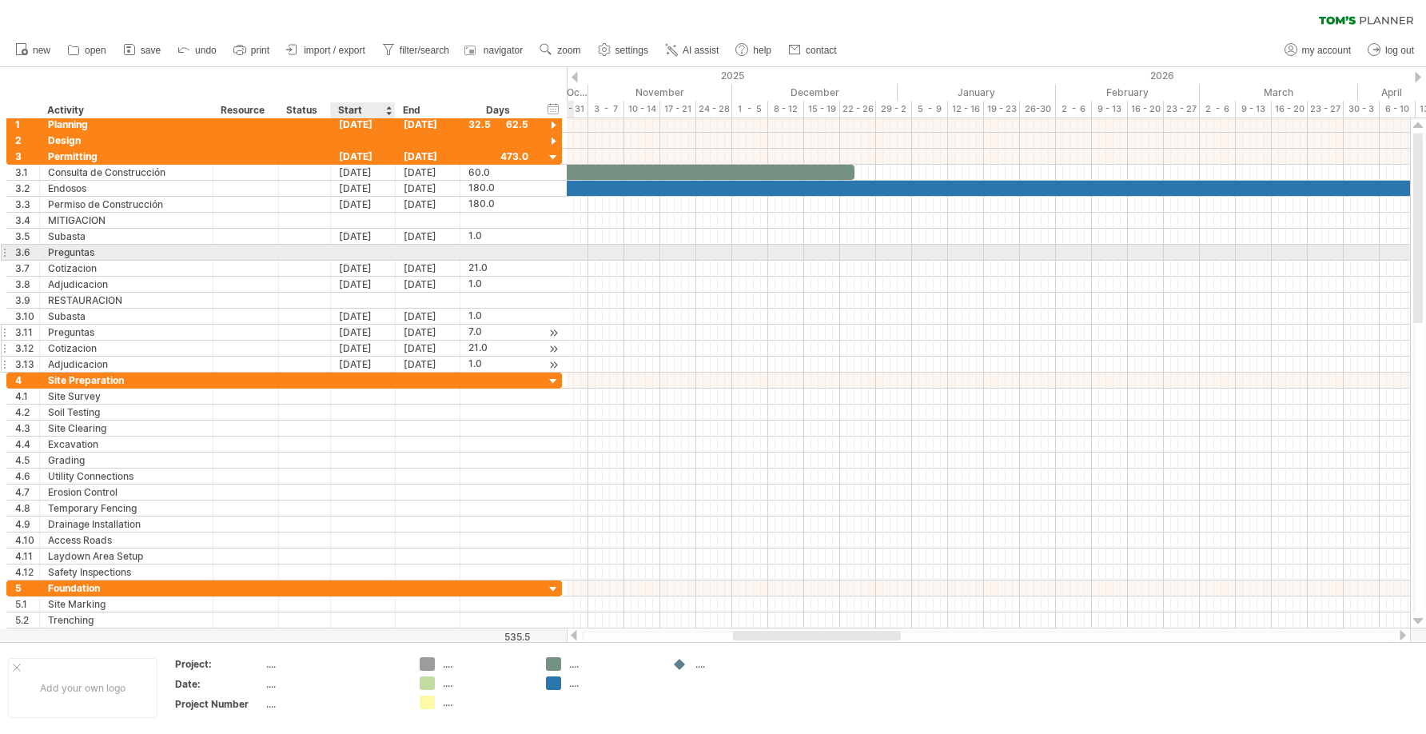
click at [366, 252] on div at bounding box center [363, 252] width 65 height 15
click at [368, 249] on div at bounding box center [363, 252] width 65 height 15
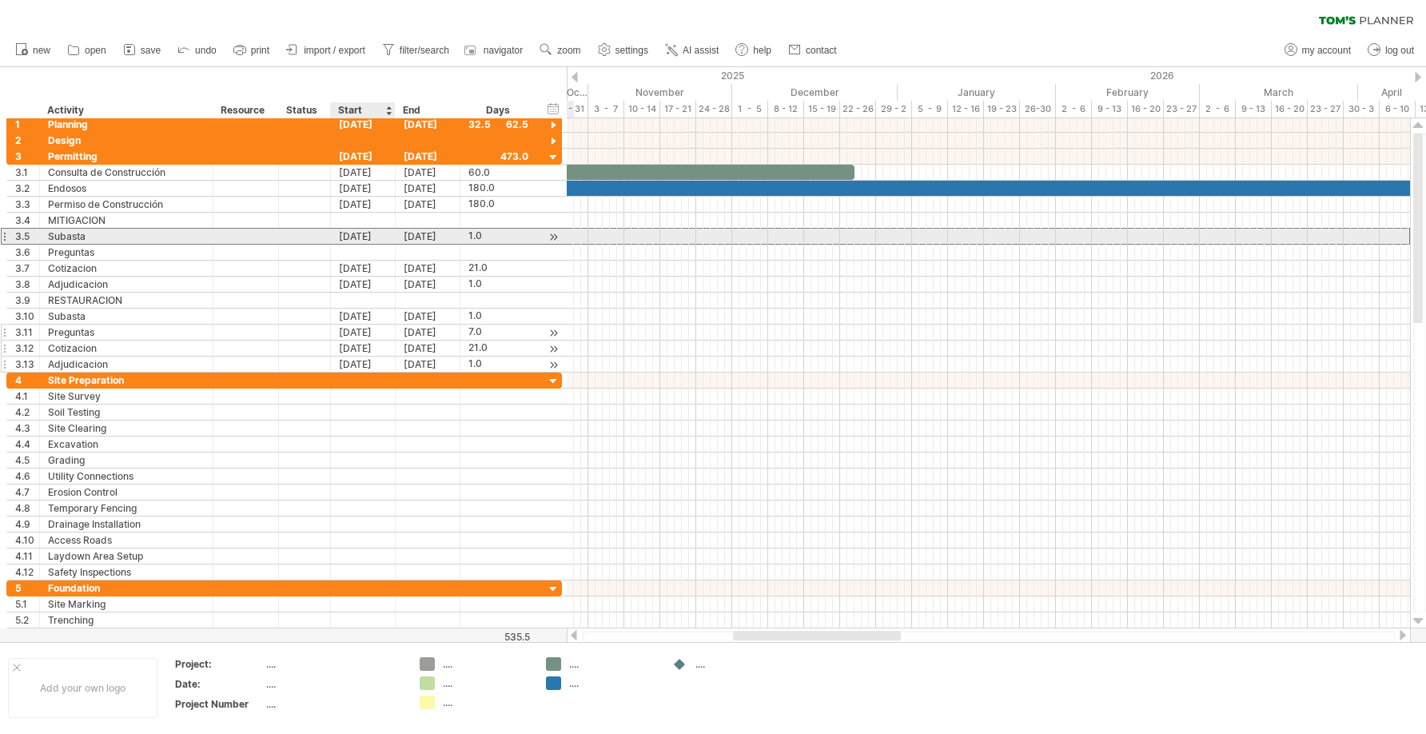
click at [374, 238] on div "[DATE]" at bounding box center [363, 236] width 65 height 15
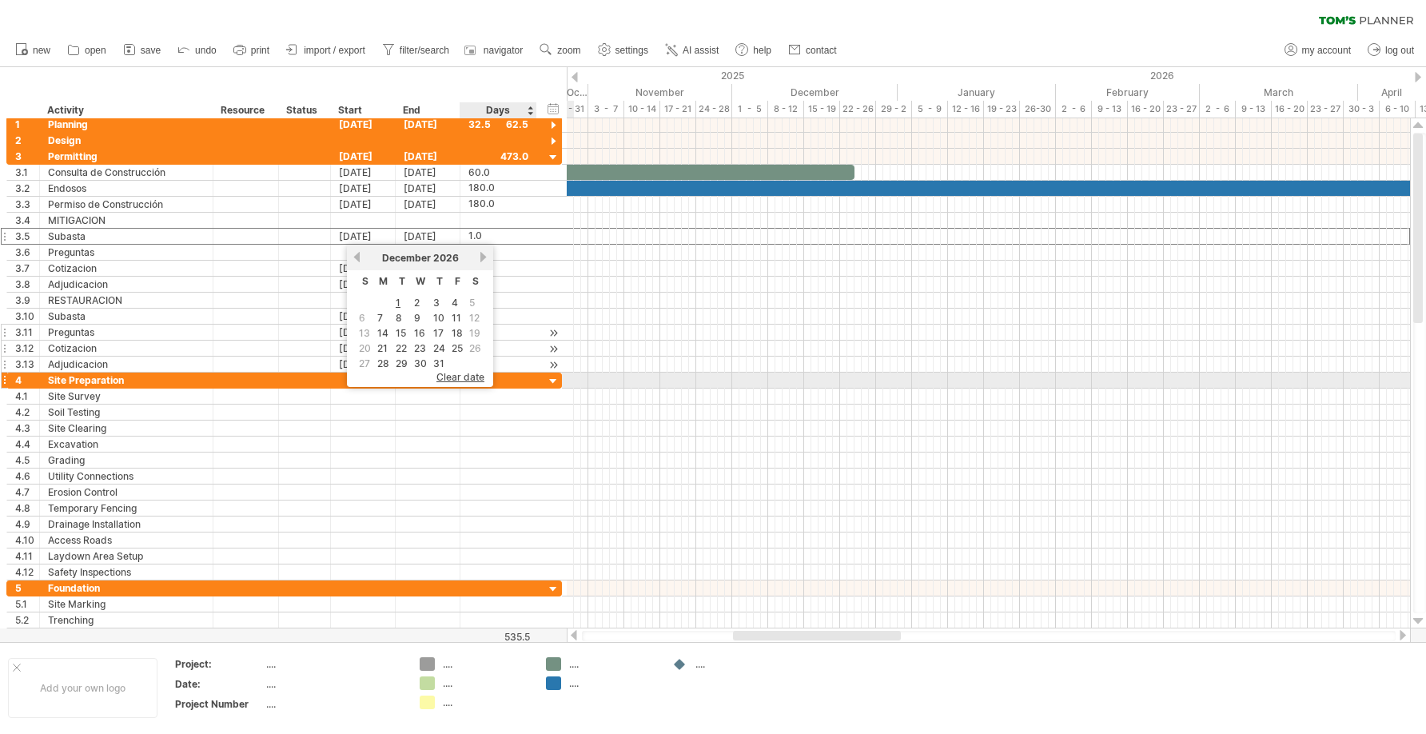
click at [469, 379] on span "clear date" at bounding box center [461, 377] width 48 height 12
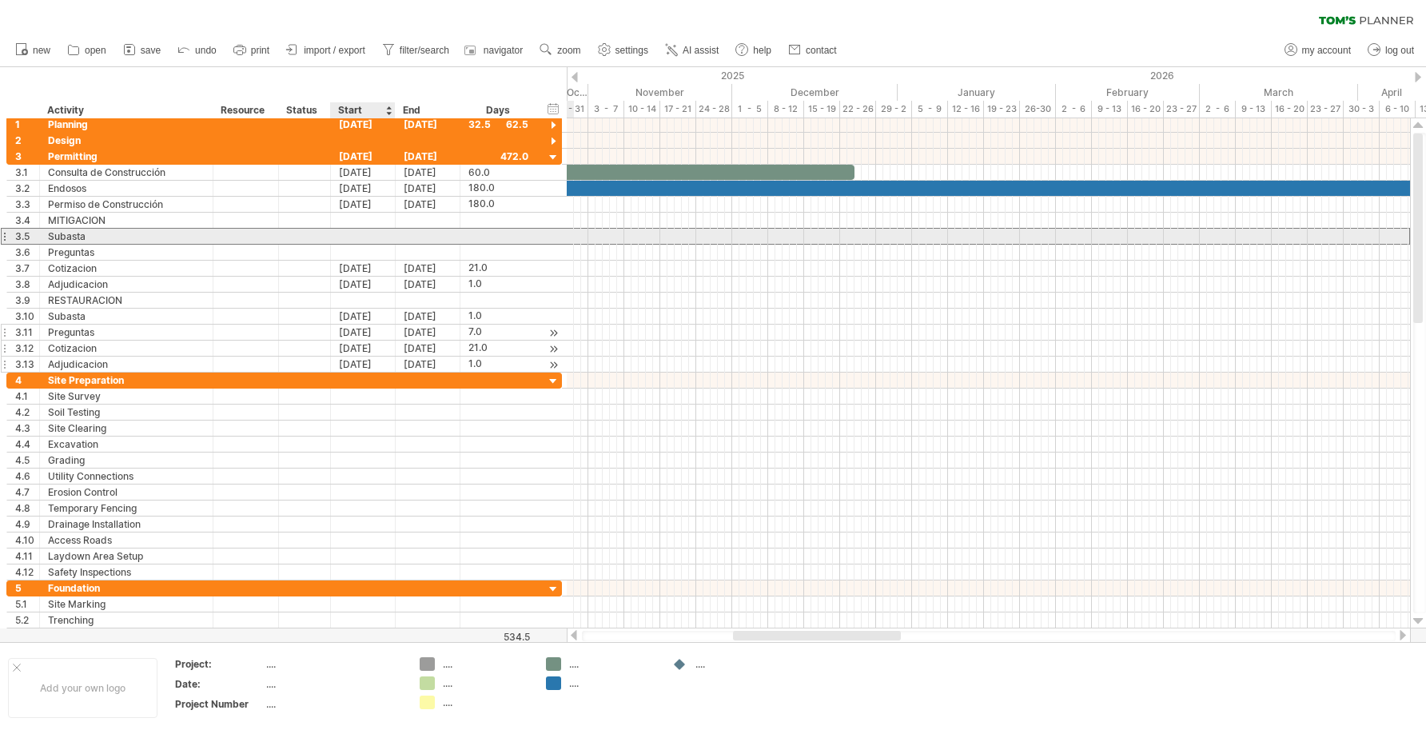
click at [357, 233] on div at bounding box center [363, 236] width 65 height 15
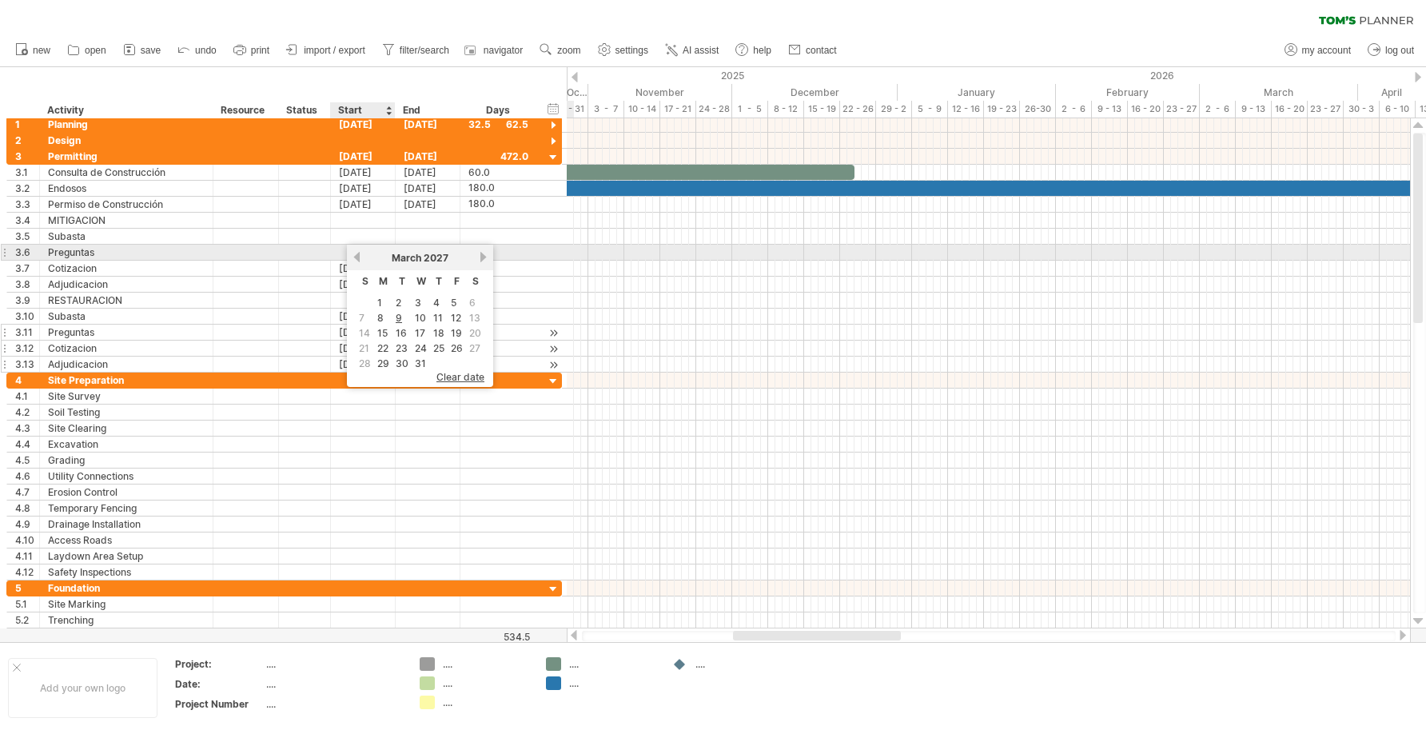
click at [359, 256] on link "previous" at bounding box center [357, 257] width 12 height 12
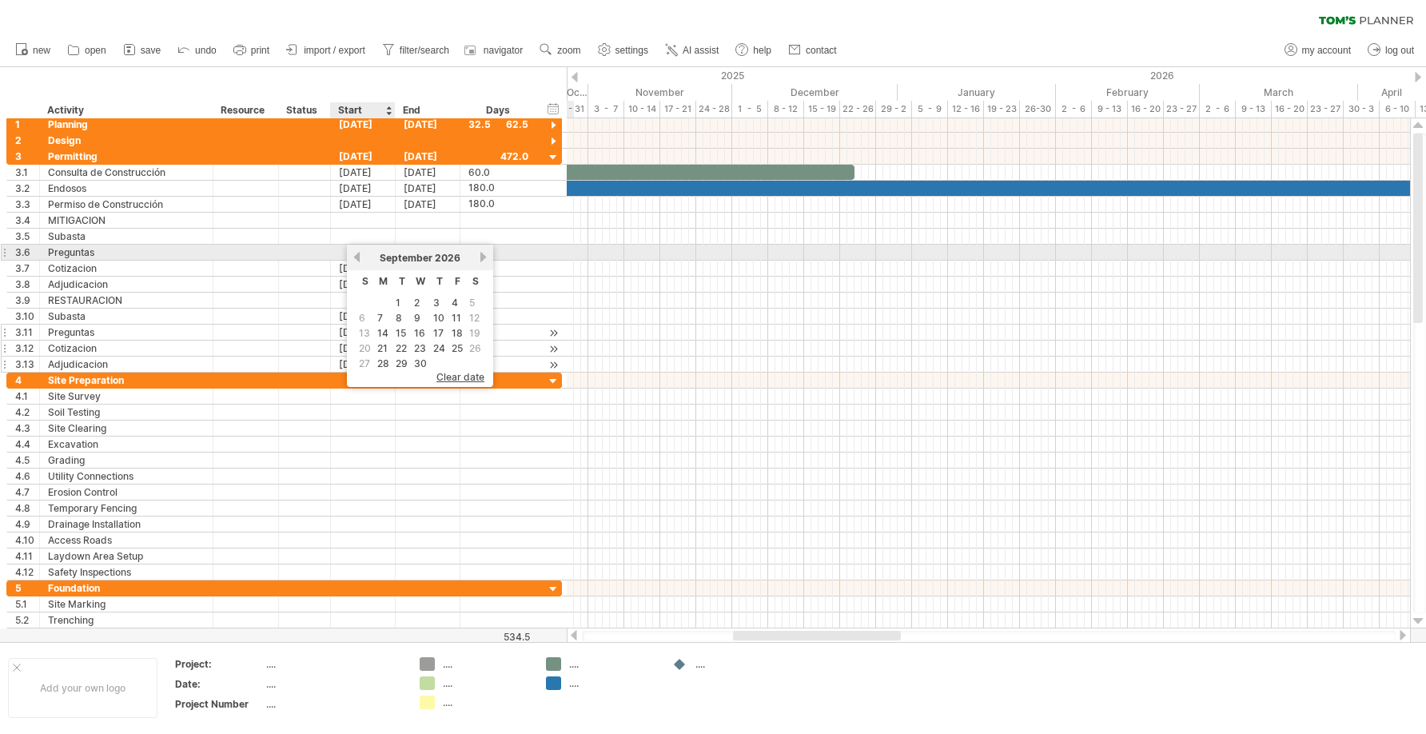
click at [359, 256] on link "previous" at bounding box center [357, 257] width 12 height 12
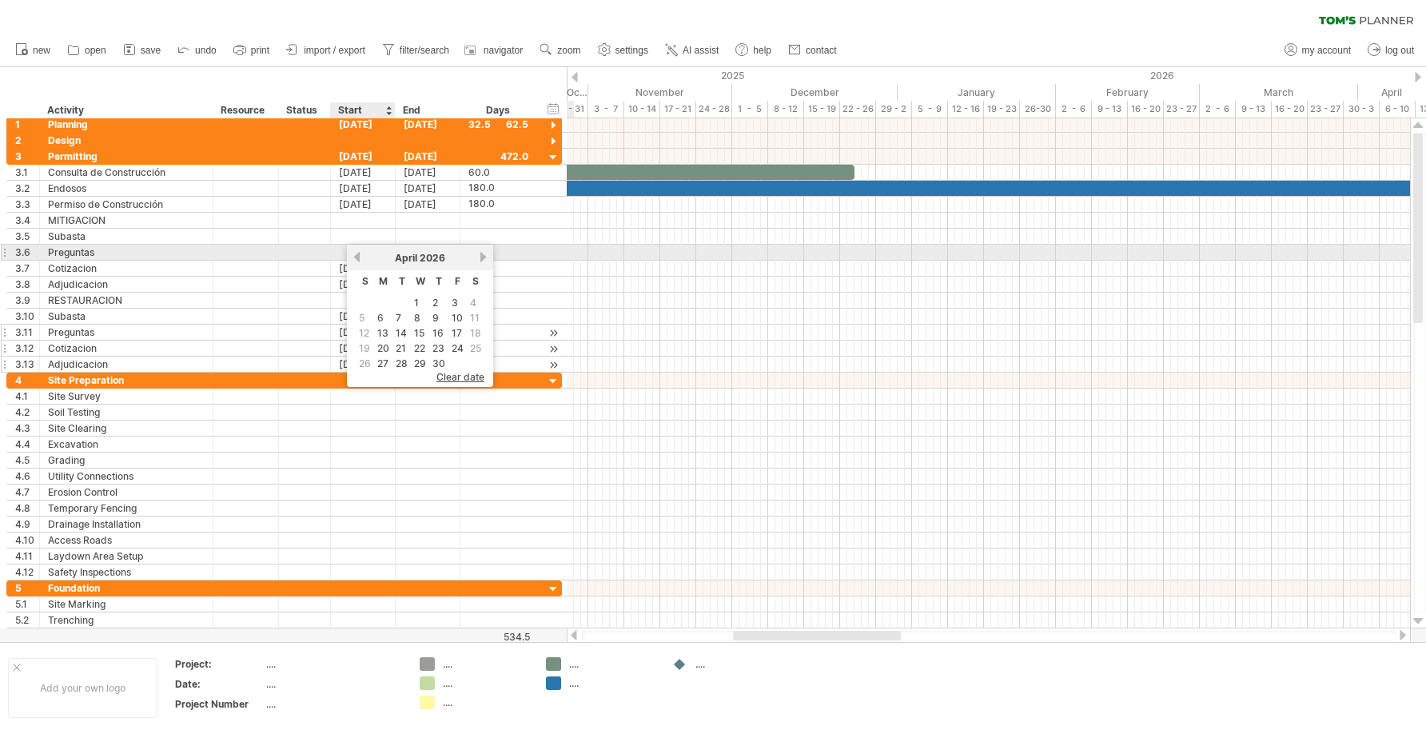
click at [359, 256] on link "previous" at bounding box center [357, 257] width 12 height 12
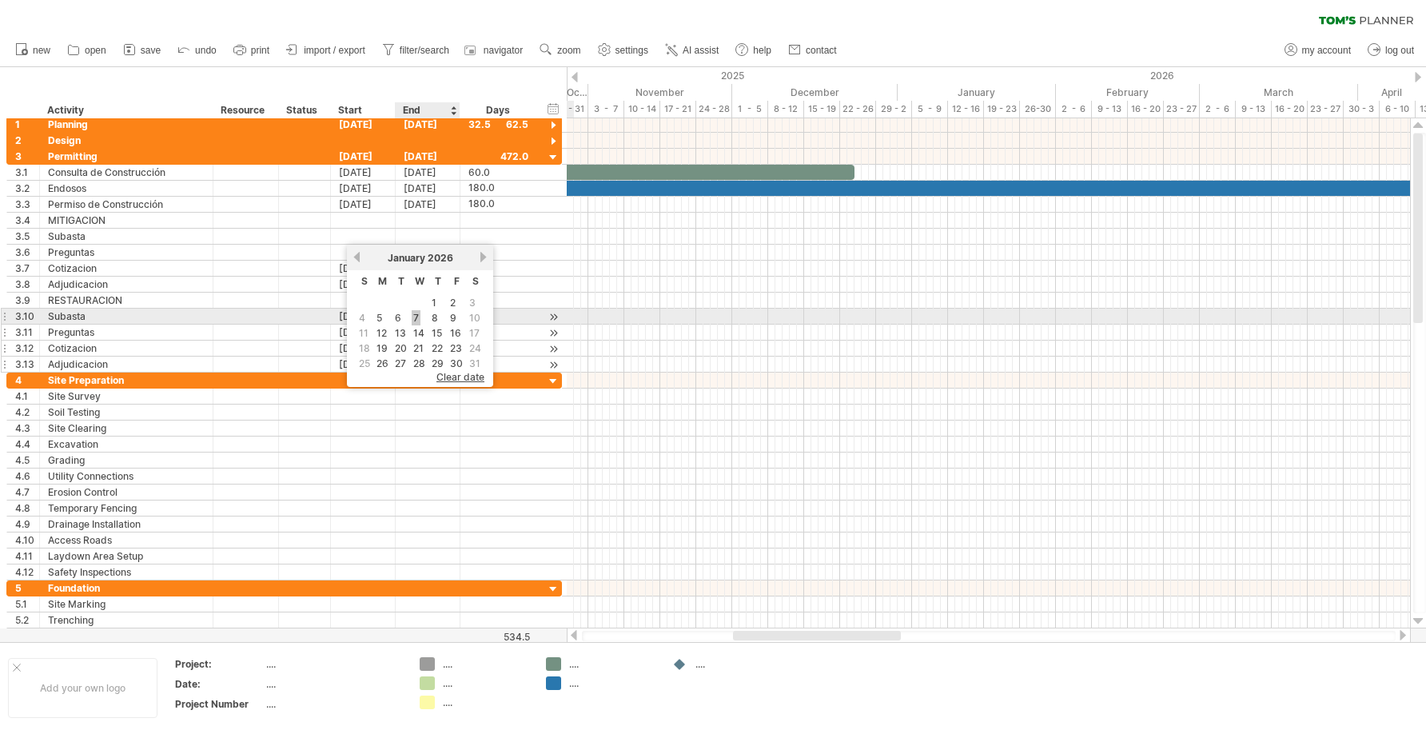
click at [417, 313] on link "7" at bounding box center [416, 317] width 9 height 15
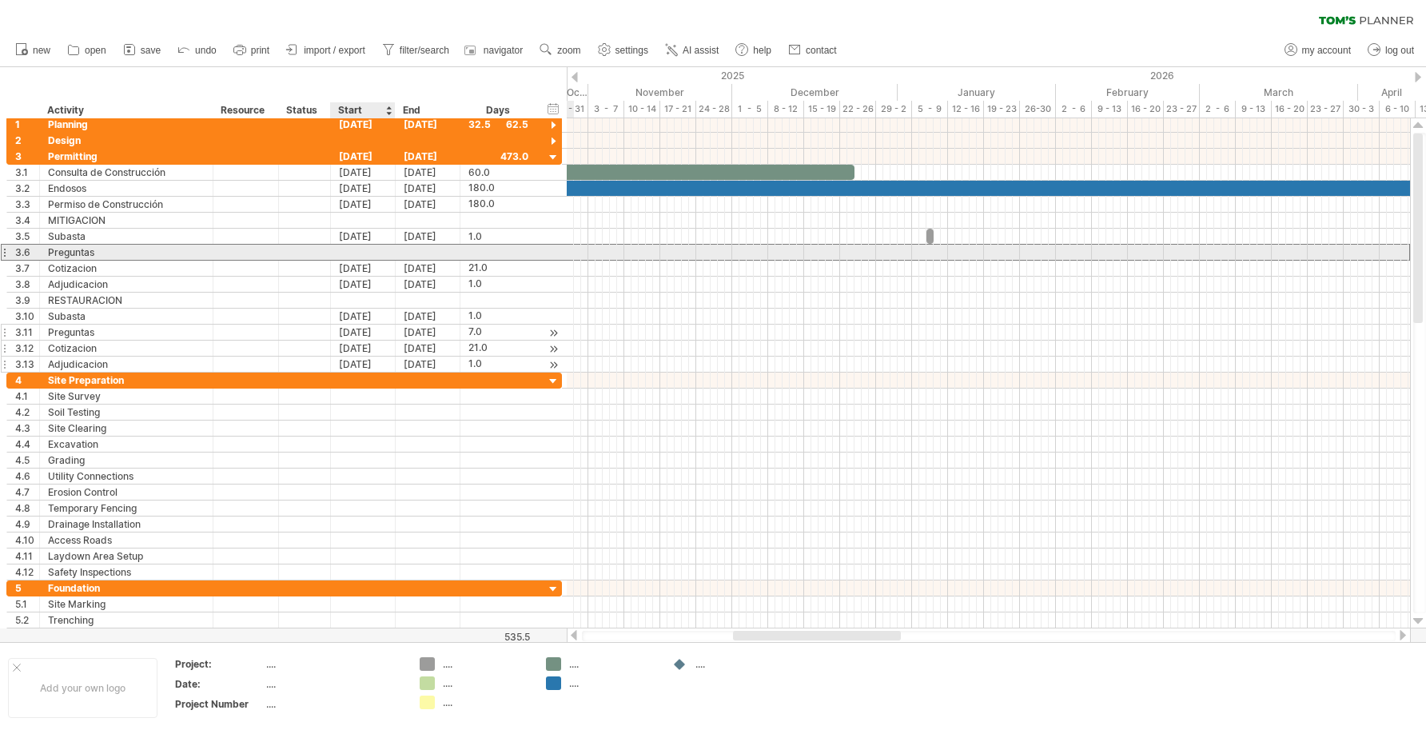
click at [376, 250] on div at bounding box center [363, 252] width 65 height 15
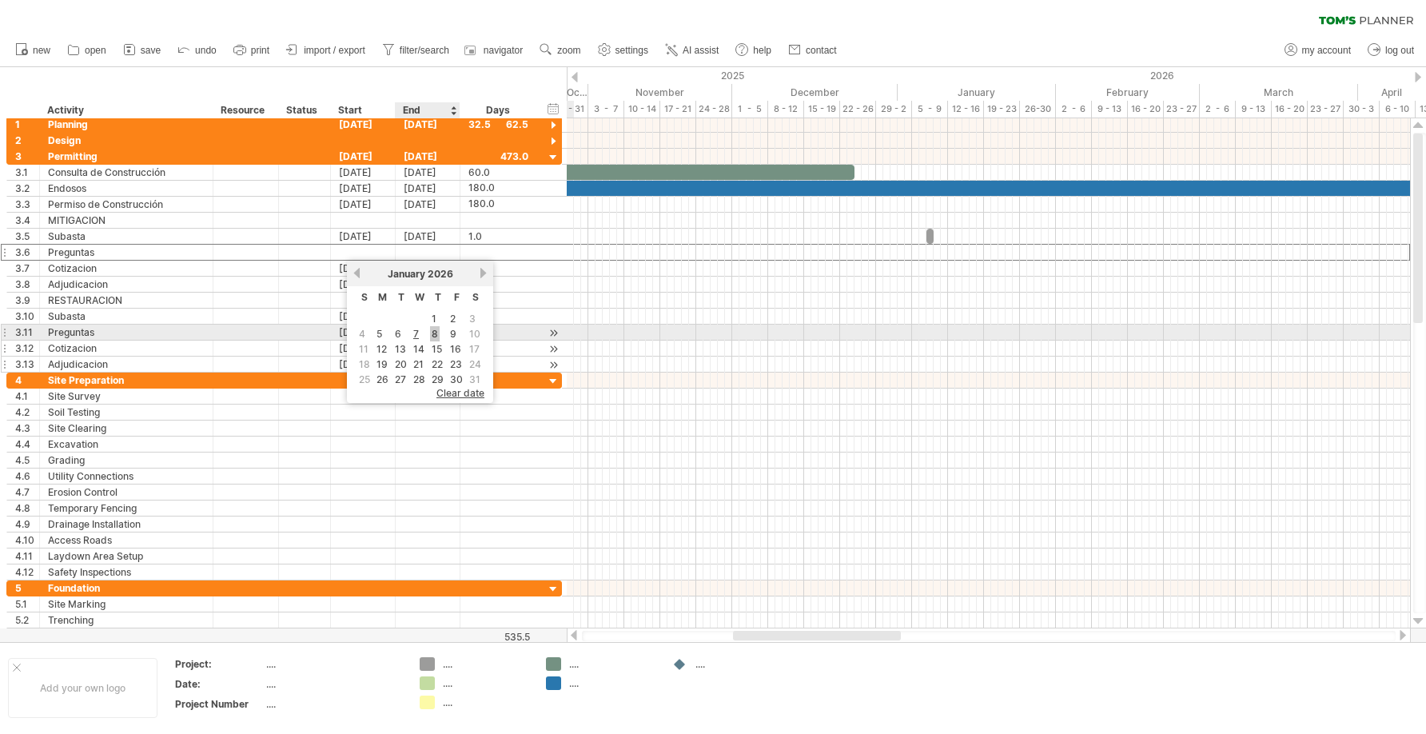
click at [435, 333] on link "8" at bounding box center [435, 333] width 10 height 15
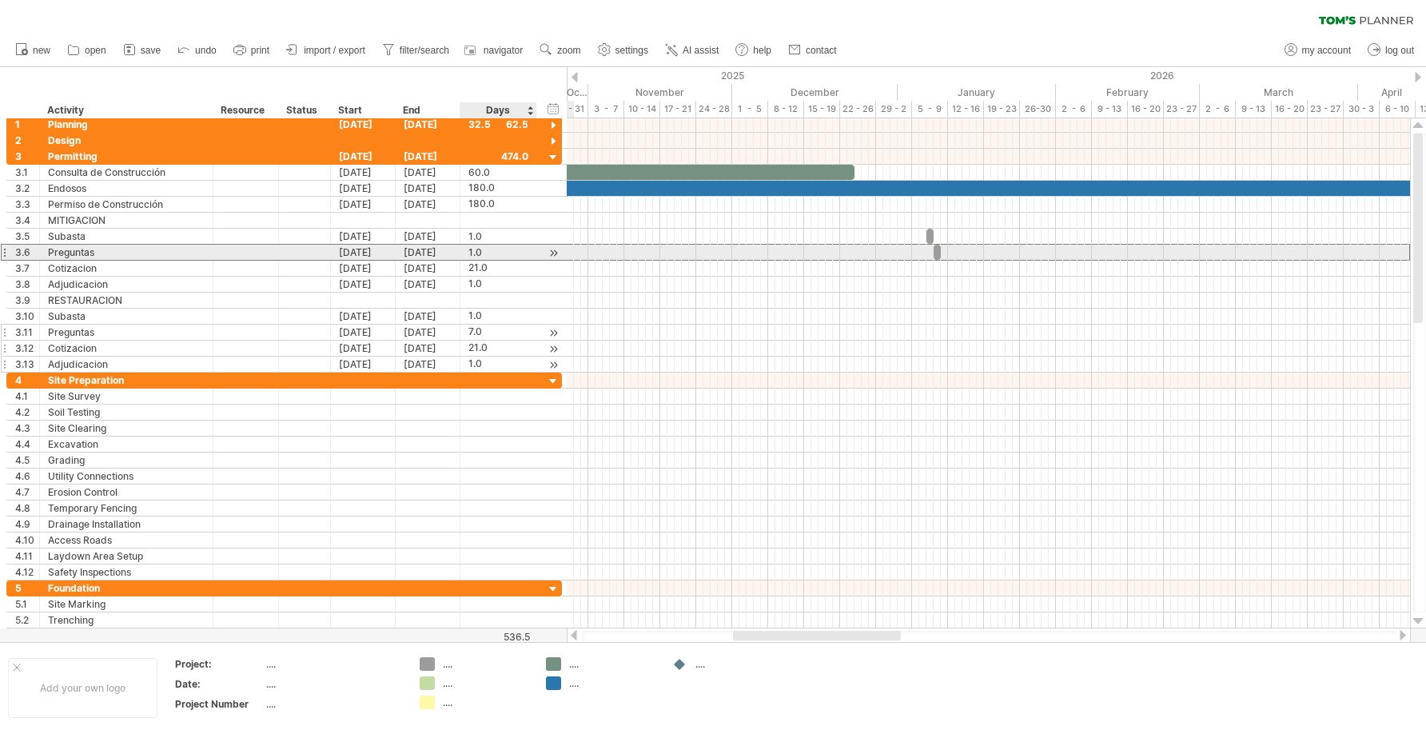
drag, startPoint x: 485, startPoint y: 251, endPoint x: 465, endPoint y: 252, distance: 20.8
click at [485, 251] on div "1.0" at bounding box center [499, 252] width 60 height 15
click at [474, 252] on input "***" at bounding box center [484, 252] width 30 height 15
drag, startPoint x: 470, startPoint y: 253, endPoint x: 489, endPoint y: 254, distance: 19.3
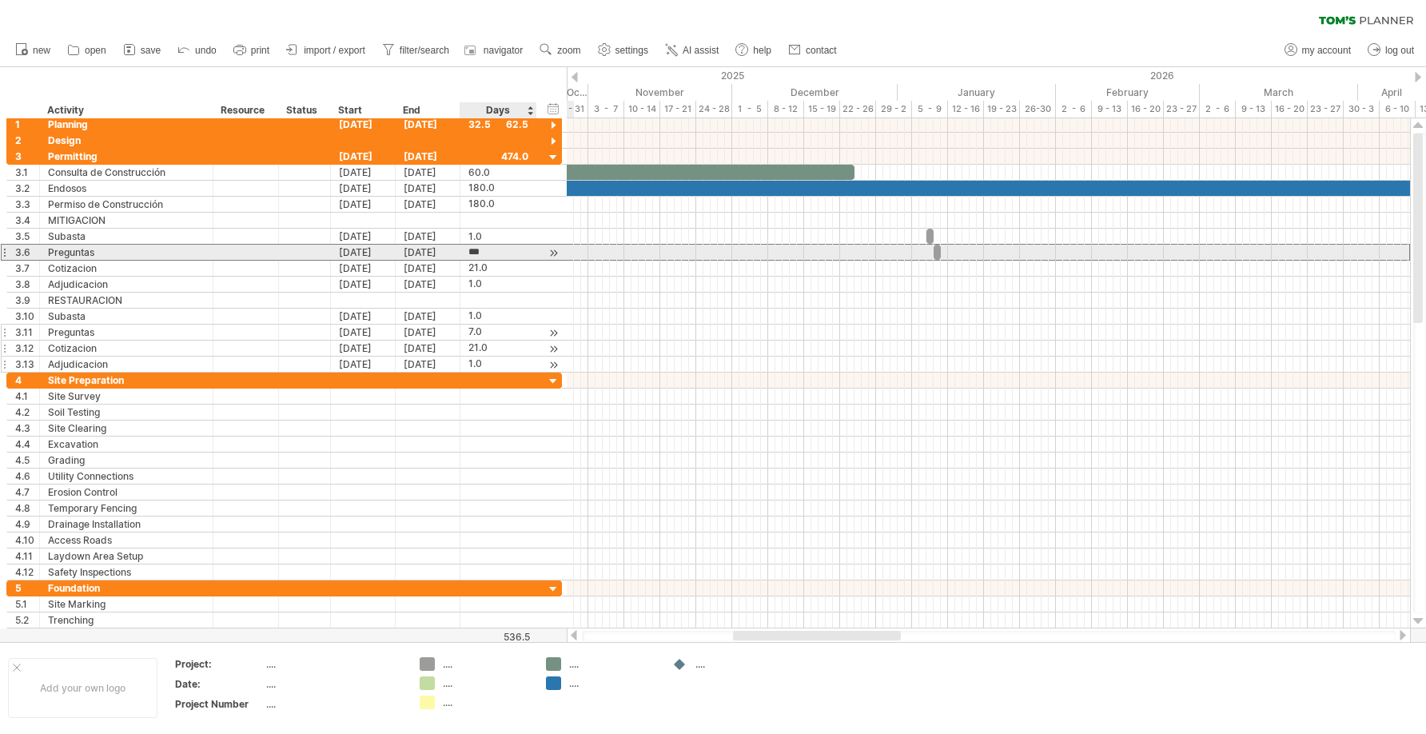
click at [489, 254] on input "***" at bounding box center [484, 252] width 30 height 15
type input "*"
click at [537, 318] on div "3.10 ******* Subasta [DATE] [DATE] 1.0 1.0" at bounding box center [284, 317] width 556 height 16
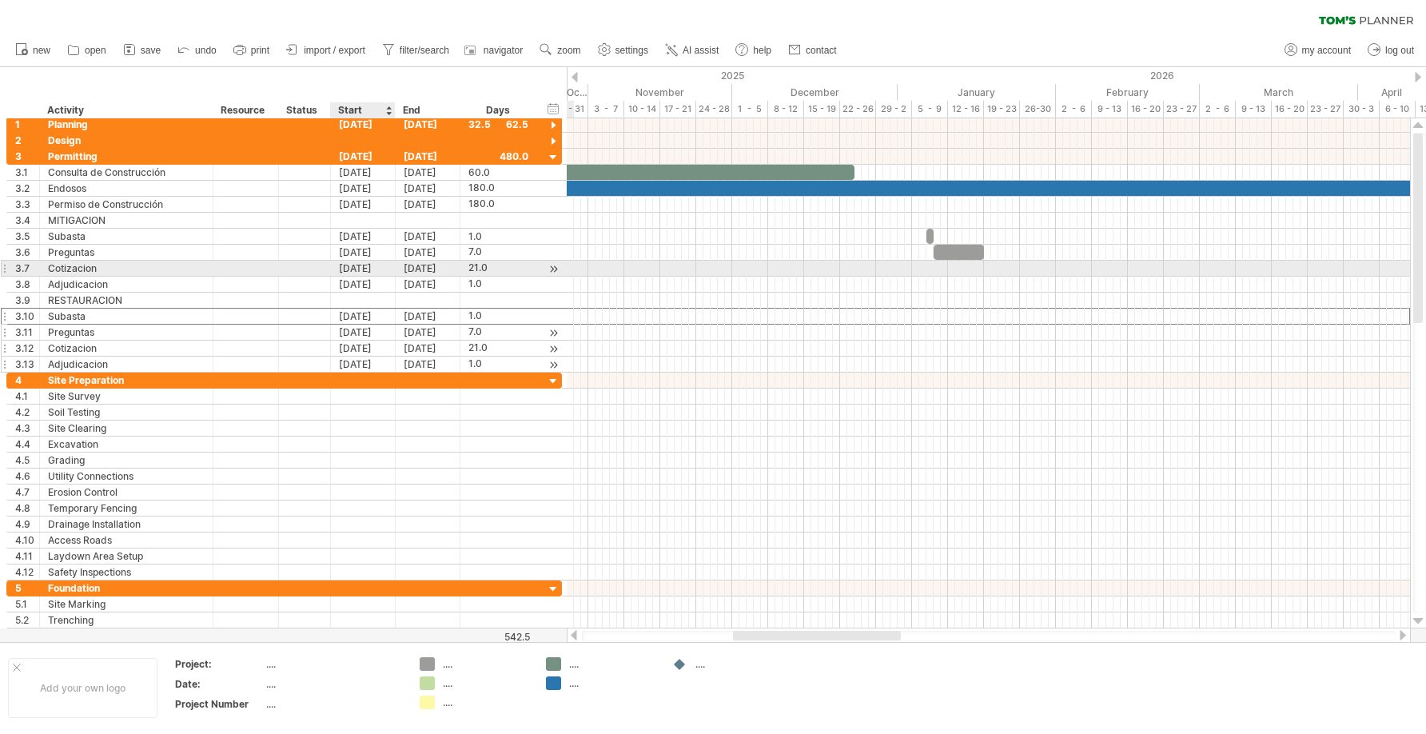
click at [357, 266] on div "[DATE]" at bounding box center [363, 268] width 65 height 15
click at [370, 269] on div "[DATE]" at bounding box center [363, 268] width 65 height 15
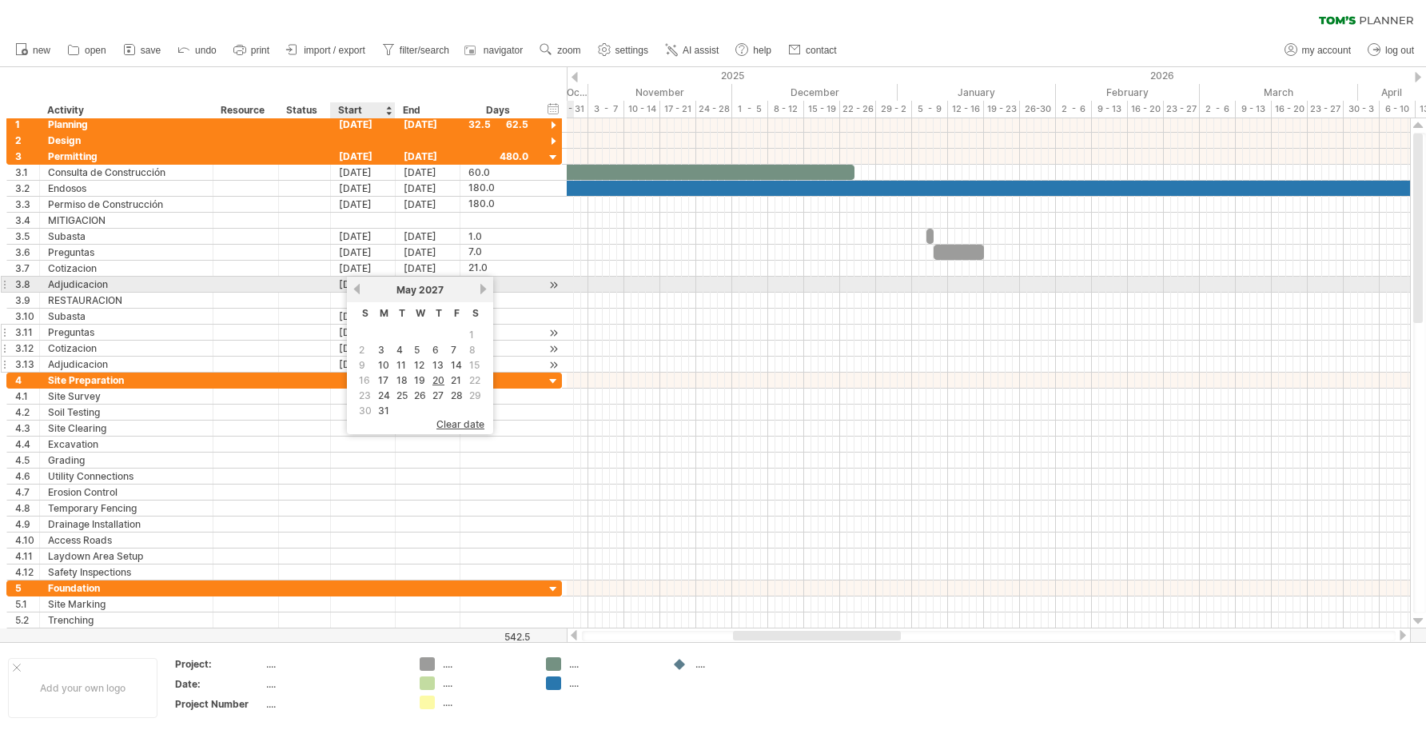
click at [353, 287] on link "previous" at bounding box center [357, 289] width 12 height 12
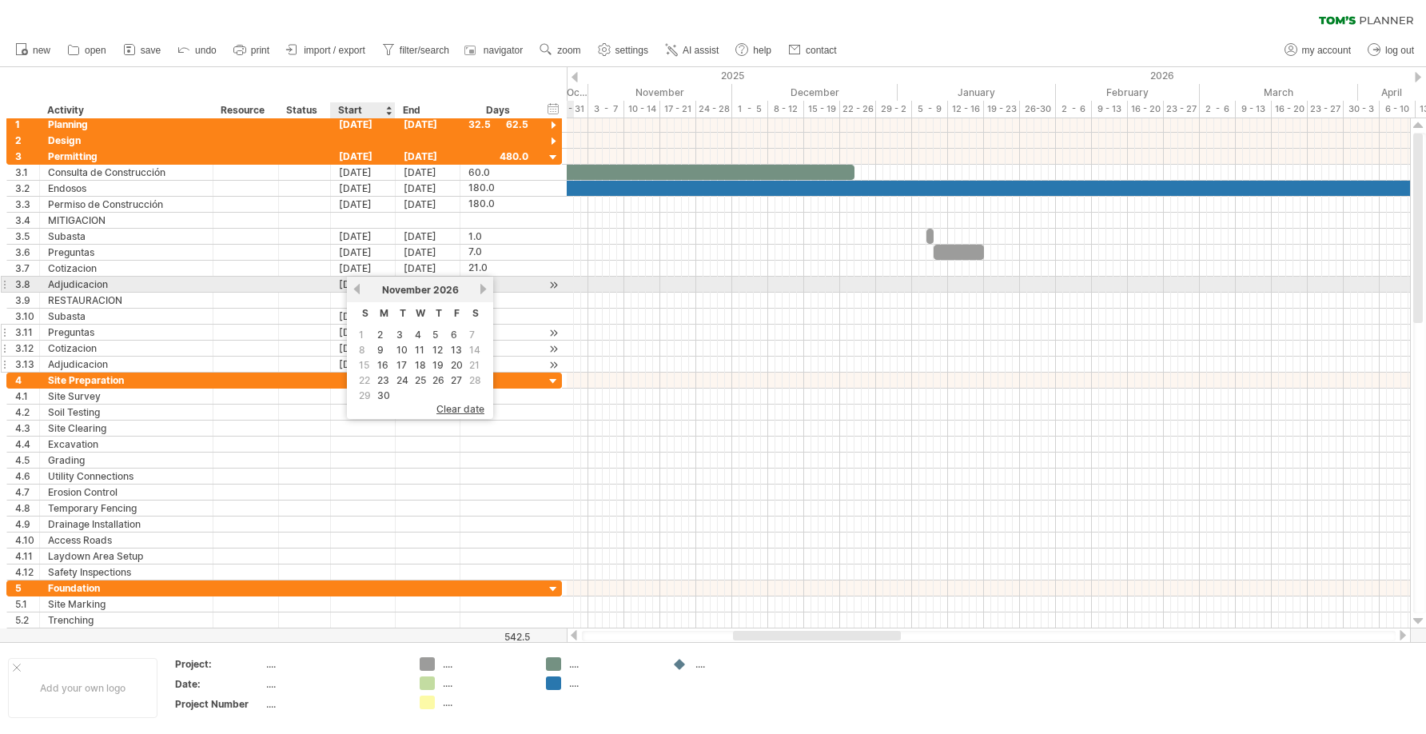
click at [353, 287] on link "previous" at bounding box center [357, 289] width 12 height 12
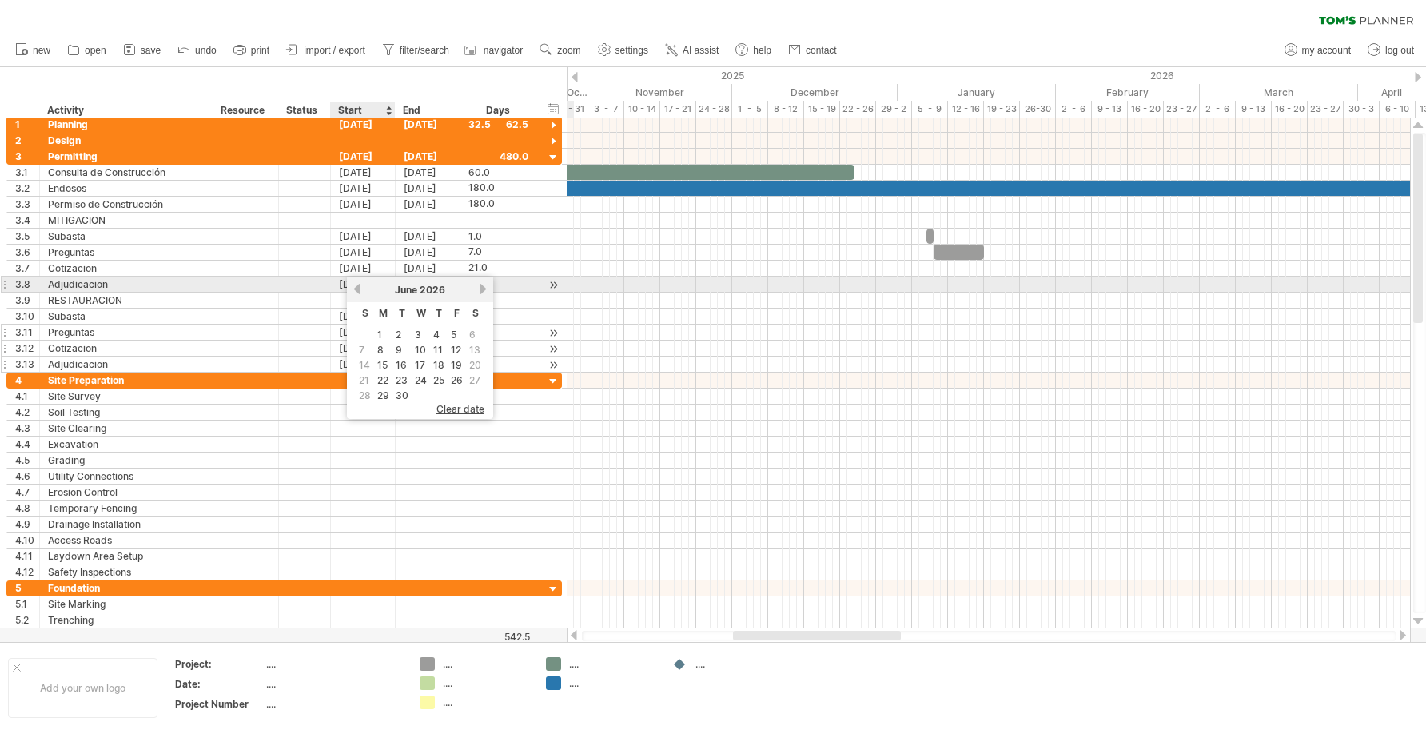
click at [353, 287] on link "previous" at bounding box center [357, 289] width 12 height 12
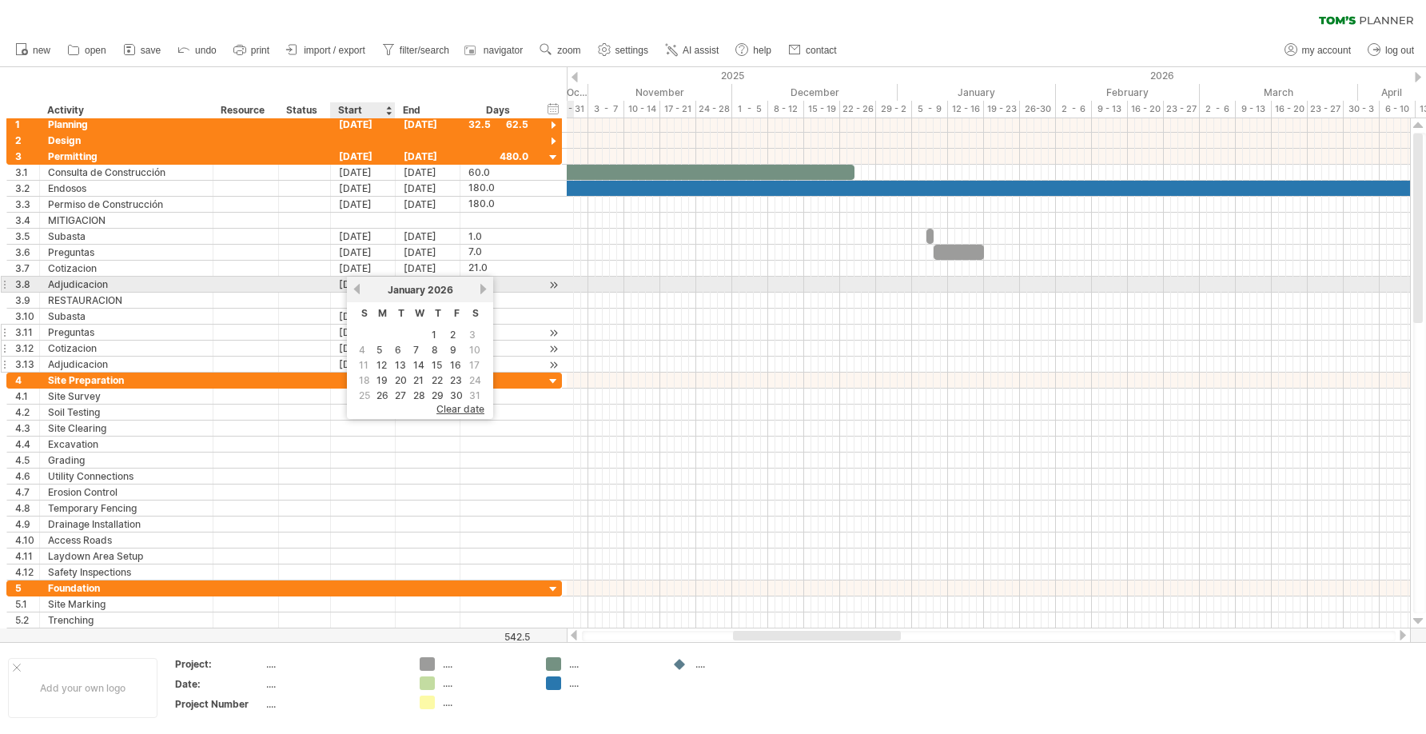
click at [353, 287] on link "previous" at bounding box center [357, 289] width 12 height 12
click at [484, 291] on link "next" at bounding box center [483, 289] width 12 height 12
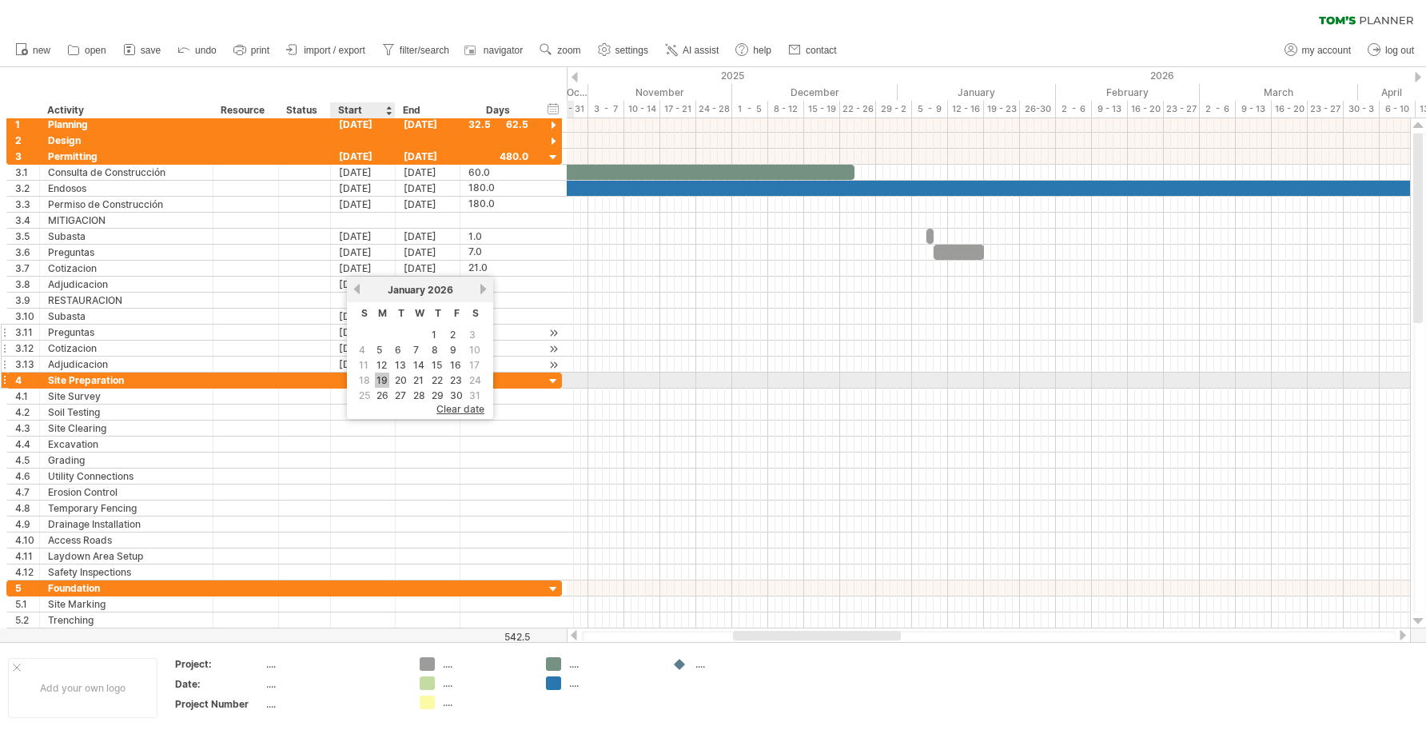
click at [381, 373] on link "19" at bounding box center [382, 380] width 14 height 15
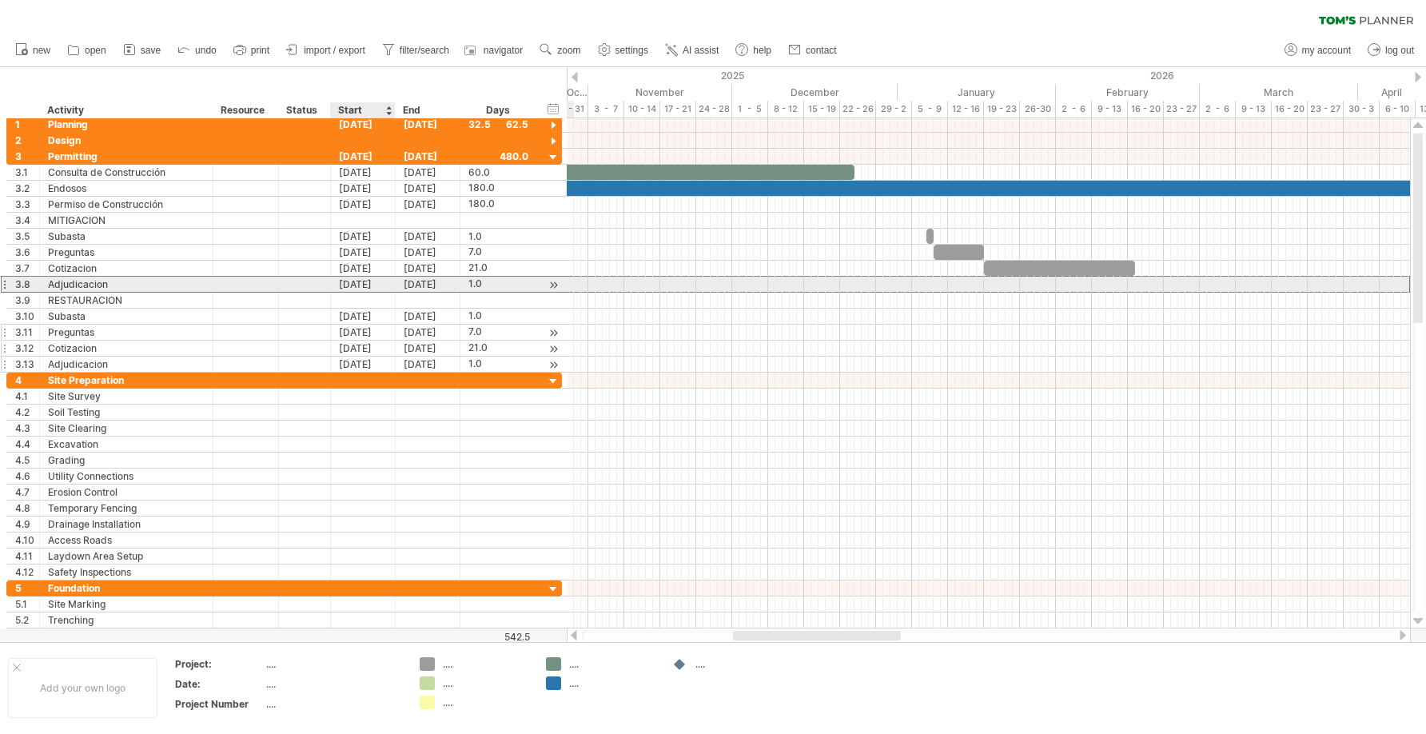
click at [364, 284] on div "[DATE]" at bounding box center [363, 284] width 65 height 15
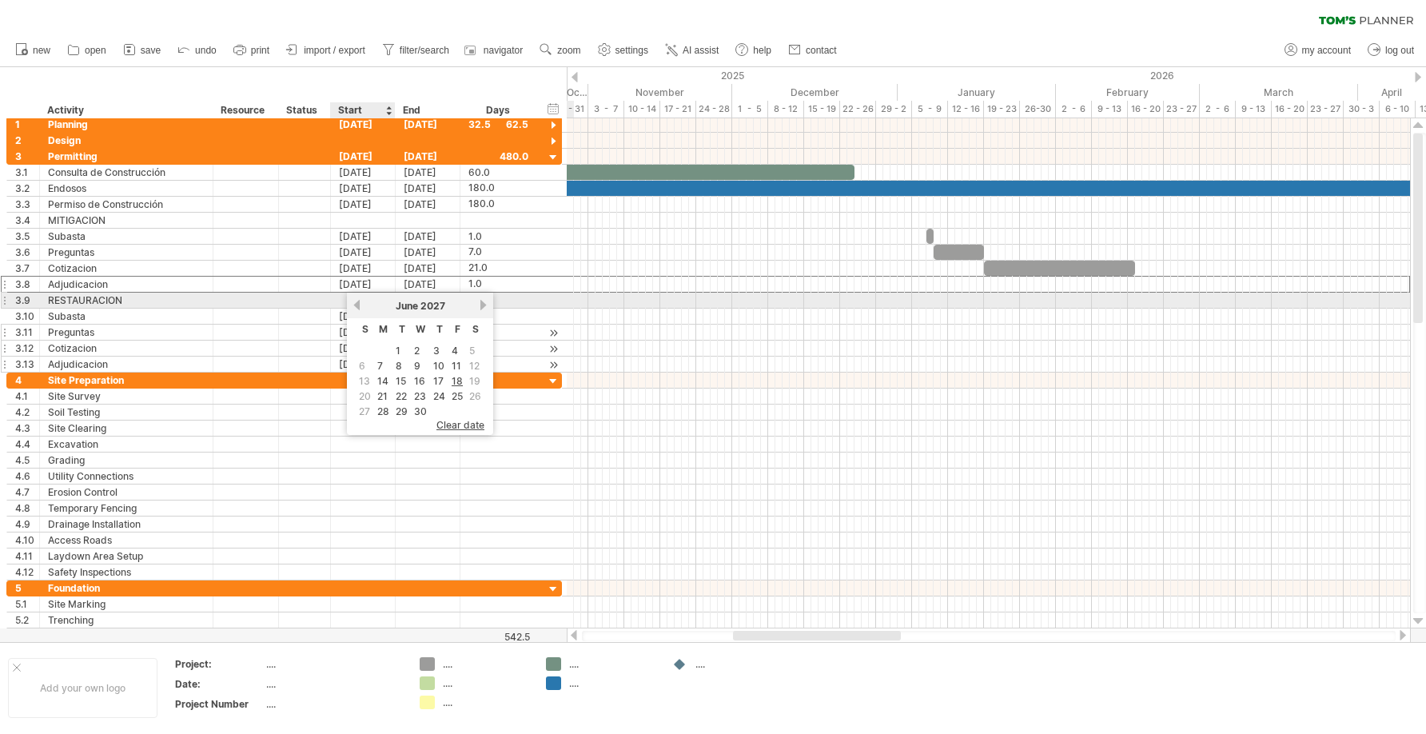
click at [355, 304] on link "previous" at bounding box center [357, 305] width 12 height 12
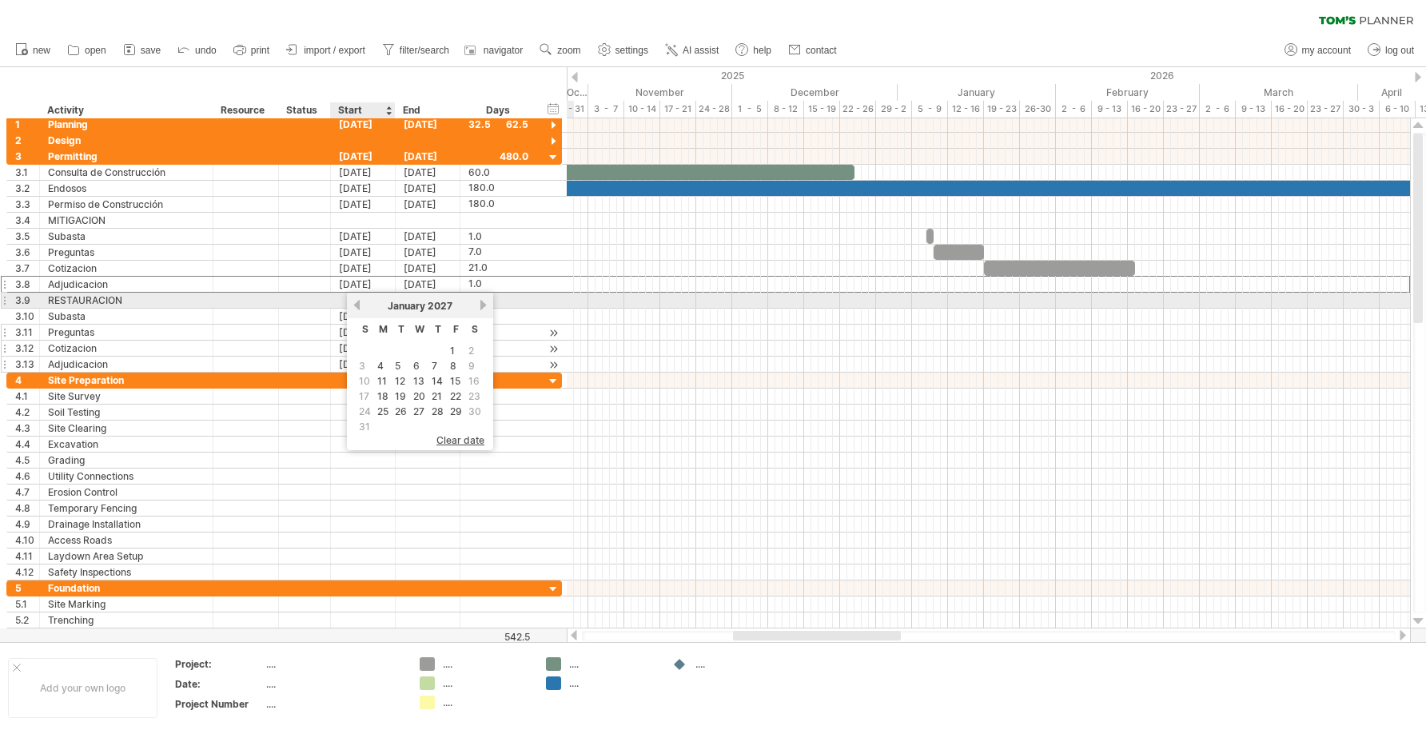
click at [355, 304] on link "previous" at bounding box center [357, 305] width 12 height 12
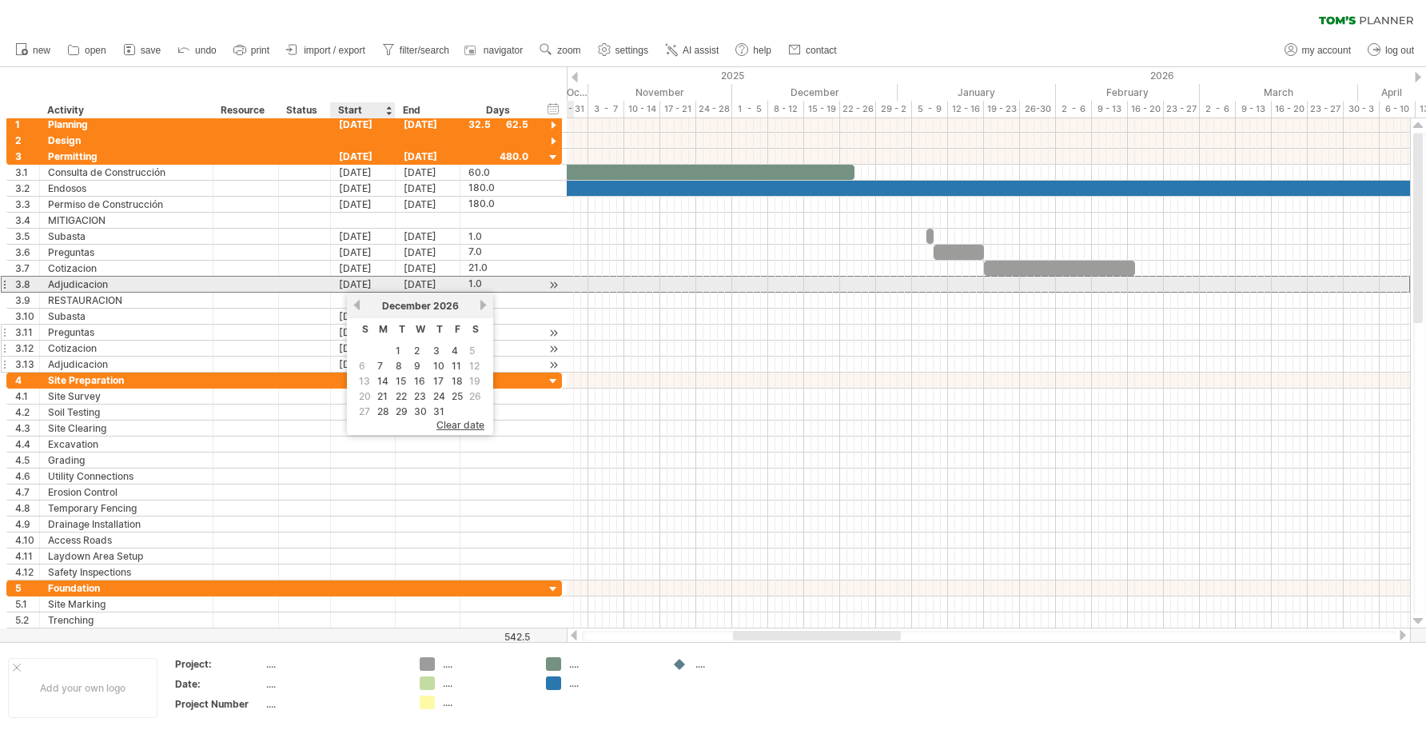
click at [372, 282] on div "[DATE]" at bounding box center [363, 284] width 65 height 15
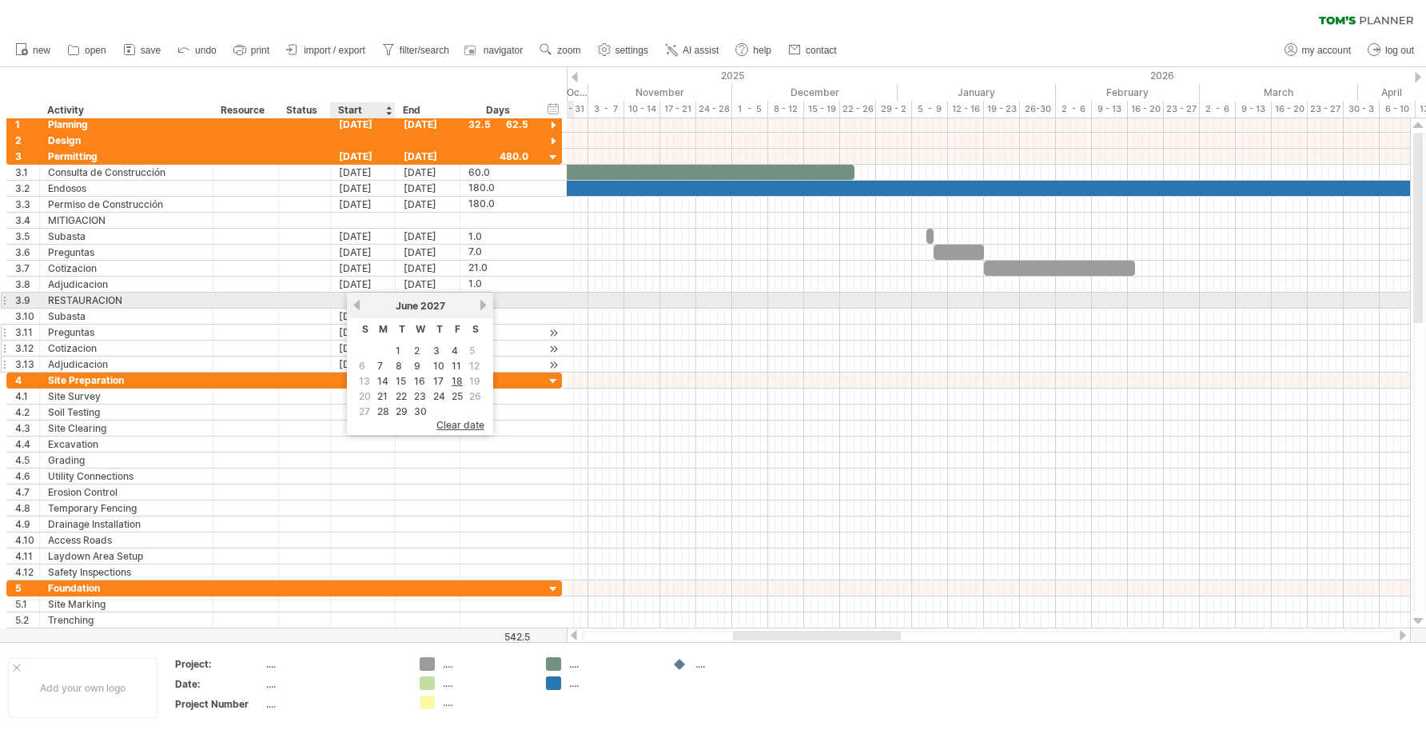
click at [358, 302] on link "previous" at bounding box center [357, 305] width 12 height 12
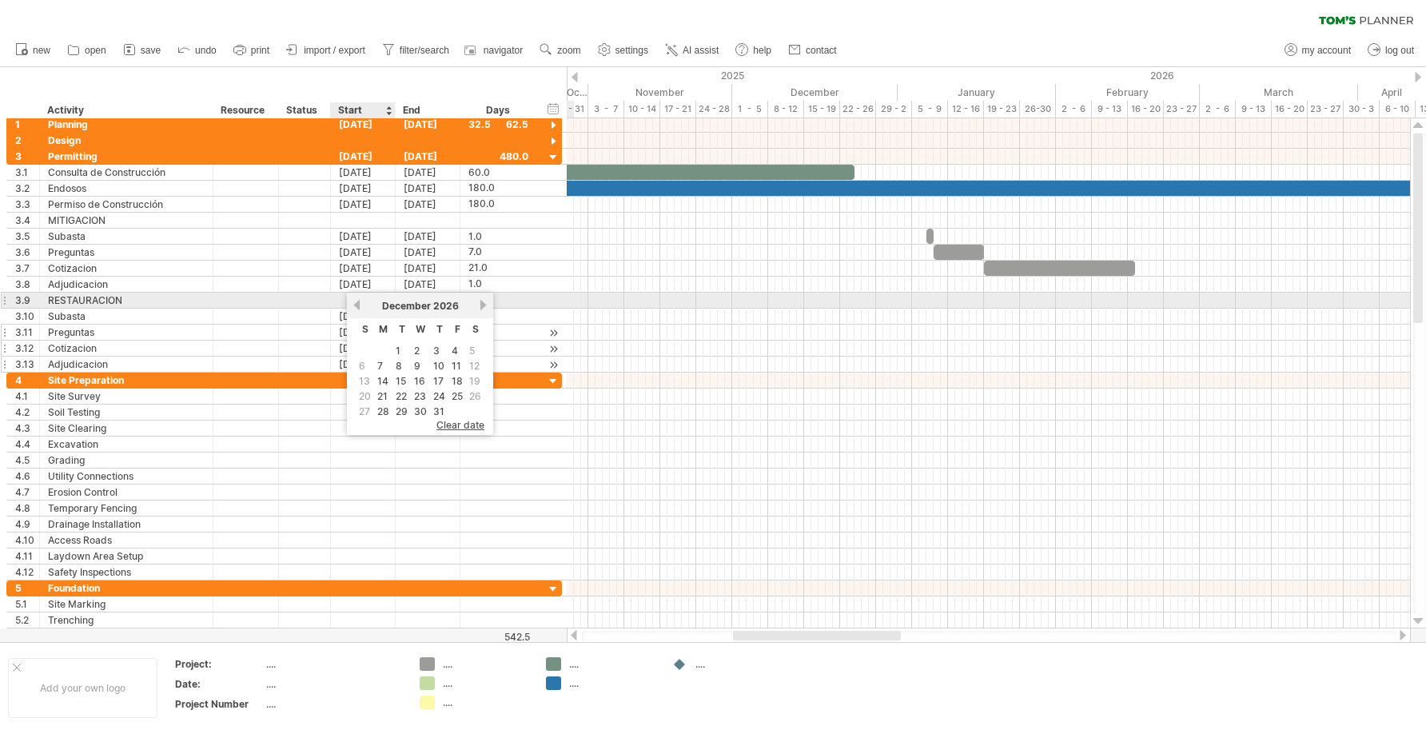
click at [357, 306] on link "previous" at bounding box center [357, 305] width 12 height 12
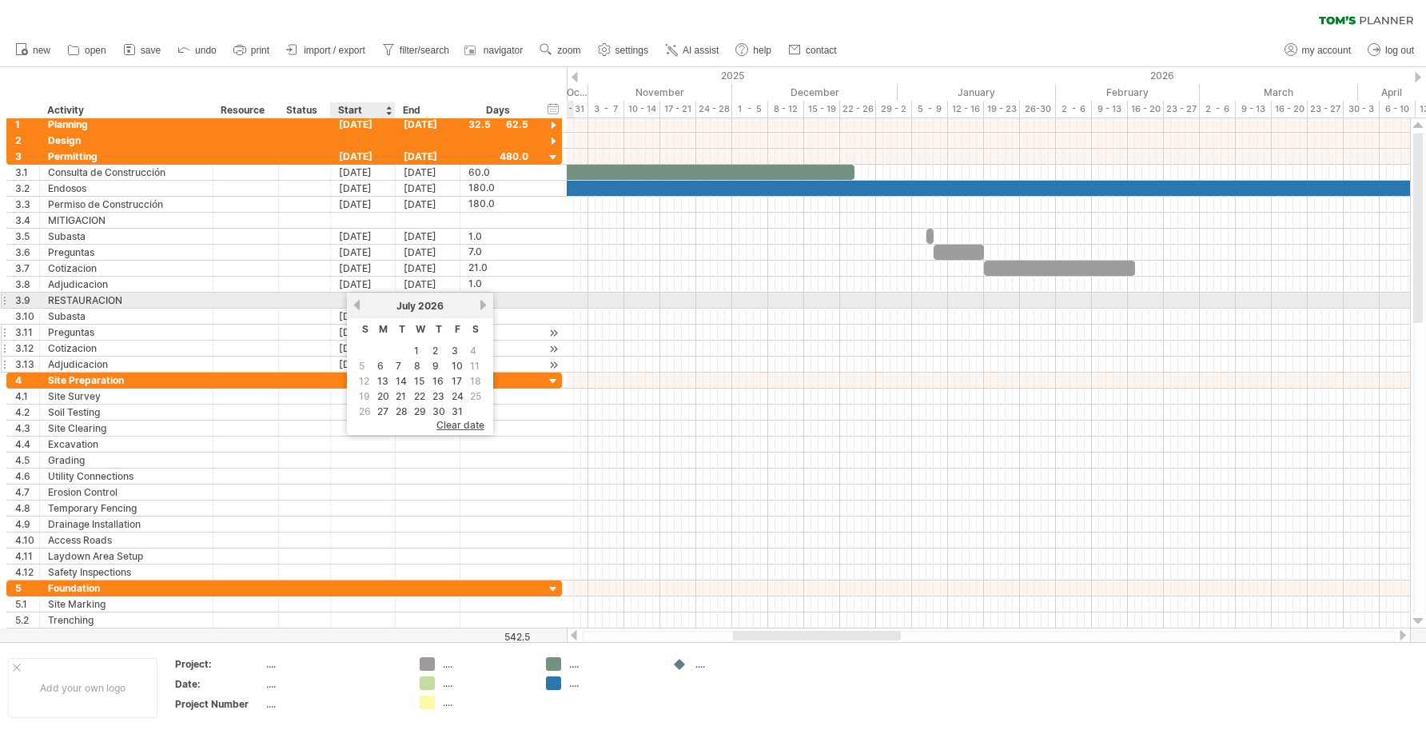
click at [357, 306] on link "previous" at bounding box center [357, 305] width 12 height 12
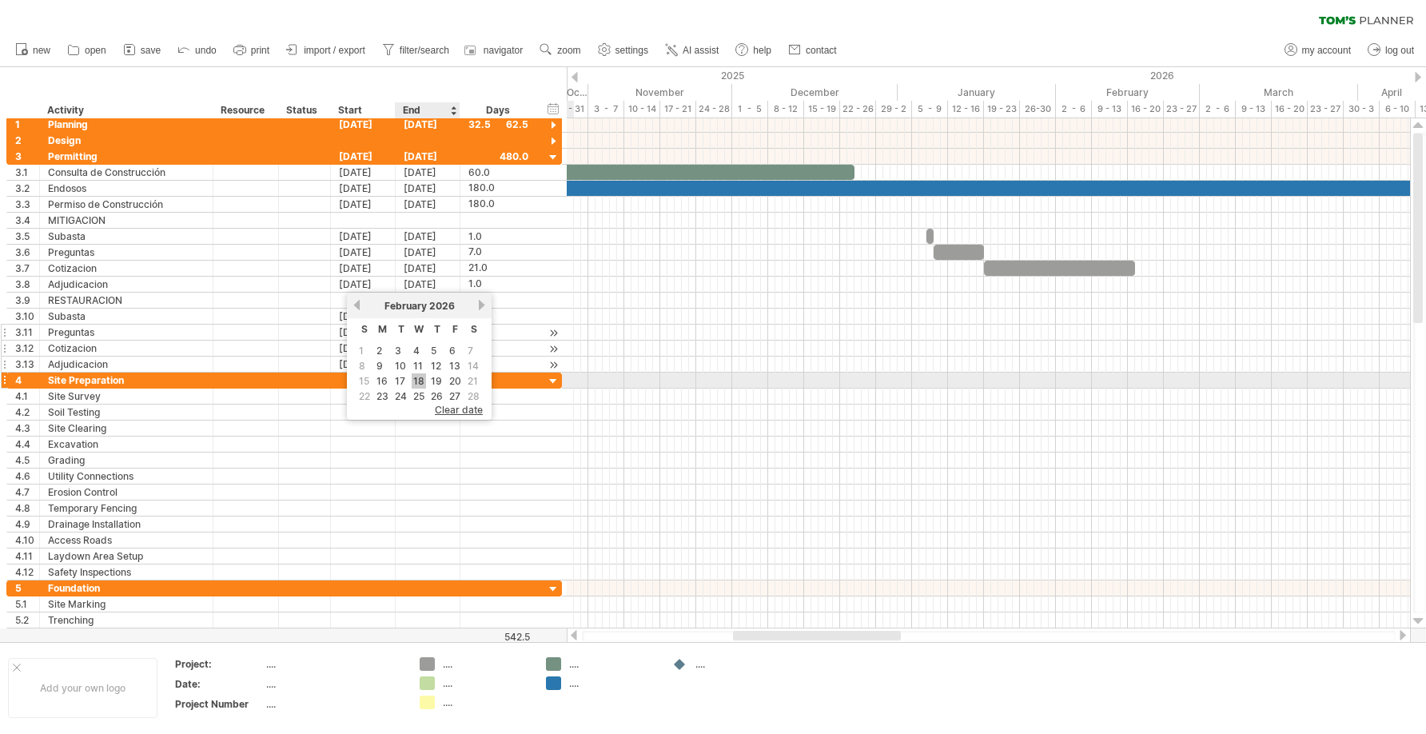
click at [417, 377] on link "18" at bounding box center [419, 380] width 14 height 15
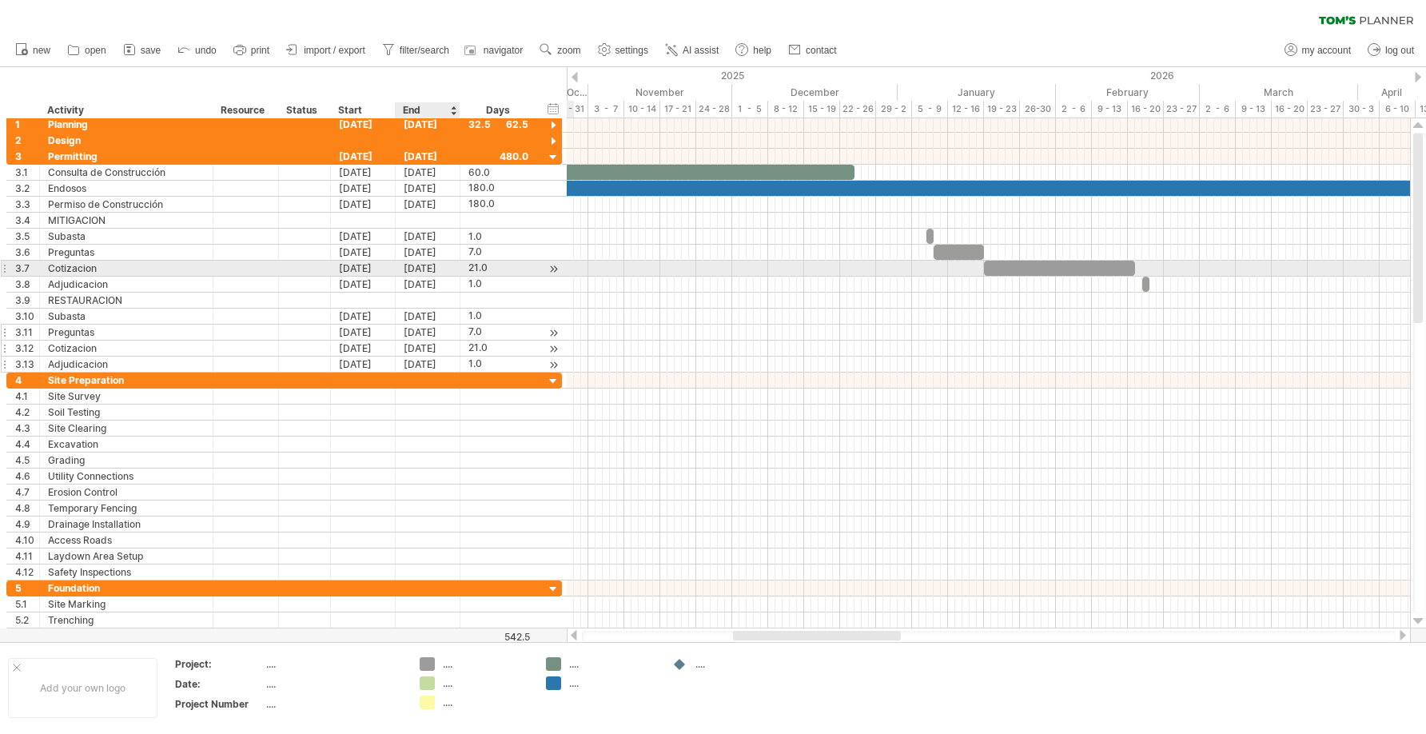
click at [417, 270] on div "[DATE]" at bounding box center [428, 268] width 65 height 15
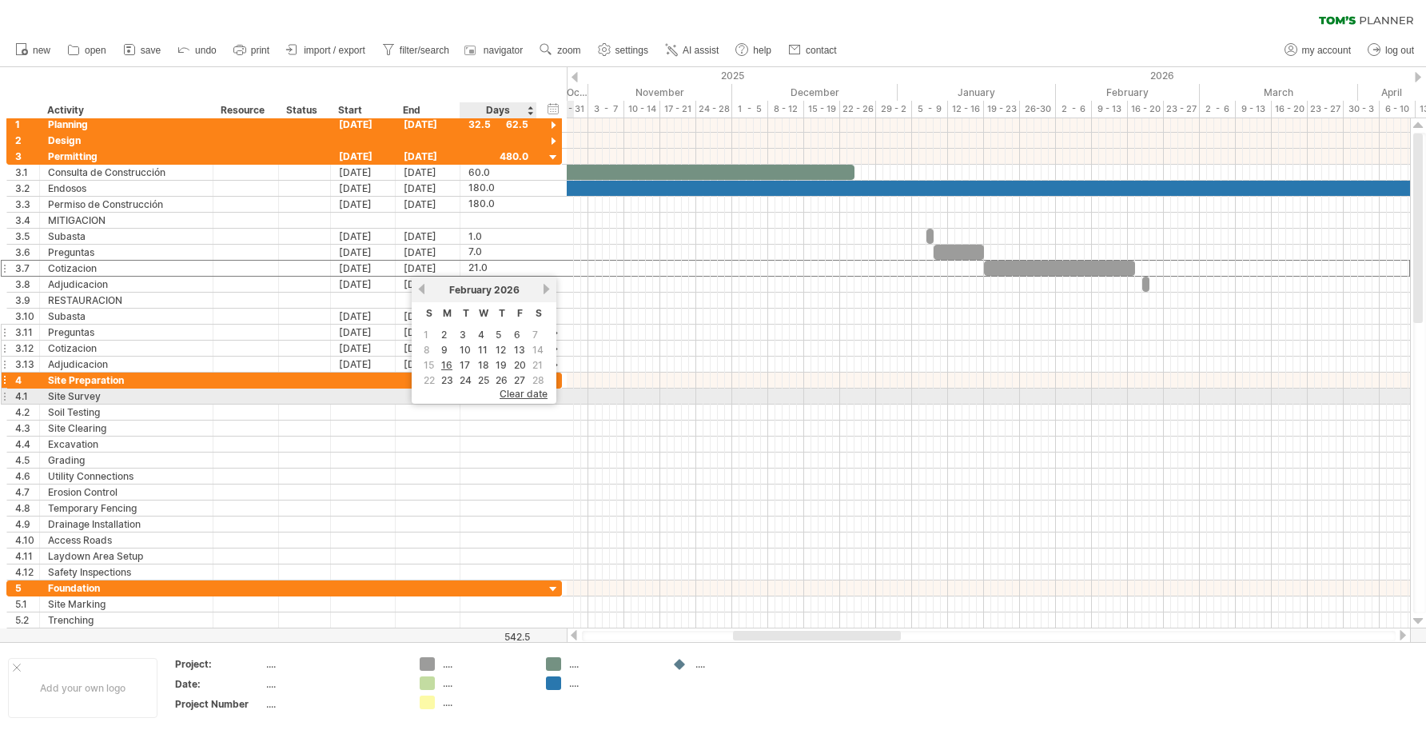
drag, startPoint x: 542, startPoint y: 394, endPoint x: 531, endPoint y: 377, distance: 20.8
click at [542, 393] on span "clear date" at bounding box center [524, 394] width 48 height 12
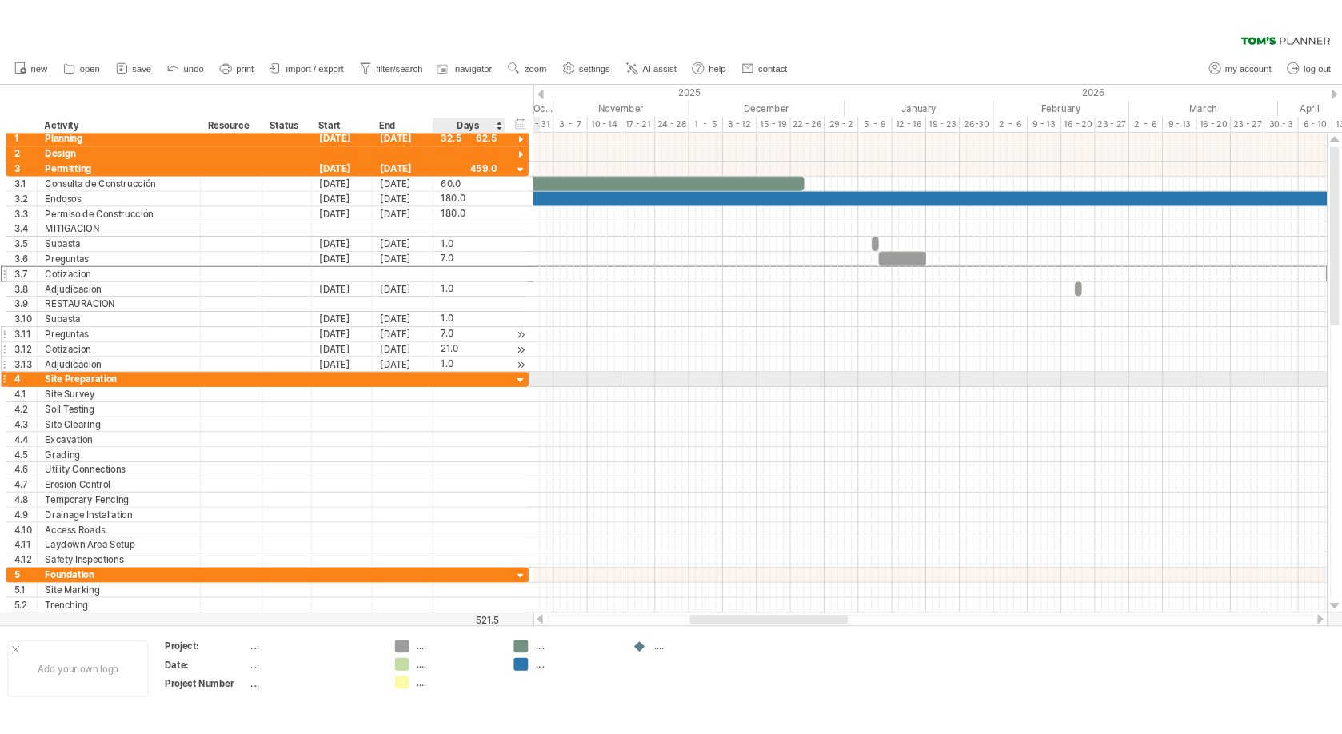
scroll to position [0, 0]
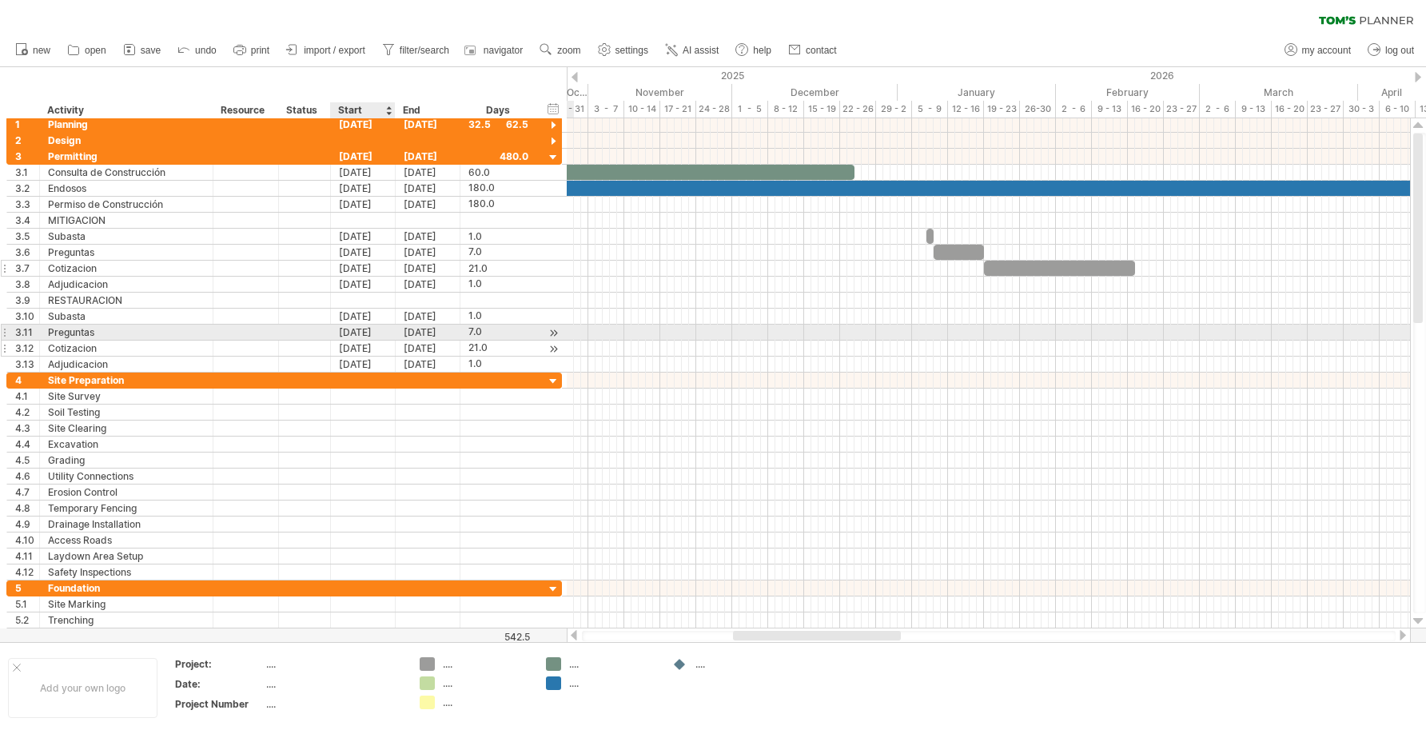
click at [382, 352] on div "[DATE]" at bounding box center [363, 348] width 65 height 15
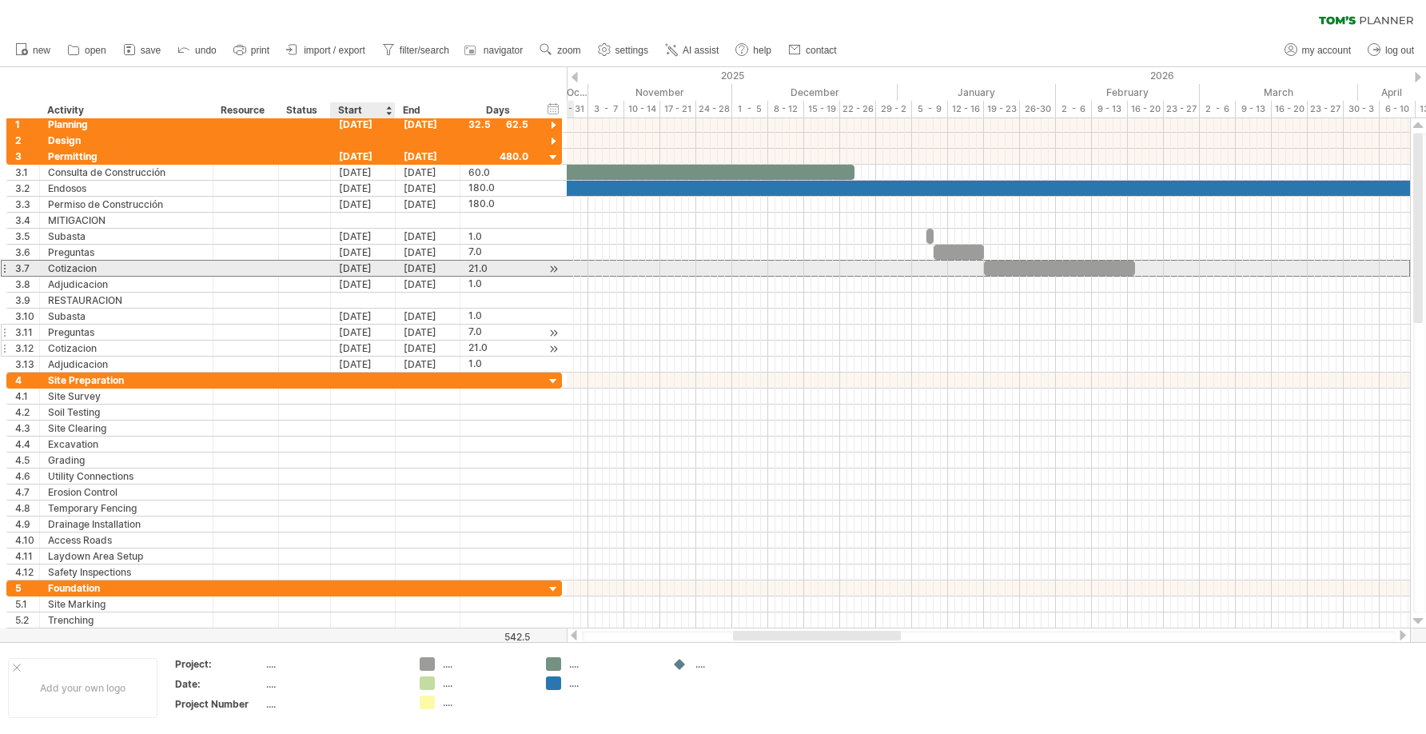
click at [365, 271] on div "[DATE]" at bounding box center [363, 268] width 65 height 15
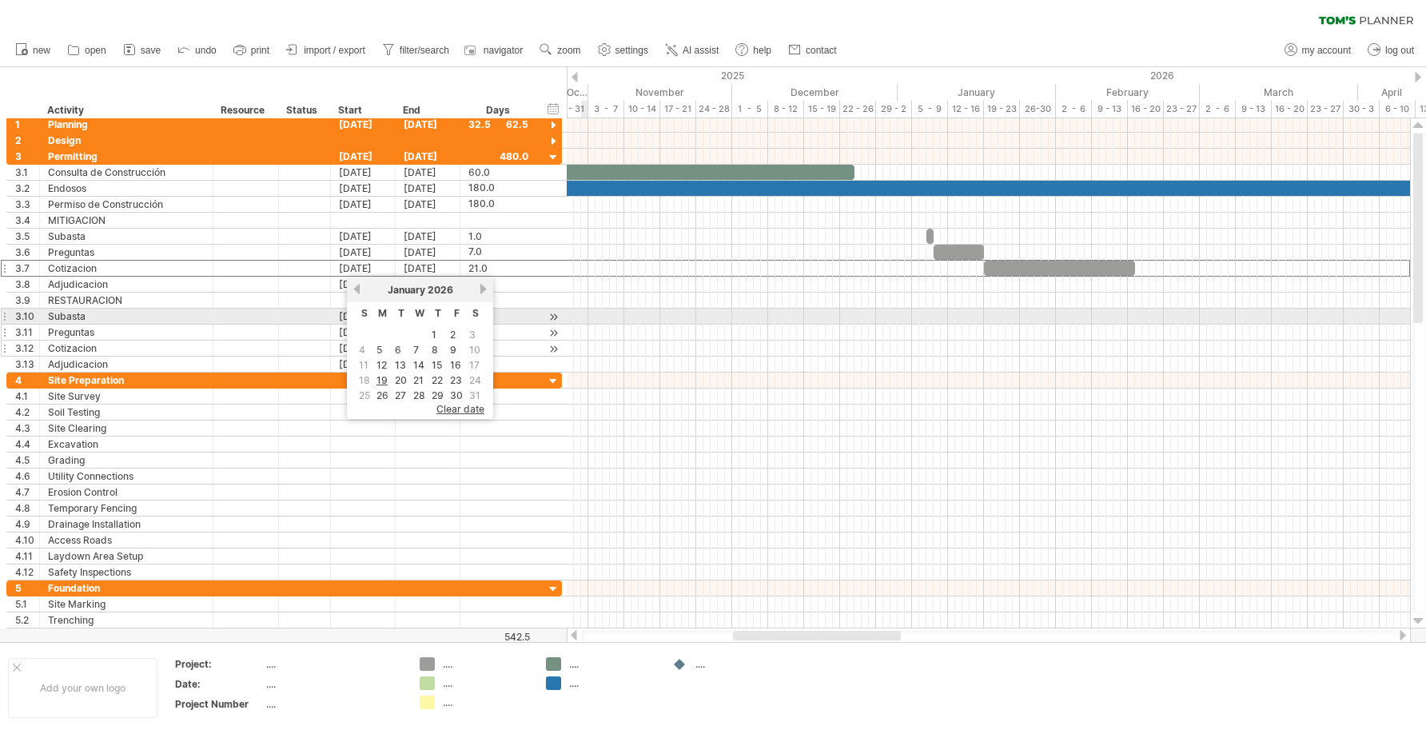
click at [592, 325] on div at bounding box center [989, 333] width 844 height 16
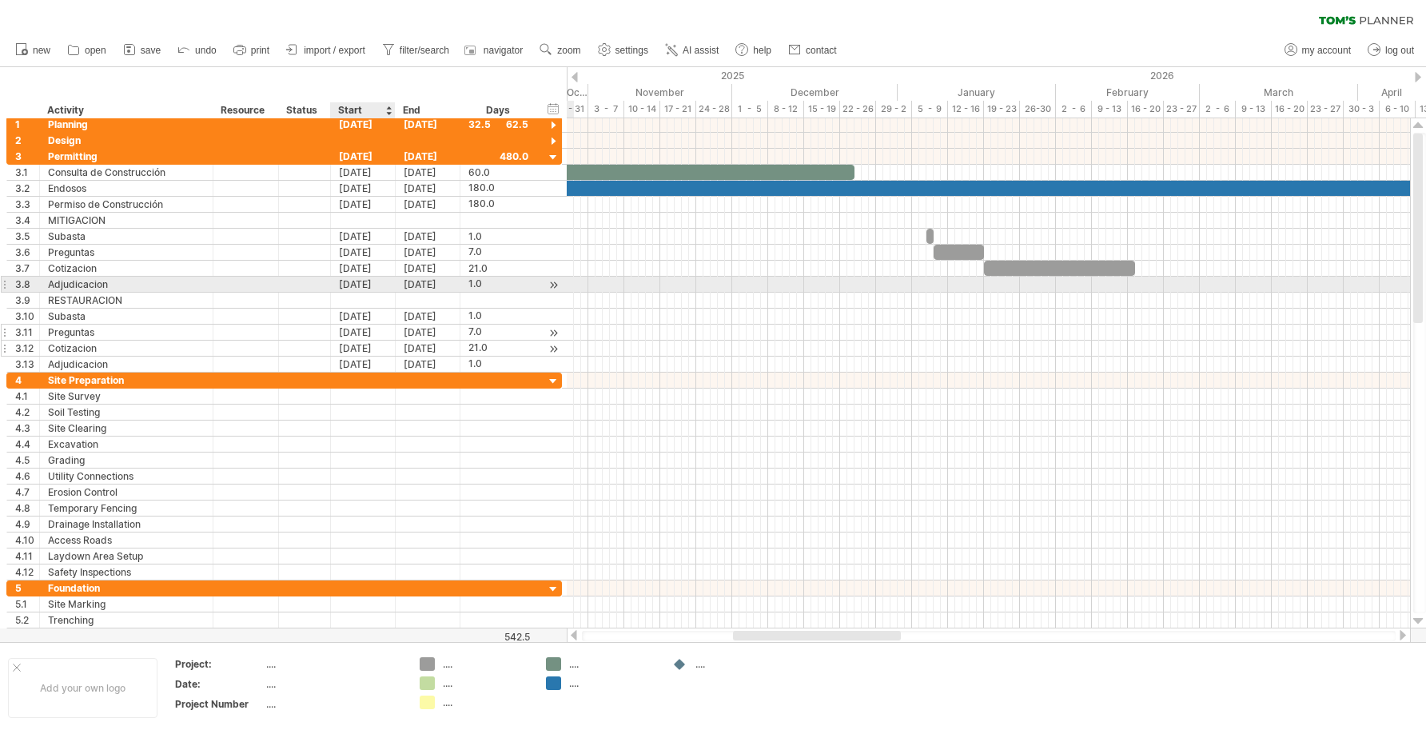
click at [349, 286] on div "[DATE]" at bounding box center [363, 284] width 65 height 15
drag, startPoint x: 360, startPoint y: 285, endPoint x: 347, endPoint y: 286, distance: 12.9
click at [347, 286] on div "[DATE]" at bounding box center [363, 284] width 65 height 15
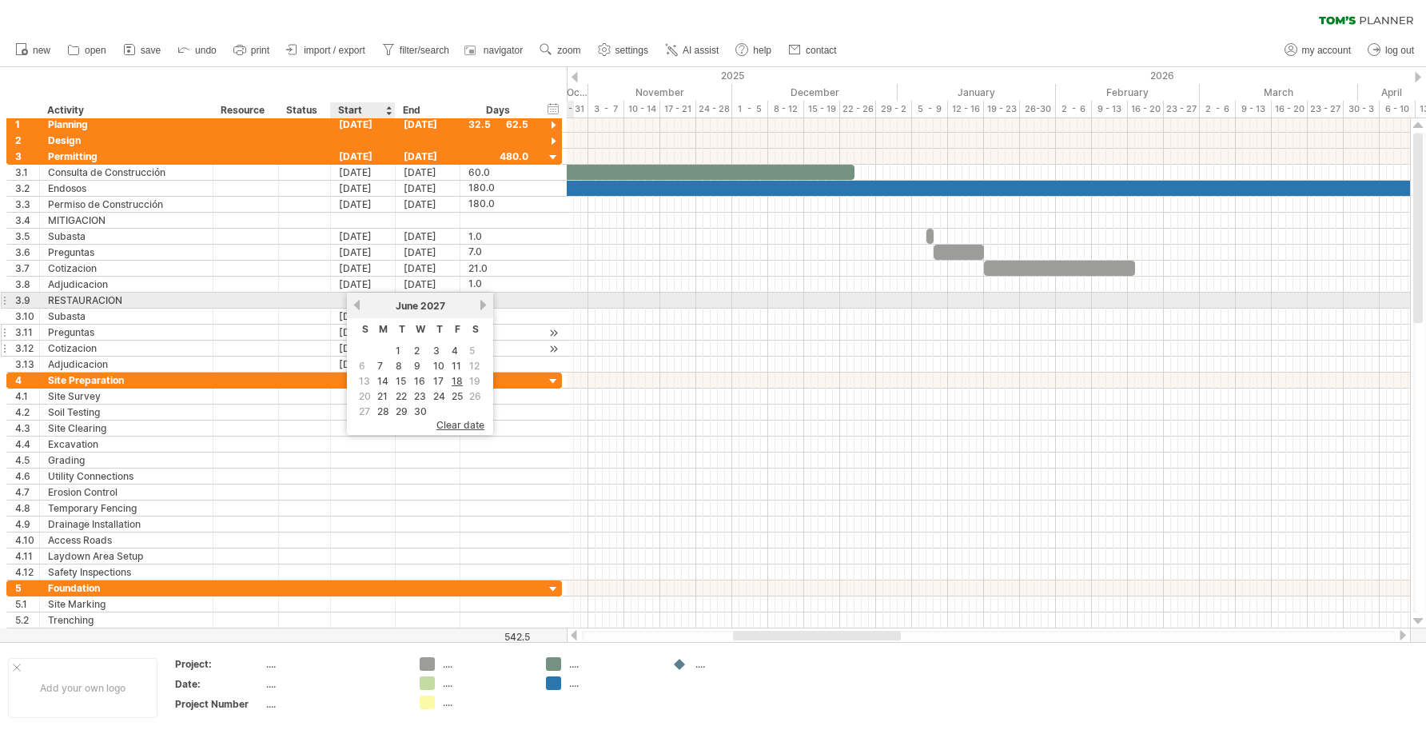
click at [356, 299] on link "previous" at bounding box center [357, 305] width 12 height 12
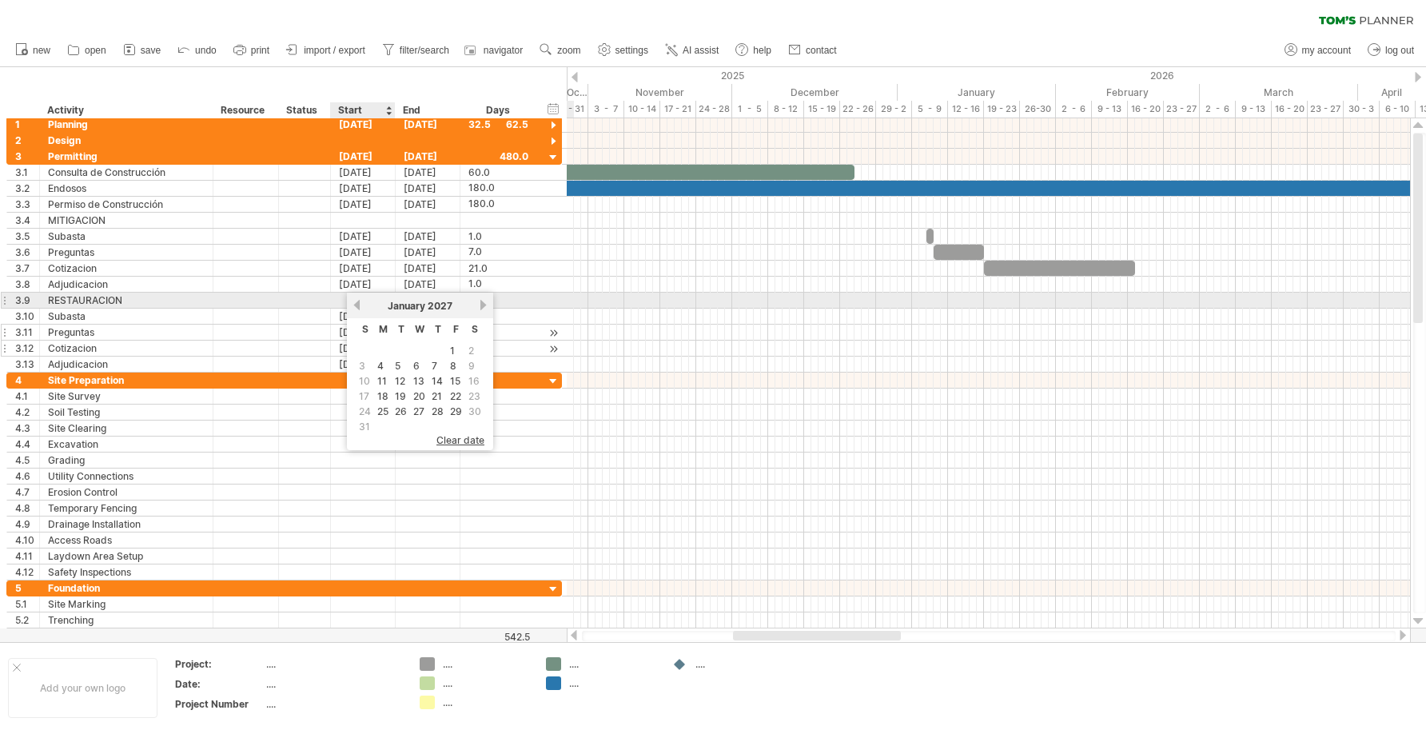
click at [356, 299] on link "previous" at bounding box center [357, 305] width 12 height 12
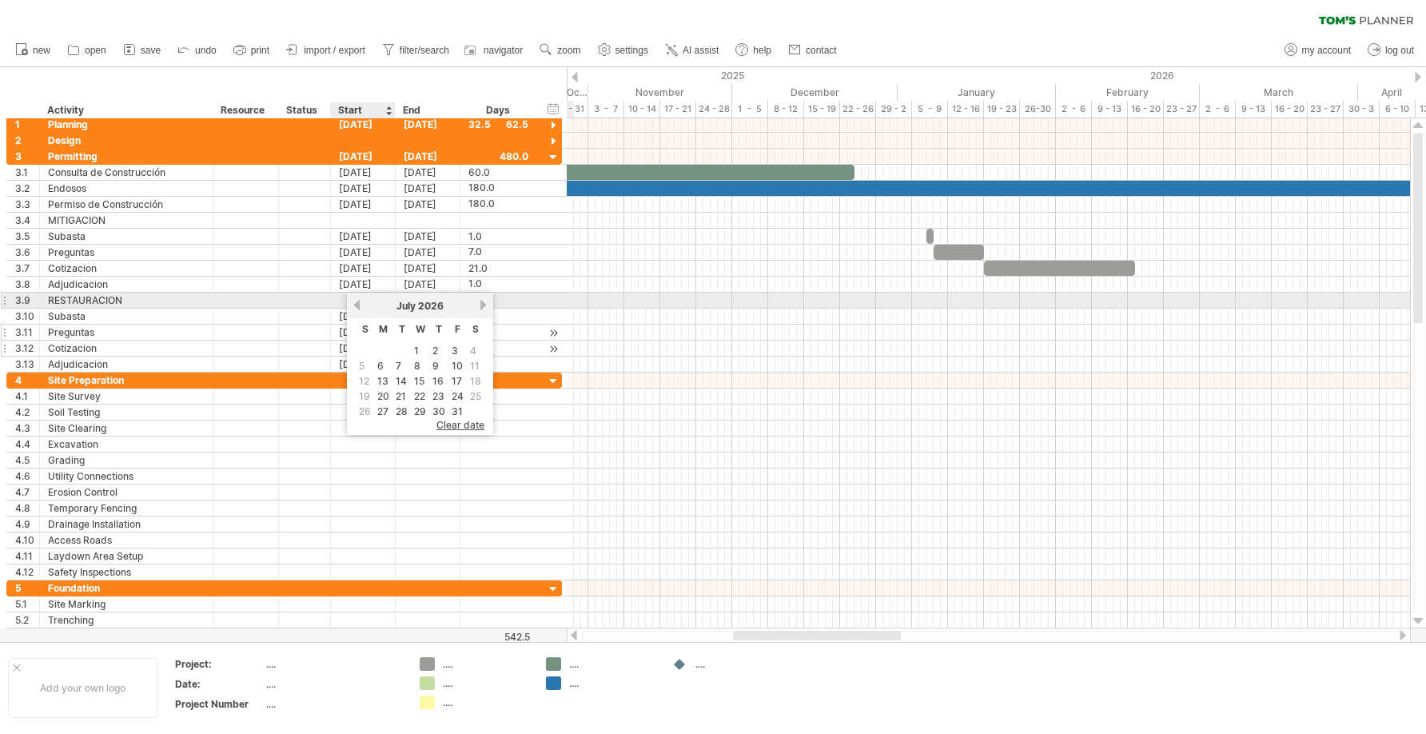
click at [356, 299] on link "previous" at bounding box center [357, 305] width 12 height 12
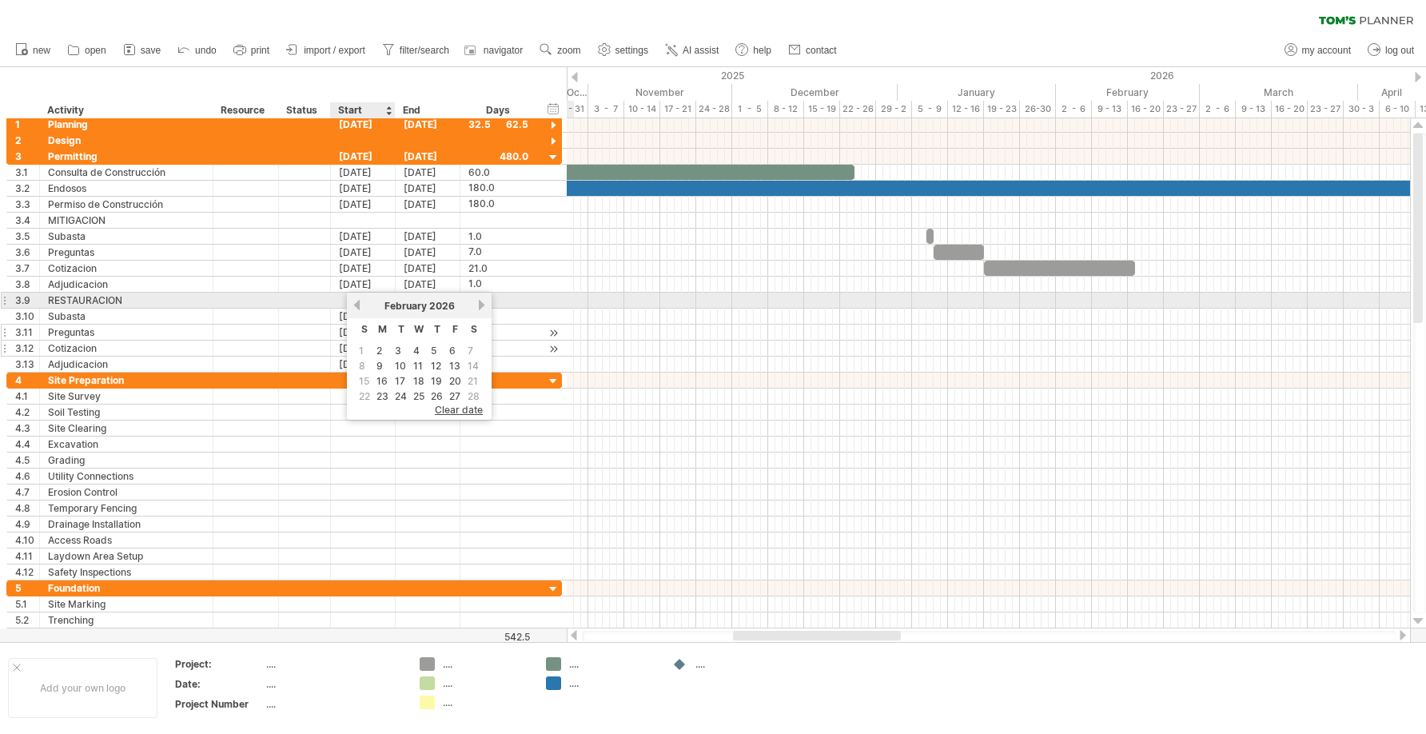
click at [356, 299] on link "previous" at bounding box center [357, 305] width 12 height 12
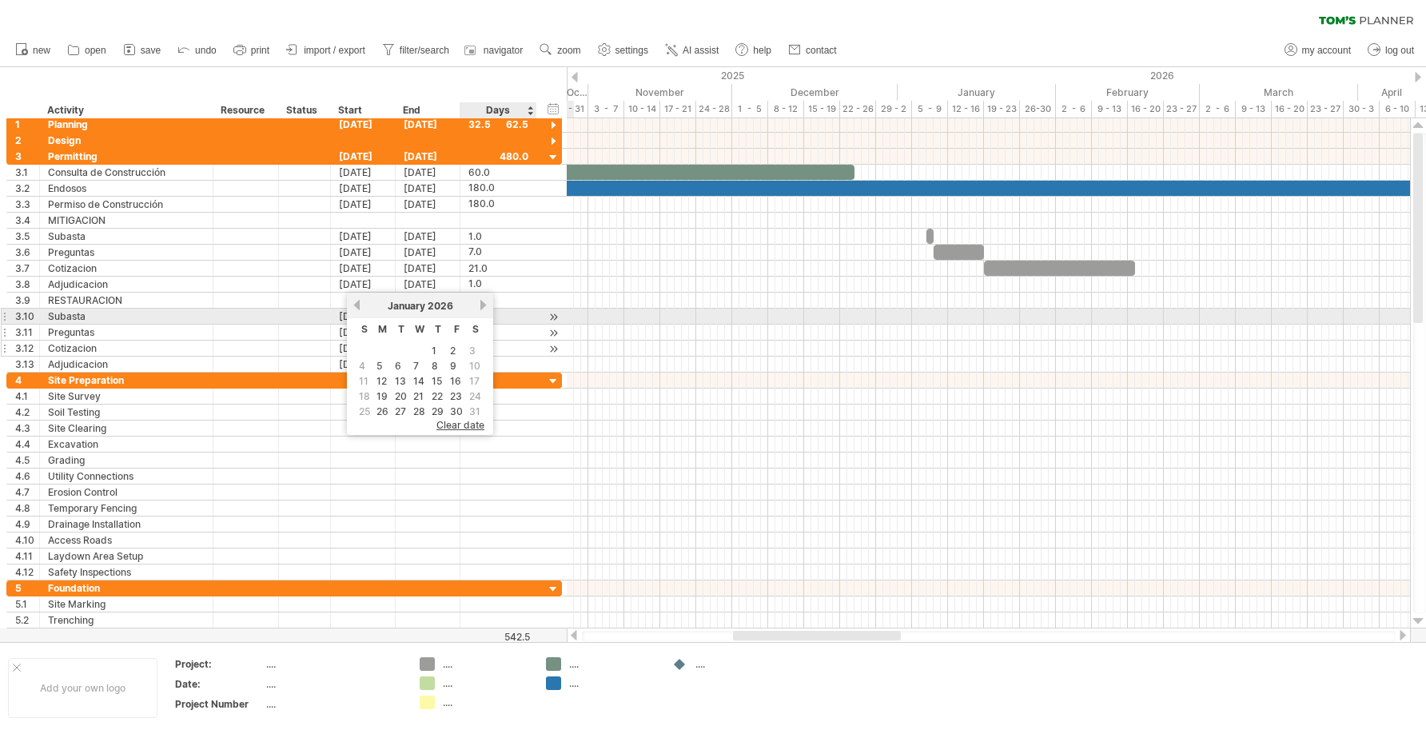
click at [485, 309] on link "next" at bounding box center [483, 305] width 12 height 12
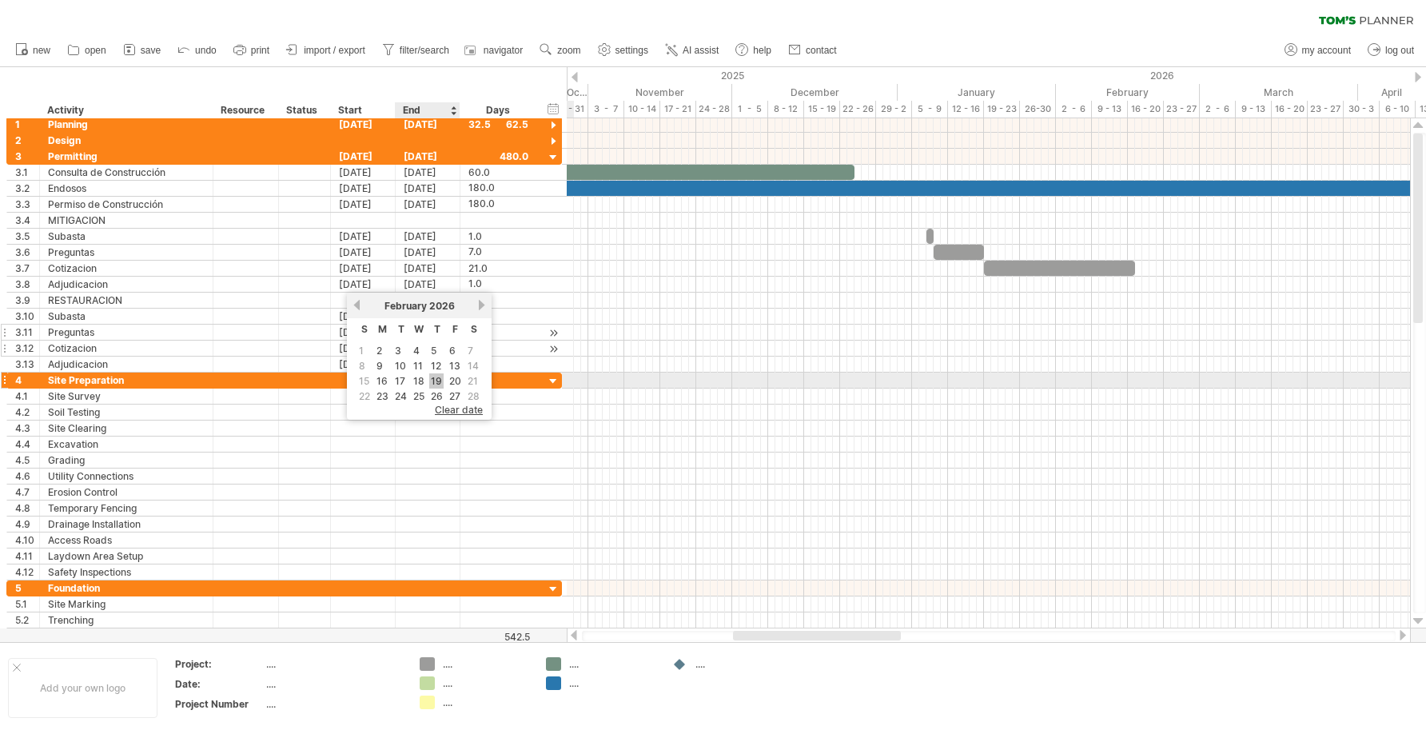
click at [442, 380] on link "19" at bounding box center [436, 380] width 14 height 15
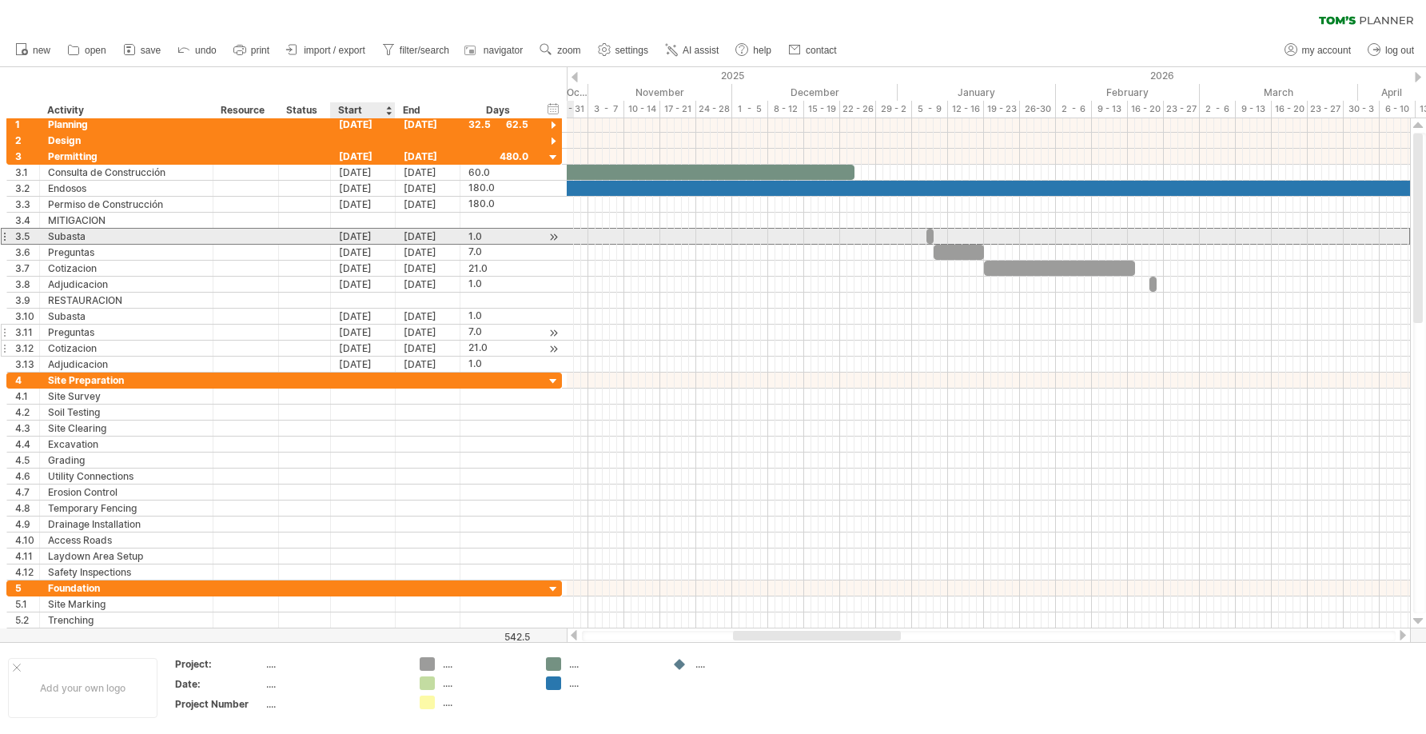
click at [362, 237] on div "[DATE]" at bounding box center [363, 236] width 65 height 15
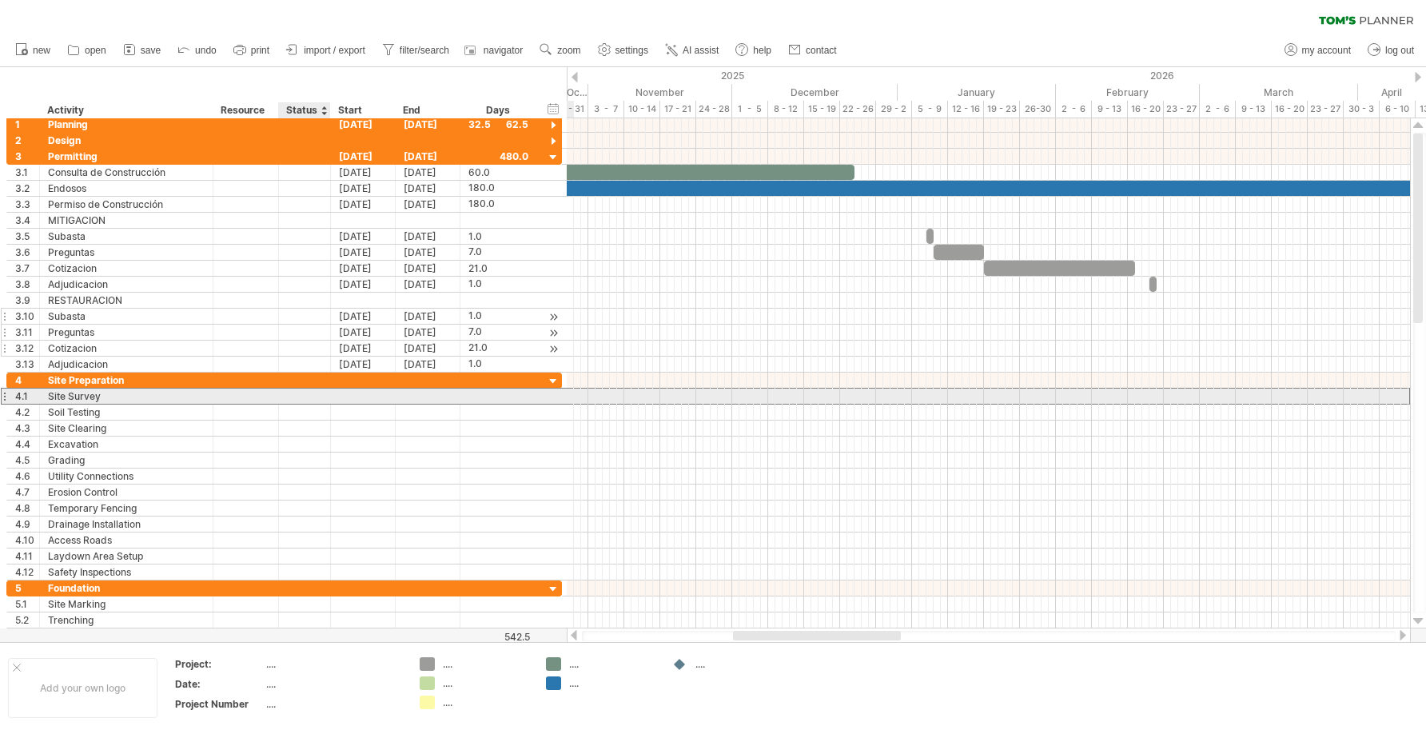
drag, startPoint x: 315, startPoint y: 401, endPoint x: 379, endPoint y: 316, distance: 106.8
click at [315, 401] on div at bounding box center [304, 396] width 35 height 15
click at [379, 316] on div "[DATE]" at bounding box center [363, 316] width 65 height 15
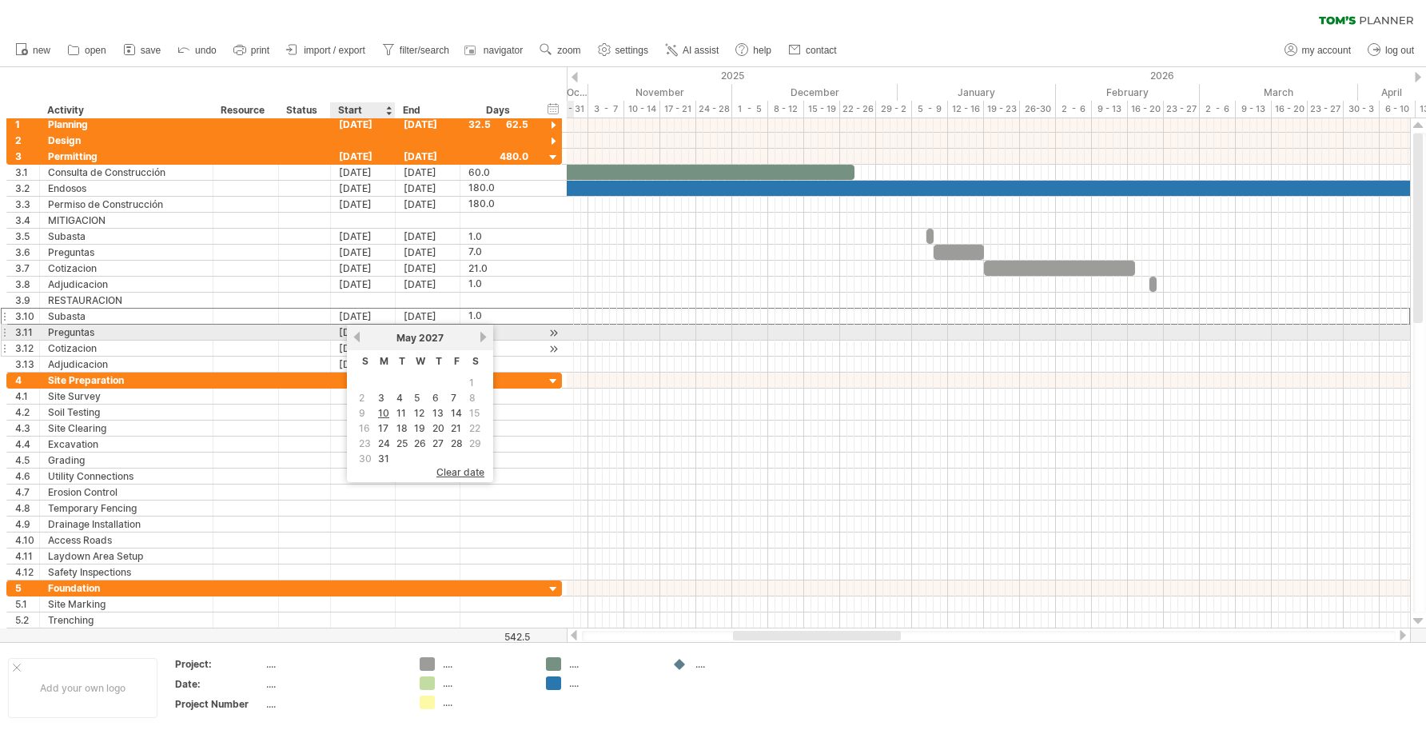
click at [357, 335] on link "previous" at bounding box center [357, 337] width 12 height 12
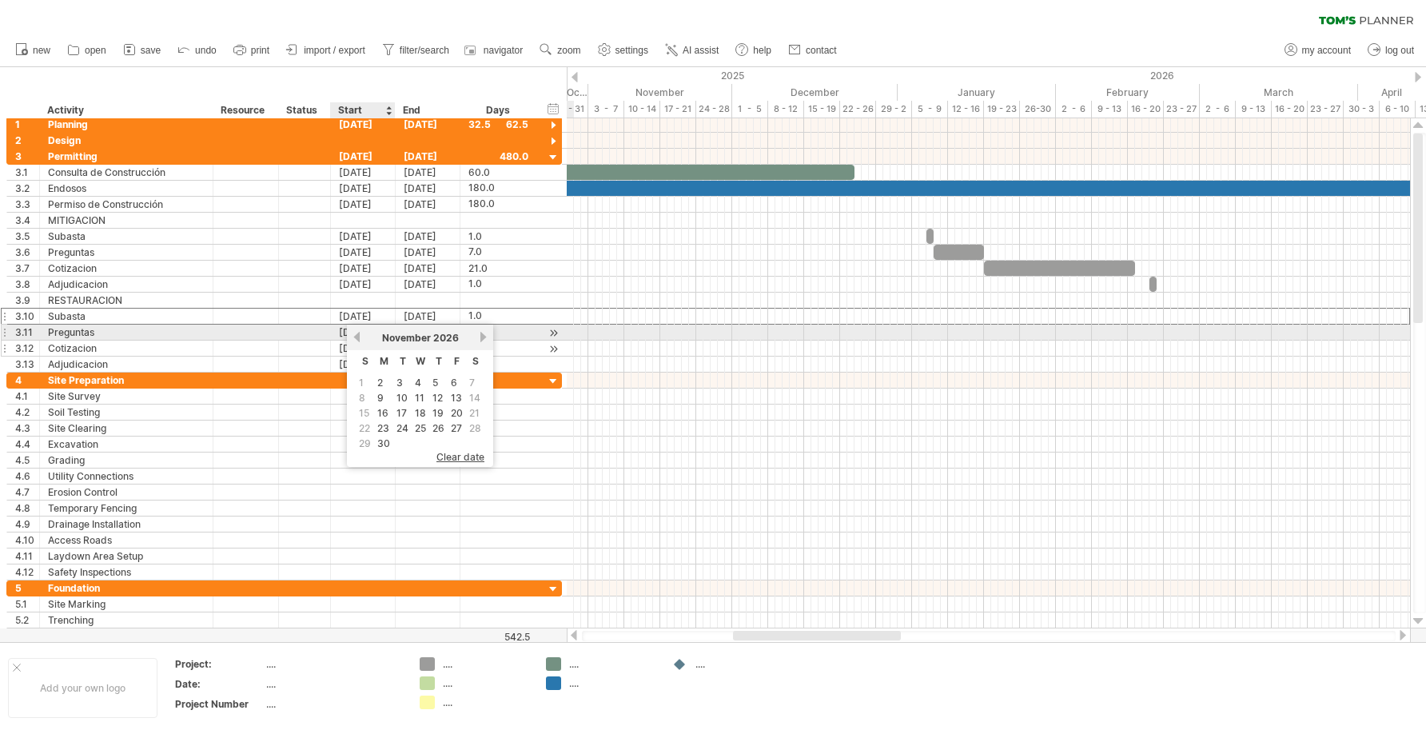
click at [357, 335] on link "previous" at bounding box center [357, 337] width 12 height 12
click at [479, 339] on link "next" at bounding box center [483, 337] width 12 height 12
click at [357, 337] on link "previous" at bounding box center [357, 337] width 12 height 12
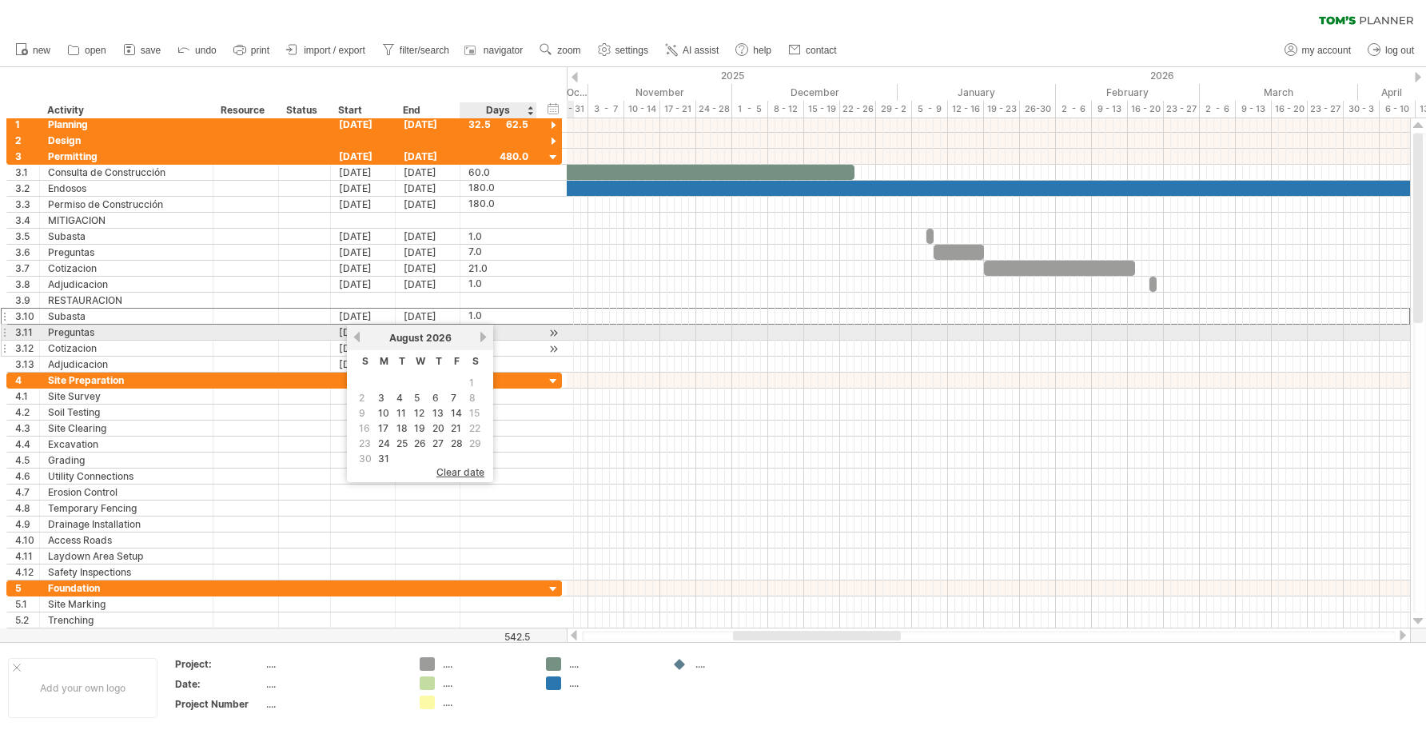
click at [478, 335] on link "next" at bounding box center [483, 337] width 12 height 12
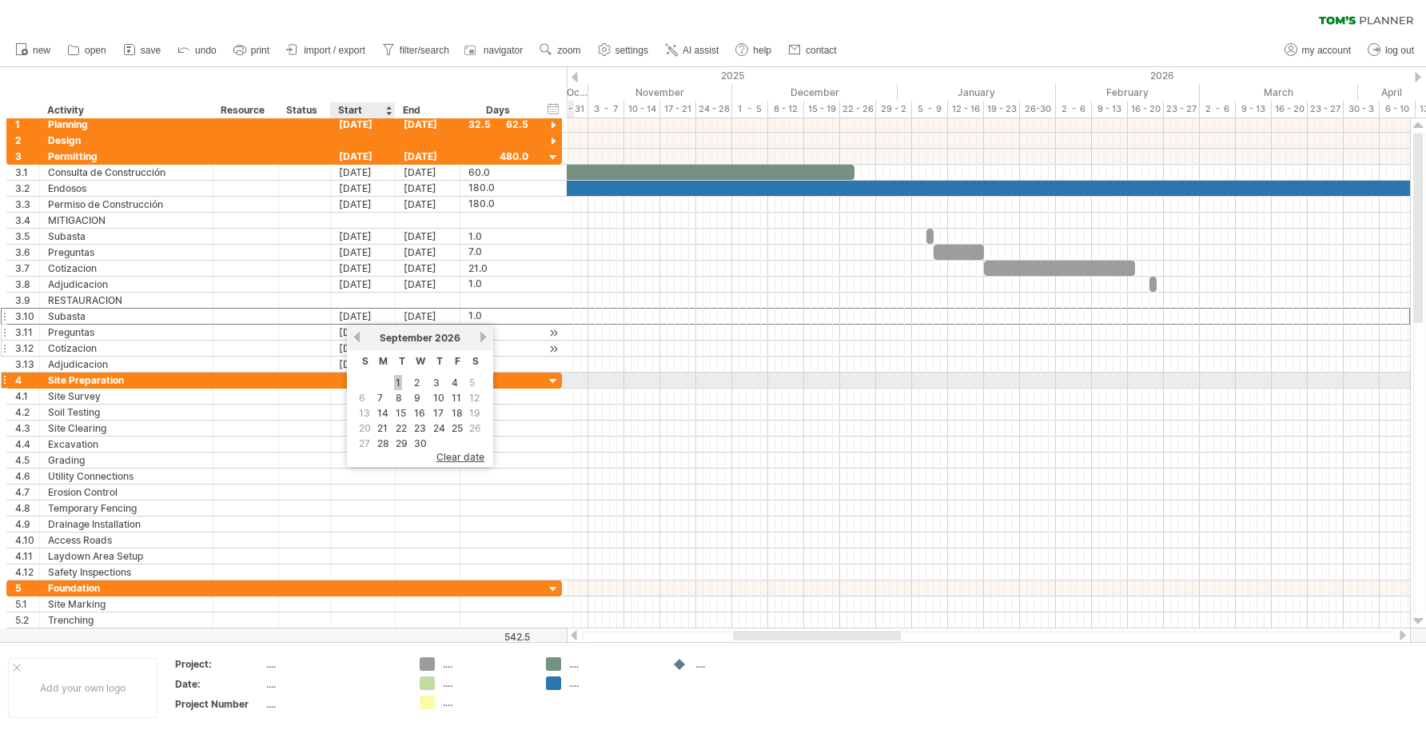
click at [397, 381] on link "1" at bounding box center [398, 382] width 8 height 15
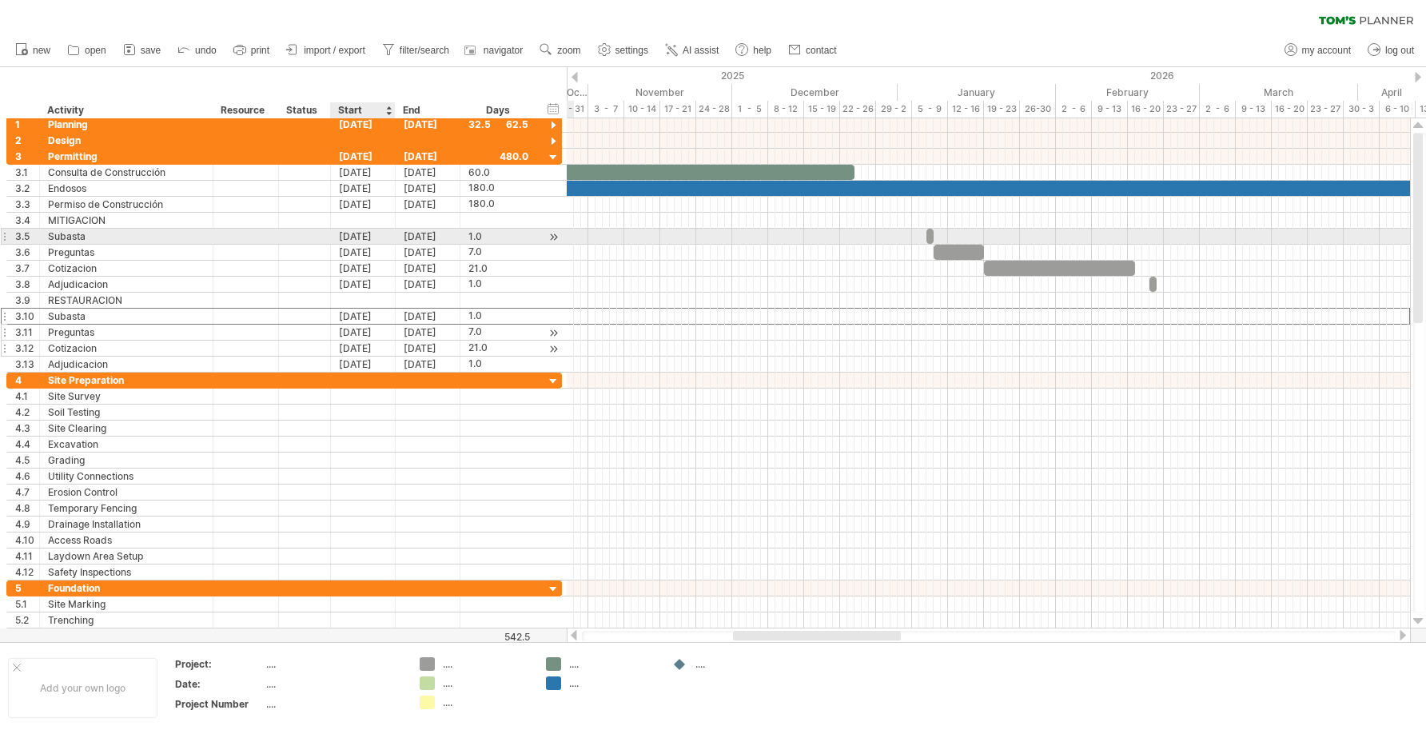
click at [369, 238] on div "[DATE]" at bounding box center [363, 236] width 65 height 15
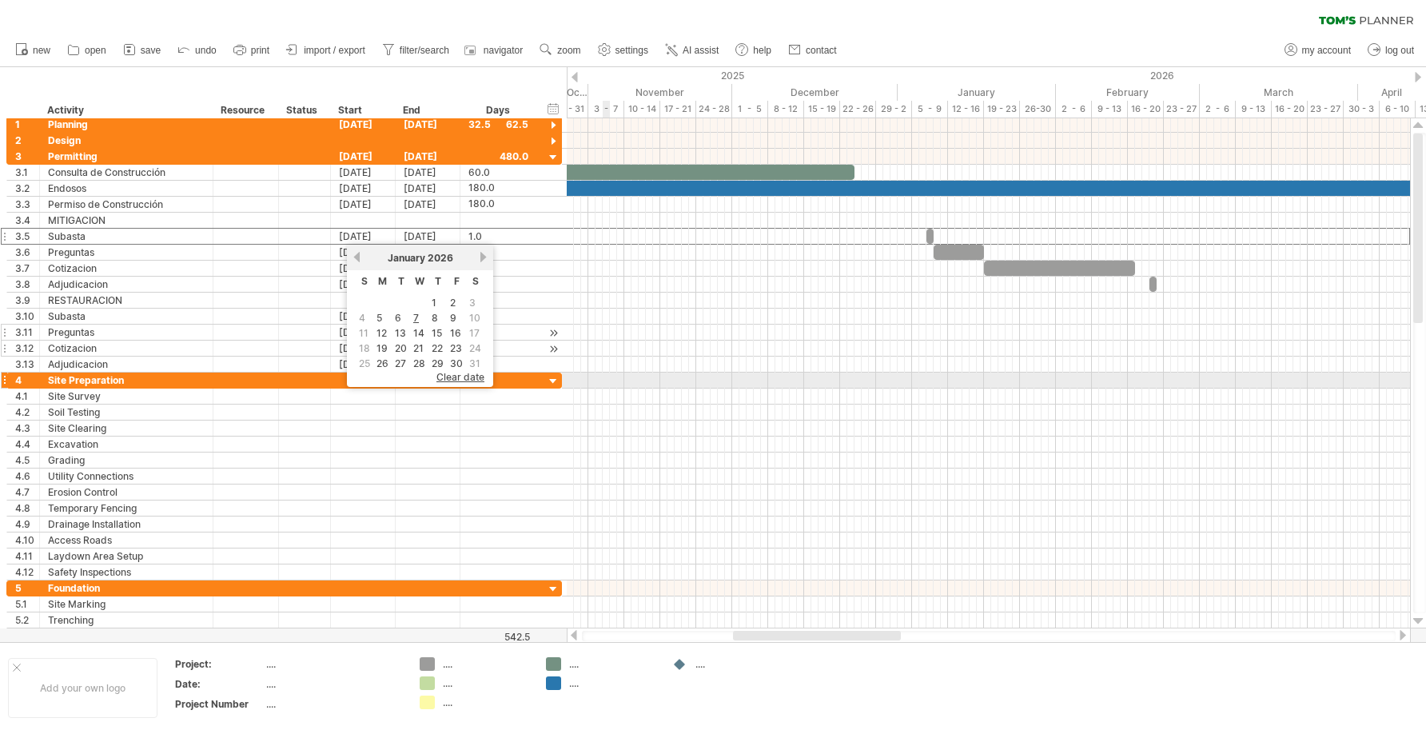
click at [609, 382] on div at bounding box center [989, 381] width 844 height 16
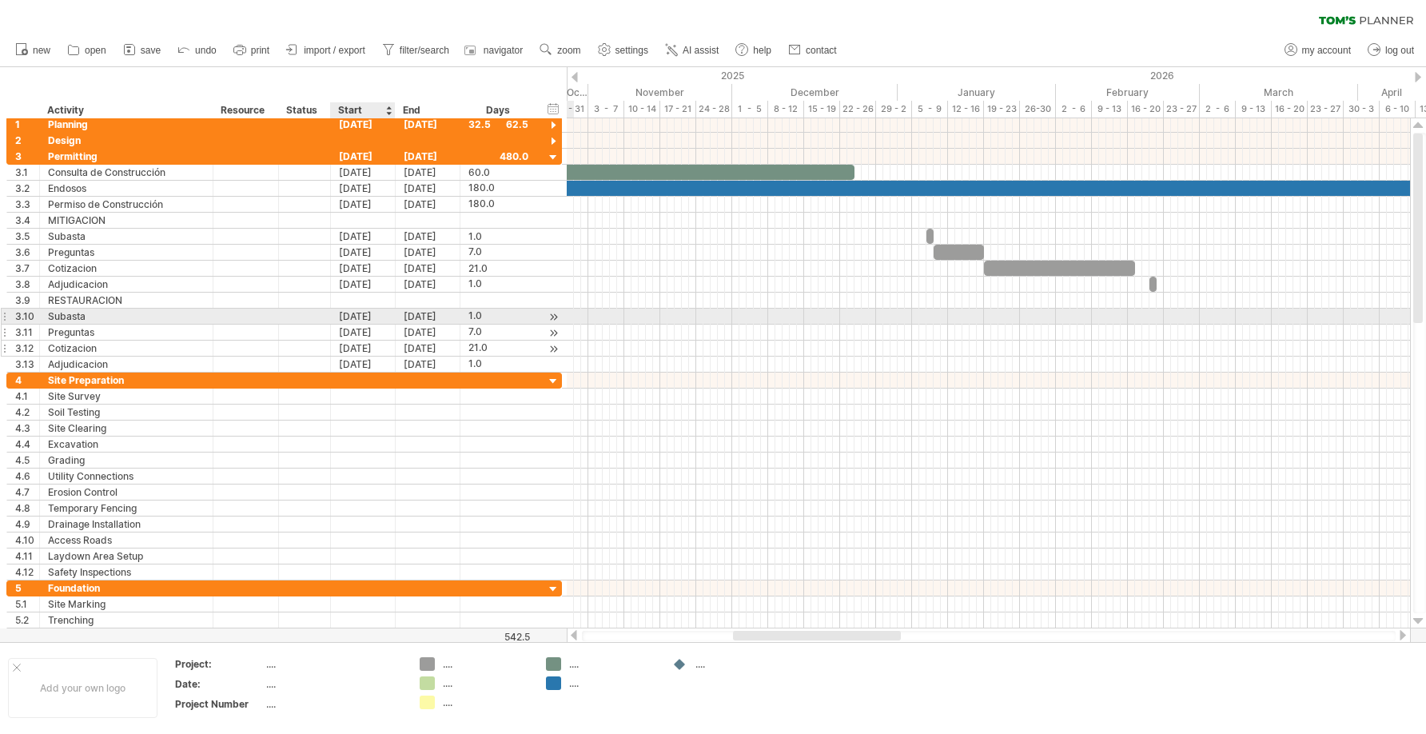
click at [364, 315] on div "[DATE]" at bounding box center [363, 316] width 65 height 15
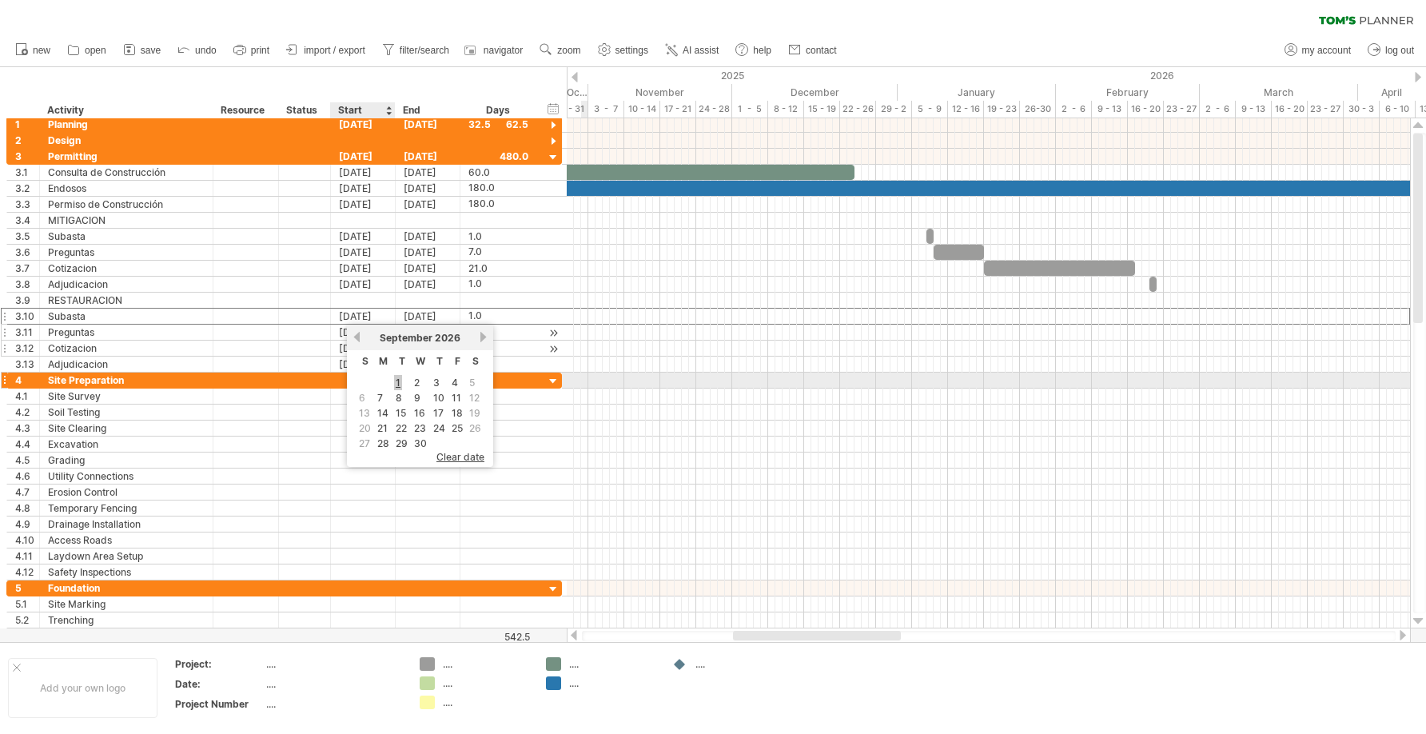
click at [395, 382] on link "1" at bounding box center [398, 382] width 8 height 15
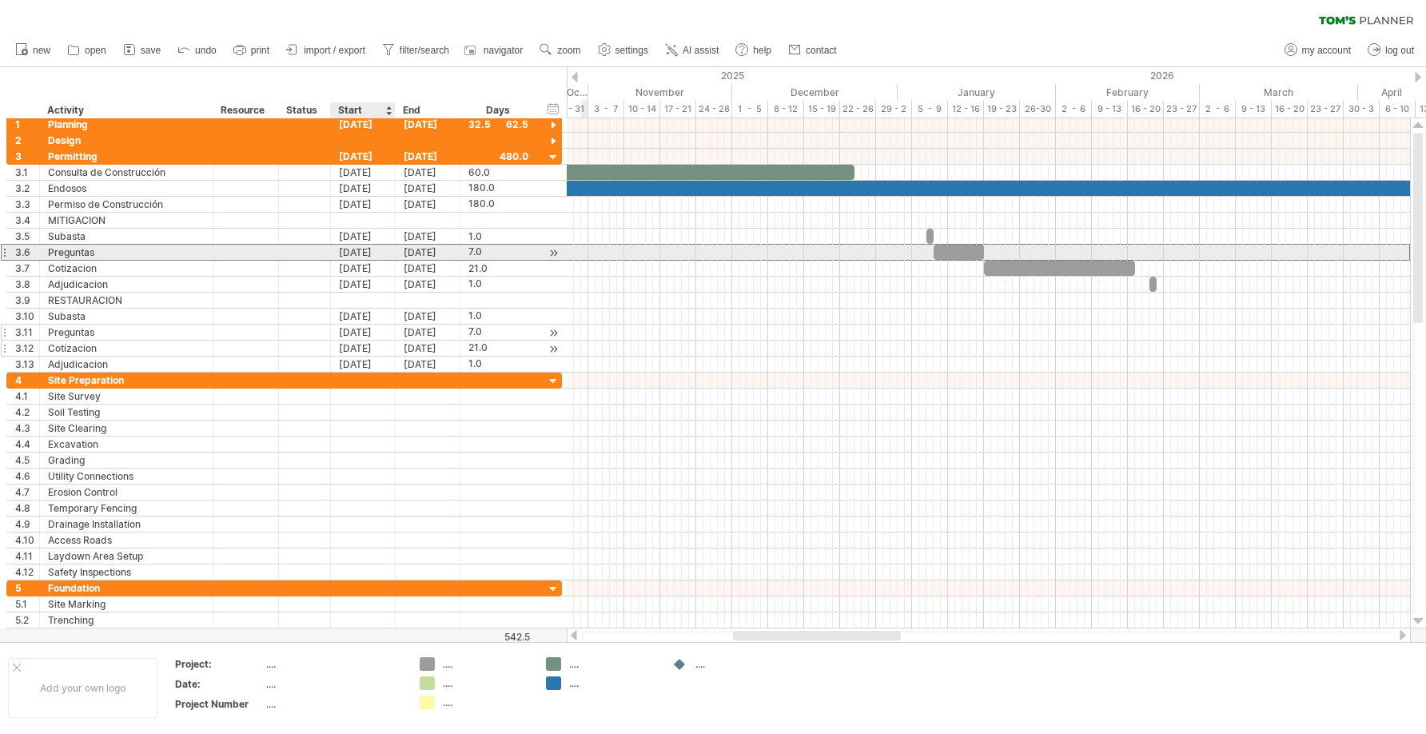
click at [340, 253] on div "[DATE]" at bounding box center [363, 252] width 65 height 15
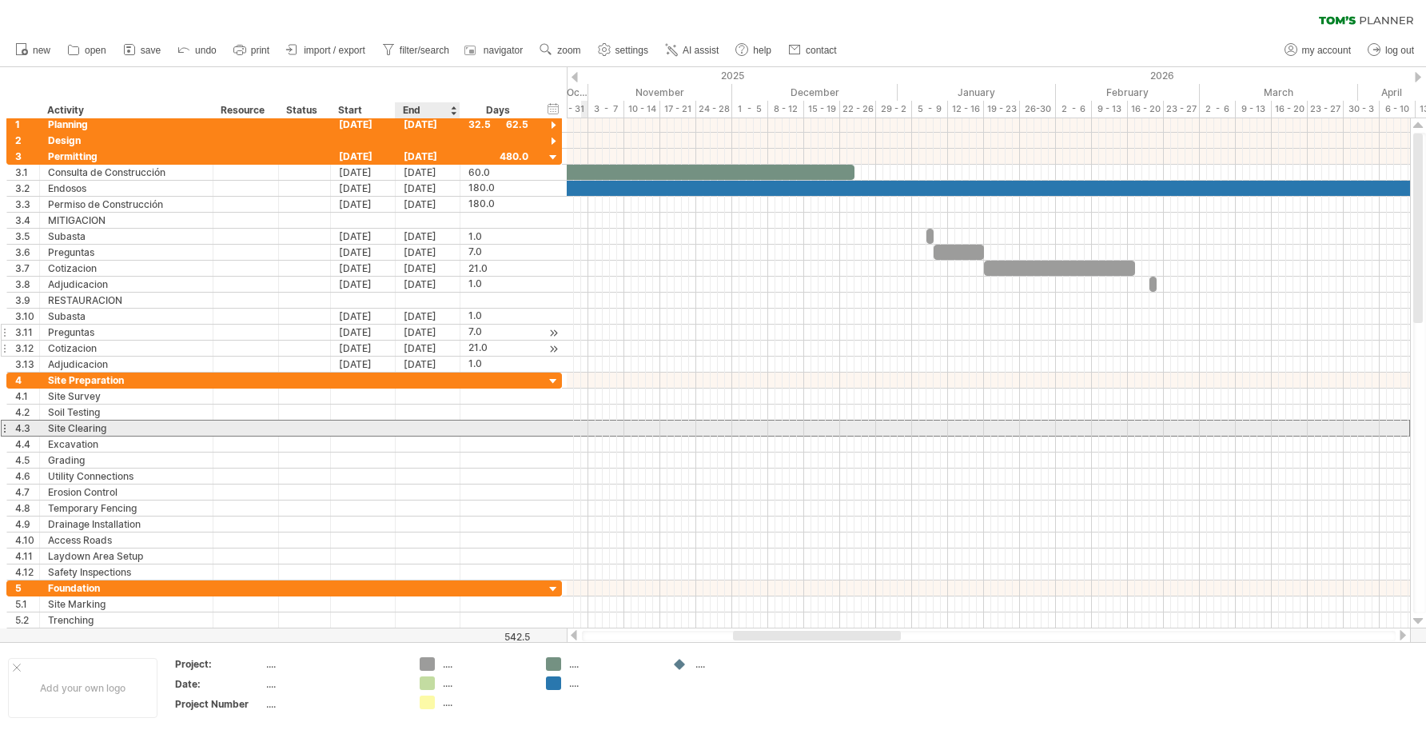
click at [437, 425] on div at bounding box center [428, 428] width 65 height 15
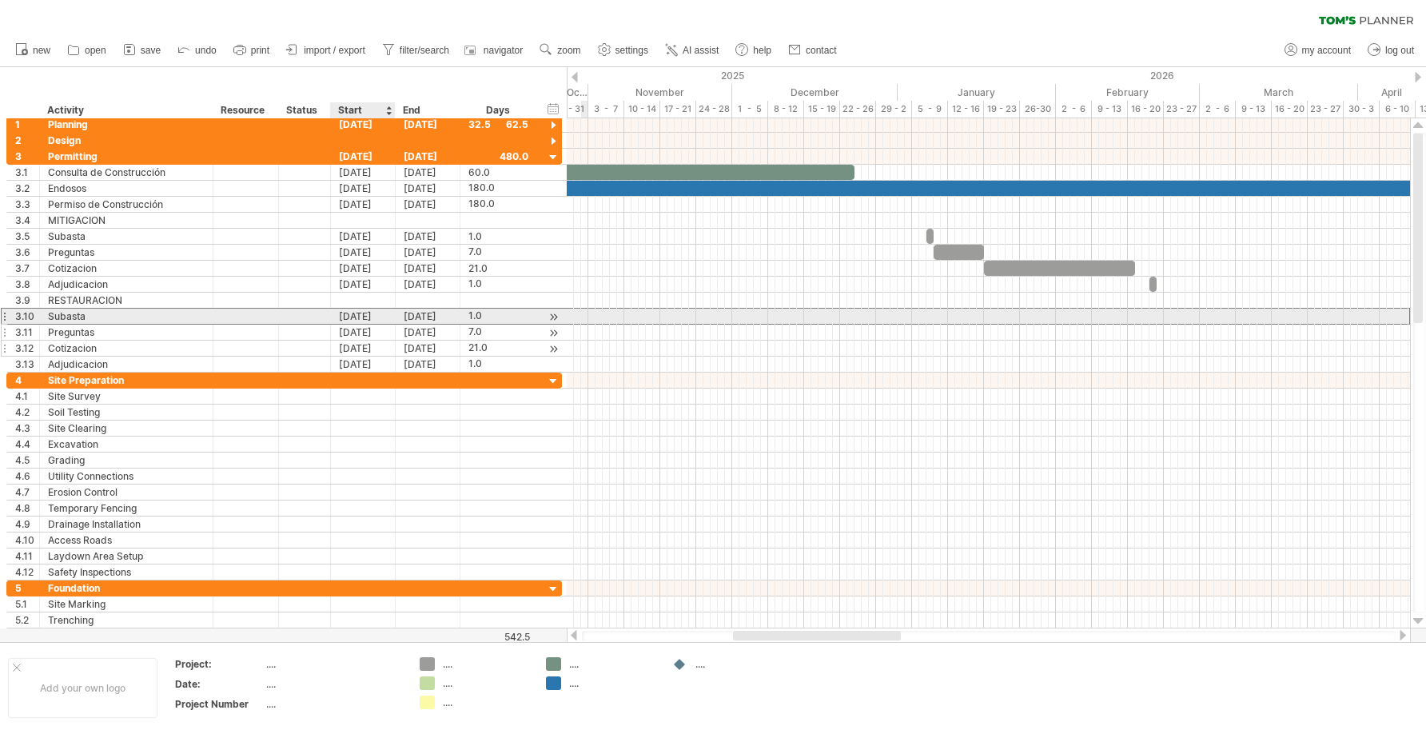
click at [357, 317] on div "[DATE]" at bounding box center [363, 316] width 65 height 15
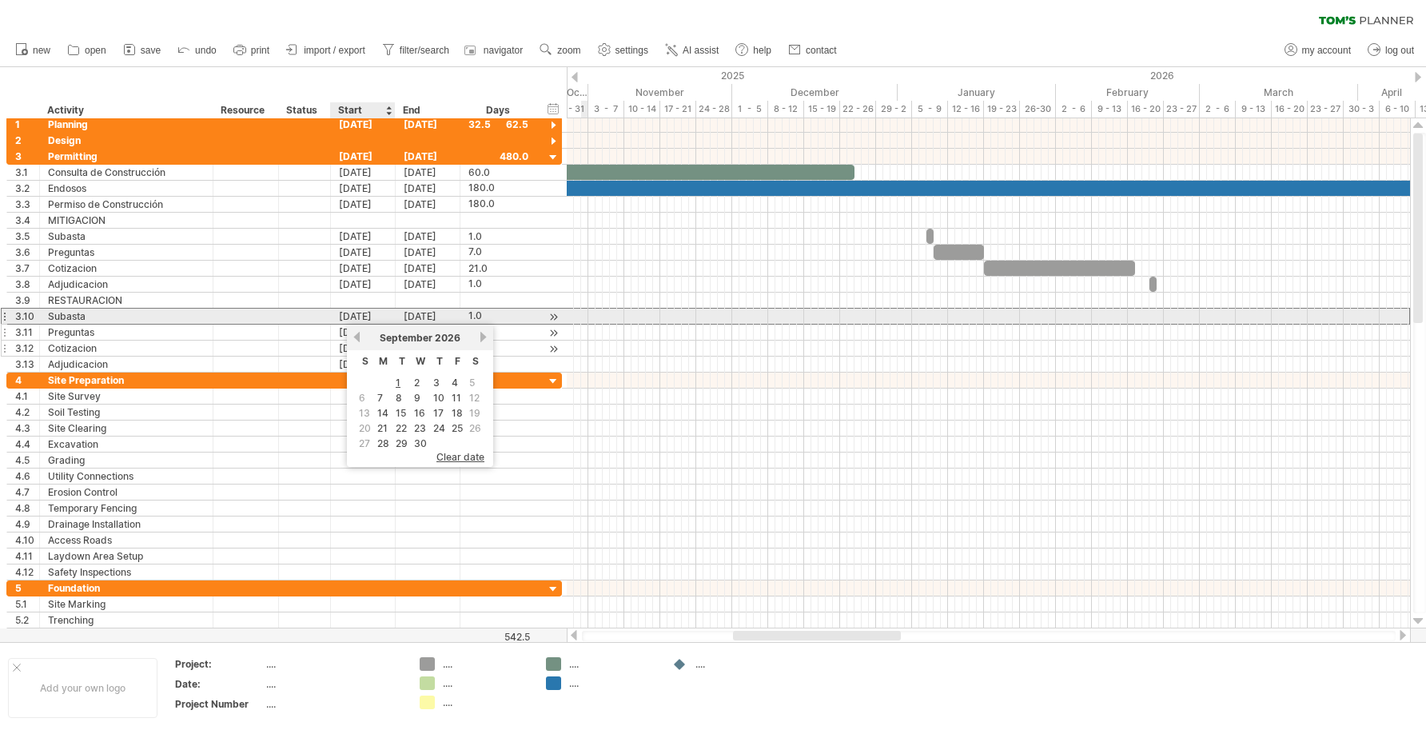
click at [368, 314] on div "[DATE]" at bounding box center [363, 316] width 65 height 15
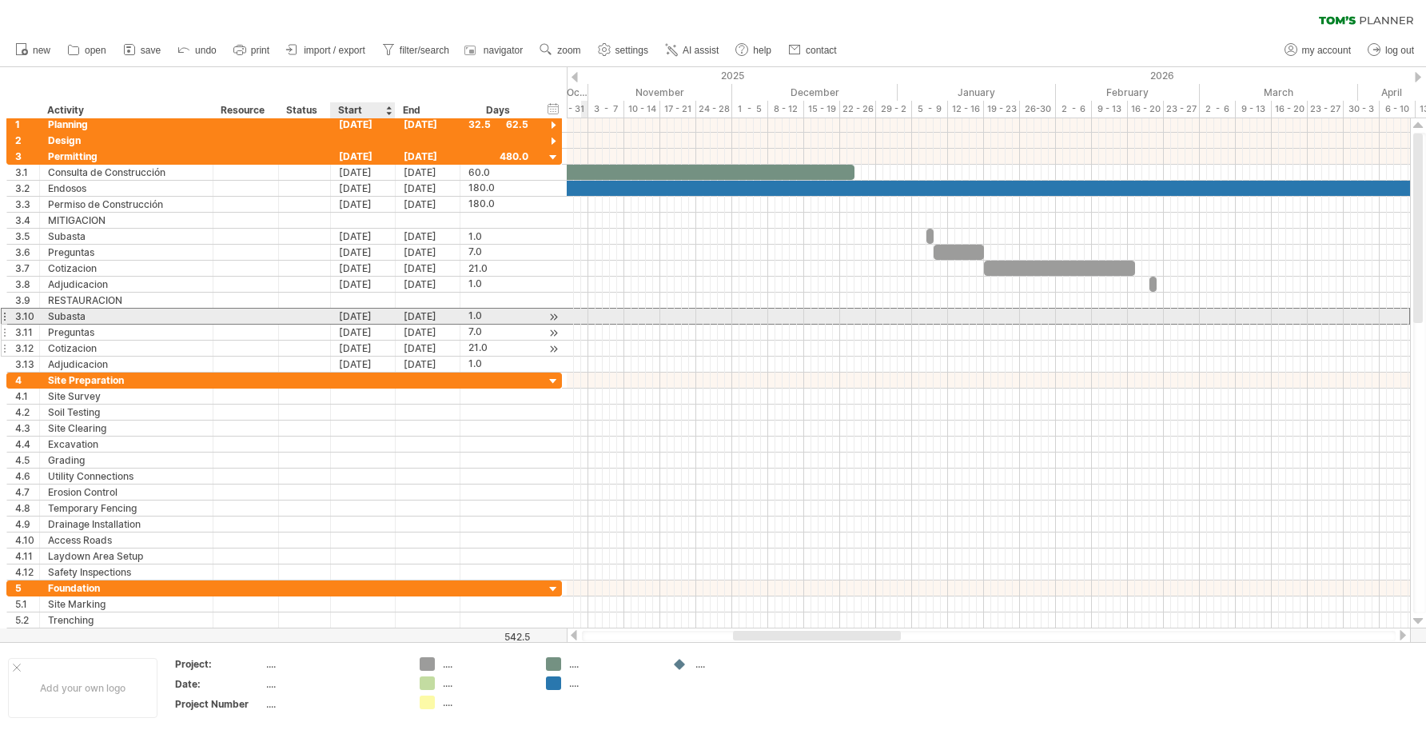
click at [368, 314] on div "[DATE]" at bounding box center [363, 316] width 65 height 15
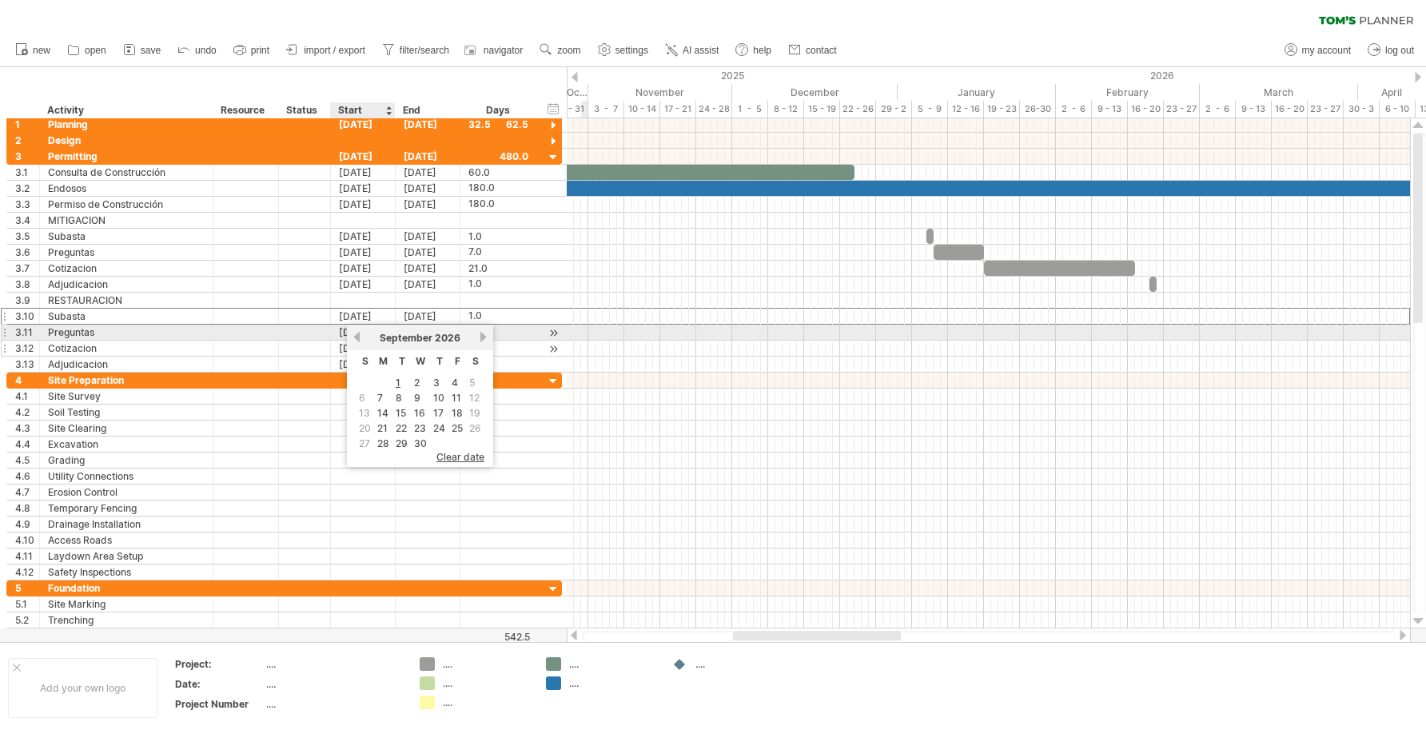
click at [355, 331] on link "previous" at bounding box center [357, 337] width 12 height 12
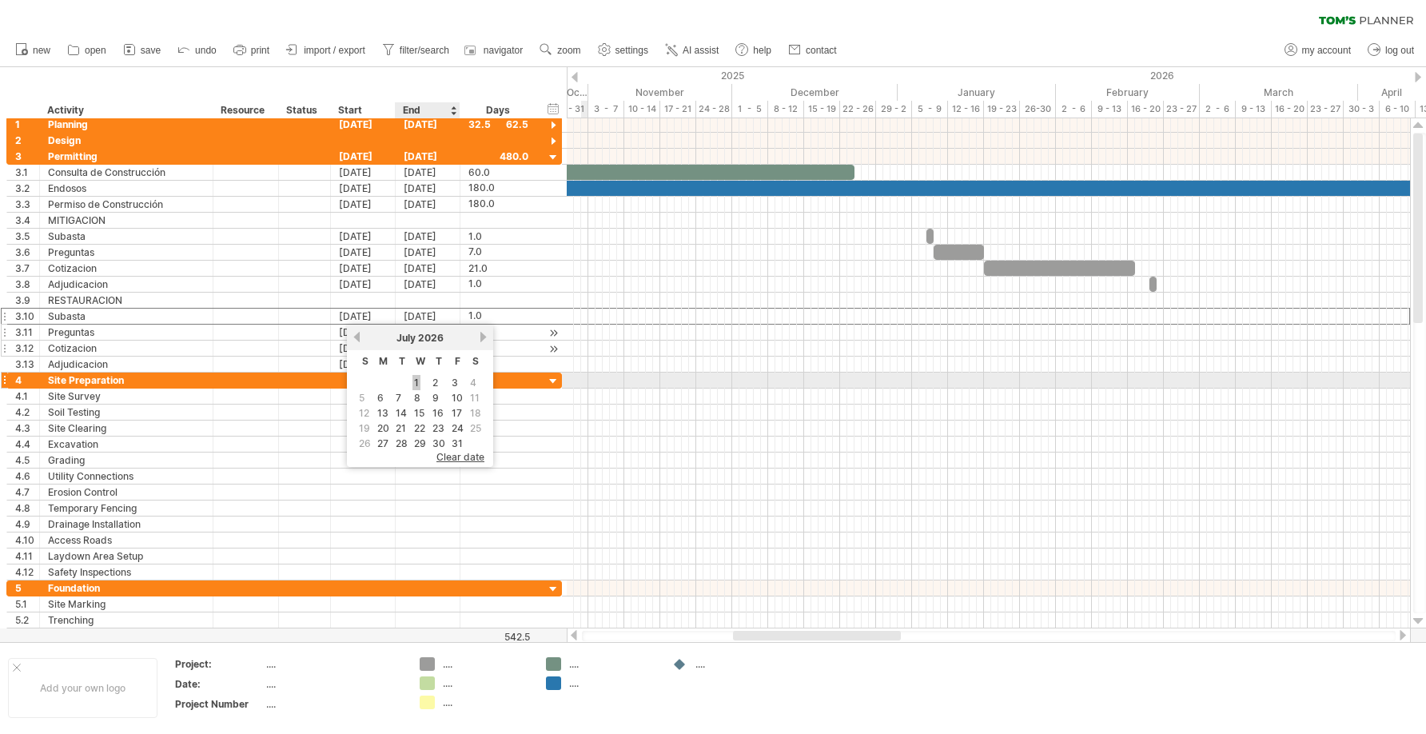
click at [418, 383] on link "1" at bounding box center [417, 382] width 8 height 15
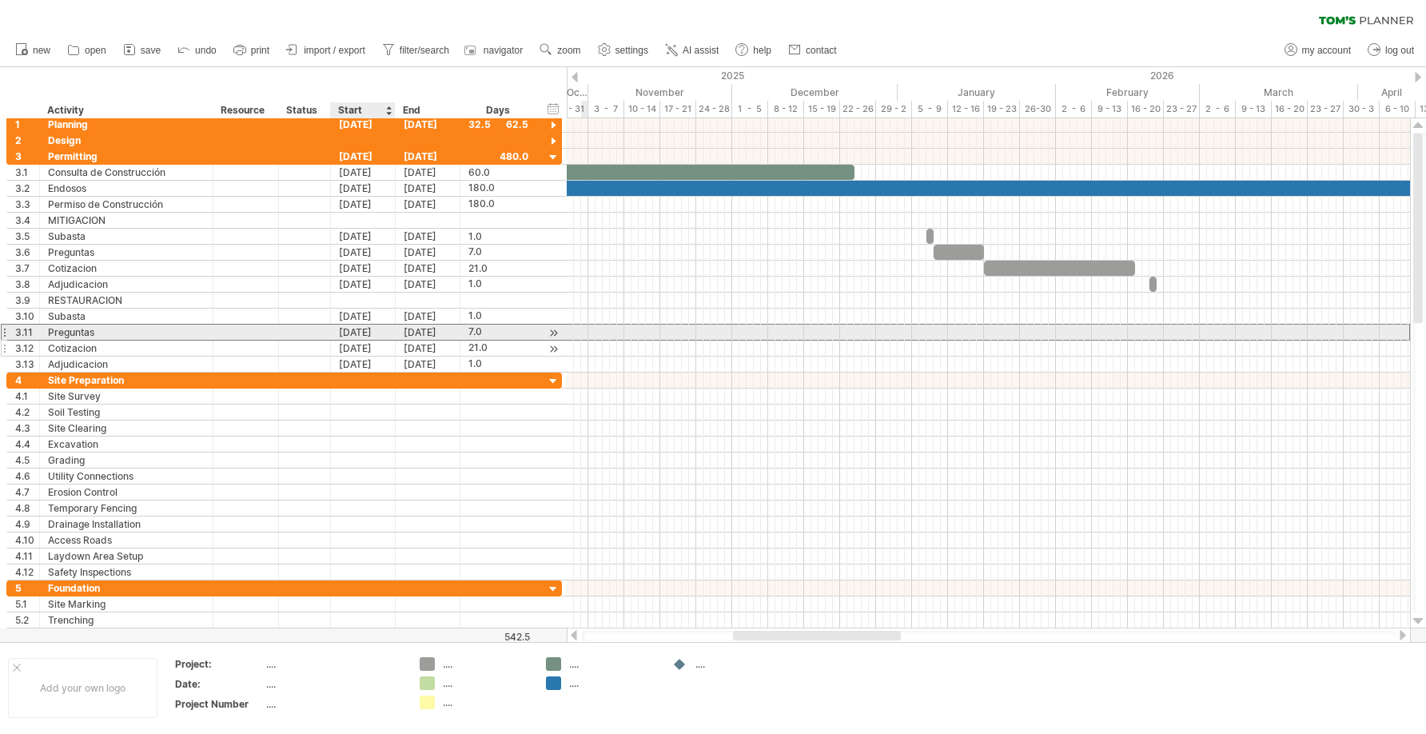
click at [375, 331] on div "[DATE]" at bounding box center [363, 332] width 65 height 15
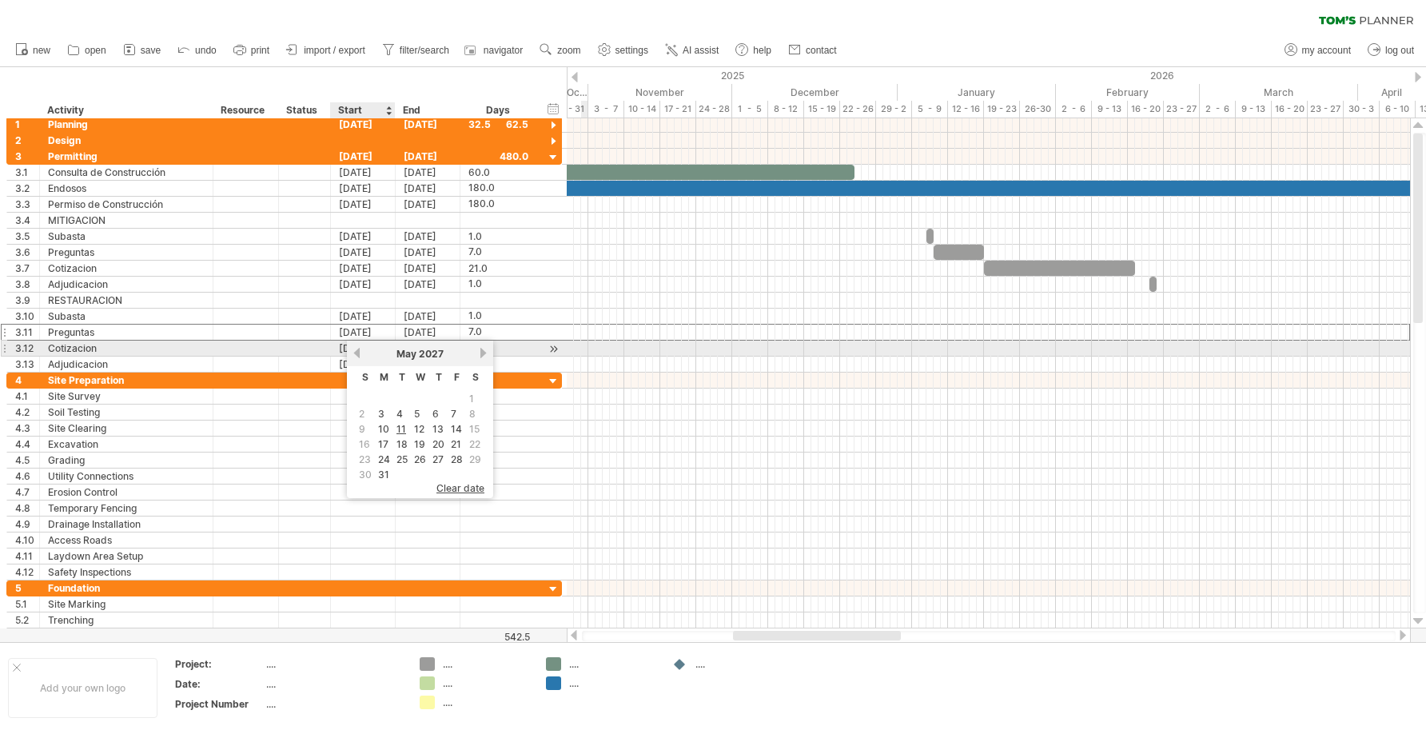
click at [356, 348] on link "previous" at bounding box center [357, 353] width 12 height 12
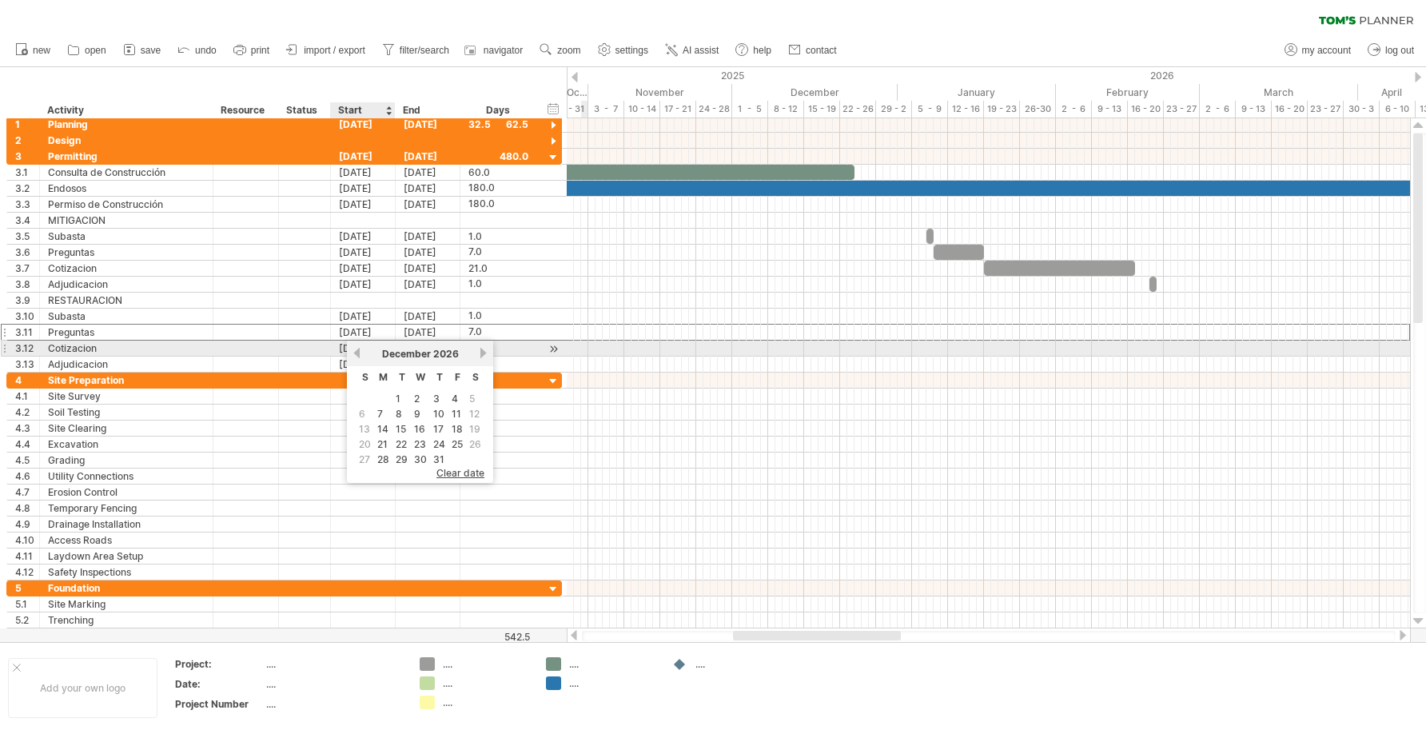
click at [356, 348] on link "previous" at bounding box center [357, 353] width 12 height 12
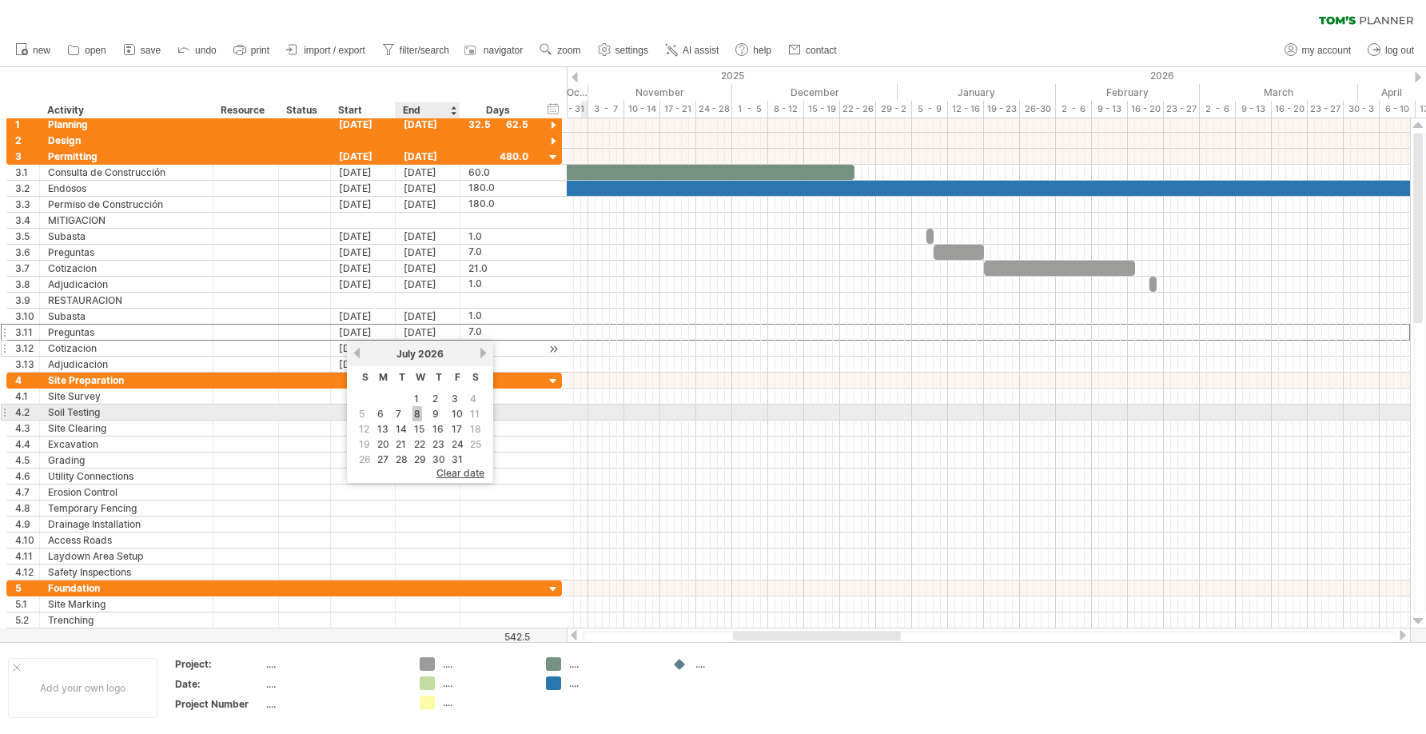
click at [414, 412] on link "8" at bounding box center [418, 413] width 10 height 15
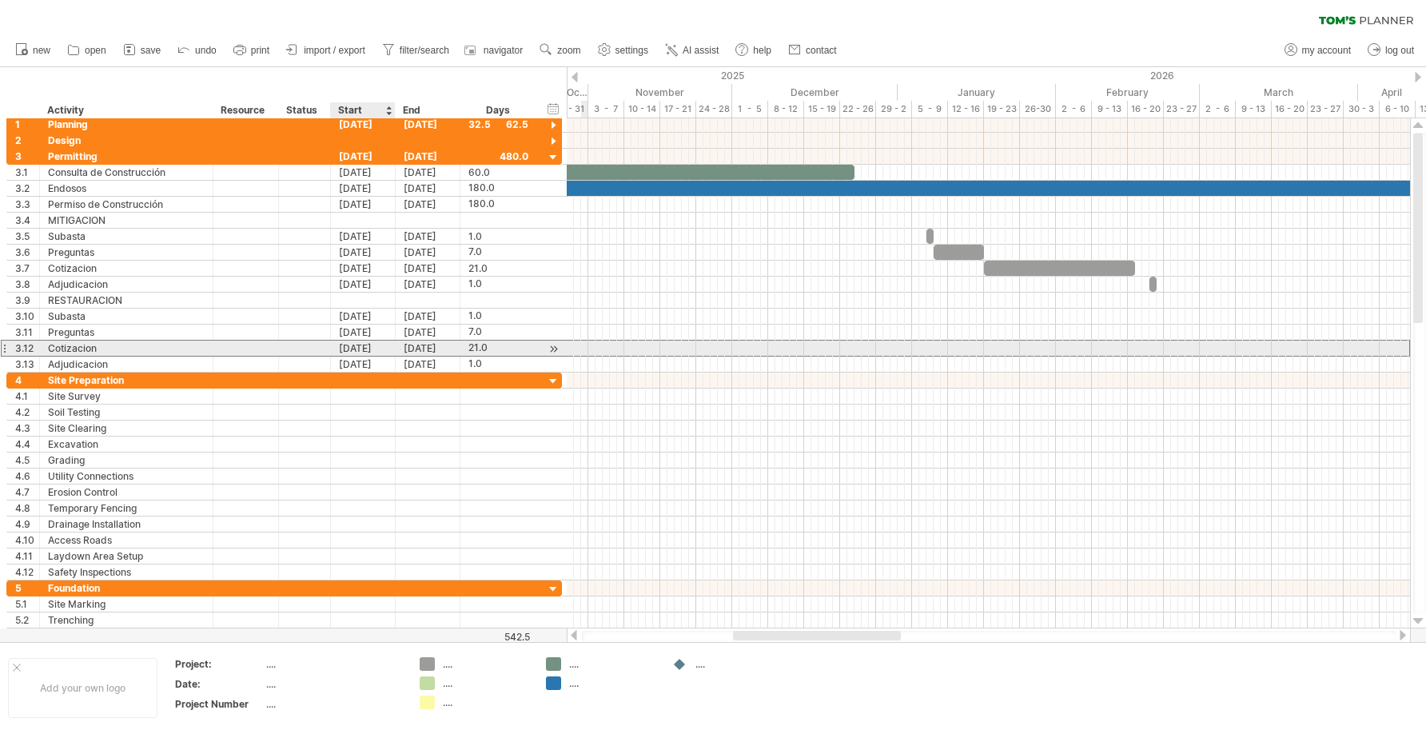
click at [369, 346] on div "[DATE]" at bounding box center [363, 348] width 65 height 15
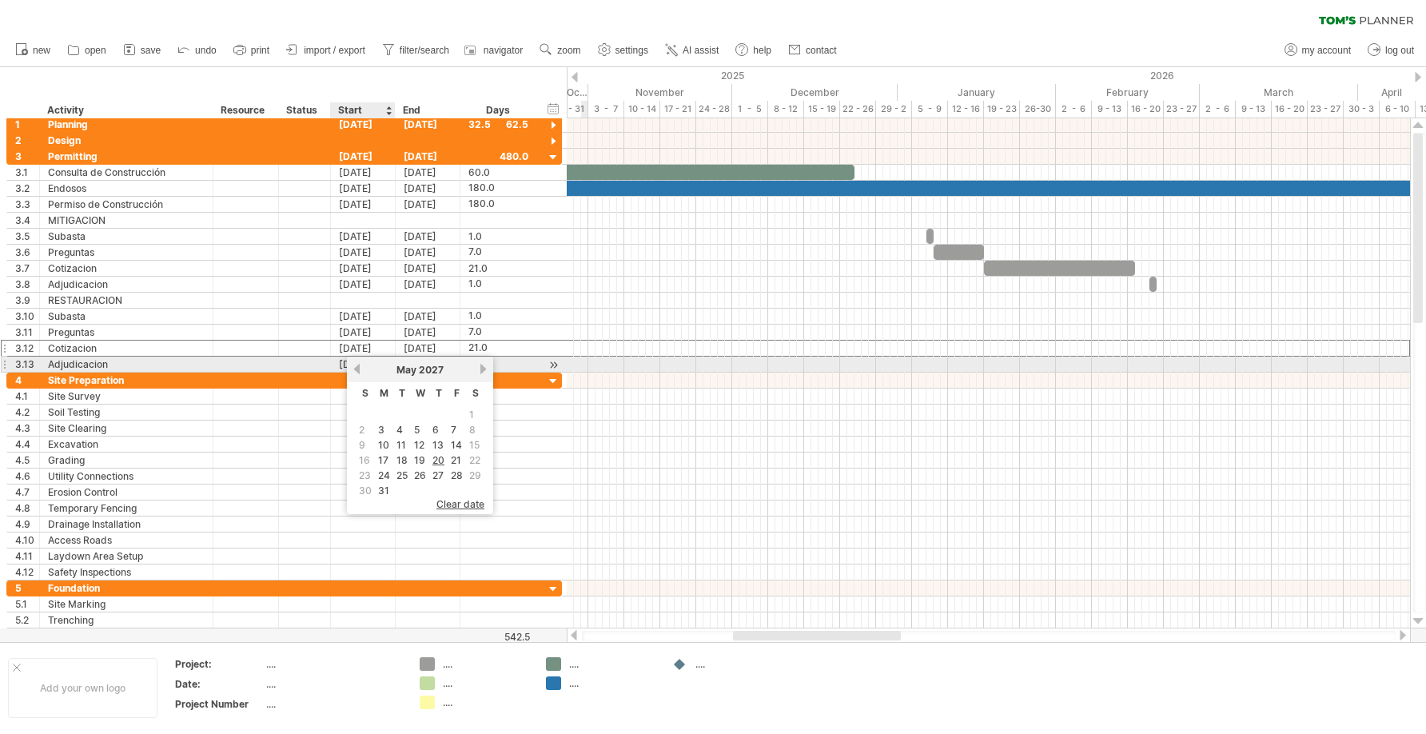
click at [357, 370] on link "previous" at bounding box center [357, 369] width 12 height 12
click at [357, 368] on link "previous" at bounding box center [357, 369] width 12 height 12
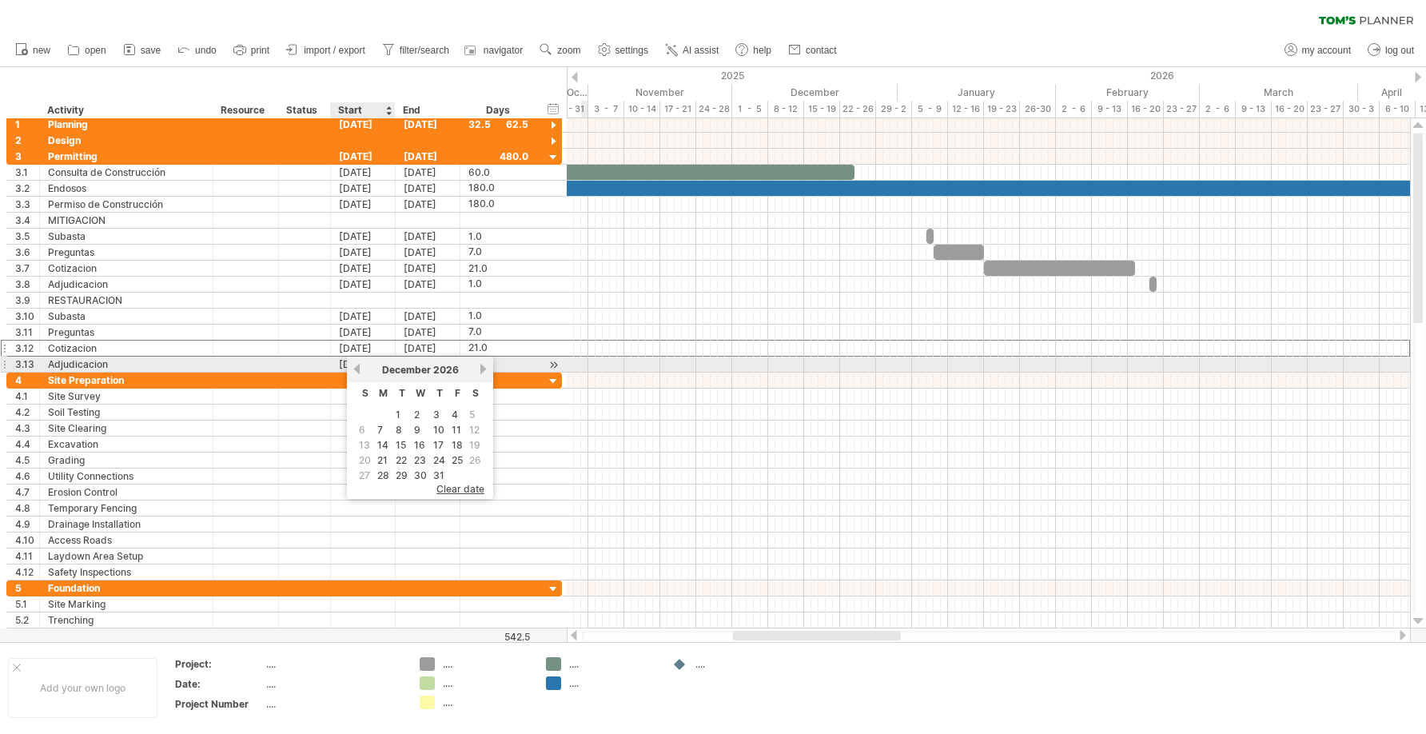
click at [357, 368] on link "previous" at bounding box center [357, 369] width 12 height 12
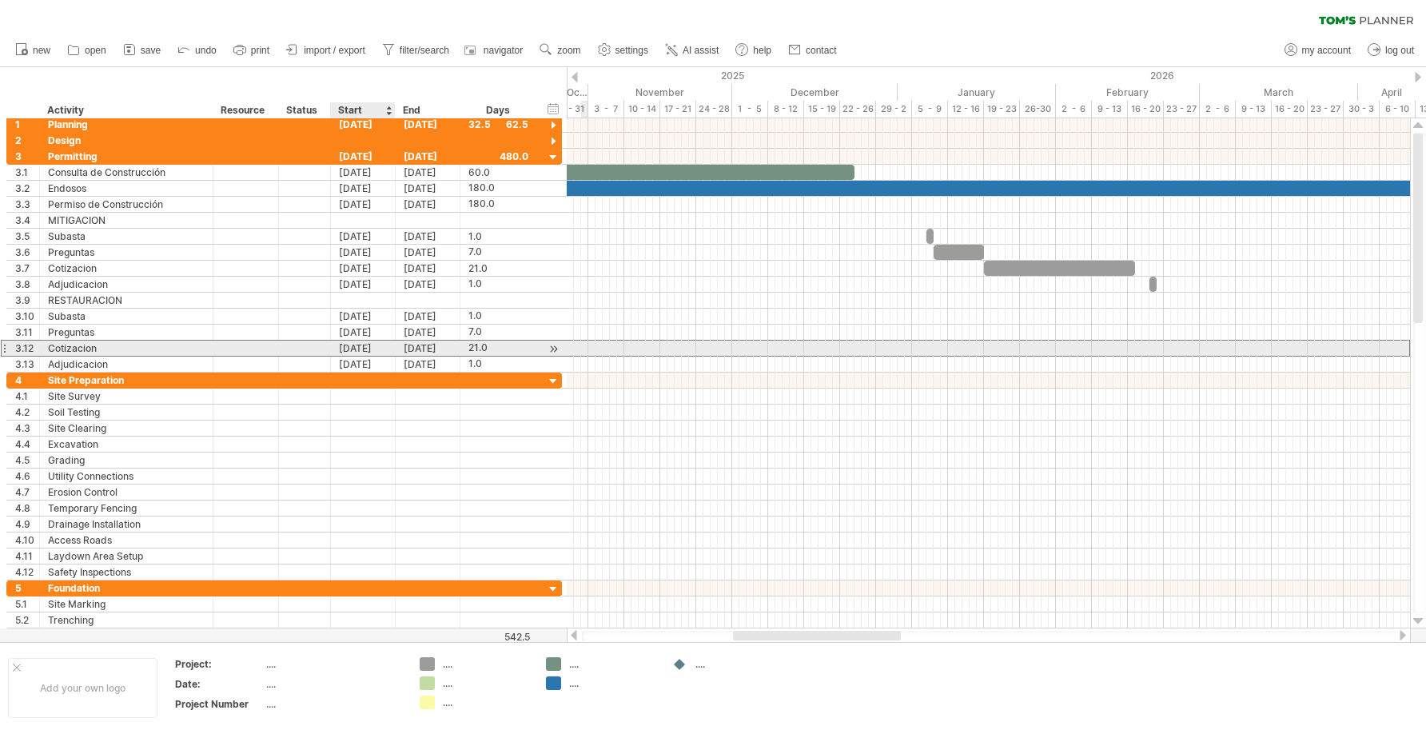
click at [365, 351] on div "[DATE]" at bounding box center [363, 348] width 65 height 15
click at [380, 347] on div "[DATE]" at bounding box center [363, 348] width 65 height 15
click at [381, 349] on div "[DATE]" at bounding box center [363, 348] width 65 height 15
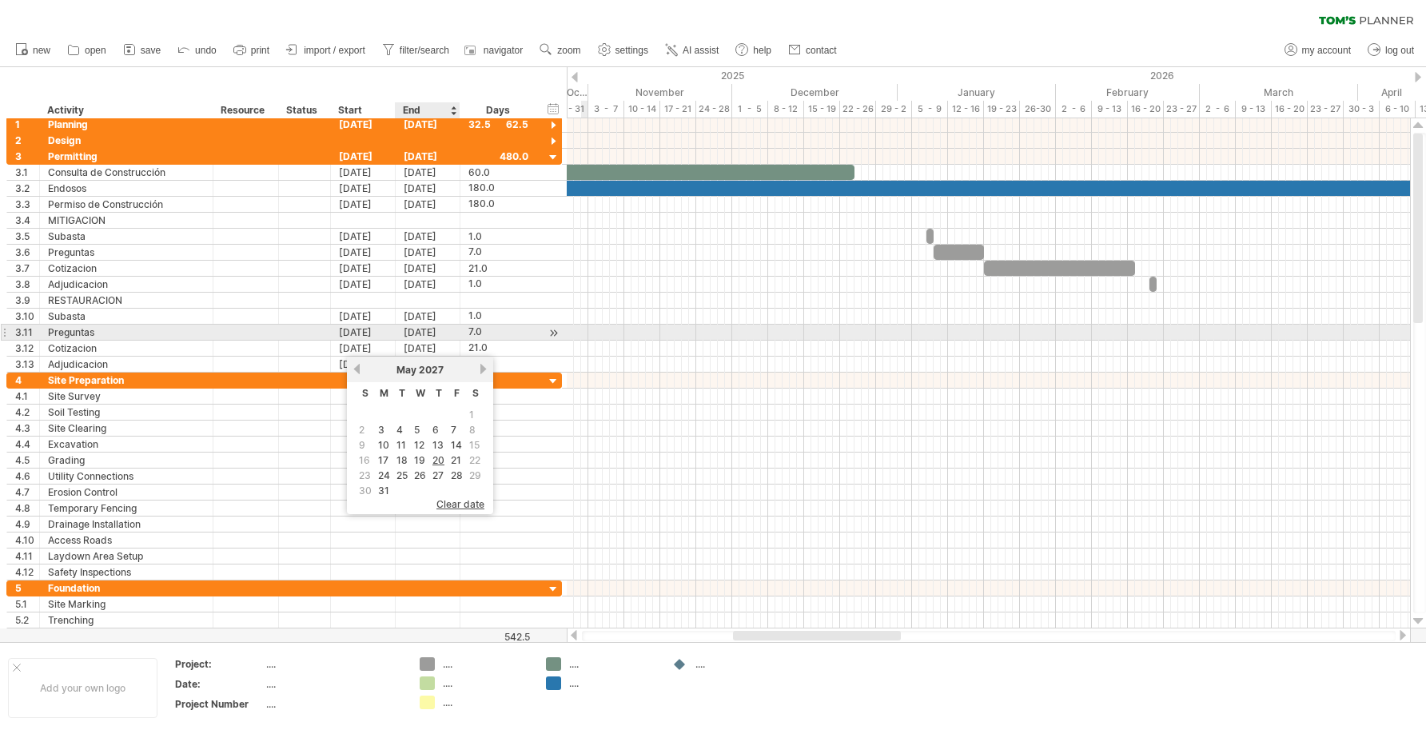
click at [421, 333] on div "[DATE]" at bounding box center [428, 332] width 65 height 15
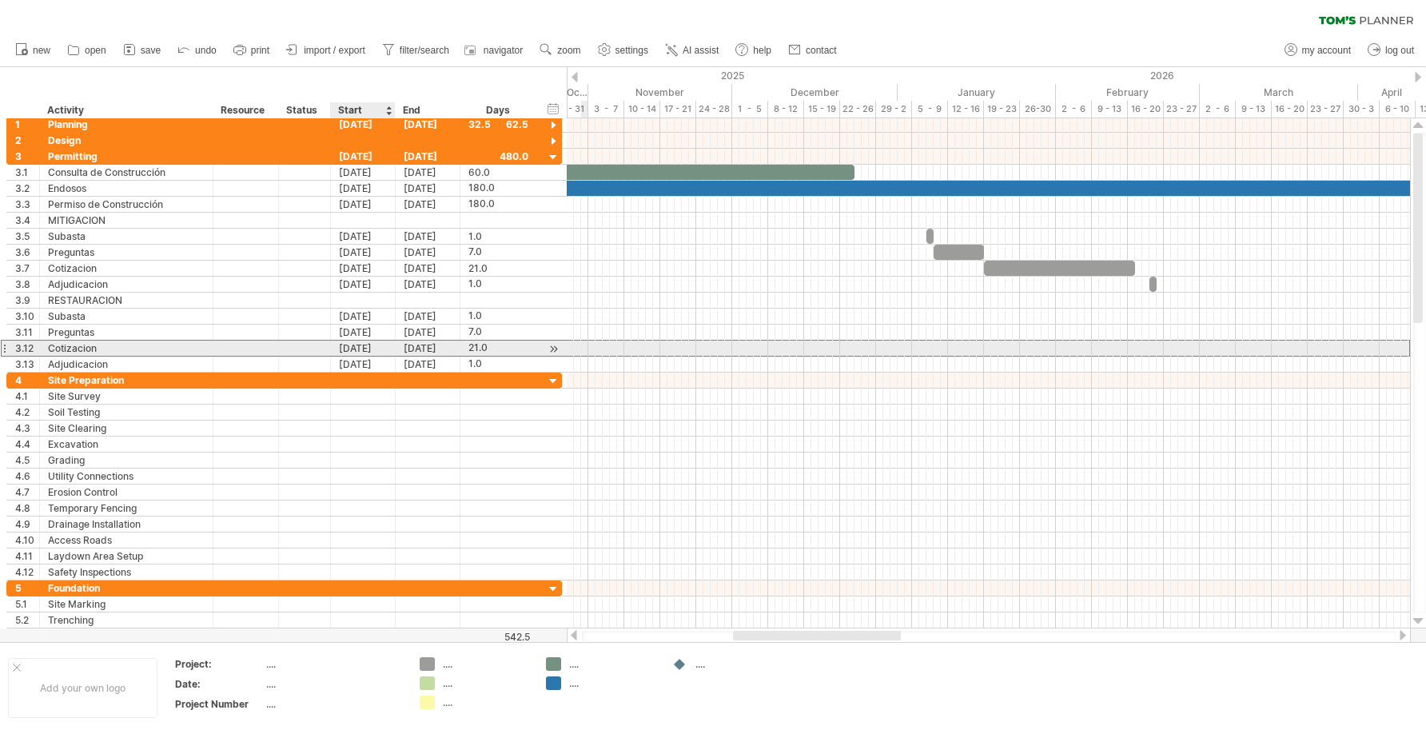
click at [374, 344] on div "[DATE]" at bounding box center [363, 348] width 65 height 15
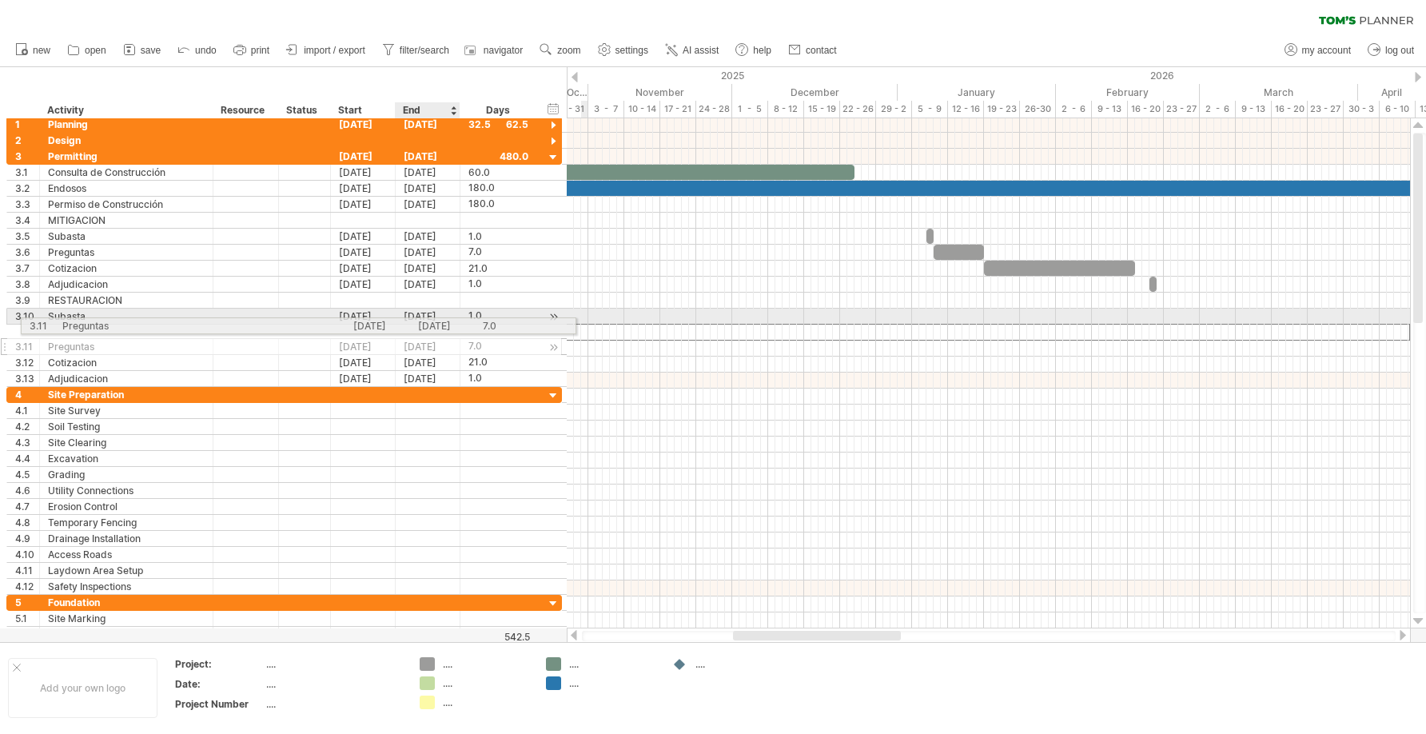
drag, startPoint x: 426, startPoint y: 333, endPoint x: 426, endPoint y: 322, distance: 10.4
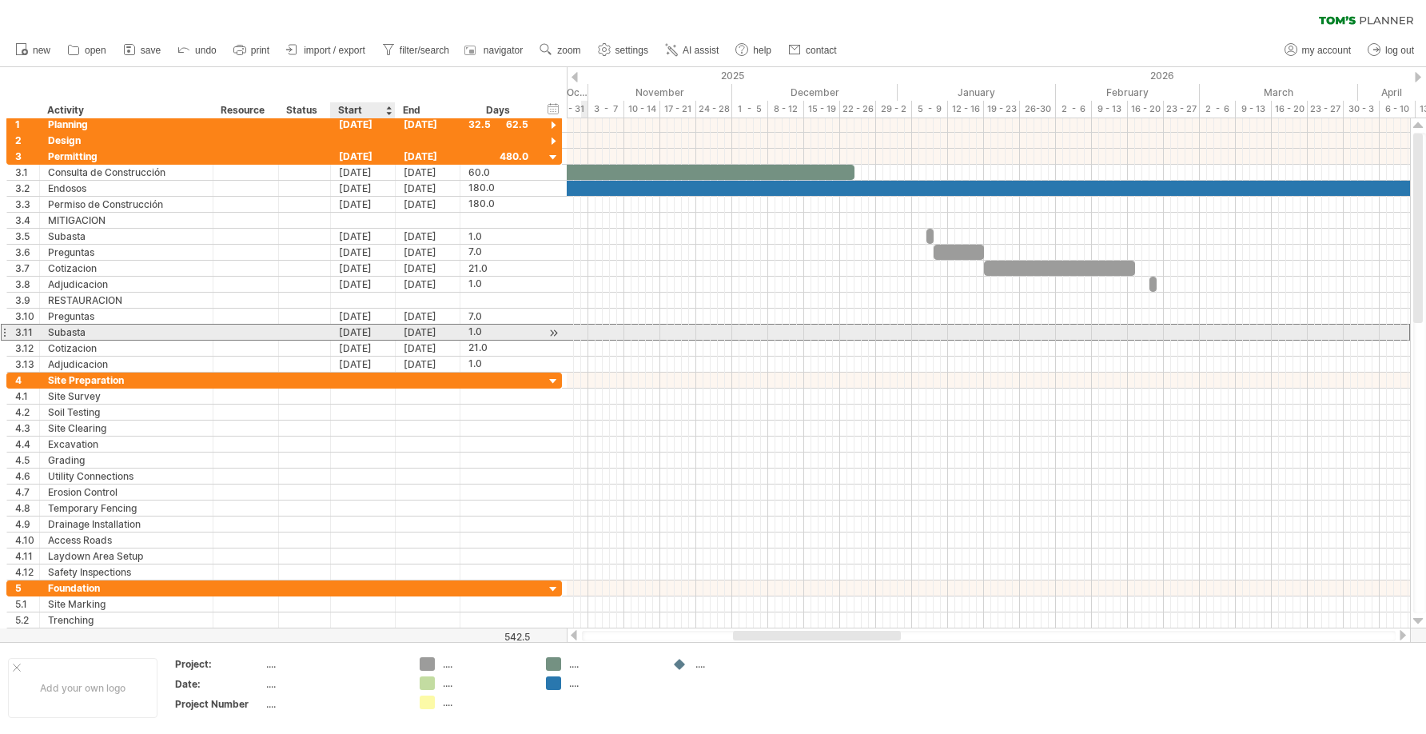
click at [379, 326] on div "[DATE]" at bounding box center [363, 332] width 65 height 15
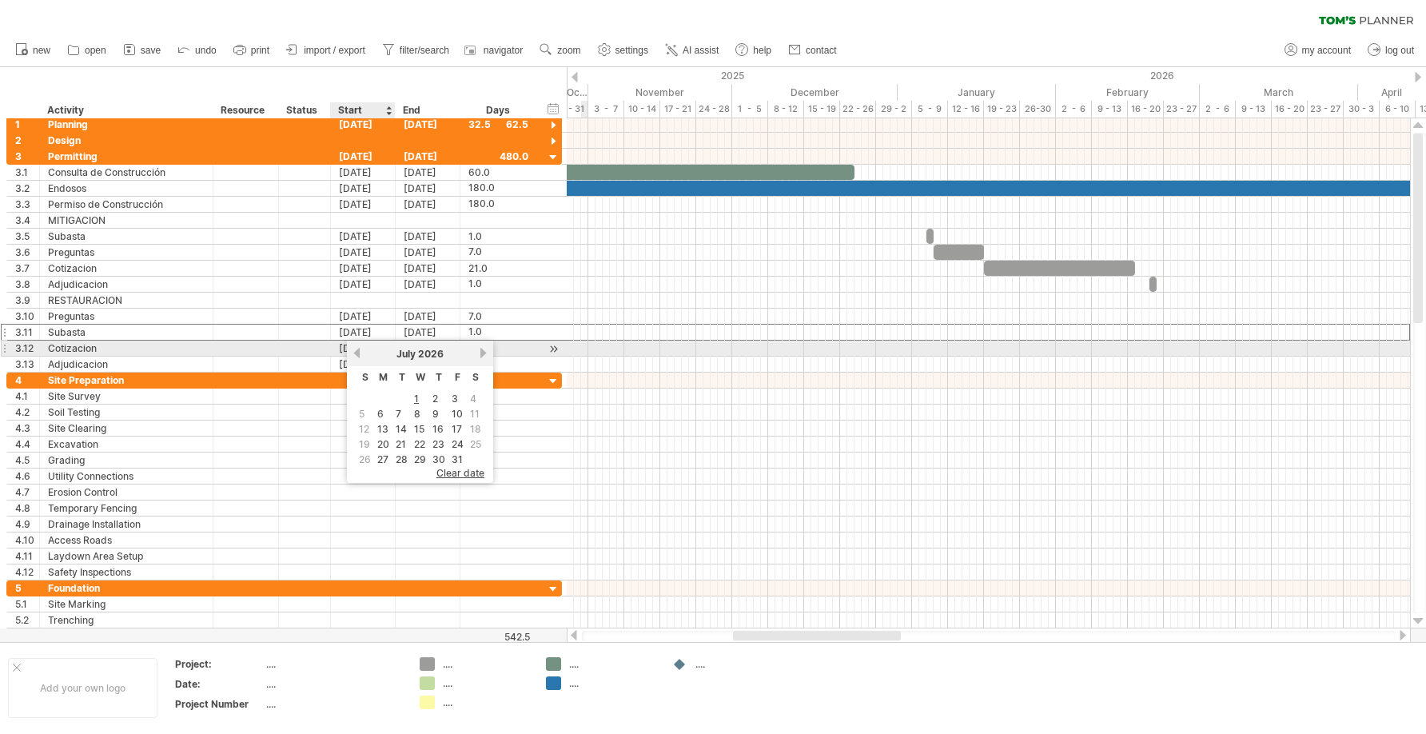
click at [346, 344] on div "[DATE]" at bounding box center [363, 348] width 65 height 15
click at [370, 348] on div "[DATE]" at bounding box center [363, 348] width 65 height 15
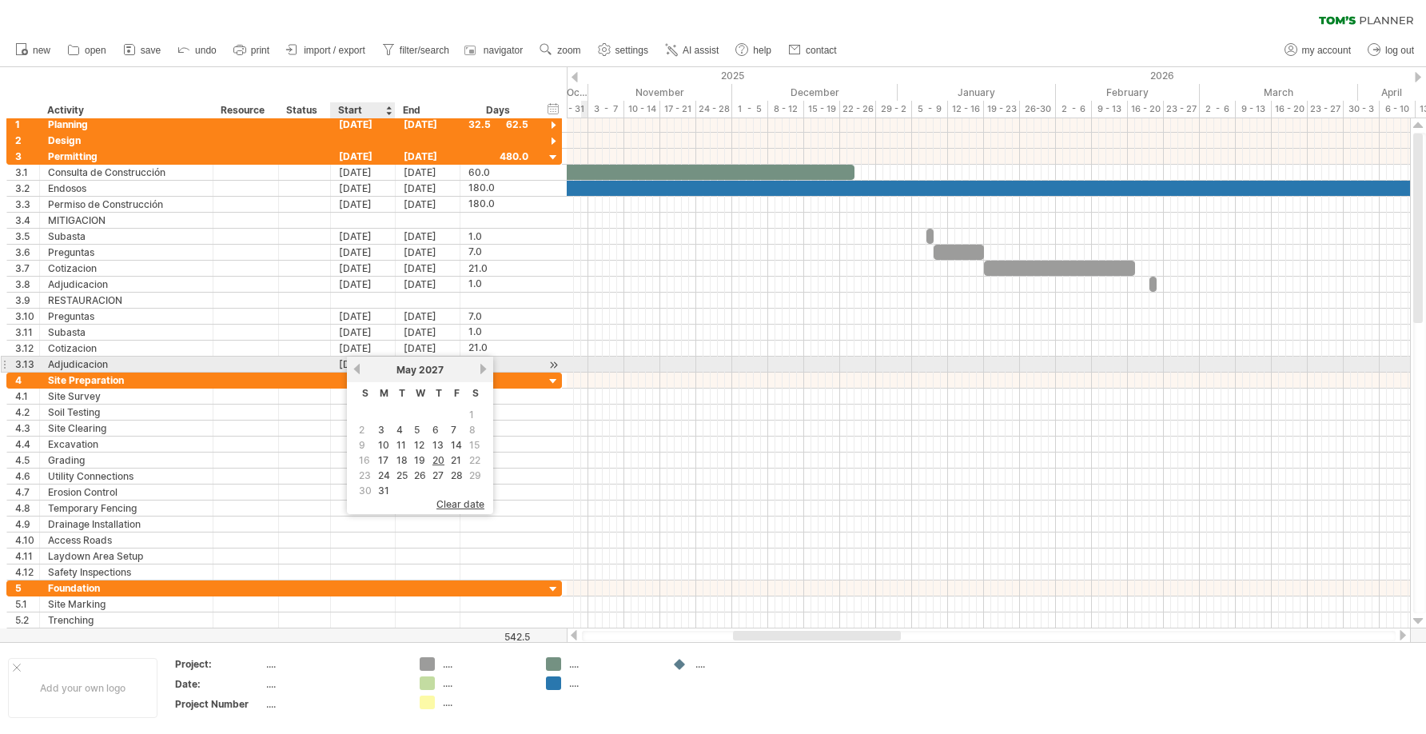
click at [356, 365] on link "previous" at bounding box center [357, 369] width 12 height 12
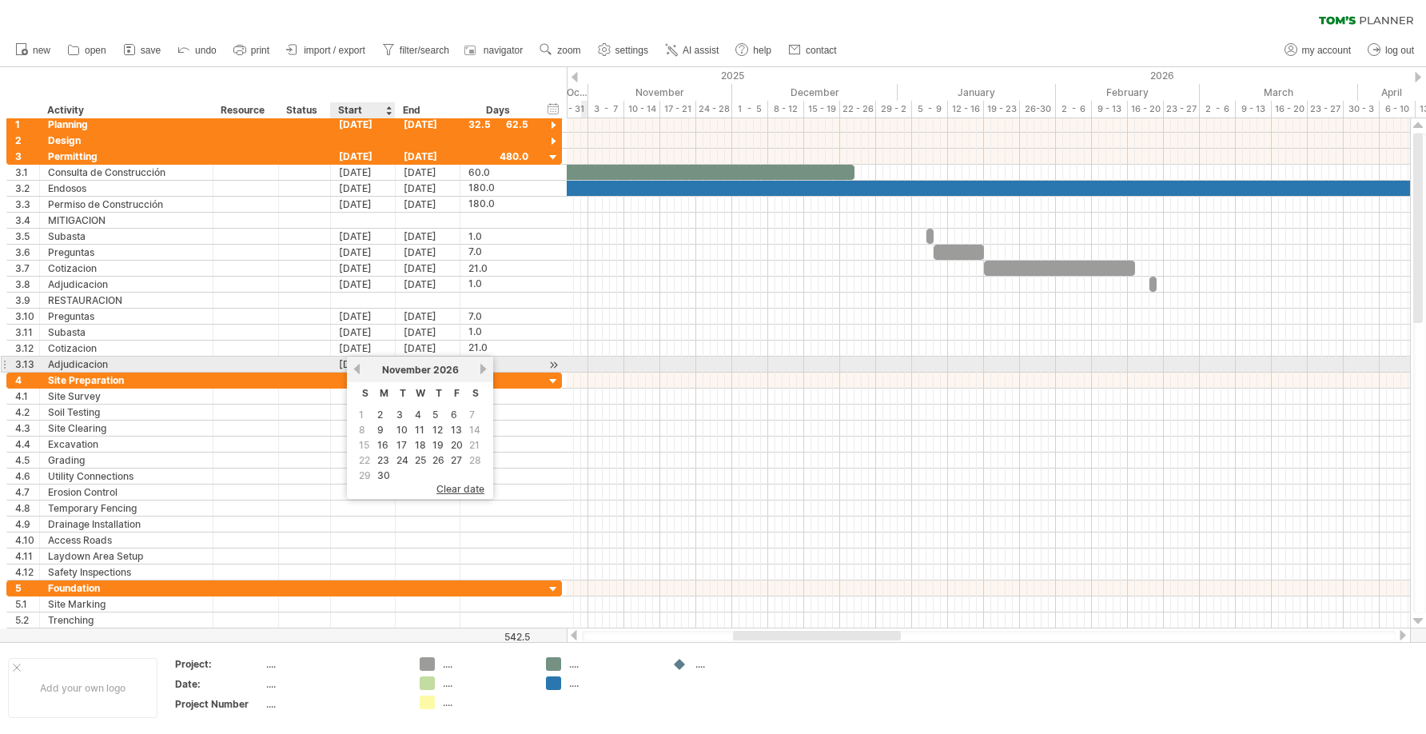
click at [356, 365] on link "previous" at bounding box center [357, 369] width 12 height 12
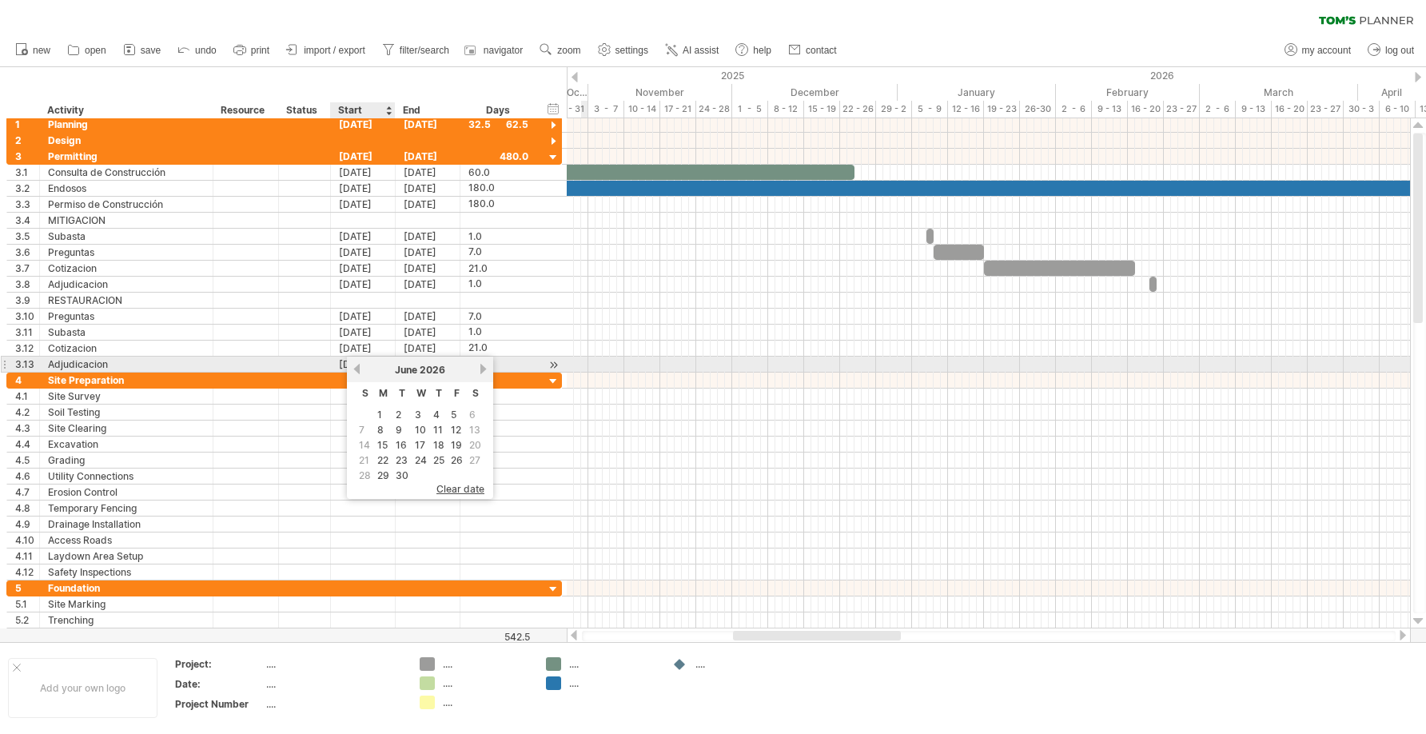
click at [356, 365] on link "previous" at bounding box center [357, 369] width 12 height 12
click at [480, 369] on link "next" at bounding box center [483, 369] width 12 height 12
click at [481, 369] on link "next" at bounding box center [483, 369] width 12 height 12
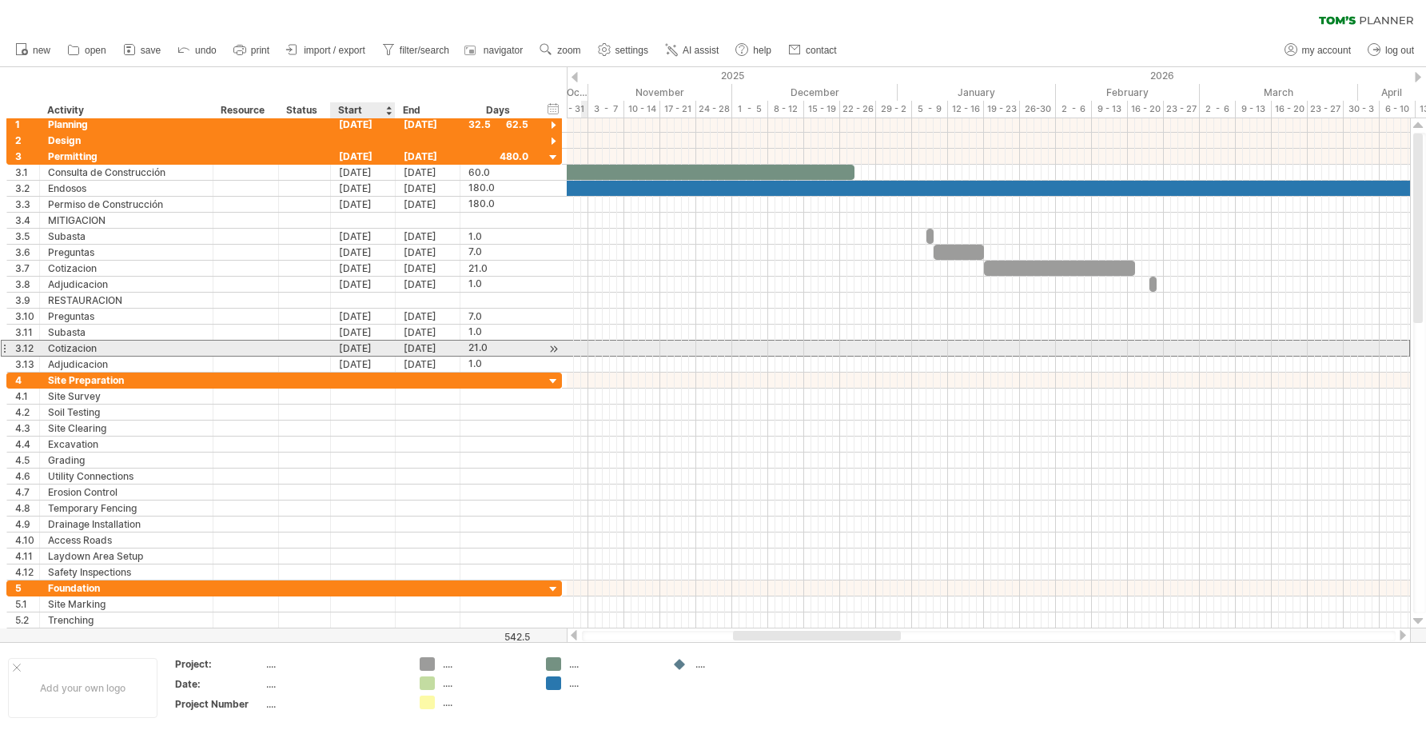
click at [356, 347] on div "[DATE]" at bounding box center [363, 348] width 65 height 15
drag, startPoint x: 377, startPoint y: 346, endPoint x: 350, endPoint y: 348, distance: 26.4
click at [350, 348] on div "[DATE]" at bounding box center [363, 348] width 65 height 15
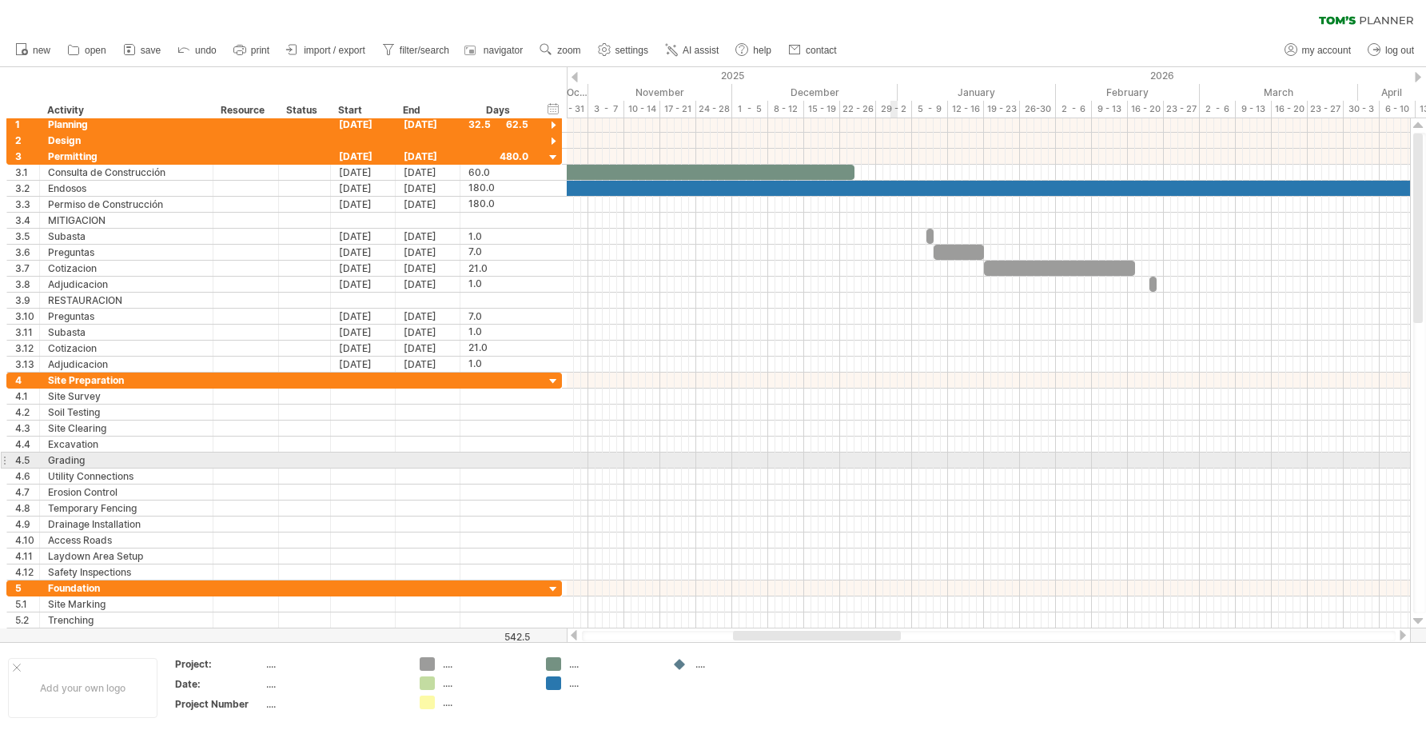
click at [895, 459] on div at bounding box center [989, 461] width 844 height 16
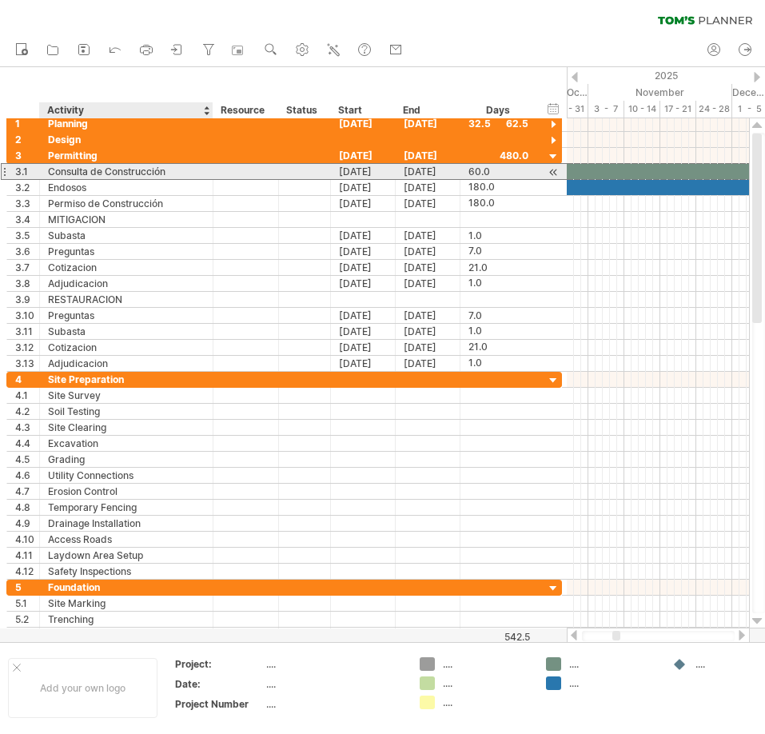
click at [179, 171] on div "Consulta de Construcción" at bounding box center [126, 171] width 157 height 15
click at [173, 173] on input "**********" at bounding box center [126, 171] width 157 height 15
drag, startPoint x: 181, startPoint y: 166, endPoint x: 46, endPoint y: 170, distance: 134.4
click at [46, 170] on div "**********" at bounding box center [127, 171] width 174 height 15
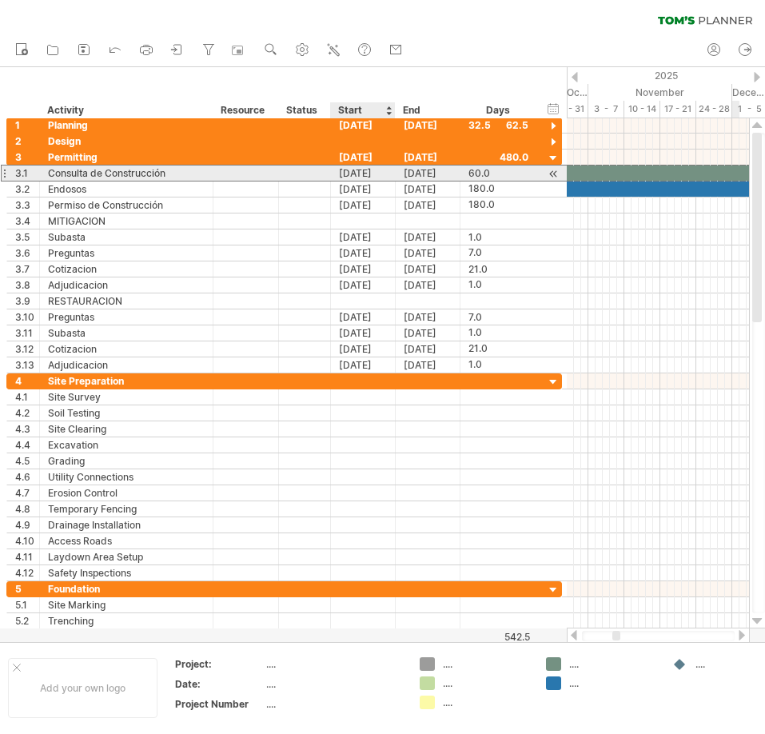
click at [369, 173] on div "[DATE]" at bounding box center [363, 173] width 65 height 15
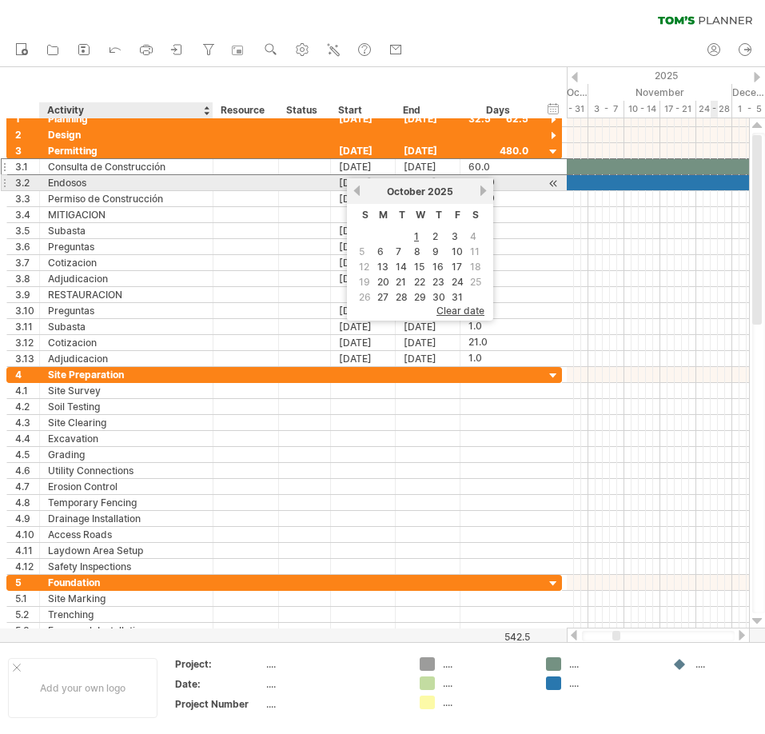
click at [96, 181] on div "Endosos" at bounding box center [126, 182] width 157 height 15
click at [0, 0] on input "*******" at bounding box center [0, 0] width 0 height 0
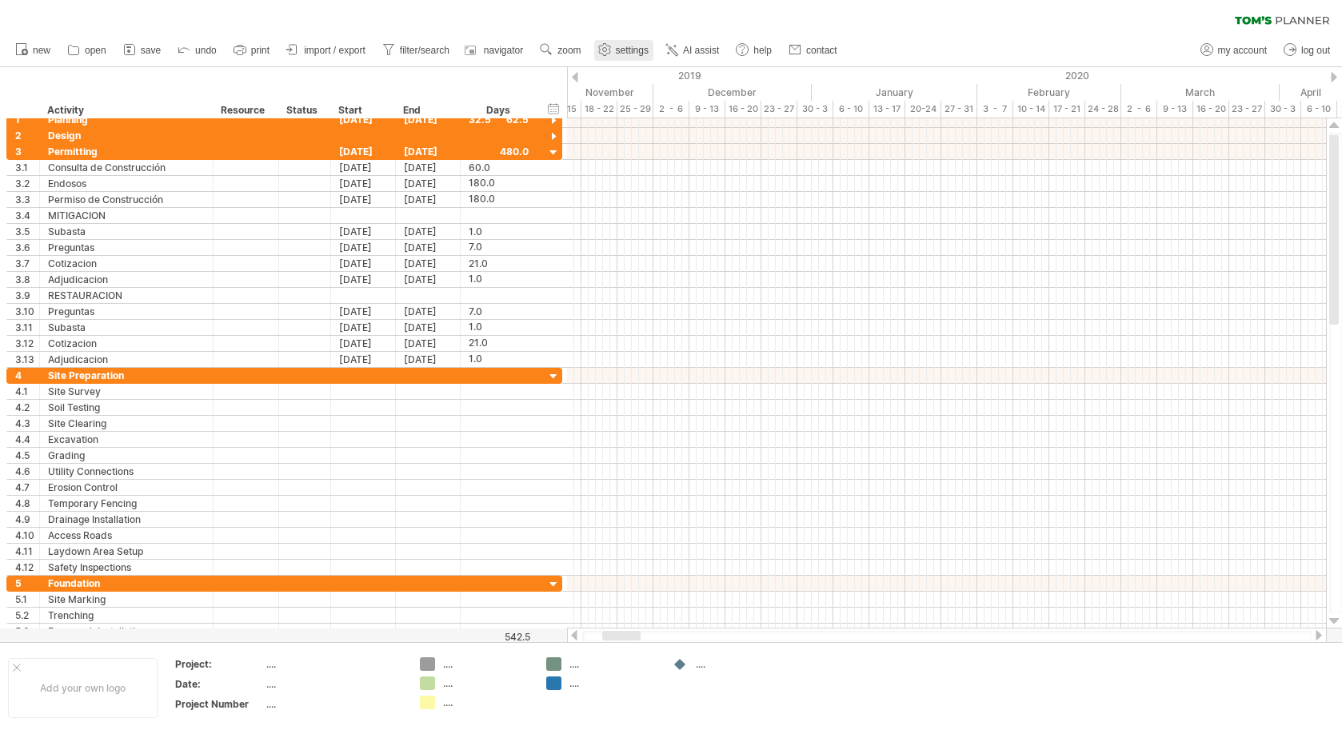
click at [632, 50] on span "settings" at bounding box center [632, 50] width 33 height 11
select select "*"
select select "**"
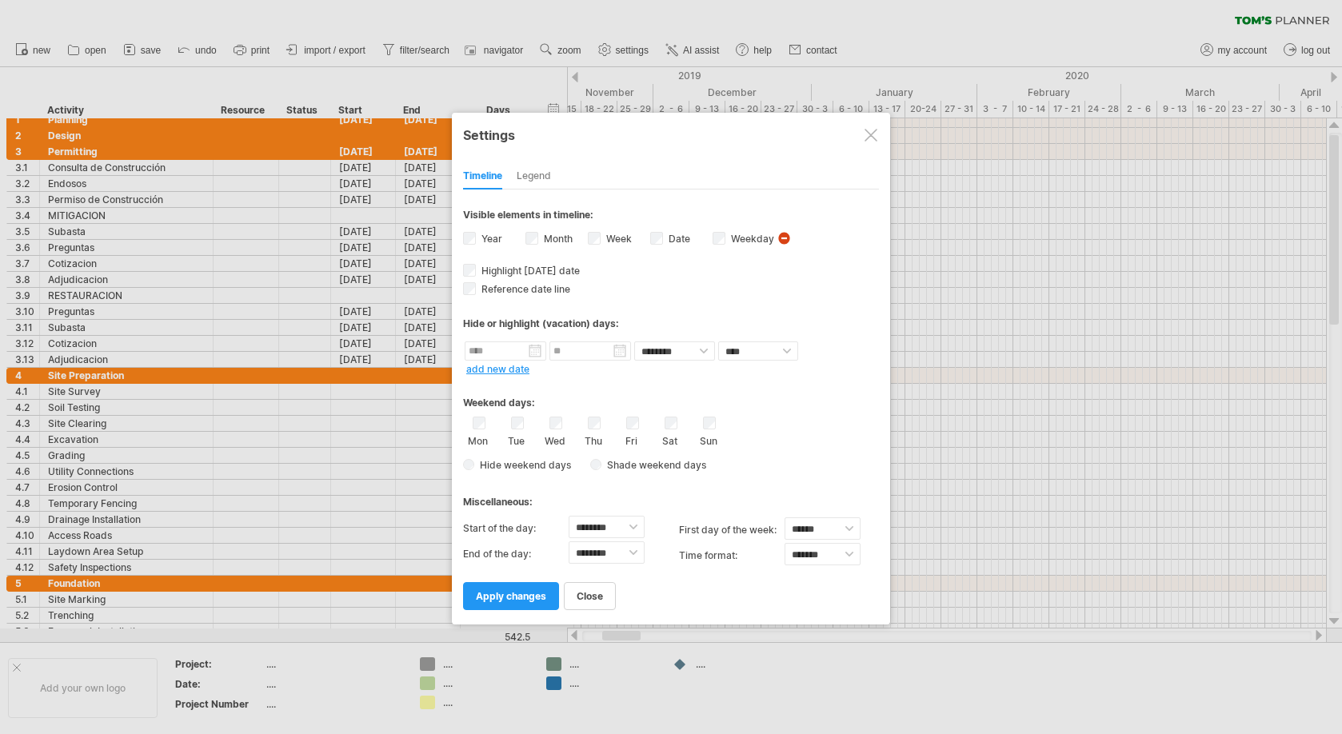
click at [543, 174] on div "Legend" at bounding box center [534, 177] width 34 height 26
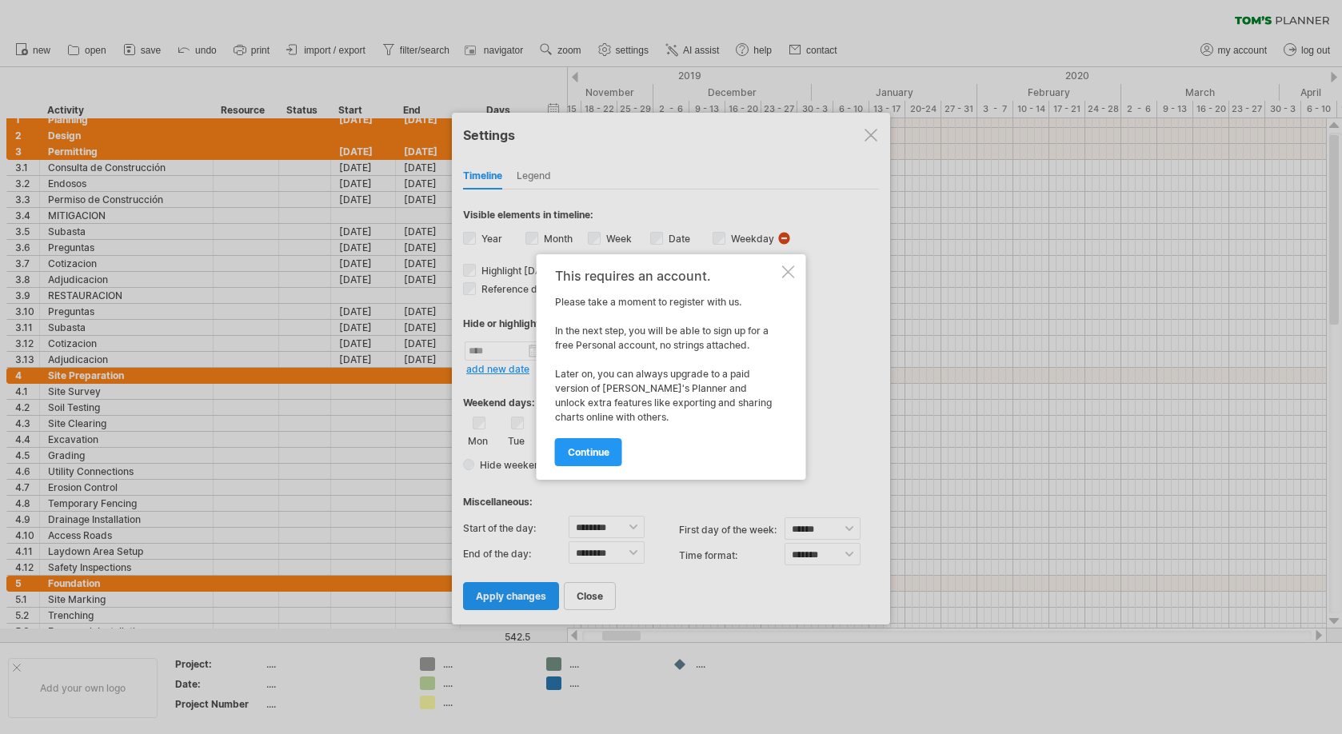
click at [872, 135] on div at bounding box center [671, 367] width 1342 height 734
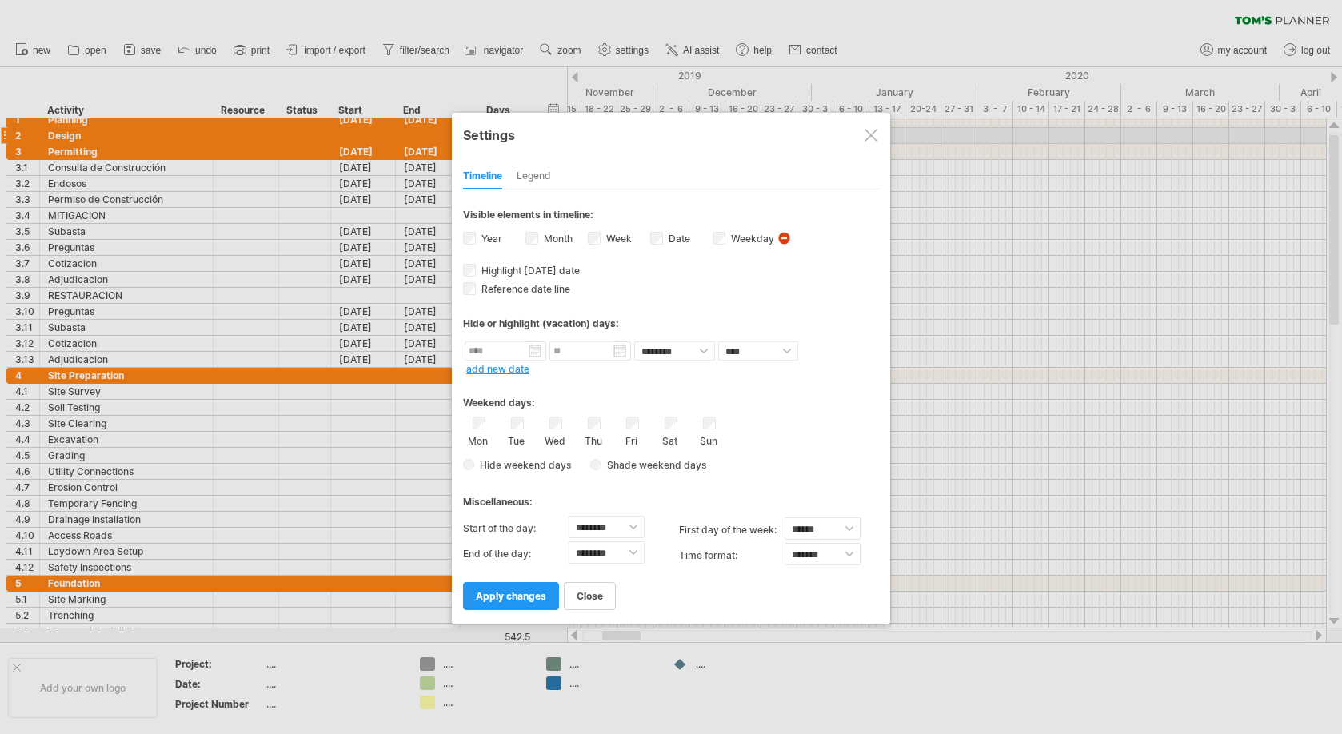
drag, startPoint x: 869, startPoint y: 134, endPoint x: 808, endPoint y: 124, distance: 62.3
click at [866, 134] on div at bounding box center [870, 135] width 13 height 13
